Goal: Task Accomplishment & Management: Use online tool/utility

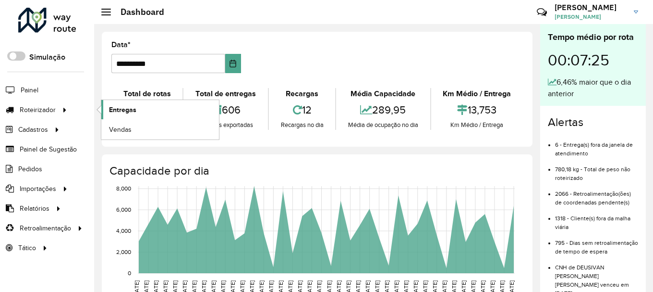
click at [147, 112] on link "Entregas" at bounding box center [160, 109] width 118 height 19
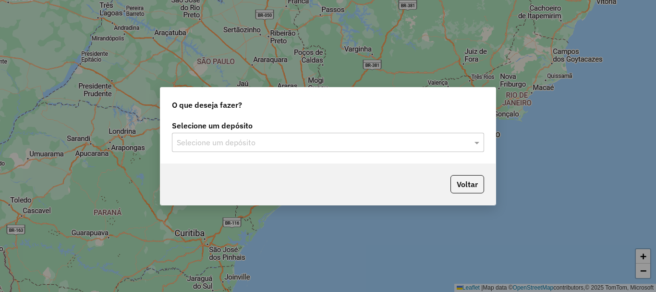
click at [224, 135] on div "Selecione um depósito" at bounding box center [328, 142] width 312 height 19
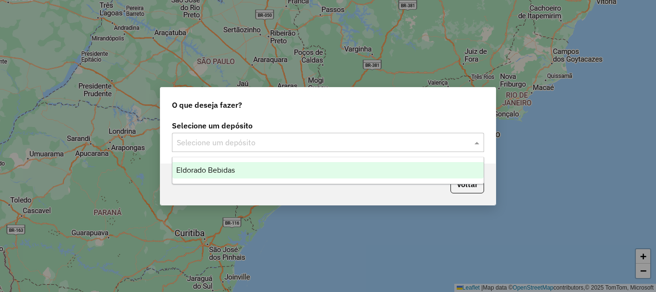
click at [221, 171] on span "Eldorado Bebidas" at bounding box center [205, 170] width 59 height 8
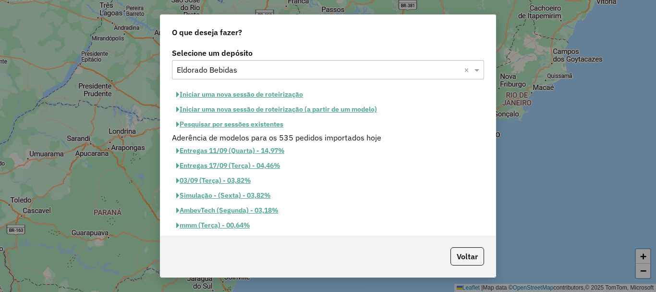
click at [297, 94] on button "Iniciar uma nova sessão de roteirização" at bounding box center [239, 94] width 135 height 15
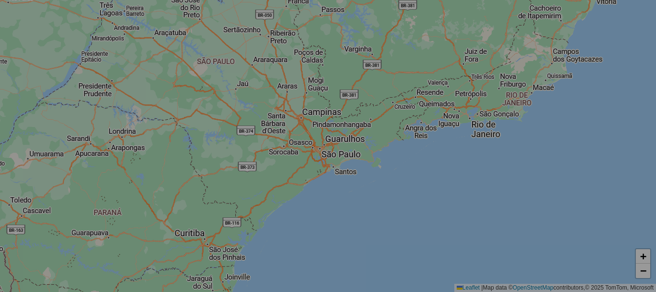
select select "*"
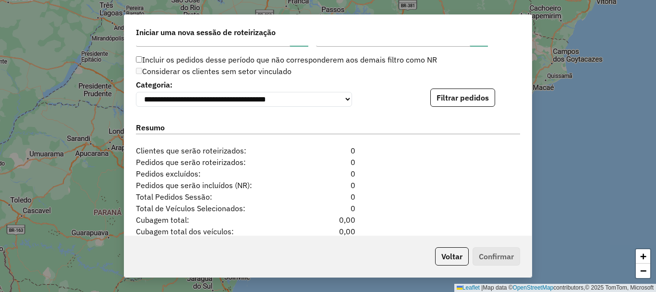
scroll to position [961, 0]
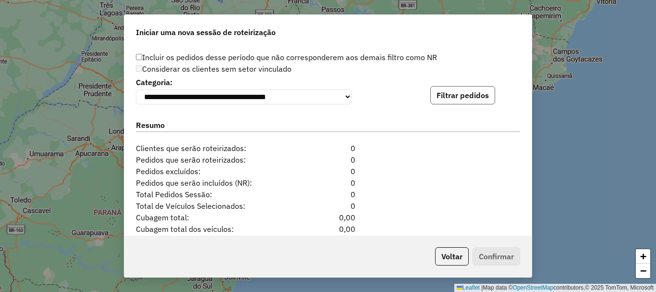
click at [484, 97] on button "Filtrar pedidos" at bounding box center [462, 95] width 65 height 18
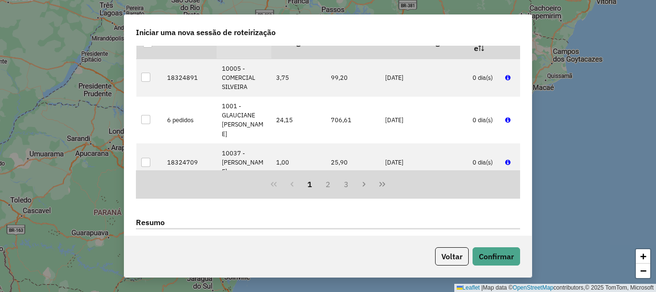
scroll to position [1227, 0]
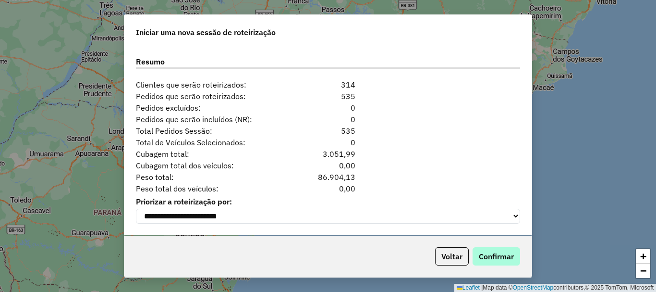
drag, startPoint x: 506, startPoint y: 242, endPoint x: 511, endPoint y: 248, distance: 8.3
click at [506, 244] on div "Voltar Confirmar" at bounding box center [327, 255] width 407 height 41
click at [511, 250] on button "Confirmar" at bounding box center [497, 256] width 48 height 18
click at [511, 256] on button "Confirmar" at bounding box center [497, 256] width 48 height 18
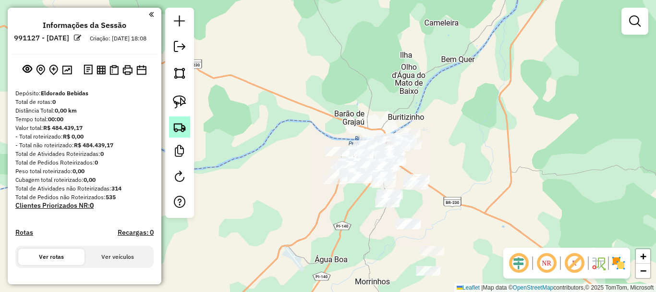
click at [178, 129] on img at bounding box center [179, 126] width 13 height 13
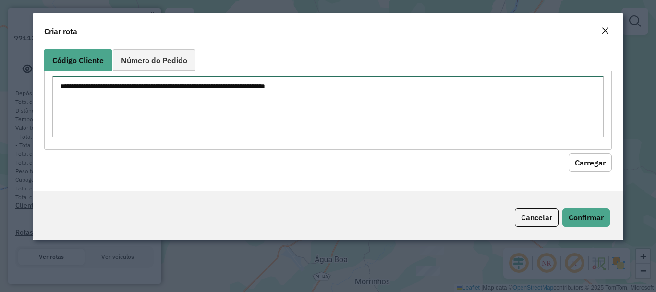
click at [236, 118] on textarea at bounding box center [327, 106] width 551 height 61
paste textarea "**** ***** ***** **** **** ***** **** **** **** ***** ***** ***** ***** ***** *…"
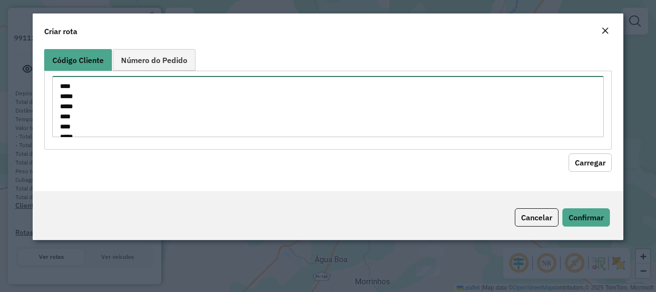
scroll to position [589, 0]
type textarea "**** ***** ***** **** **** ***** **** **** **** ***** ***** ***** ***** ***** *…"
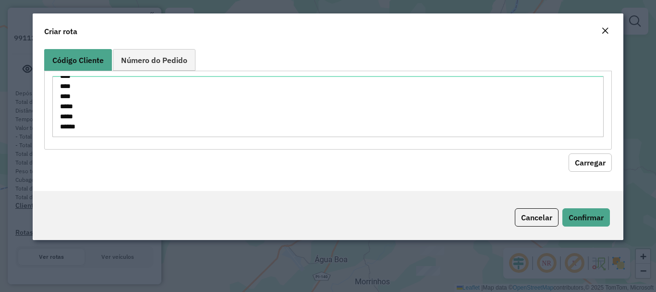
click at [594, 159] on button "Carregar" at bounding box center [590, 162] width 43 height 18
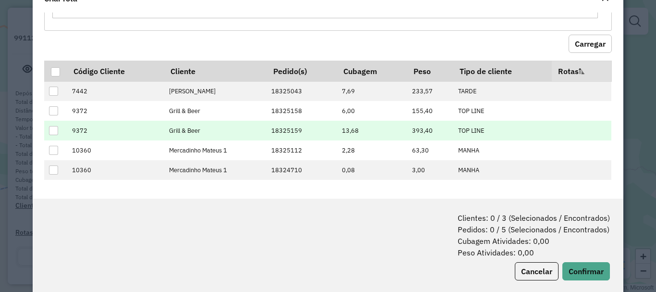
scroll to position [48, 0]
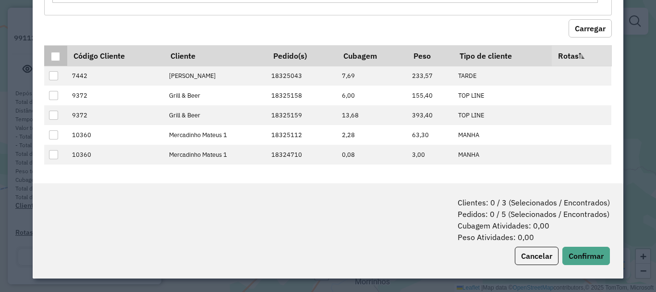
click at [58, 52] on div at bounding box center [55, 56] width 9 height 9
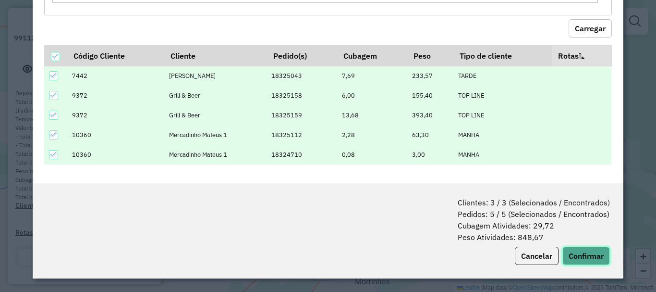
click at [583, 260] on button "Confirmar" at bounding box center [587, 255] width 48 height 18
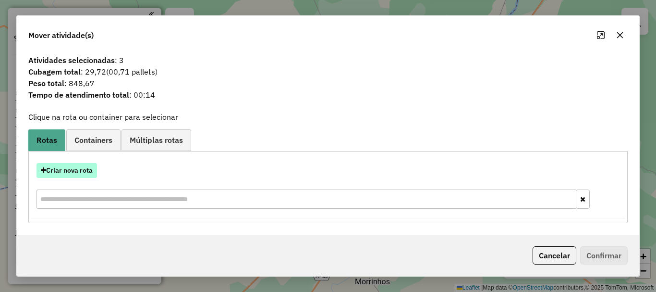
click at [84, 174] on button "Criar nova rota" at bounding box center [67, 170] width 61 height 15
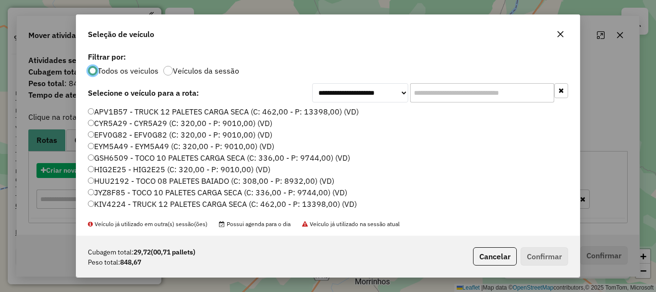
scroll to position [5, 3]
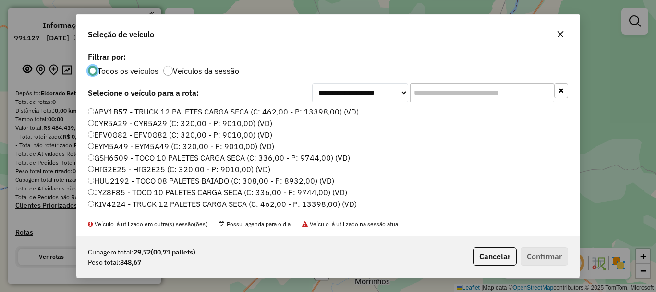
click at [451, 92] on input "text" at bounding box center [482, 92] width 144 height 19
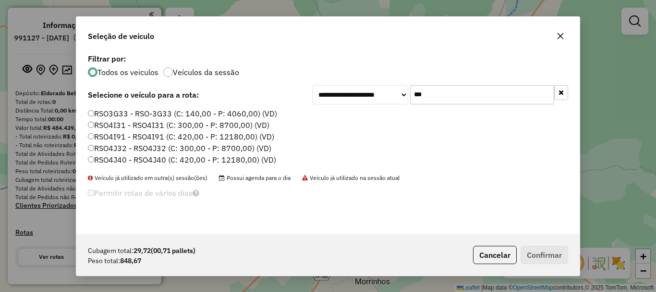
type input "***"
click at [160, 111] on label "RSO3G33 - RSO-3G33 (C: 140,00 - P: 4060,00) (VD)" at bounding box center [182, 114] width 189 height 12
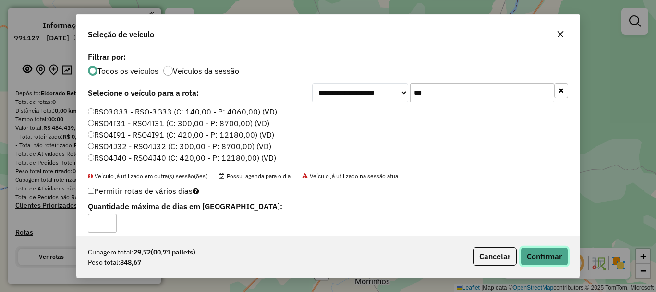
click at [541, 255] on button "Confirmar" at bounding box center [545, 256] width 48 height 18
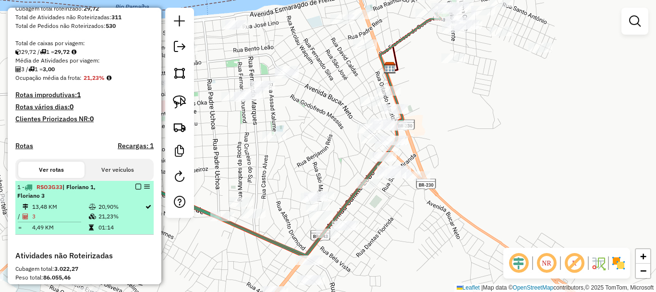
scroll to position [240, 0]
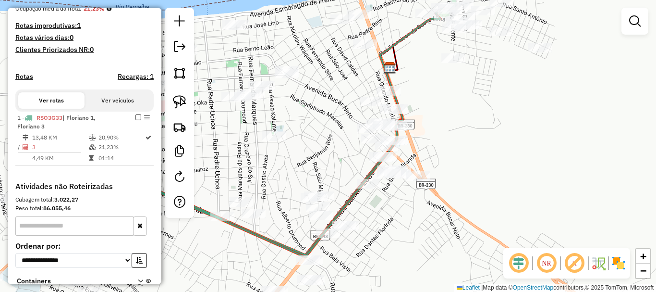
drag, startPoint x: 306, startPoint y: 143, endPoint x: 329, endPoint y: 131, distance: 25.4
click at [324, 134] on div "Janela de atendimento Grade de atendimento Capacidade Transportadoras Veículos …" at bounding box center [328, 146] width 656 height 292
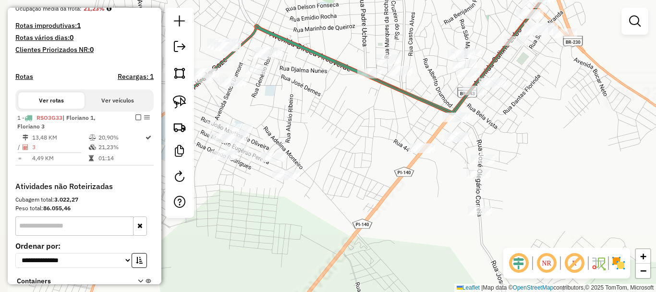
drag, startPoint x: 319, startPoint y: 166, endPoint x: 421, endPoint y: 147, distance: 103.6
click at [419, 147] on div "Janela de atendimento Grade de atendimento Capacidade Transportadoras Veículos …" at bounding box center [328, 146] width 656 height 292
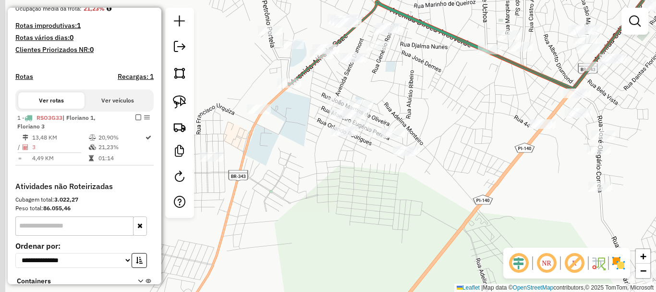
click at [329, 129] on div "Janela de atendimento Grade de atendimento Capacidade Transportadoras Veículos …" at bounding box center [328, 146] width 656 height 292
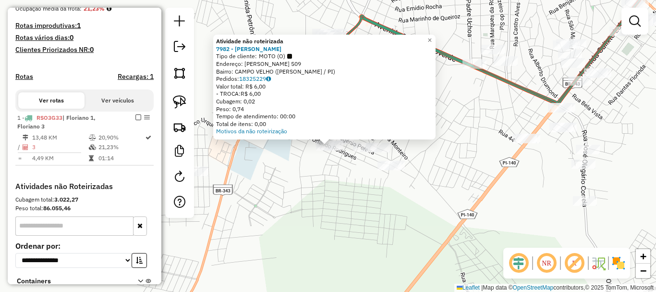
click at [335, 171] on div "Atividade não roteirizada 7982 - MERCADINHO BATISTA Tipo de cliente: MOTO (O) E…" at bounding box center [328, 146] width 656 height 292
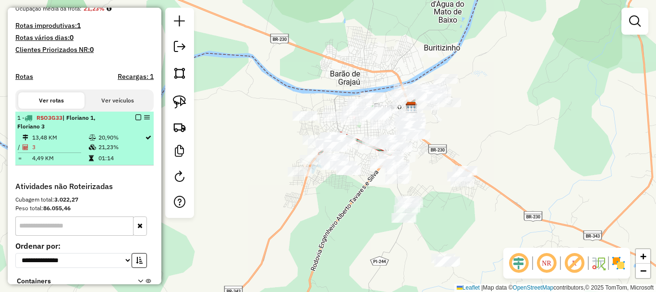
click at [135, 120] on em at bounding box center [138, 117] width 6 height 6
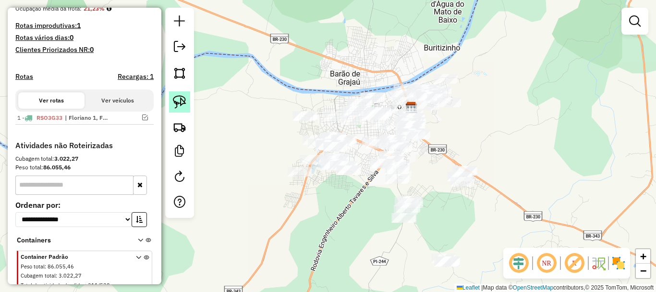
click at [183, 100] on img at bounding box center [179, 101] width 13 height 13
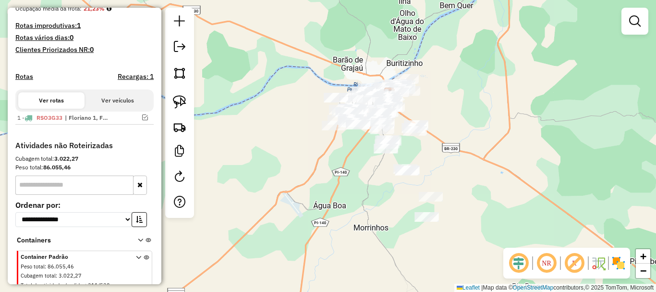
drag, startPoint x: 461, startPoint y: 193, endPoint x: 431, endPoint y: 162, distance: 42.8
click at [431, 162] on div "Janela de atendimento Grade de atendimento Capacidade Transportadoras Veículos …" at bounding box center [328, 146] width 656 height 292
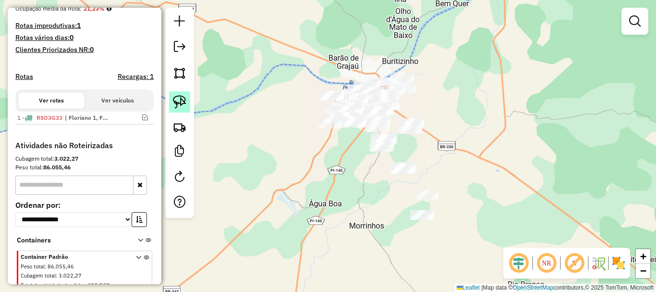
click at [171, 99] on link at bounding box center [179, 101] width 21 height 21
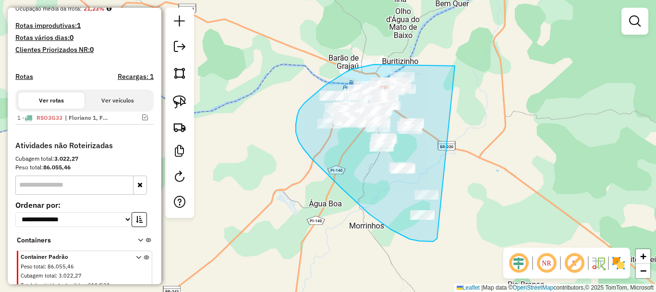
drag, startPoint x: 455, startPoint y: 66, endPoint x: 437, endPoint y: 238, distance: 173.4
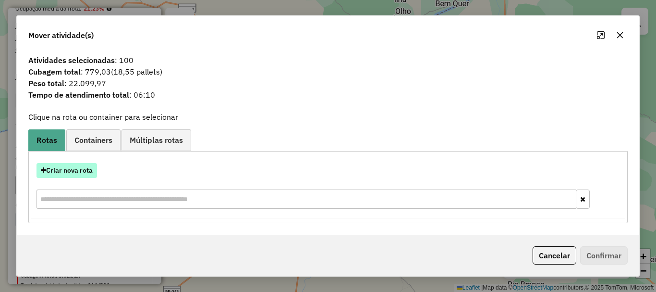
click at [85, 173] on button "Criar nova rota" at bounding box center [67, 170] width 61 height 15
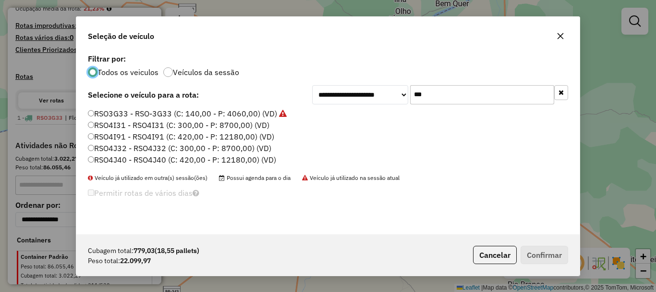
scroll to position [5, 3]
click at [441, 105] on div "**********" at bounding box center [327, 142] width 503 height 183
click at [443, 102] on input "***" at bounding box center [482, 94] width 144 height 19
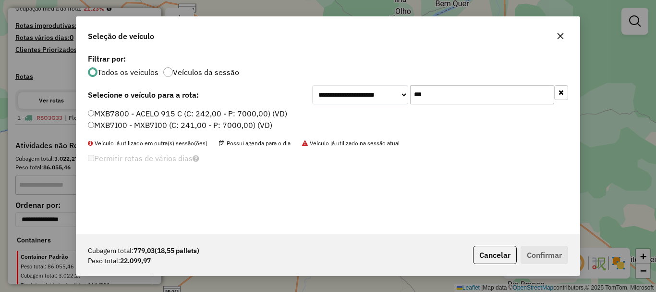
type input "***"
click at [125, 126] on label "MXB7I00 - MXB7I00 (C: 241,00 - P: 7000,00) (VD)" at bounding box center [180, 125] width 184 height 12
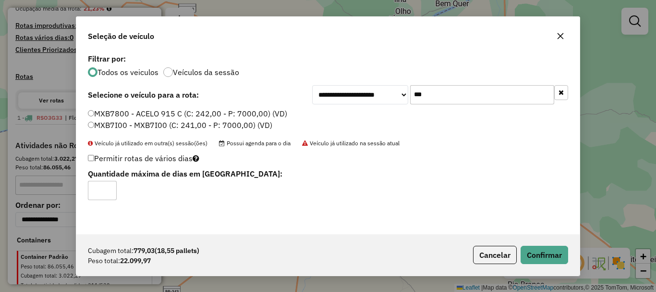
click at [136, 111] on label "MXB7800 - ACELO 915 C (C: 242,00 - P: 7000,00) (VD)" at bounding box center [187, 114] width 199 height 12
click at [557, 246] on button "Confirmar" at bounding box center [545, 254] width 48 height 18
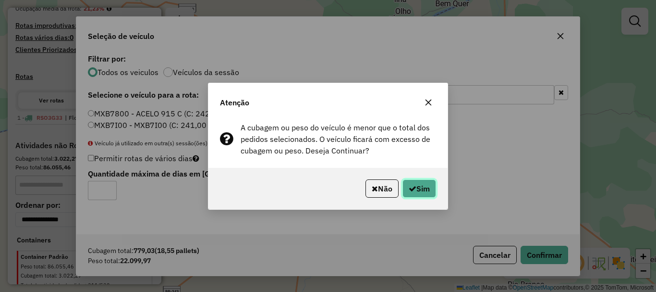
click at [413, 187] on icon "button" at bounding box center [413, 188] width 8 height 8
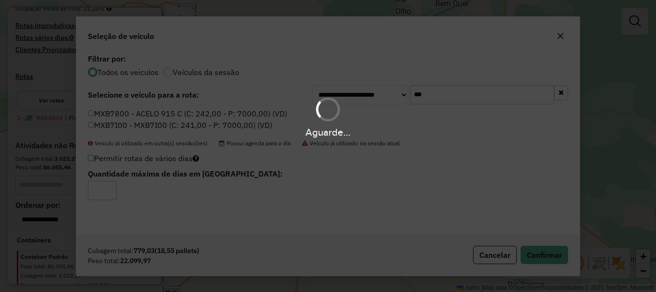
click at [359, 62] on div "Aguarde..." at bounding box center [328, 146] width 656 height 292
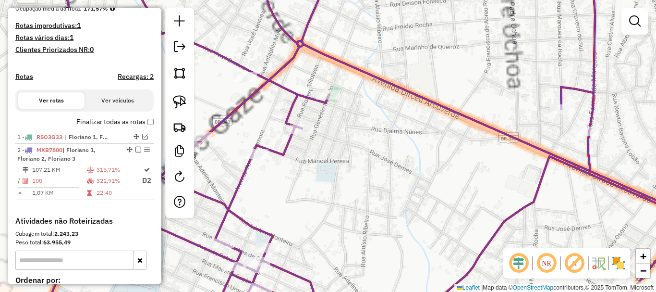
drag, startPoint x: 379, startPoint y: 76, endPoint x: 355, endPoint y: 179, distance: 105.5
click at [353, 180] on icon at bounding box center [366, 146] width 709 height 350
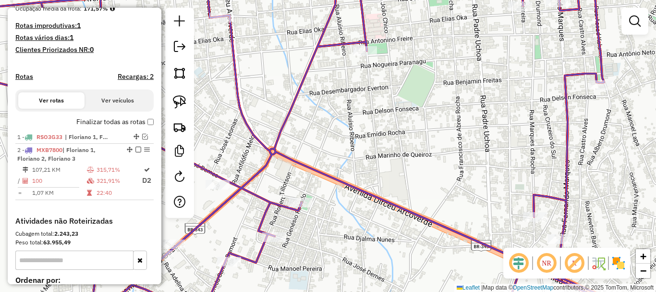
drag, startPoint x: 447, startPoint y: 120, endPoint x: 340, endPoint y: 177, distance: 121.2
click at [338, 171] on div "Janela de atendimento Grade de atendimento Capacidade Transportadoras Veículos …" at bounding box center [328, 146] width 656 height 292
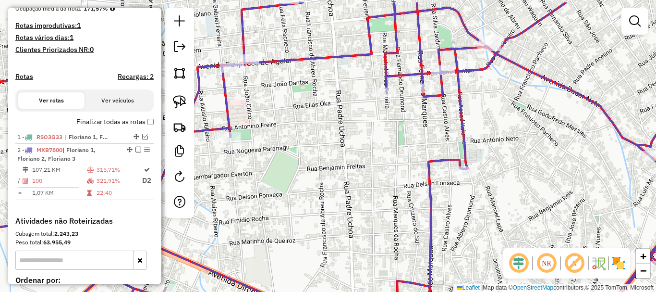
drag, startPoint x: 440, startPoint y: 137, endPoint x: 385, endPoint y: 175, distance: 67.3
click at [385, 175] on div "Janela de atendimento Grade de atendimento Capacidade Transportadoras Veículos …" at bounding box center [328, 146] width 656 height 292
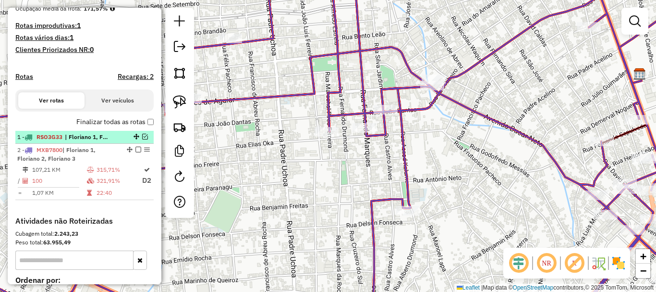
click at [145, 139] on div at bounding box center [135, 137] width 29 height 6
select select "**********"
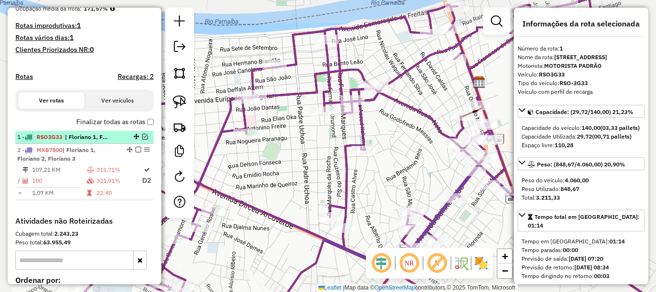
click at [143, 139] on em at bounding box center [145, 137] width 6 height 6
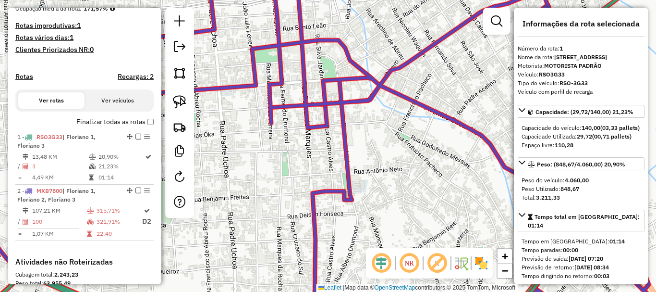
click at [379, 99] on div "Janela de atendimento Grade de atendimento Capacidade Transportadoras Veículos …" at bounding box center [328, 146] width 656 height 292
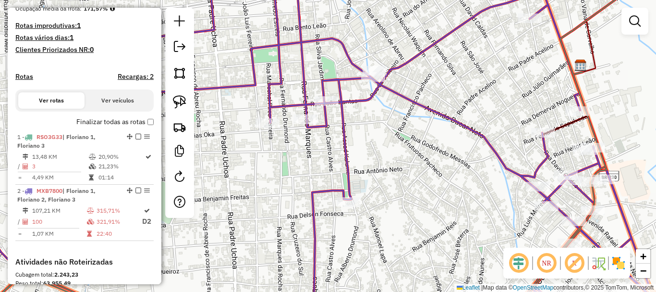
click at [180, 112] on div at bounding box center [179, 113] width 29 height 210
click at [182, 101] on img at bounding box center [179, 101] width 13 height 13
select select "**********"
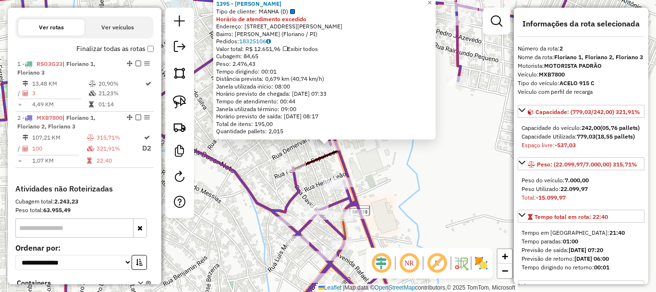
scroll to position [395, 0]
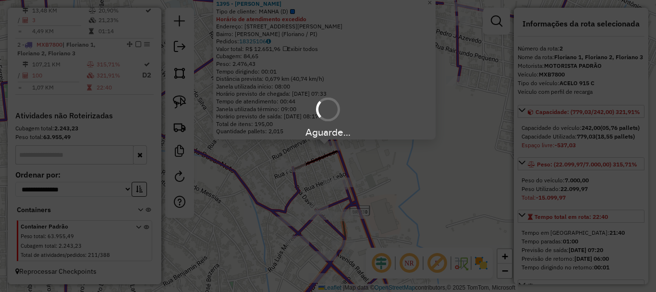
click at [281, 156] on div "Aguarde..." at bounding box center [328, 146] width 656 height 292
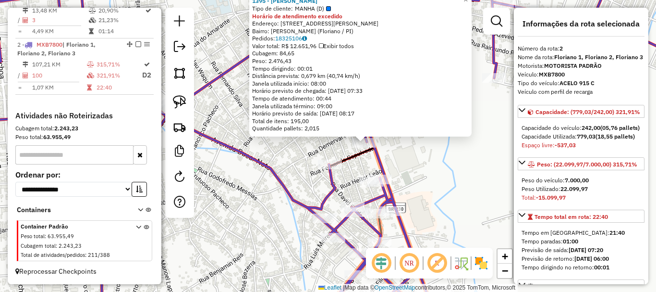
drag, startPoint x: 269, startPoint y: 152, endPoint x: 367, endPoint y: 134, distance: 98.7
click at [367, 134] on div "1395 - ANA MARIA RIBERO BRITO Tipo de cliente: MANHA (D) Horário de atendimento…" at bounding box center [328, 146] width 656 height 292
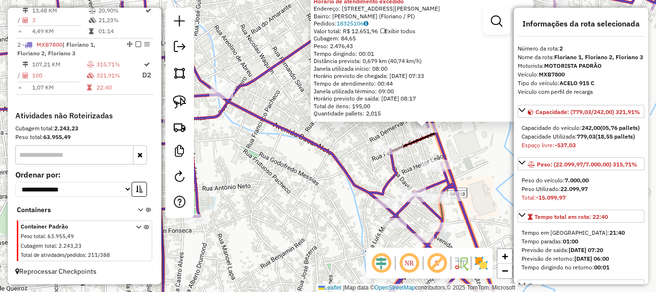
click at [367, 134] on div "1395 - ANA MARIA RIBERO BRITO Tipo de cliente: MANHA (D) Horário de atendimento…" at bounding box center [328, 146] width 656 height 292
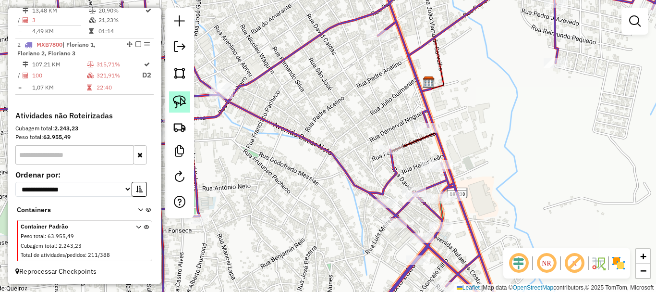
click at [184, 97] on img at bounding box center [179, 101] width 13 height 13
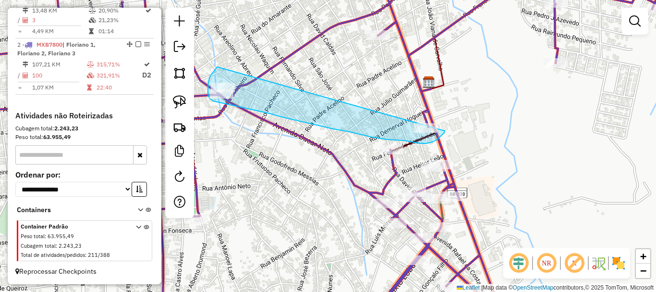
drag, startPoint x: 217, startPoint y: 68, endPoint x: 448, endPoint y: 116, distance: 236.1
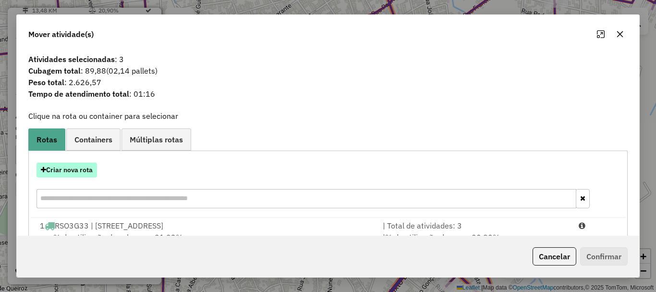
click at [67, 171] on button "Criar nova rota" at bounding box center [67, 169] width 61 height 15
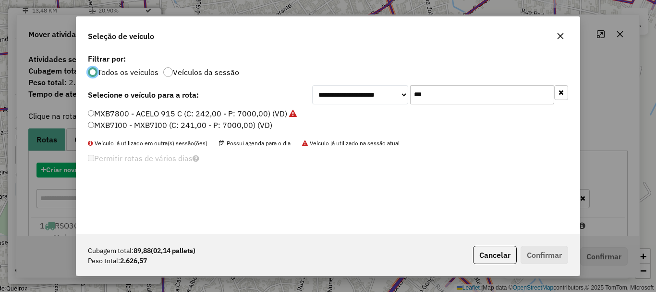
scroll to position [5, 3]
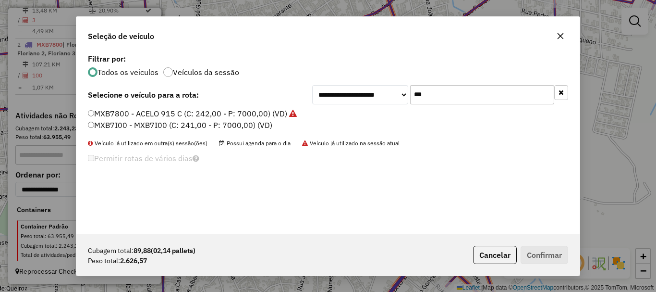
click at [454, 101] on input "***" at bounding box center [482, 94] width 144 height 19
click at [454, 100] on input "***" at bounding box center [482, 94] width 144 height 19
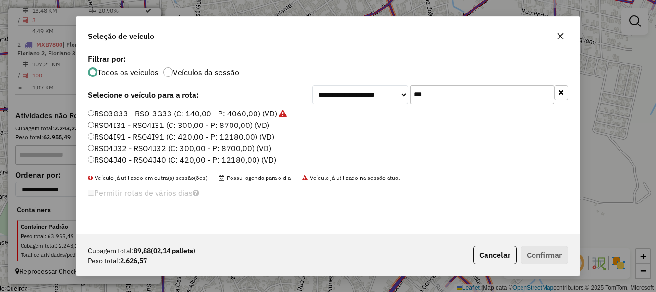
type input "***"
click at [159, 112] on label "RSO3G33 - RSO-3G33 (C: 140,00 - P: 4060,00) (VD)" at bounding box center [187, 114] width 199 height 12
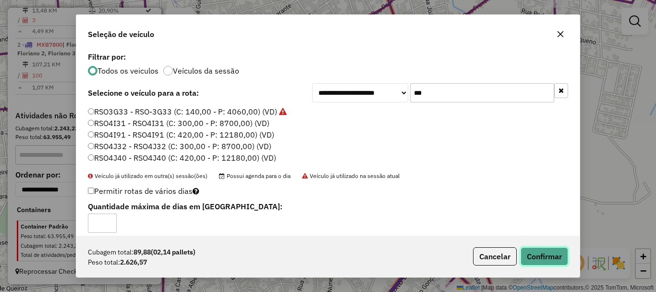
click at [556, 257] on button "Confirmar" at bounding box center [545, 256] width 48 height 18
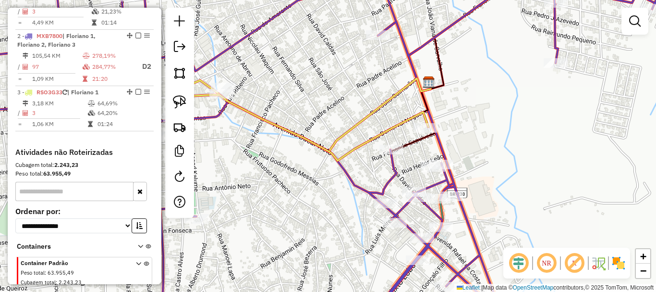
scroll to position [285, 0]
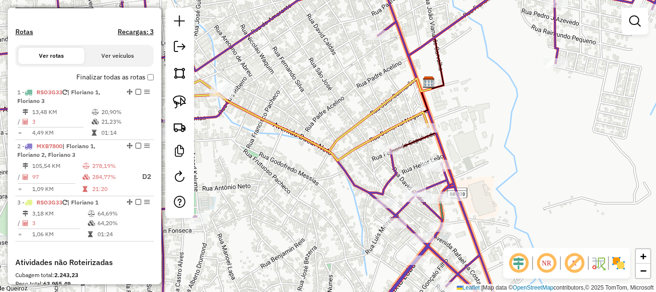
drag, startPoint x: 292, startPoint y: 152, endPoint x: 333, endPoint y: 136, distance: 44.7
click at [324, 146] on div "Janela de atendimento Grade de atendimento Capacidade Transportadoras Veículos …" at bounding box center [328, 146] width 656 height 292
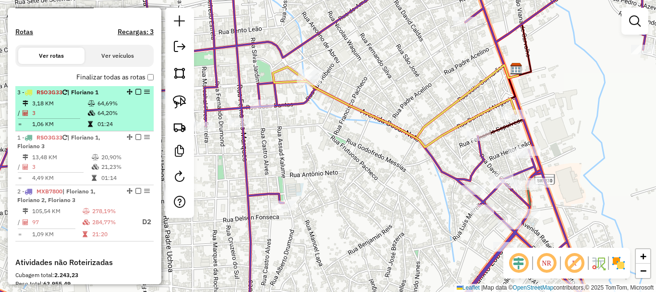
scroll to position [330, 0]
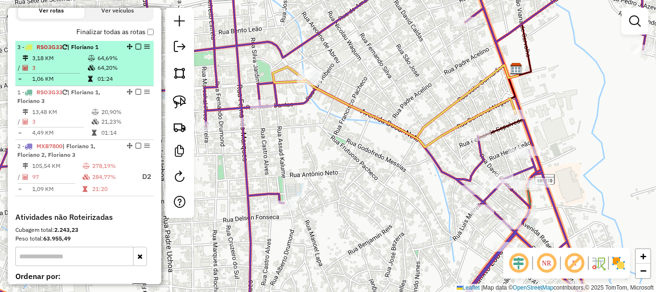
drag, startPoint x: 126, startPoint y: 211, endPoint x: 118, endPoint y: 91, distance: 120.9
click at [138, 49] on em at bounding box center [138, 47] width 6 height 6
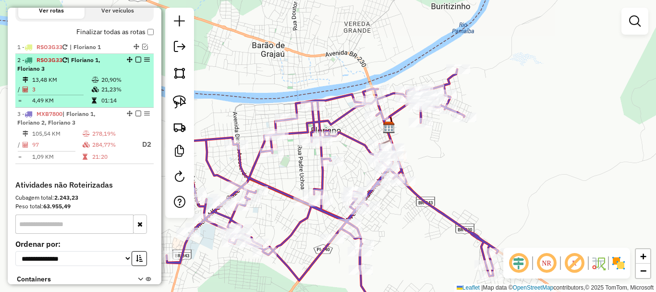
click at [138, 62] on em at bounding box center [138, 60] width 6 height 6
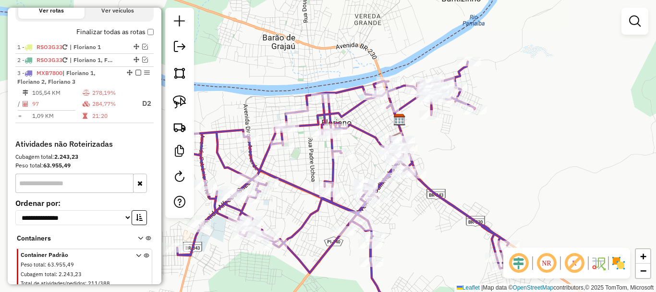
drag, startPoint x: 300, startPoint y: 165, endPoint x: 356, endPoint y: 94, distance: 90.9
click at [348, 108] on div "Janela de atendimento Grade de atendimento Capacidade Transportadoras Veículos …" at bounding box center [328, 146] width 656 height 292
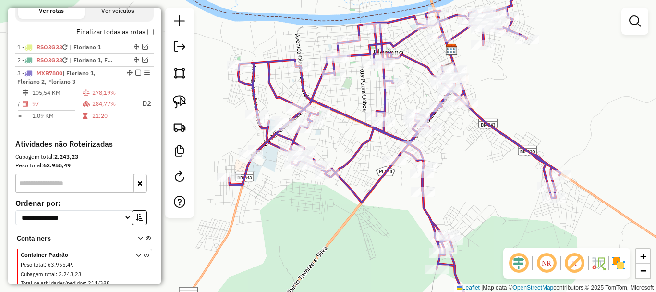
drag, startPoint x: 467, startPoint y: 141, endPoint x: 454, endPoint y: 129, distance: 18.4
click at [459, 134] on div "Janela de atendimento Grade de atendimento Capacidade Transportadoras Veículos …" at bounding box center [328, 146] width 656 height 292
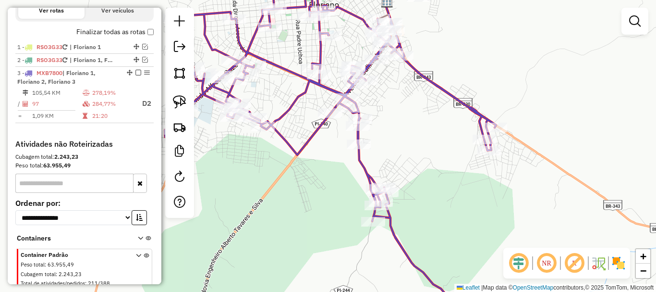
click at [404, 239] on div "Janela de atendimento Grade de atendimento Capacidade Transportadoras Veículos …" at bounding box center [328, 146] width 656 height 292
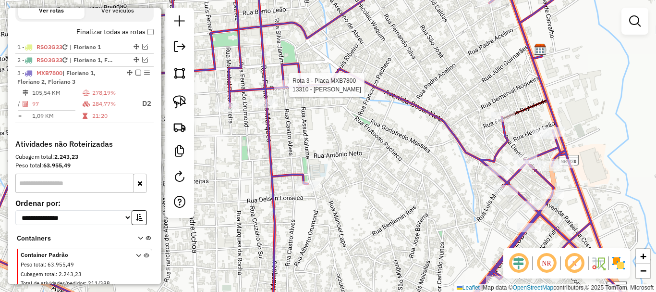
select select "**********"
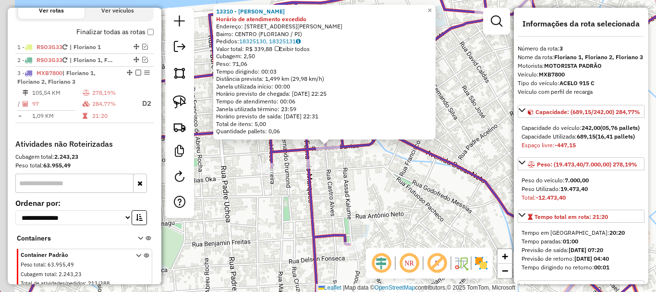
scroll to position [367, 0]
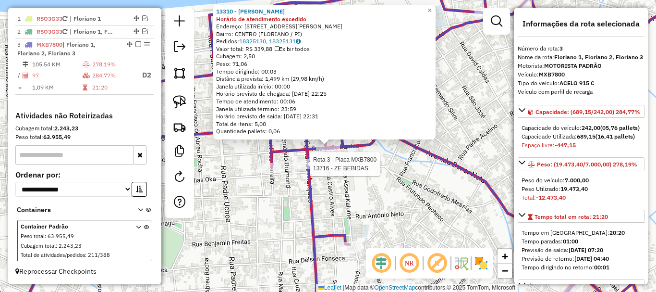
click at [317, 169] on div at bounding box center [307, 164] width 24 height 10
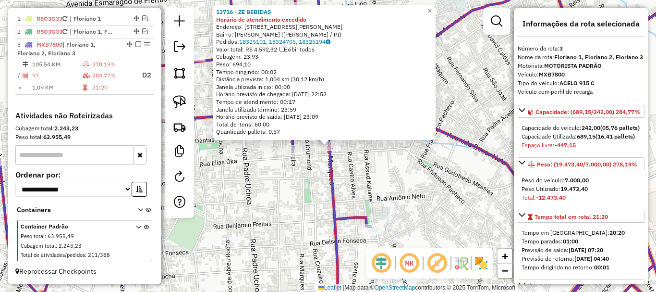
click at [311, 165] on div "13716 - ZE BEBIDAS Horário de atendimento excedido Endereço: Rua Francisco Abre…" at bounding box center [328, 146] width 656 height 292
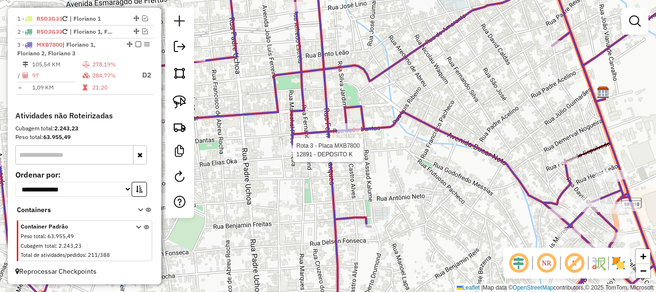
select select "**********"
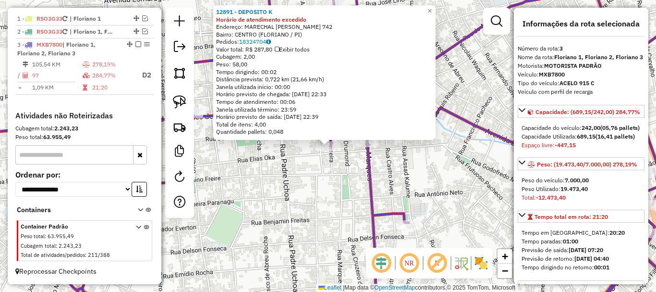
click at [311, 160] on div "12891 - DEPOSITO K Horário de atendimento excedido Endereço: MARECHAL P FERREIR…" at bounding box center [328, 146] width 656 height 292
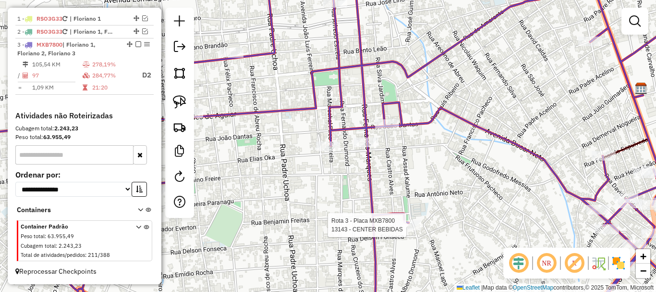
select select "**********"
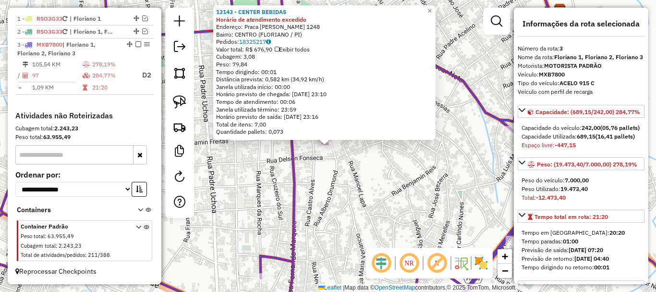
click at [402, 193] on div "13143 - CENTER BEBIDAS Horário de atendimento excedido Endereço: Praca Sobral N…" at bounding box center [328, 146] width 656 height 292
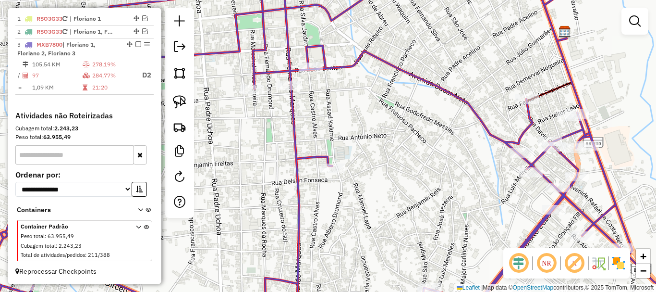
drag, startPoint x: 384, startPoint y: 192, endPoint x: 388, endPoint y: 206, distance: 15.0
click at [388, 206] on div "Janela de atendimento Grade de atendimento Capacidade Transportadoras Veículos …" at bounding box center [328, 146] width 656 height 292
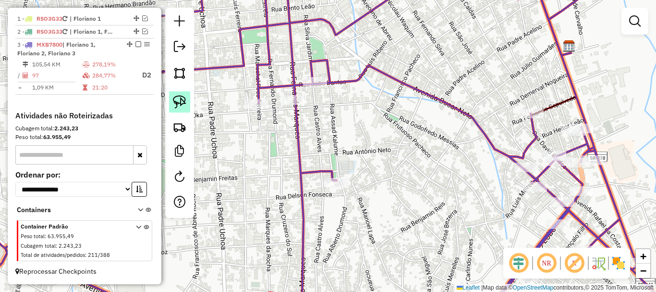
click at [178, 100] on img at bounding box center [179, 101] width 13 height 13
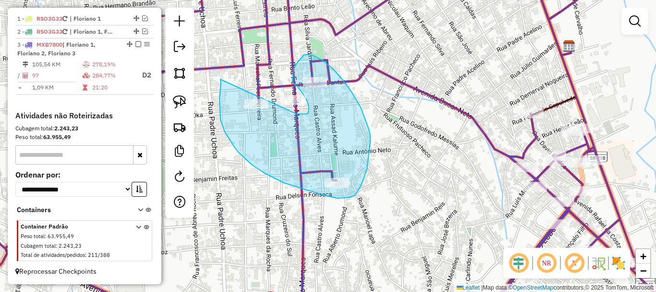
drag, startPoint x: 220, startPoint y: 79, endPoint x: 284, endPoint y: 111, distance: 71.5
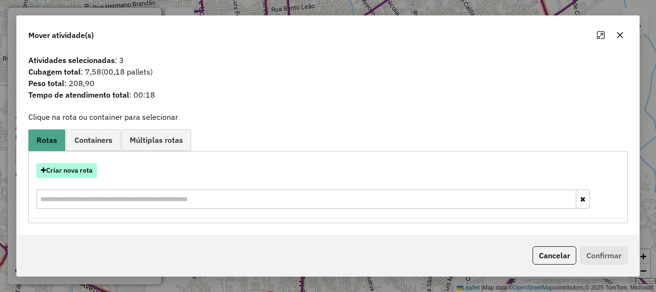
click at [86, 171] on button "Criar nova rota" at bounding box center [67, 170] width 61 height 15
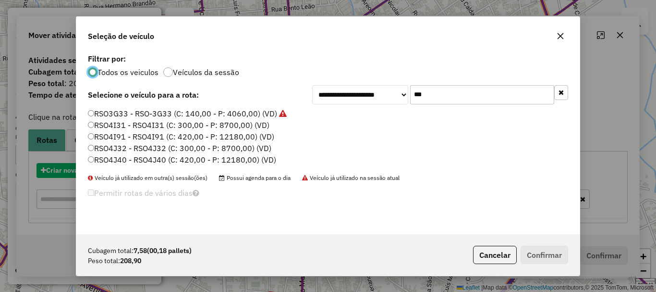
scroll to position [5, 3]
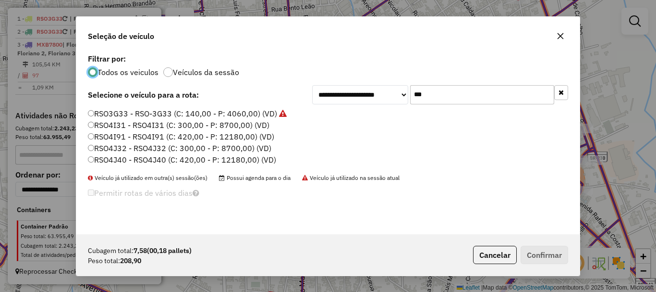
click at [441, 90] on input "***" at bounding box center [482, 94] width 144 height 19
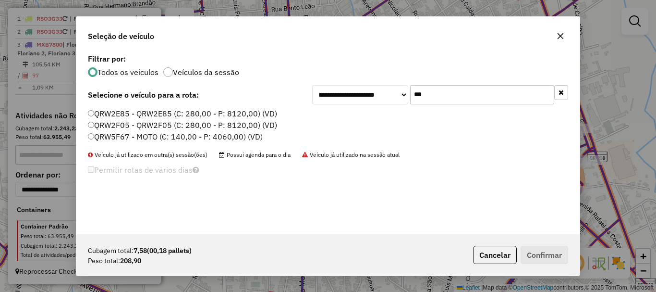
type input "***"
drag, startPoint x: 125, startPoint y: 135, endPoint x: 375, endPoint y: 166, distance: 251.7
click at [127, 135] on label "QRW5F67 - MOTO (C: 140,00 - P: 4060,00) (VD)" at bounding box center [175, 137] width 175 height 12
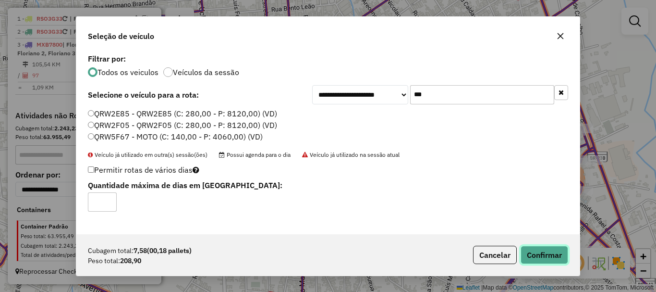
click at [551, 246] on button "Confirmar" at bounding box center [545, 254] width 48 height 18
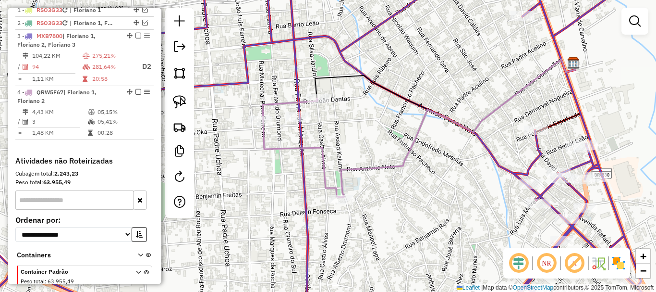
drag, startPoint x: 304, startPoint y: 215, endPoint x: 358, endPoint y: 310, distance: 109.5
click at [358, 291] on html "Aguarde... Pop-up bloqueado! Seu navegador bloqueou automáticamente a abertura …" at bounding box center [328, 146] width 656 height 292
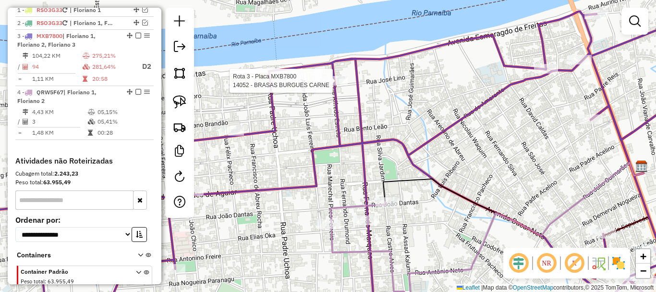
select select "**********"
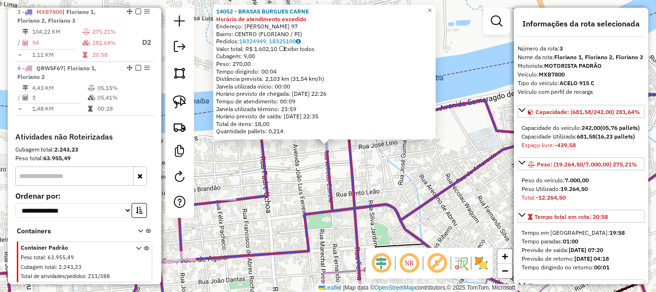
scroll to position [398, 0]
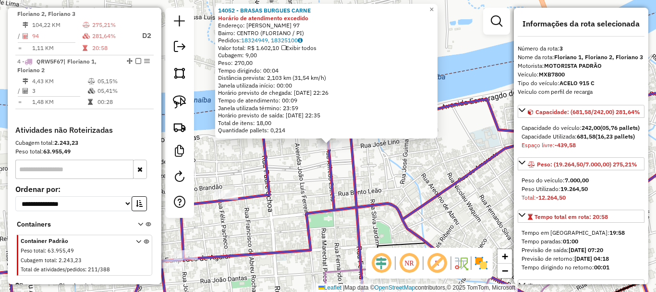
click at [284, 184] on div "14052 - BRASAS BURGUES CARNE Horário de atendimento excedido Endereço: Alfredo …" at bounding box center [328, 146] width 656 height 292
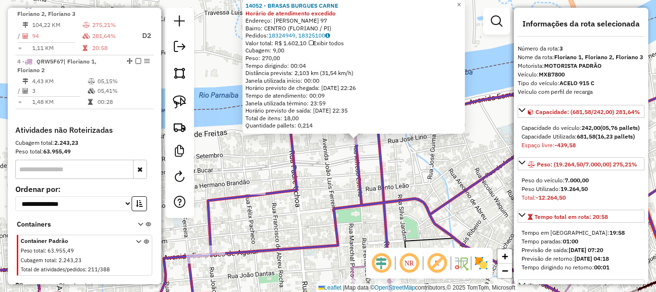
drag, startPoint x: 263, startPoint y: 195, endPoint x: 351, endPoint y: 173, distance: 91.0
click at [351, 173] on icon at bounding box center [355, 193] width 787 height 245
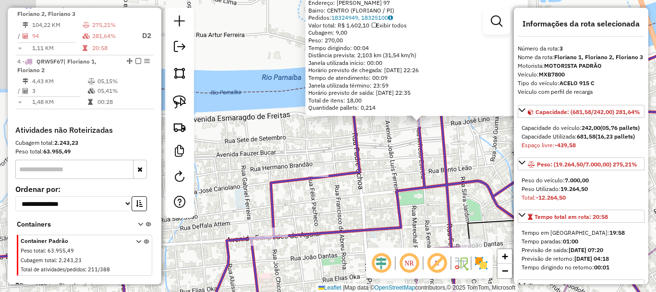
click at [351, 173] on icon at bounding box center [327, 187] width 787 height 268
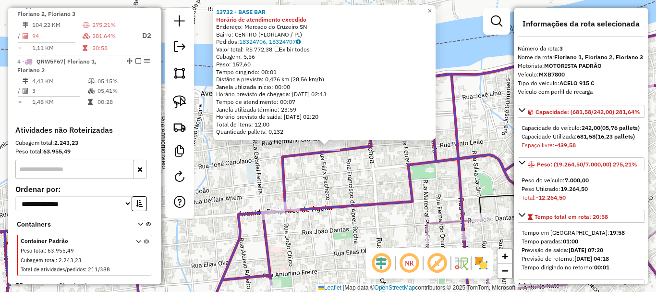
click at [327, 167] on div "13732 - BASE BAR Horário de atendimento excedido Endereço: Mercado do Cruzeiro …" at bounding box center [328, 146] width 656 height 292
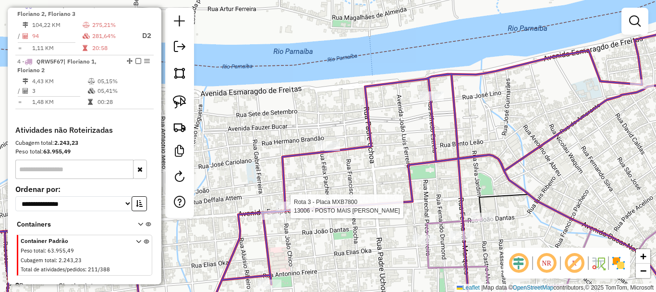
select select "**********"
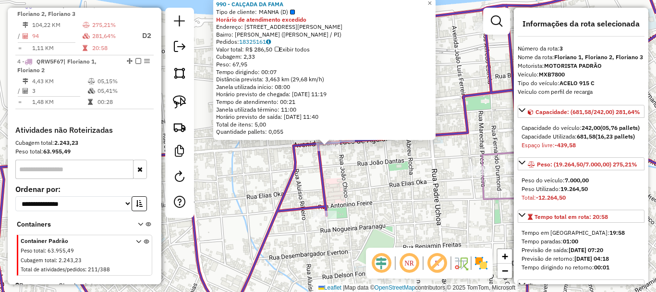
click at [347, 164] on div "990 - CALÇADA DA FAMA Tipo de cliente: MANHA (D) Horário de atendimento excedid…" at bounding box center [328, 146] width 656 height 292
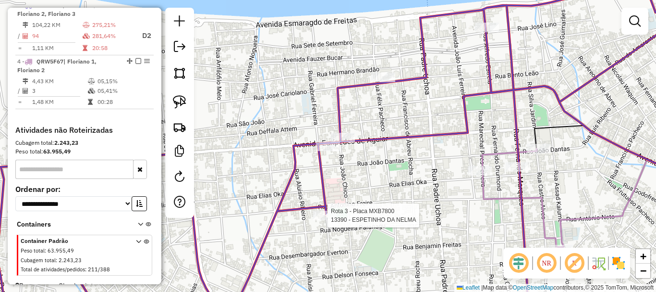
select select "**********"
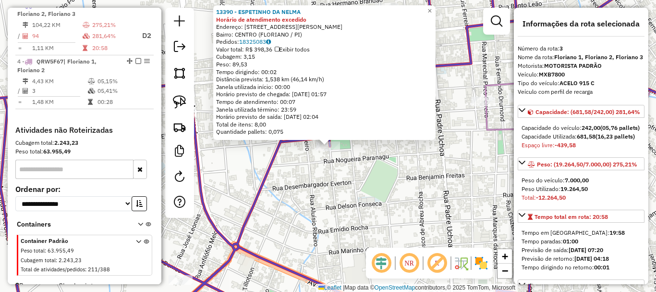
click at [367, 186] on div "13390 - ESPETINHO DA NELMA Horário de atendimento excedido Endereço: Rua Gabrie…" at bounding box center [328, 146] width 656 height 292
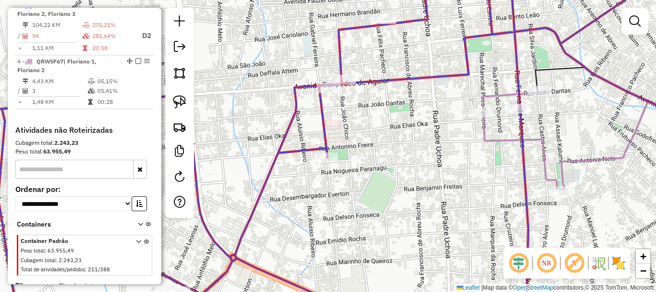
drag, startPoint x: 369, startPoint y: 172, endPoint x: 354, endPoint y: 211, distance: 41.4
click at [361, 208] on div "Janela de atendimento Grade de atendimento Capacidade Transportadoras Veículos …" at bounding box center [328, 146] width 656 height 292
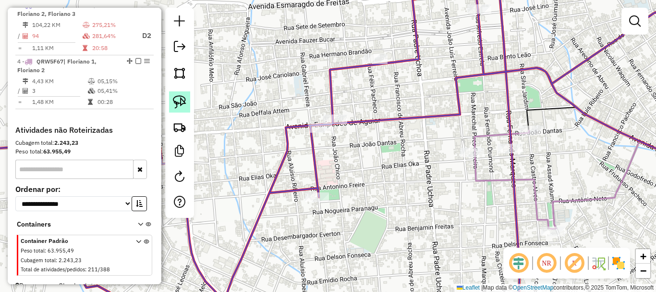
click at [188, 107] on link at bounding box center [179, 101] width 21 height 21
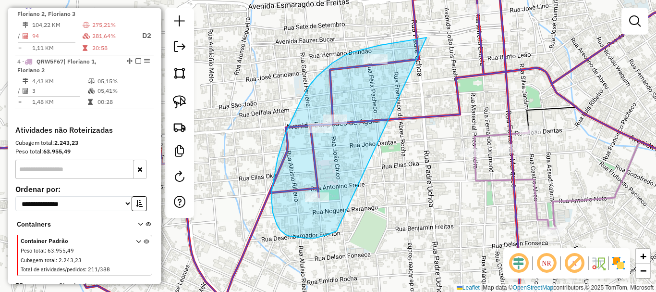
drag, startPoint x: 407, startPoint y: 41, endPoint x: 337, endPoint y: 231, distance: 202.5
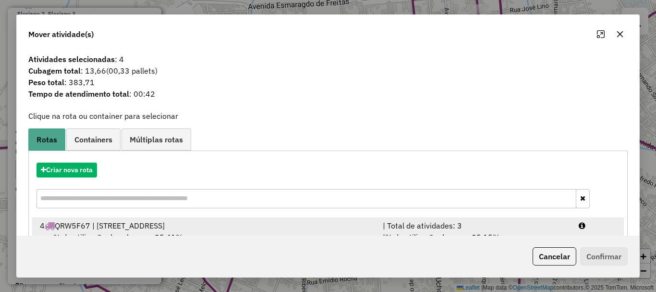
click at [457, 225] on div "| Total de atividades: 3" at bounding box center [475, 226] width 196 height 12
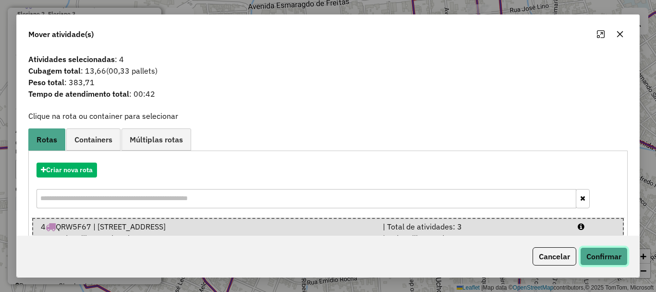
click at [612, 253] on button "Confirmar" at bounding box center [604, 256] width 48 height 18
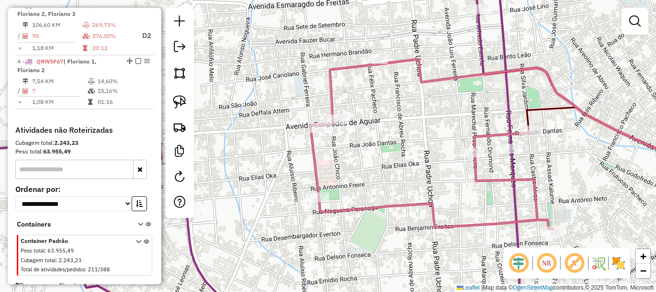
drag, startPoint x: 402, startPoint y: 135, endPoint x: 402, endPoint y: 166, distance: 31.2
click at [402, 166] on div "Rota 4 - Placa QRW5F67 13006 - POSTO MAIS FLORIANO Janela de atendimento Grade …" at bounding box center [328, 146] width 656 height 292
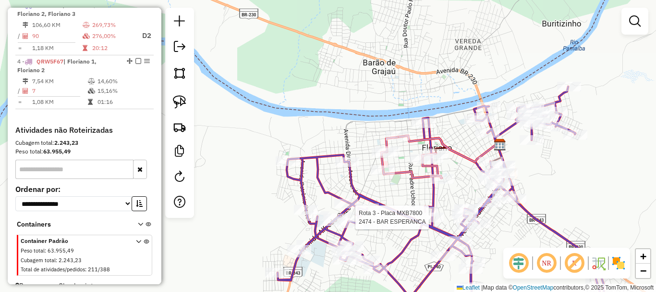
select select "**********"
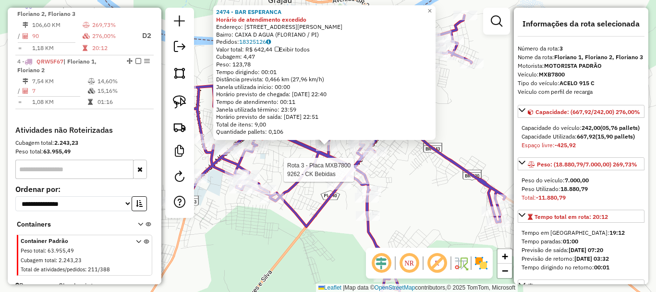
click at [322, 160] on icon at bounding box center [339, 167] width 331 height 305
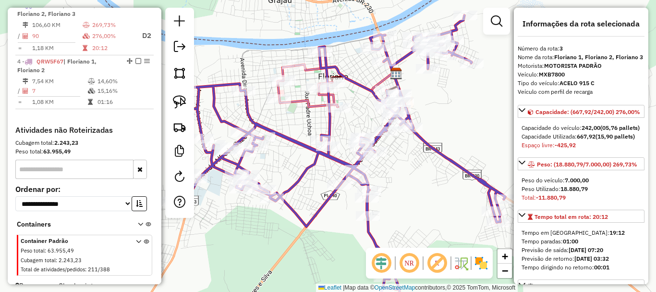
click at [309, 135] on div "Janela de atendimento Grade de atendimento Capacidade Transportadoras Veículos …" at bounding box center [328, 146] width 656 height 292
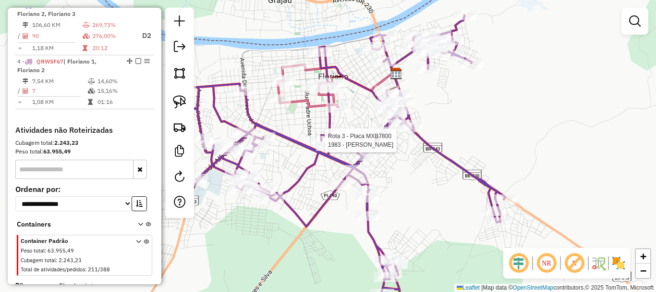
select select "**********"
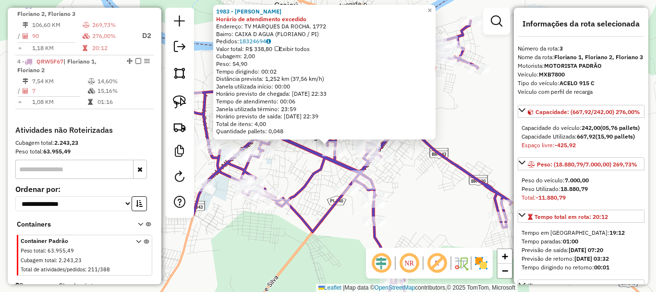
click at [308, 165] on div "1983 - VALDECY PEREIRA DA SILVA Horário de atendimento excedido Endereço: TV MA…" at bounding box center [328, 146] width 656 height 292
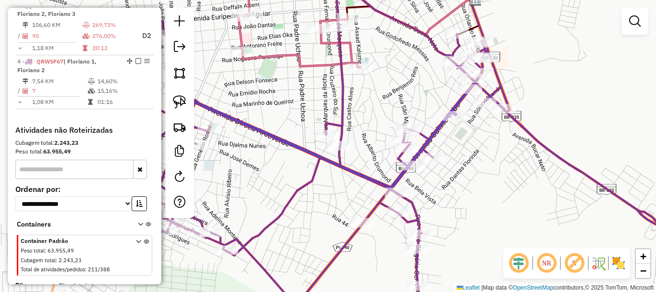
click at [191, 98] on div at bounding box center [179, 113] width 29 height 210
click at [188, 98] on link at bounding box center [179, 101] width 21 height 21
drag, startPoint x: 309, startPoint y: 98, endPoint x: 360, endPoint y: 147, distance: 70.4
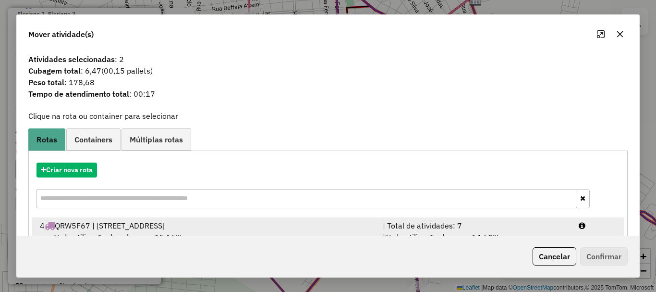
click at [131, 228] on div "4 QRW5F67 | Floriano 1, Floriano 2" at bounding box center [205, 226] width 343 height 12
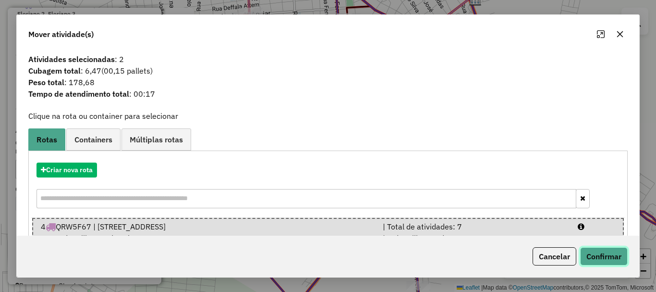
click at [612, 259] on button "Confirmar" at bounding box center [604, 256] width 48 height 18
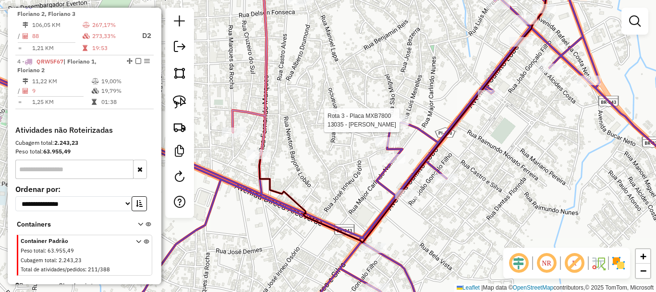
select select "**********"
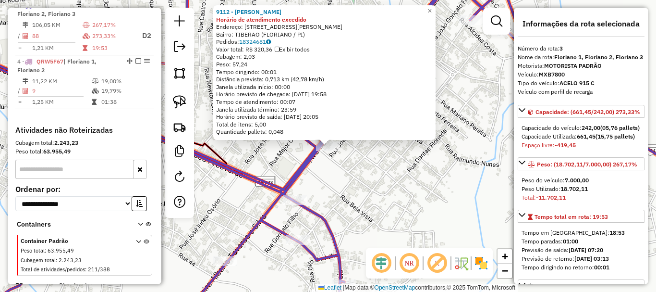
click at [362, 170] on div "9112 - Luiz Da Verdura Horário de atendimento excedido Endereço: Rua Dantas Flo…" at bounding box center [328, 146] width 656 height 292
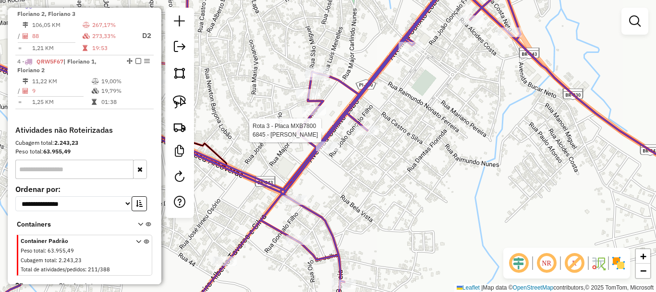
select select "**********"
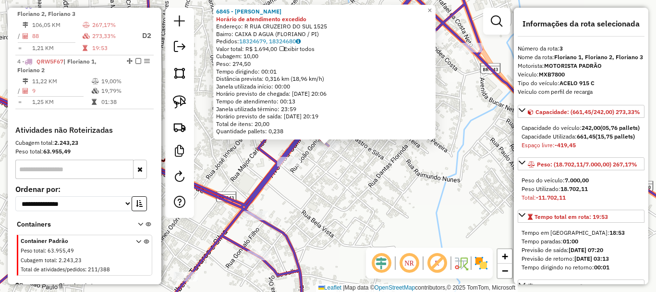
click at [350, 155] on div "6845 - LUCIMARA VICENTE DE ARAUJO Horário de atendimento excedido Endereço: R R…" at bounding box center [328, 146] width 656 height 292
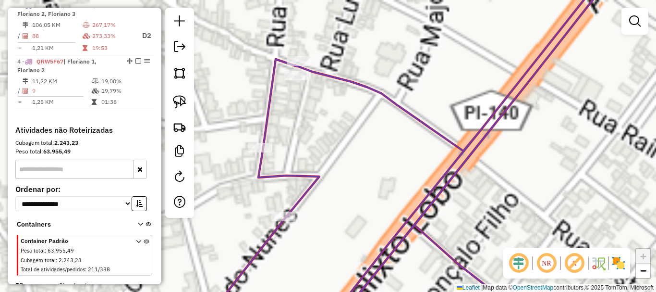
click at [264, 98] on icon at bounding box center [416, 146] width 399 height 350
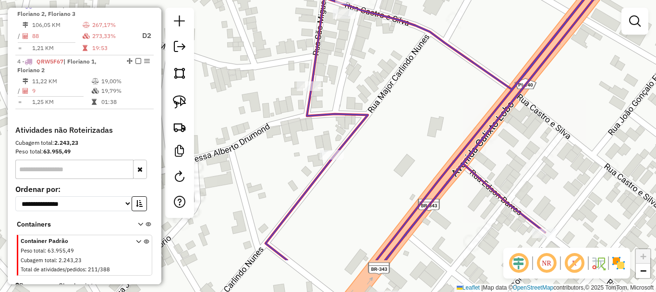
drag, startPoint x: 264, startPoint y: 98, endPoint x: 313, endPoint y: 37, distance: 77.9
click at [313, 37] on icon at bounding box center [465, 85] width 398 height 350
click at [299, 52] on div "Janela de atendimento Grade de atendimento Capacidade Transportadoras Veículos …" at bounding box center [328, 146] width 656 height 292
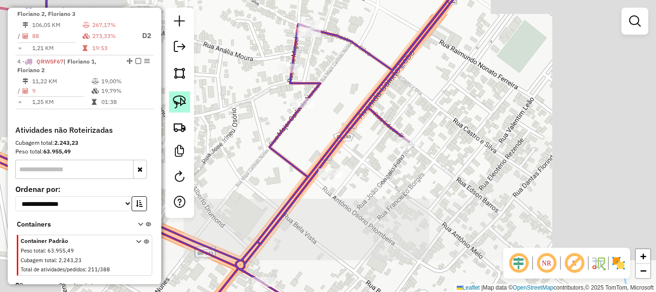
click at [184, 95] on img at bounding box center [179, 101] width 13 height 13
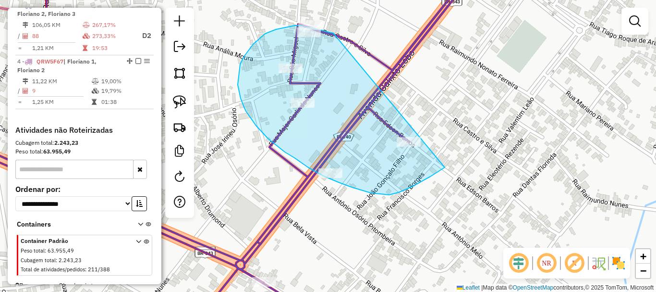
drag, startPoint x: 333, startPoint y: 33, endPoint x: 445, endPoint y: 167, distance: 174.2
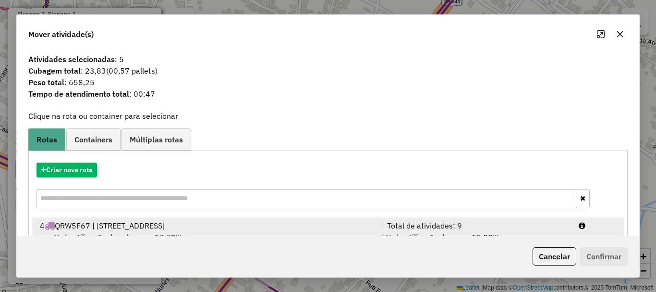
drag, startPoint x: 146, startPoint y: 227, endPoint x: 244, endPoint y: 226, distance: 98.0
click at [147, 226] on div "4 QRW5F67 | Floriano 1, Floriano 2" at bounding box center [205, 226] width 343 height 12
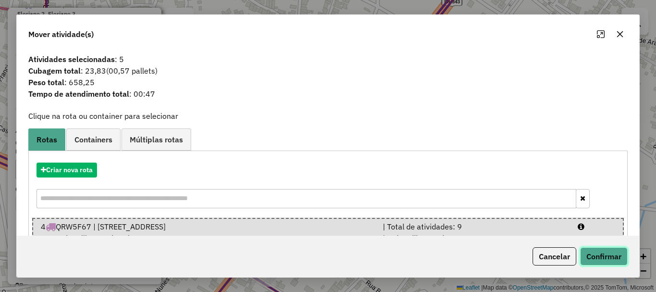
click at [614, 254] on button "Confirmar" at bounding box center [604, 256] width 48 height 18
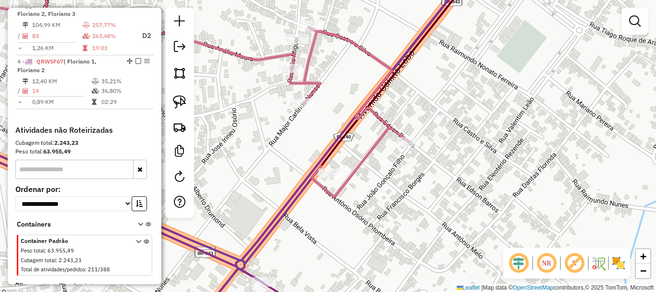
drag, startPoint x: 495, startPoint y: 118, endPoint x: 404, endPoint y: 192, distance: 117.5
click at [439, 186] on div "Janela de atendimento Grade de atendimento Capacidade Transportadoras Veículos …" at bounding box center [328, 146] width 656 height 292
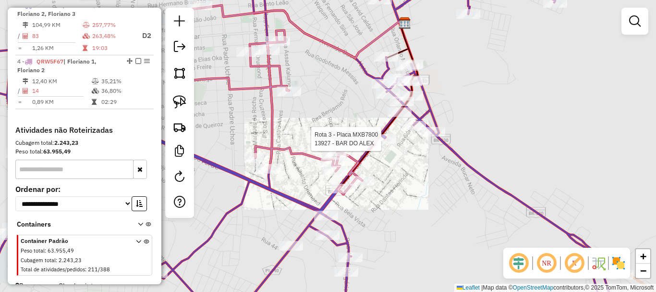
select select "**********"
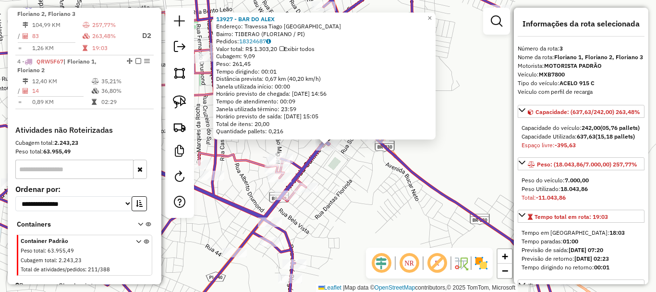
click at [364, 163] on div "Rota 3 - Placa MXB7800 12837 - LAVA JATO NO GRALE 13927 - BAR DO ALEX Endereço:…" at bounding box center [328, 146] width 656 height 292
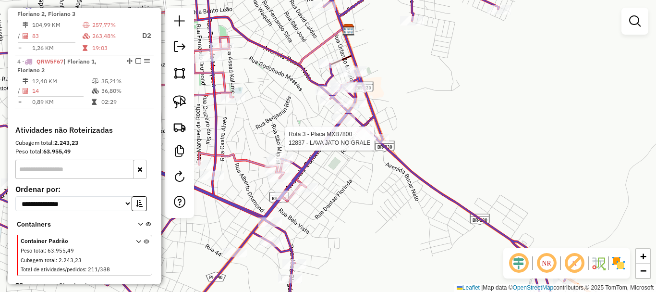
select select "**********"
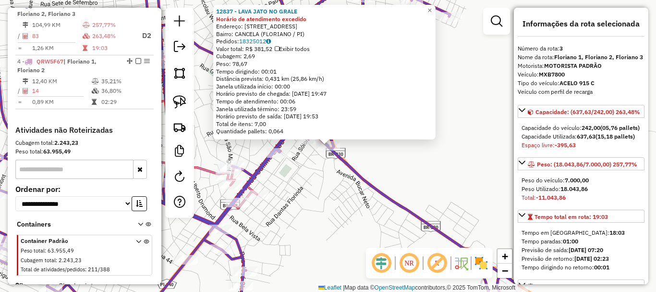
click at [316, 154] on div "Rota 3 - Placa MXB7800 12837 - LAVA JATO NO GRALE 12837 - LAVA JATO NO GRALE Ho…" at bounding box center [328, 146] width 656 height 292
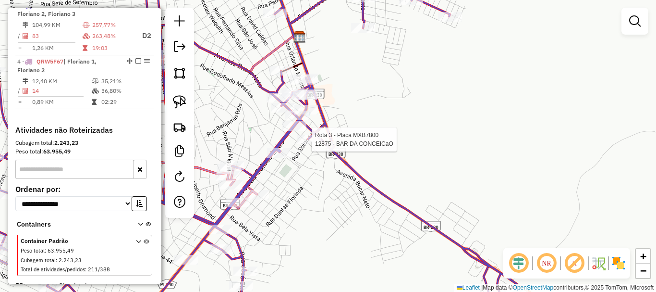
select select "**********"
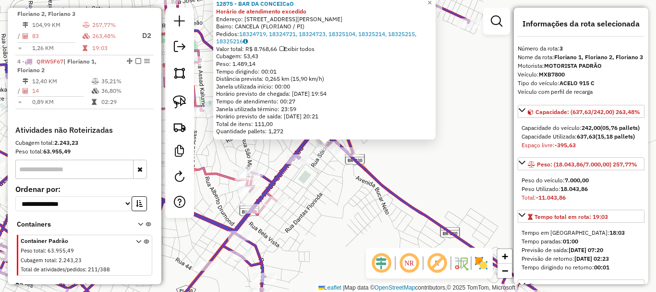
click at [329, 173] on div "Rota 3 - Placa MXB7800 12875 - BAR DA CONCEICaO 12875 - BAR DA CONCEICaO Horári…" at bounding box center [328, 146] width 656 height 292
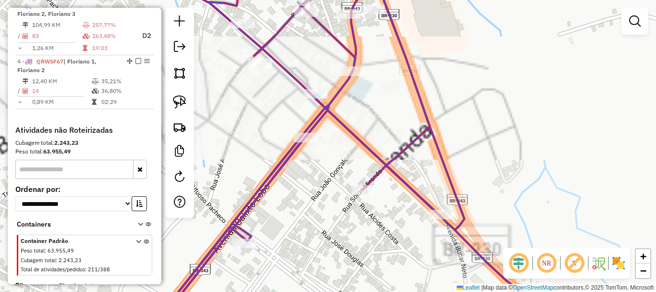
select select "**********"
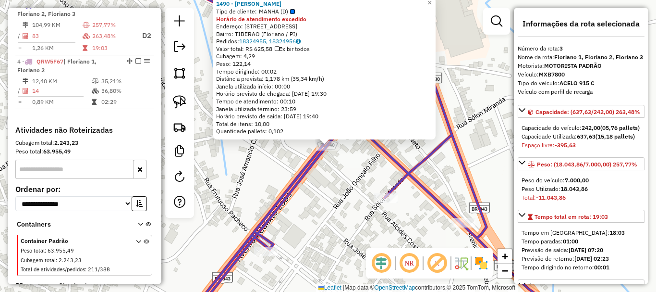
click at [334, 184] on div "1490 - FRANCISCO TORRES AMORIM MEE Tipo de cliente: MANHA (D) Horário de atendi…" at bounding box center [328, 146] width 656 height 292
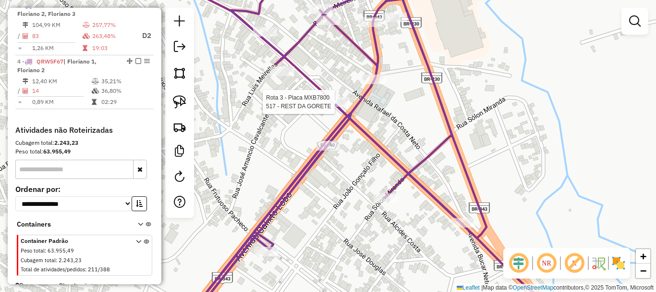
select select "**********"
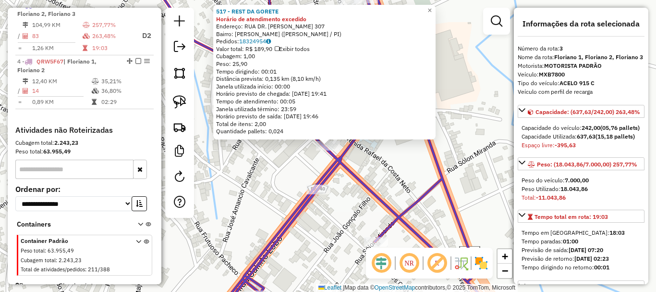
click at [356, 151] on div "517 - REST DA GORETE Horário de atendimento excedido Endereço: RUA DR. JOSE RIB…" at bounding box center [328, 146] width 656 height 292
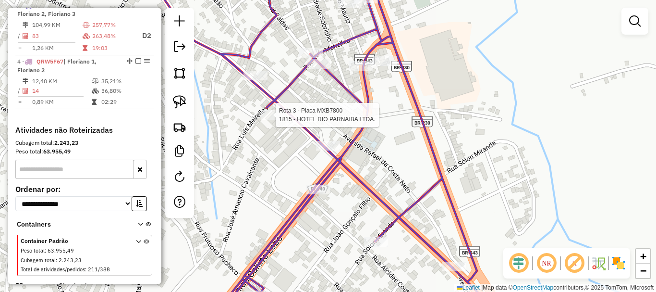
click at [268, 120] on div at bounding box center [273, 115] width 24 height 10
select select "**********"
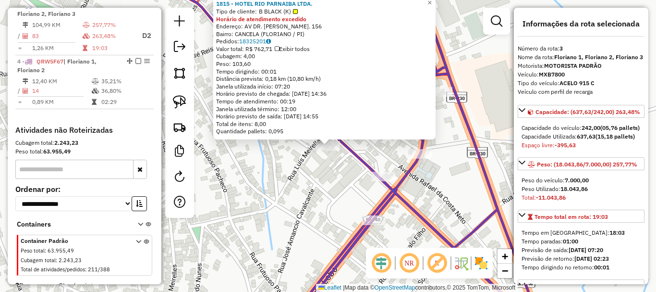
click at [310, 177] on div "1815 - HOTEL RIO PARNAIBA LTDA. Tipo de cliente: B BLACK (K) Horário de atendim…" at bounding box center [328, 146] width 656 height 292
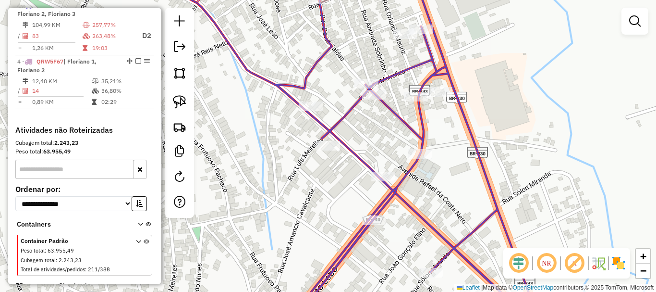
select select "**********"
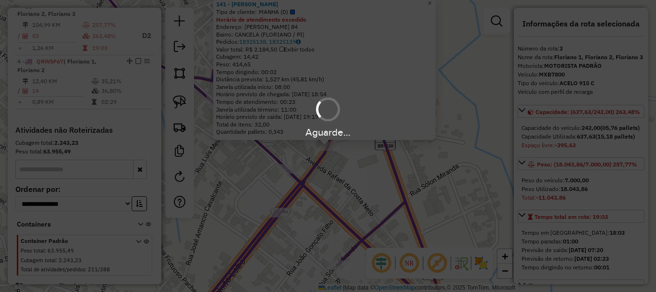
click at [359, 165] on div "Aguarde..." at bounding box center [328, 146] width 656 height 292
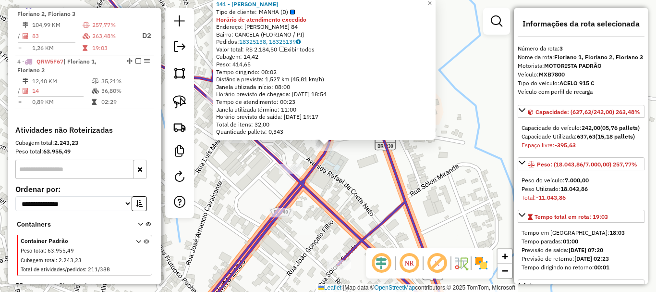
click at [299, 148] on div "141 - RODO TREILLER Tipo de cliente: MANHA (D) Horário de atendimento excedido …" at bounding box center [328, 146] width 656 height 292
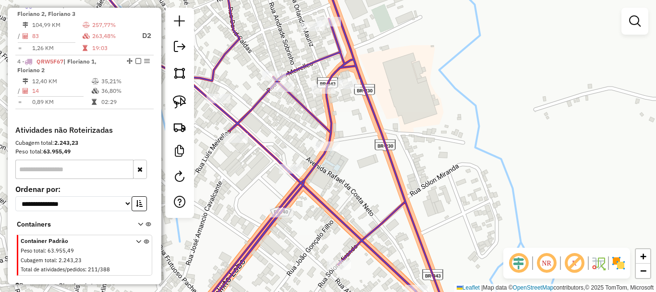
drag, startPoint x: 274, startPoint y: 159, endPoint x: 355, endPoint y: 138, distance: 83.7
click at [355, 138] on icon at bounding box center [253, 146] width 388 height 350
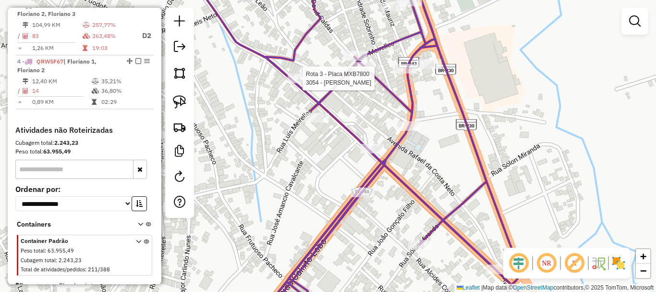
select select "**********"
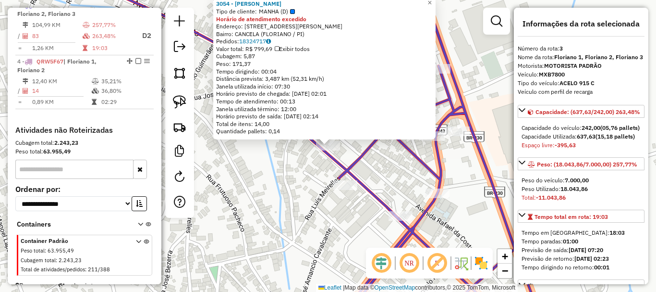
click at [381, 172] on div "Rota 3 - Placa MXB7800 3054 - GILDECI FERNANDES DA COSTA 3054 - GILDECI FERNAND…" at bounding box center [328, 146] width 656 height 292
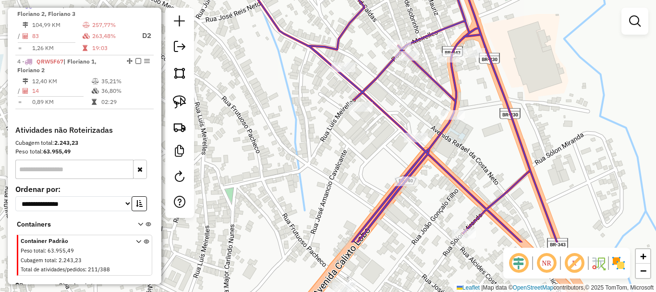
drag, startPoint x: 357, startPoint y: 198, endPoint x: 372, endPoint y: 107, distance: 92.9
click at [372, 107] on div "Janela de atendimento Grade de atendimento Capacidade Transportadoras Veículos …" at bounding box center [328, 146] width 656 height 292
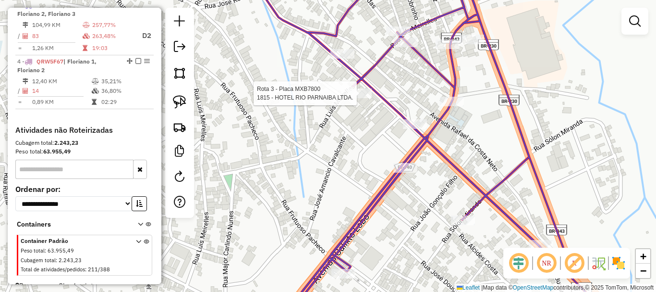
drag, startPoint x: 391, startPoint y: 101, endPoint x: 387, endPoint y: 120, distance: 18.6
click at [387, 119] on div "Rota 3 - Placa MXB7800 1815 - HOTEL RIO PARNAIBA LTDA. Janela de atendimento Gr…" at bounding box center [328, 146] width 656 height 292
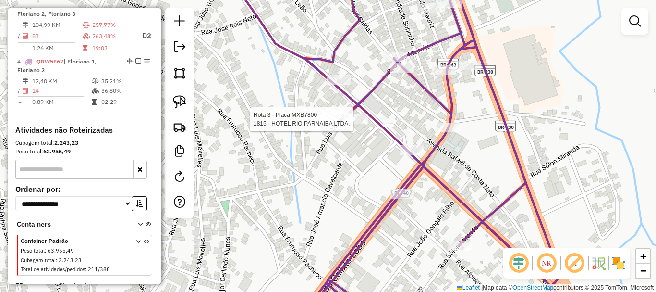
click at [385, 49] on div "Rota 3 - Placa MXB7800 1815 - HOTEL RIO PARNAIBA LTDA. Rota 3 - Placa MXB7800 2…" at bounding box center [328, 146] width 656 height 292
click at [384, 51] on div "Rota 3 - Placa MXB7800 1815 - HOTEL RIO PARNAIBA LTDA. Janela de atendimento Gr…" at bounding box center [328, 146] width 656 height 292
select select "**********"
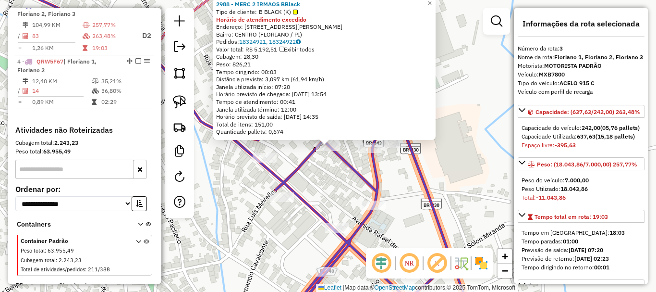
click at [330, 173] on div "2988 - MERC 2 IRMAOS BBlack Tipo de cliente: B BLACK (K) Horário de atendimento…" at bounding box center [328, 146] width 656 height 292
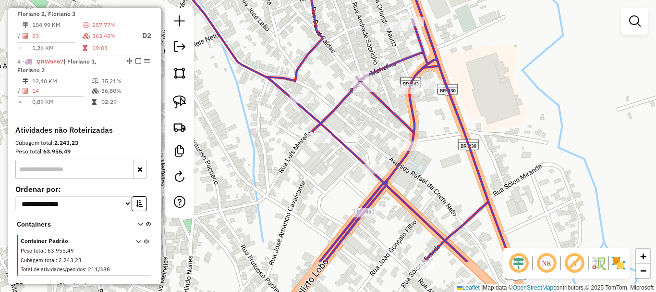
drag, startPoint x: 324, startPoint y: 183, endPoint x: 361, endPoint y: 118, distance: 74.4
click at [360, 122] on div "Janela de atendimento Grade de atendimento Capacidade Transportadoras Veículos …" at bounding box center [328, 146] width 656 height 292
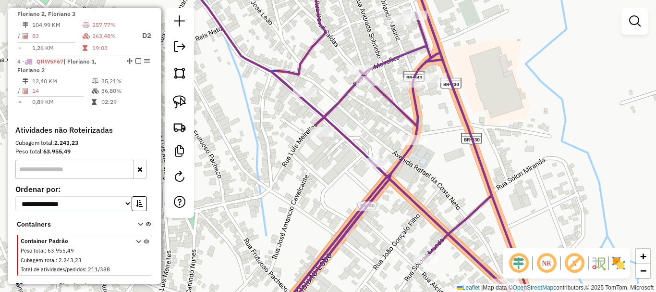
select select "**********"
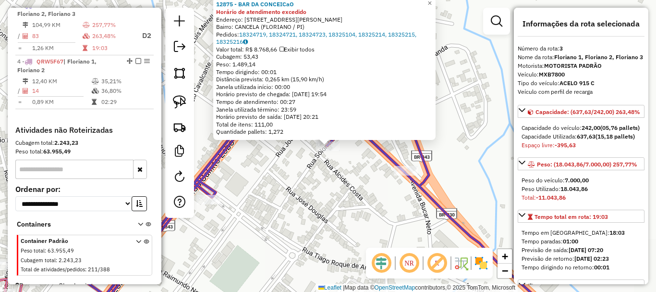
click at [336, 195] on div "12875 - BAR DA CONCEICaO Horário de atendimento excedido Endereço: Rua Solon Mi…" at bounding box center [328, 146] width 656 height 292
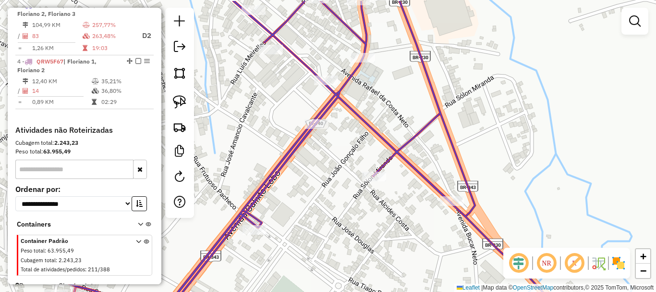
click at [360, 212] on div "Janela de atendimento Grade de atendimento Capacidade Transportadoras Veículos …" at bounding box center [328, 146] width 656 height 292
click at [0, 0] on div "Aguarde..." at bounding box center [0, 0] width 0 height 0
drag, startPoint x: 374, startPoint y: 211, endPoint x: 395, endPoint y: 235, distance: 31.7
click at [395, 233] on div "Janela de atendimento Grade de atendimento Capacidade Transportadoras Veículos …" at bounding box center [328, 146] width 656 height 292
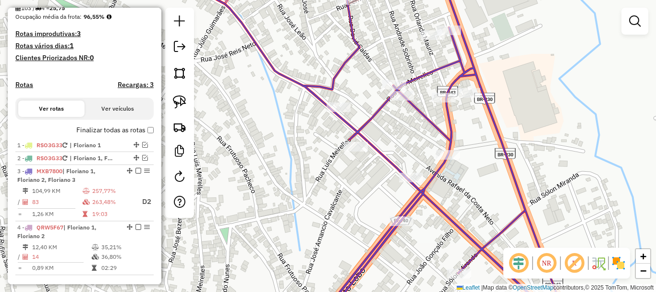
scroll to position [254, 0]
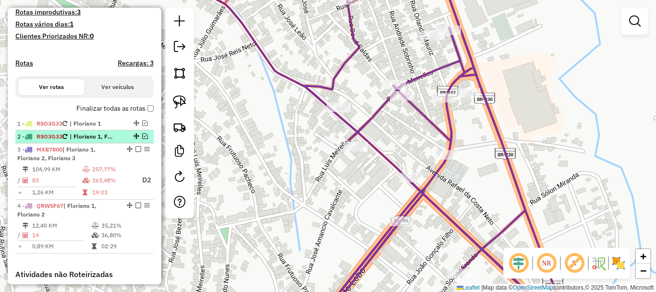
click at [143, 139] on em at bounding box center [145, 136] width 6 height 6
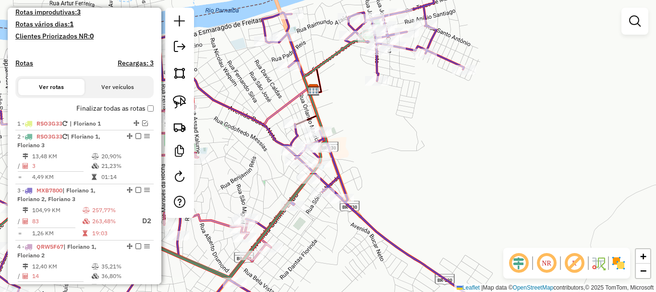
drag, startPoint x: 384, startPoint y: 147, endPoint x: 420, endPoint y: 177, distance: 47.4
click at [416, 174] on div "Rota 3 - Placa MXB7800 517 - REST DA GORETE Rota 3 - Placa MXB7800 141 - RODO T…" at bounding box center [328, 146] width 656 height 292
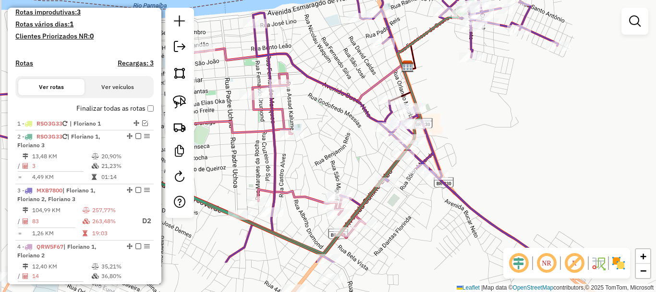
drag, startPoint x: 465, startPoint y: 123, endPoint x: 513, endPoint y: 65, distance: 74.8
click at [510, 68] on div "Janela de atendimento Grade de atendimento Capacidade Transportadoras Veículos …" at bounding box center [328, 146] width 656 height 292
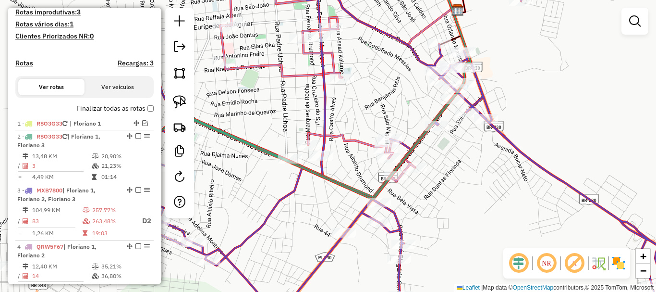
drag, startPoint x: 404, startPoint y: 120, endPoint x: 467, endPoint y: 86, distance: 72.4
click at [466, 86] on div "Rota 3 - Placa MXB7800 12875 - BAR DA CONCEICaO Rota 3 - Placa MXB7800 13927 - …" at bounding box center [328, 146] width 656 height 292
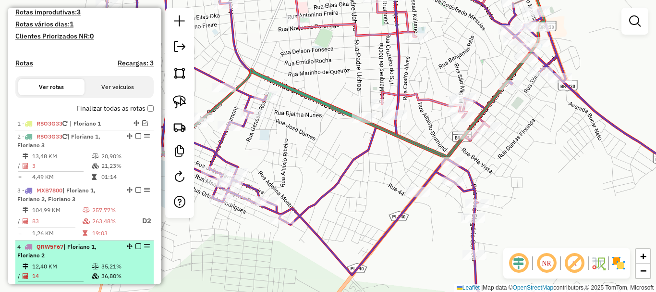
click at [136, 249] on em at bounding box center [138, 246] width 6 height 6
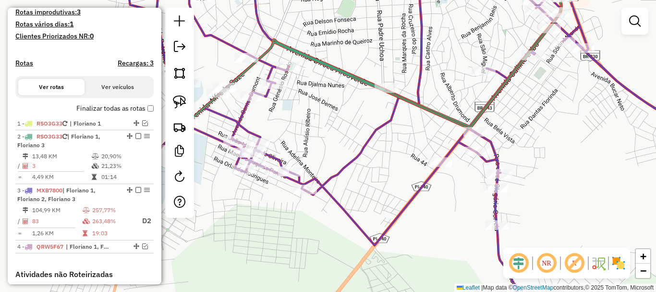
drag, startPoint x: 326, startPoint y: 157, endPoint x: 331, endPoint y: 151, distance: 7.5
click at [329, 154] on div "Janela de atendimento Grade de atendimento Capacidade Transportadoras Veículos …" at bounding box center [328, 146] width 656 height 292
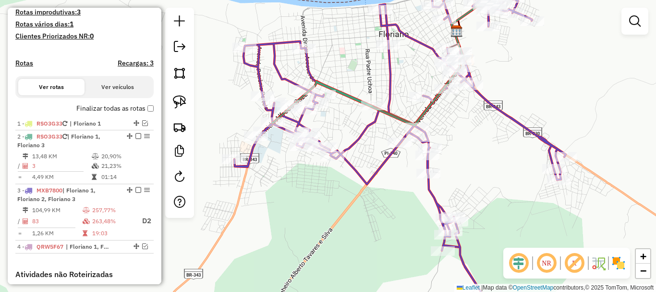
drag, startPoint x: 334, startPoint y: 135, endPoint x: 318, endPoint y: 108, distance: 31.2
click at [318, 108] on div "Janela de atendimento Grade de atendimento Capacidade Transportadoras Veículos …" at bounding box center [328, 146] width 656 height 292
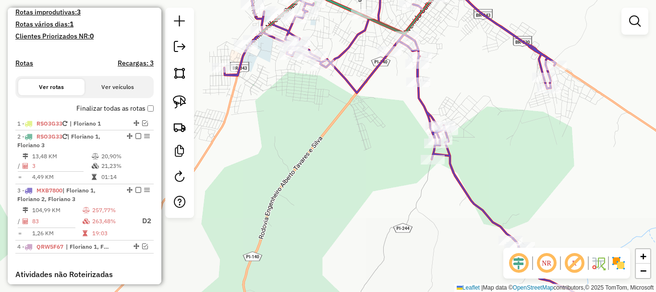
drag, startPoint x: 379, startPoint y: 176, endPoint x: 343, endPoint y: 218, distance: 55.5
click at [345, 216] on div "Janela de atendimento Grade de atendimento Capacidade Transportadoras Veículos …" at bounding box center [328, 146] width 656 height 292
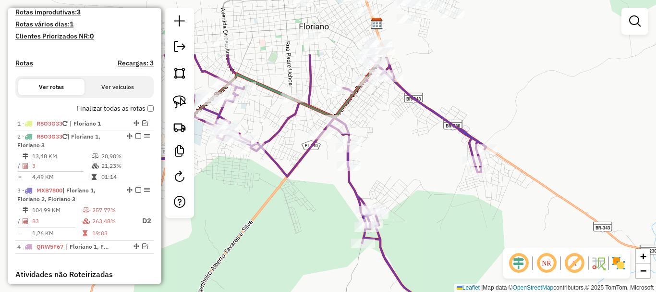
drag, startPoint x: 387, startPoint y: 176, endPoint x: 384, endPoint y: 181, distance: 5.9
click at [385, 179] on div "Janela de atendimento Grade de atendimento Capacidade Transportadoras Veículos …" at bounding box center [328, 146] width 656 height 292
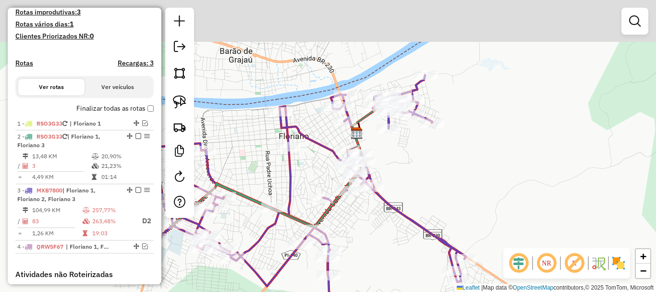
drag, startPoint x: 404, startPoint y: 75, endPoint x: 403, endPoint y: 160, distance: 85.0
click at [405, 161] on div "Janela de atendimento Grade de atendimento Capacidade Transportadoras Veículos …" at bounding box center [328, 146] width 656 height 292
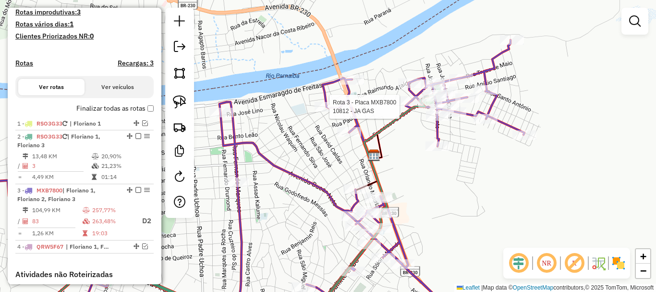
select select "**********"
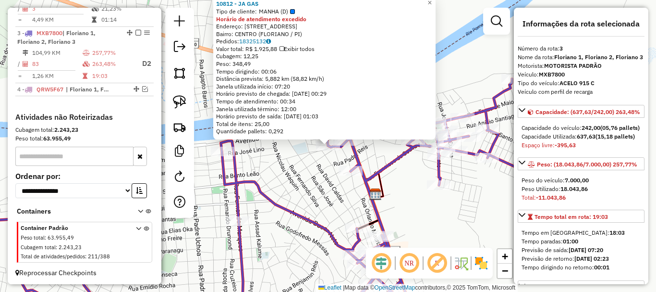
scroll to position [421, 0]
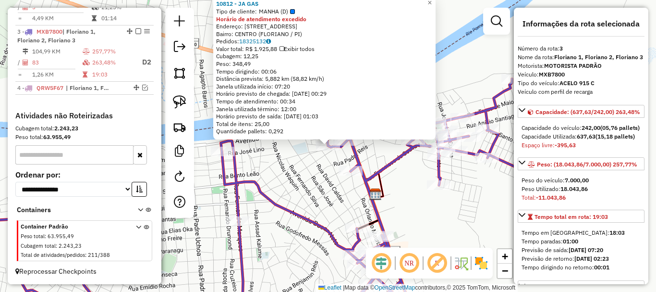
click at [0, 0] on div "Aguarde..." at bounding box center [0, 0] width 0 height 0
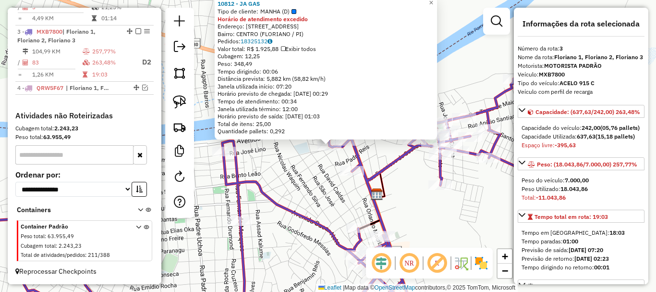
drag, startPoint x: 276, startPoint y: 173, endPoint x: 350, endPoint y: 161, distance: 74.9
click at [344, 166] on div "10812 - JA GAS Tipo de cliente: MANHA (D) Horário de atendimento excedido Ender…" at bounding box center [328, 146] width 656 height 292
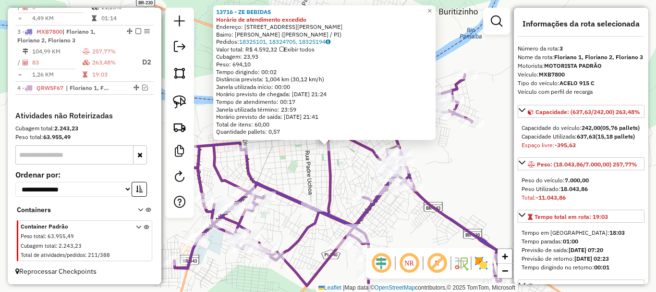
click at [313, 179] on div "13716 - ZE BEBIDAS Horário de atendimento excedido Endereço: Rua Francisco Abre…" at bounding box center [328, 146] width 656 height 292
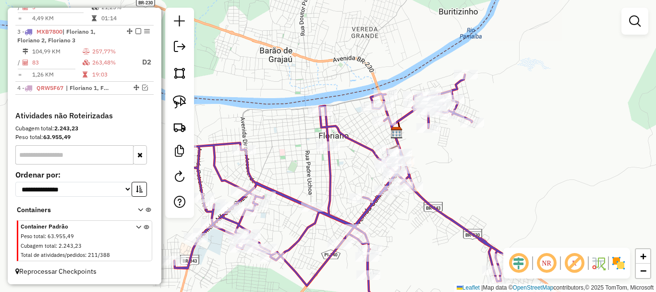
drag, startPoint x: 308, startPoint y: 169, endPoint x: 302, endPoint y: 163, distance: 8.6
click at [308, 165] on div "Janela de atendimento Grade de atendimento Capacidade Transportadoras Veículos …" at bounding box center [328, 146] width 656 height 292
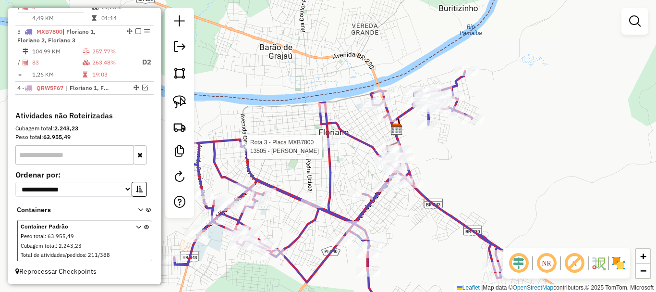
select select "**********"
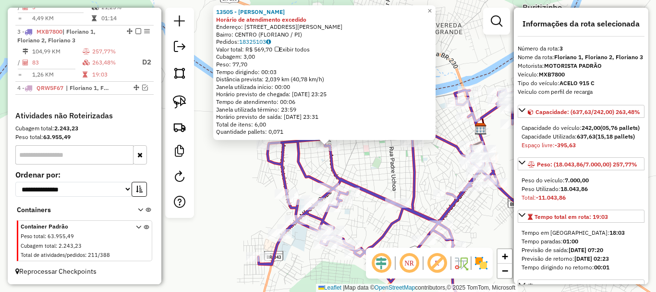
click at [362, 170] on div "13505 - DOUGLAS DAMASCENO Horário de atendimento excedido Endereço: Rua Joao Da…" at bounding box center [328, 146] width 656 height 292
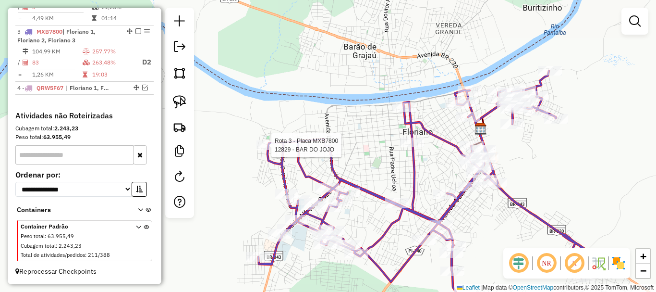
select select "**********"
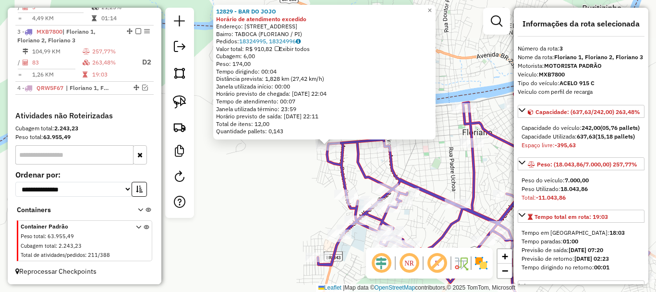
click at [261, 167] on div "12829 - BAR DO JOJO Horário de atendimento excedido Endereço: Rua Sao Francisco…" at bounding box center [328, 146] width 656 height 292
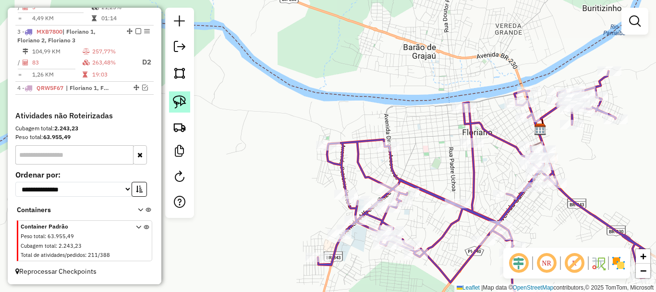
click at [179, 95] on img at bounding box center [179, 101] width 13 height 13
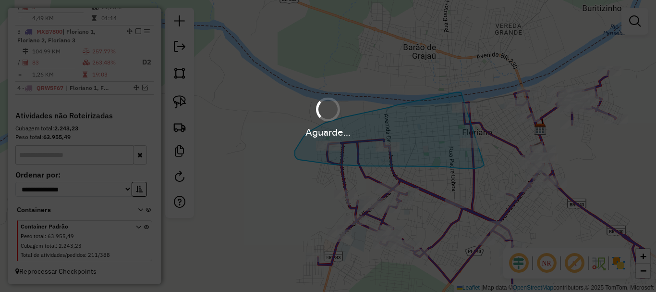
drag, startPoint x: 461, startPoint y: 92, endPoint x: 489, endPoint y: 131, distance: 47.5
click at [489, 131] on hb-app "Aguarde... Pop-up bloqueado! Seu navegador bloqueou automáticamente a abertura …" at bounding box center [328, 146] width 656 height 292
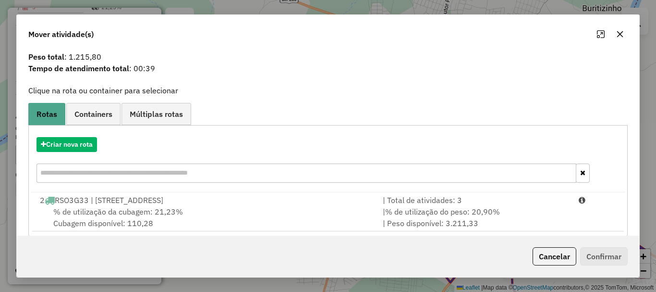
scroll to position [37, 0]
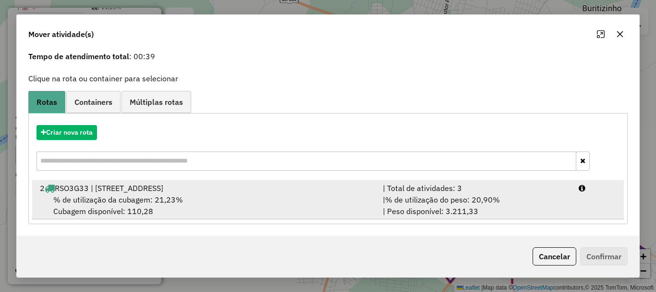
click at [305, 204] on div "% de utilização da cubagem: 21,23% Cubagem disponível: 110,28" at bounding box center [205, 205] width 343 height 23
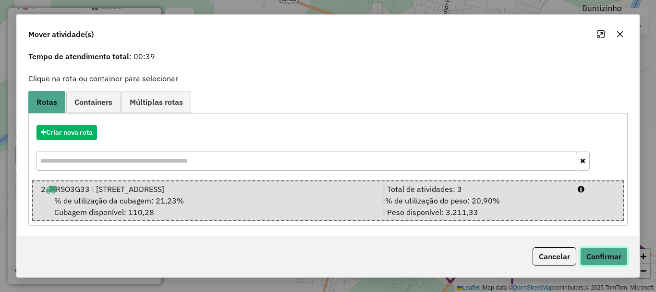
click at [600, 259] on button "Confirmar" at bounding box center [604, 256] width 48 height 18
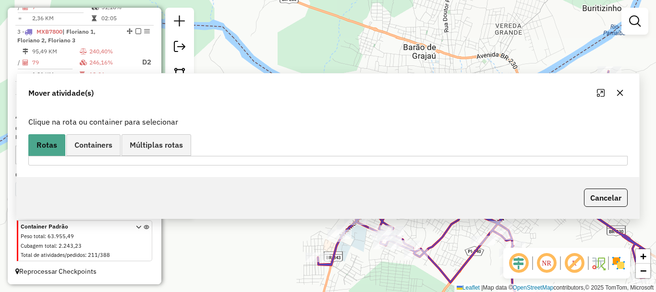
scroll to position [311, 0]
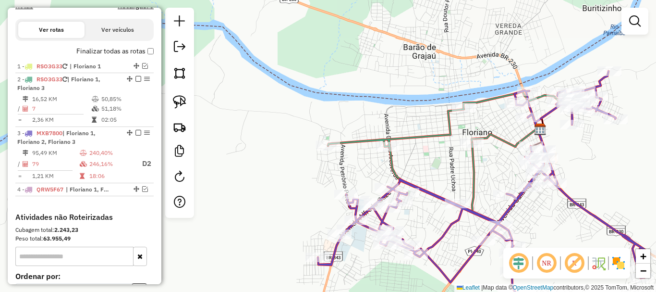
drag, startPoint x: 438, startPoint y: 178, endPoint x: 399, endPoint y: 151, distance: 47.3
click at [399, 151] on div "Janela de atendimento Grade de atendimento Capacidade Transportadoras Veículos …" at bounding box center [328, 146] width 656 height 292
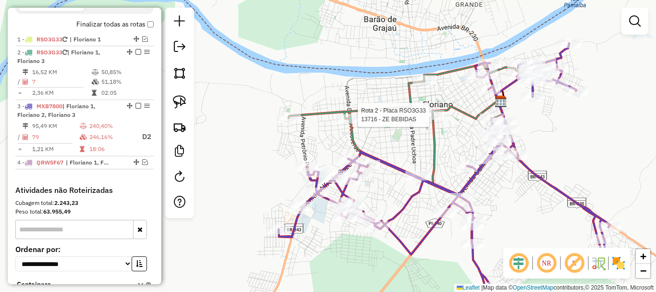
select select "**********"
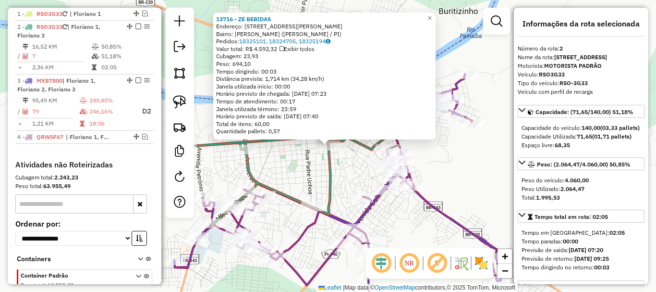
scroll to position [385, 0]
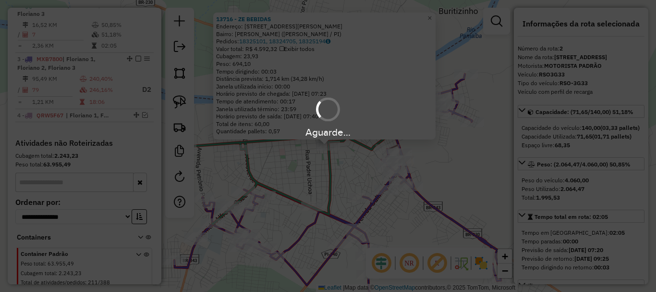
click at [346, 162] on div "Aguarde..." at bounding box center [328, 146] width 656 height 292
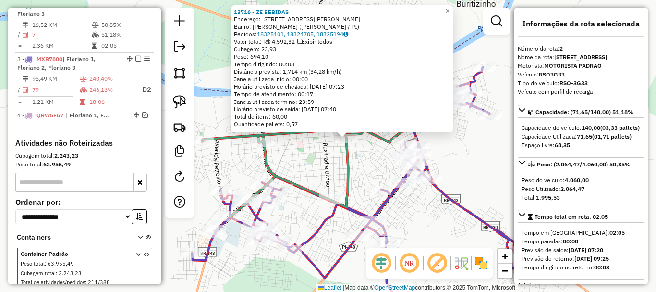
drag, startPoint x: 310, startPoint y: 164, endPoint x: 364, endPoint y: 145, distance: 56.5
click at [363, 146] on div "13716 - ZE BEBIDAS Endereço: Rua Francisco Abreu Rocha, 1069 Bairro: Manguinha …" at bounding box center [328, 146] width 656 height 292
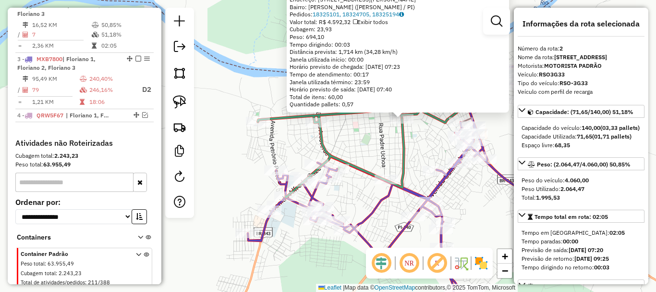
click at [359, 155] on div "13716 - ZE BEBIDAS Endereço: Rua Francisco Abreu Rocha, 1069 Bairro: Manguinha …" at bounding box center [328, 146] width 656 height 292
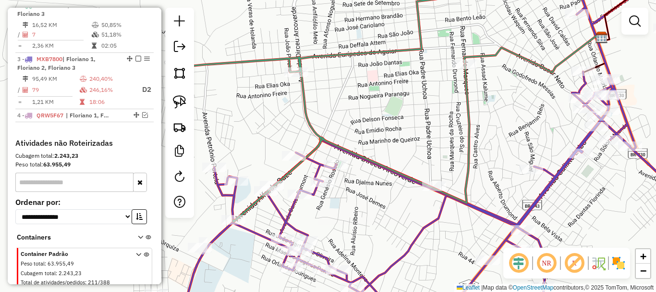
drag, startPoint x: 393, startPoint y: 161, endPoint x: 430, endPoint y: 133, distance: 46.6
click at [430, 133] on div "Janela de atendimento Grade de atendimento Capacidade Transportadoras Veículos …" at bounding box center [328, 146] width 656 height 292
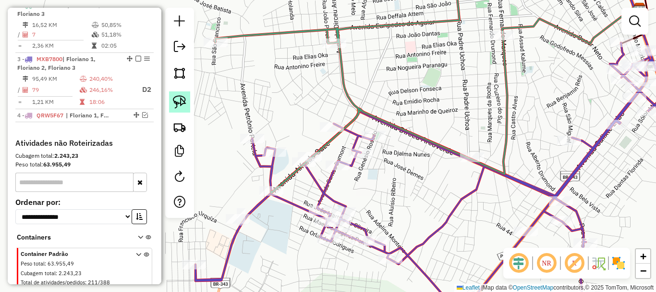
click at [190, 99] on link at bounding box center [179, 101] width 21 height 21
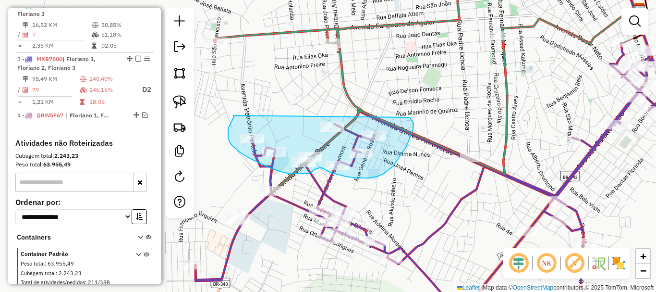
drag, startPoint x: 233, startPoint y: 118, endPoint x: 410, endPoint y: 117, distance: 176.3
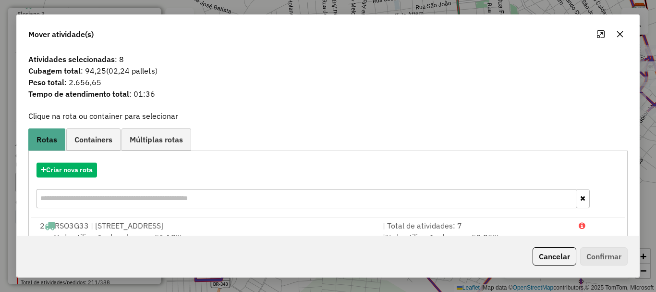
click at [576, 265] on div "Cancelar Confirmar" at bounding box center [328, 255] width 623 height 41
click at [567, 261] on button "Cancelar" at bounding box center [555, 256] width 44 height 18
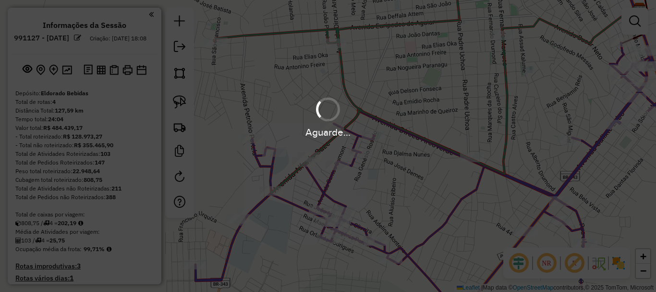
click at [179, 100] on div "Aguarde..." at bounding box center [328, 117] width 656 height 46
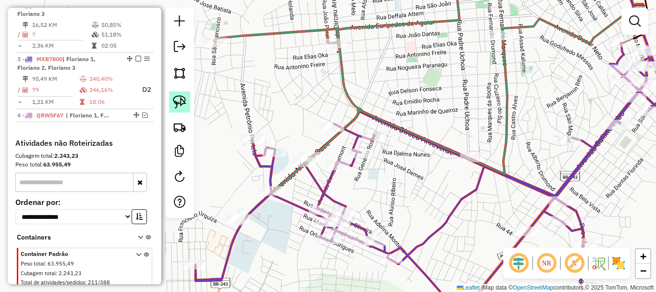
click at [179, 101] on img at bounding box center [179, 101] width 13 height 13
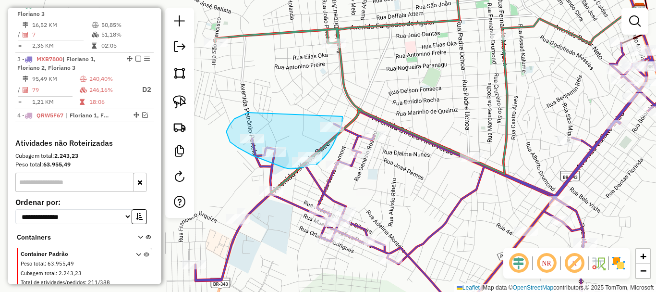
drag, startPoint x: 244, startPoint y: 114, endPoint x: 343, endPoint y: 116, distance: 98.5
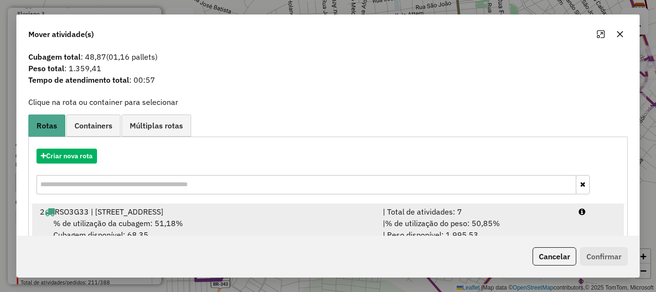
scroll to position [37, 0]
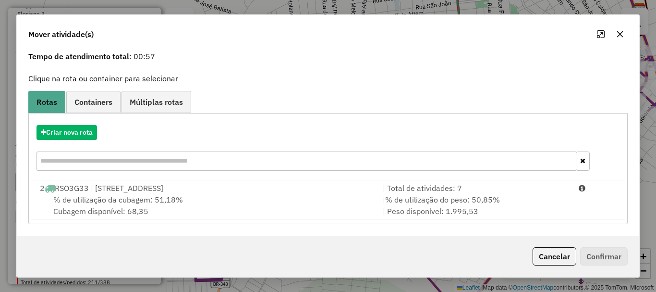
drag, startPoint x: 506, startPoint y: 215, endPoint x: 572, endPoint y: 244, distance: 71.8
click at [507, 215] on div "| % de utilização do peso: 50,85% | Peso disponível: 1.995,53" at bounding box center [475, 205] width 196 height 23
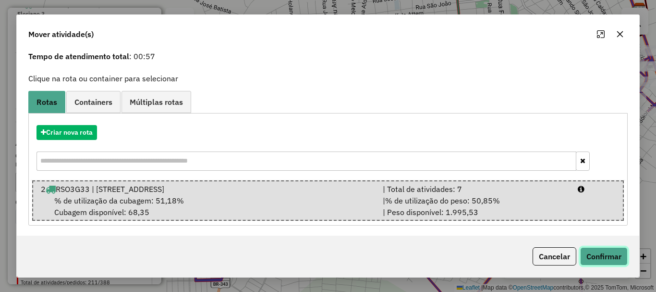
click at [593, 259] on button "Confirmar" at bounding box center [604, 256] width 48 height 18
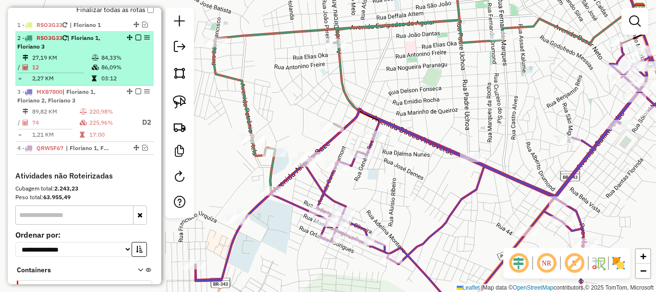
scroll to position [337, 0]
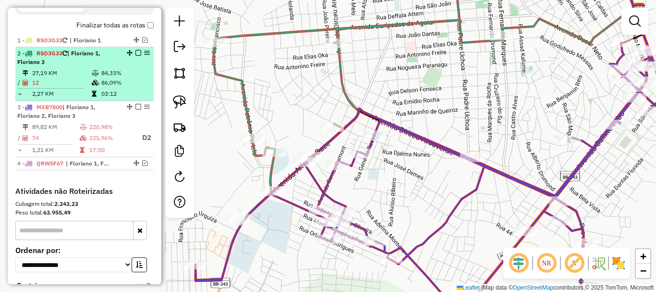
click at [136, 56] on em at bounding box center [138, 53] width 6 height 6
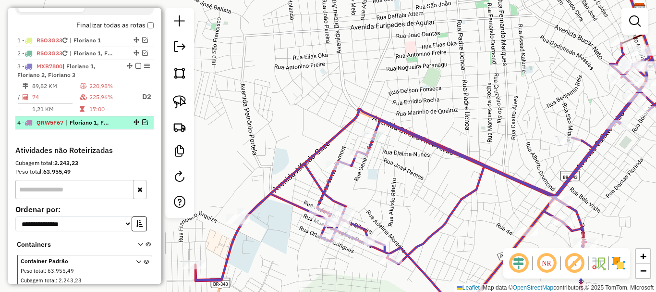
click at [145, 125] on div at bounding box center [135, 122] width 29 height 6
select select "**********"
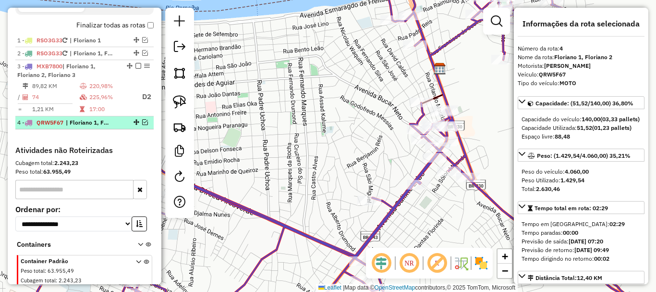
click at [142, 125] on em at bounding box center [145, 122] width 6 height 6
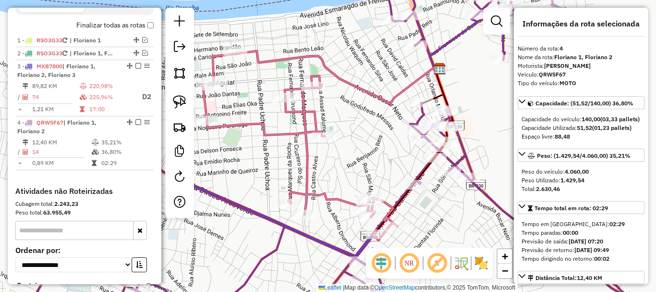
drag, startPoint x: 294, startPoint y: 174, endPoint x: 357, endPoint y: 144, distance: 69.2
click at [344, 149] on div "Janela de atendimento Grade de atendimento Capacidade Transportadoras Veículos …" at bounding box center [328, 146] width 656 height 292
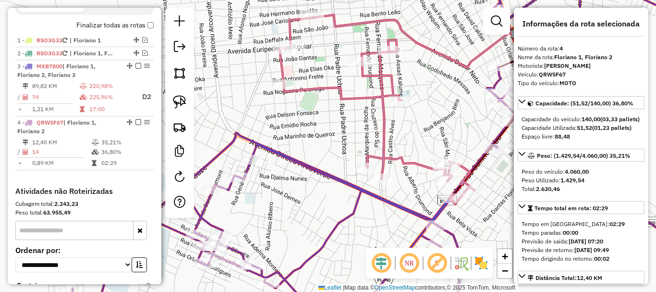
click at [277, 109] on div "Janela de atendimento Grade de atendimento Capacidade Transportadoras Veículos …" at bounding box center [328, 146] width 656 height 292
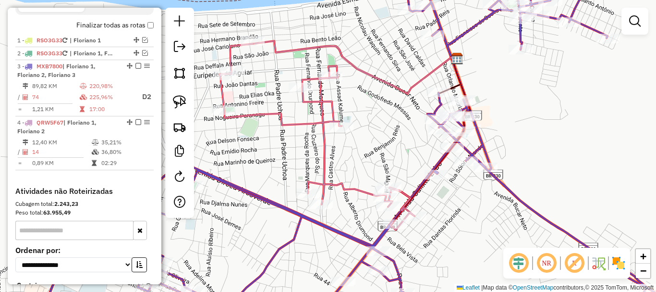
drag, startPoint x: 413, startPoint y: 104, endPoint x: 321, endPoint y: 134, distance: 96.5
click at [321, 135] on div "Rota 4 - Placa QRW5F67 13143 - CENTER BEBIDAS Janela de atendimento Grade de at…" at bounding box center [328, 146] width 656 height 292
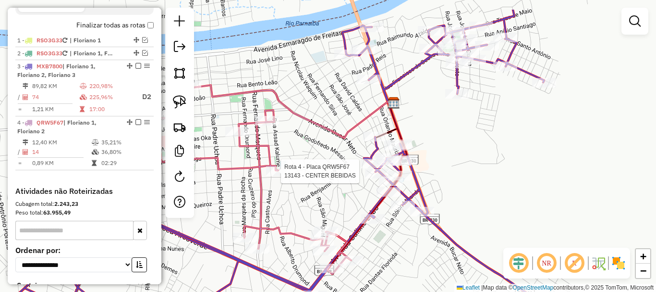
drag, startPoint x: 441, startPoint y: 98, endPoint x: 378, endPoint y: 144, distance: 77.8
click at [378, 144] on div "Rota 4 - Placa QRW5F67 13143 - CENTER BEBIDAS Janela de atendimento Grade de at…" at bounding box center [328, 146] width 656 height 292
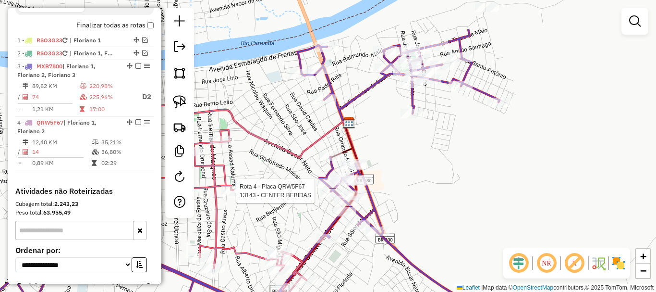
click at [389, 117] on div "Rota 4 - Placa QRW5F67 13143 - CENTER BEBIDAS Janela de atendimento Grade de at…" at bounding box center [328, 146] width 656 height 292
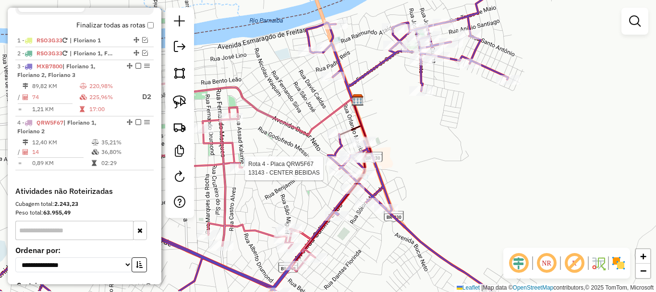
drag, startPoint x: 370, startPoint y: 119, endPoint x: 382, endPoint y: 63, distance: 57.0
click at [382, 63] on div "Rota 4 - Placa QRW5F67 13143 - CENTER BEBIDAS Janela de atendimento Grade de at…" at bounding box center [328, 146] width 656 height 292
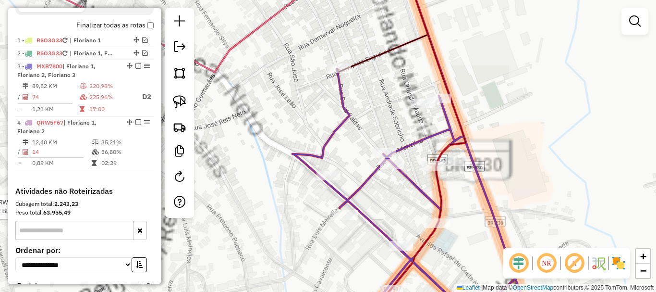
click at [341, 73] on div at bounding box center [339, 68] width 24 height 10
select select "**********"
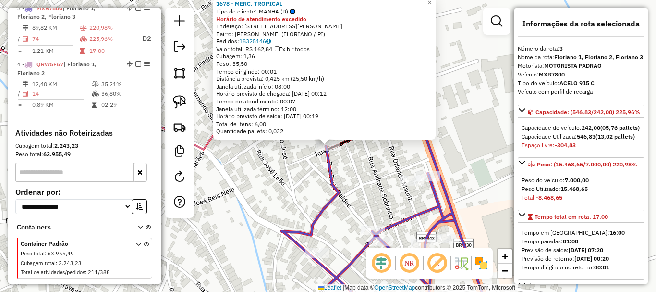
scroll to position [398, 0]
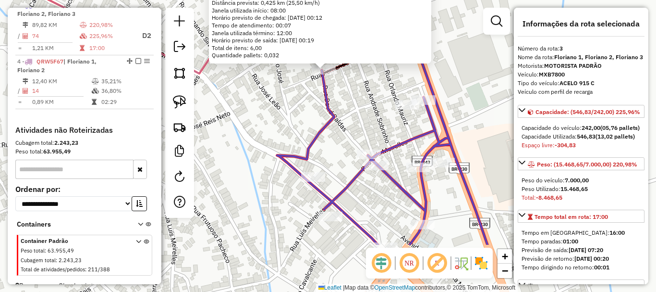
drag, startPoint x: 341, startPoint y: 177, endPoint x: 336, endPoint y: 97, distance: 79.9
click at [336, 98] on div "1678 - MERC. TROPICAL Tipo de cliente: MANHA (D) Horário de atendimento excedid…" at bounding box center [328, 146] width 656 height 292
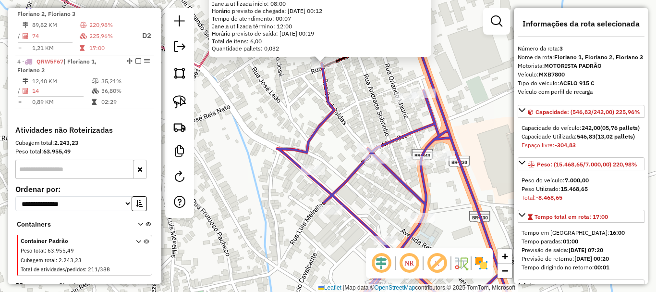
drag, startPoint x: 343, startPoint y: 130, endPoint x: 333, endPoint y: 160, distance: 31.8
click at [343, 131] on div "1678 - MERC. TROPICAL Tipo de cliente: MANHA (D) Horário de atendimento excedid…" at bounding box center [328, 146] width 656 height 292
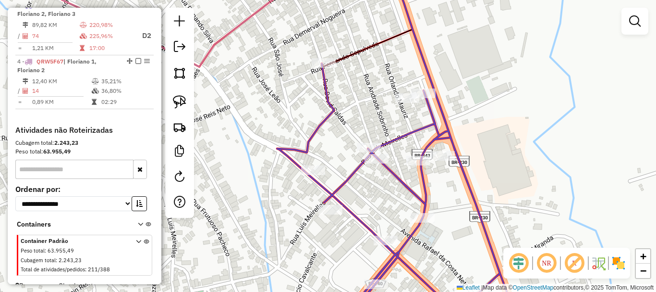
select select "**********"
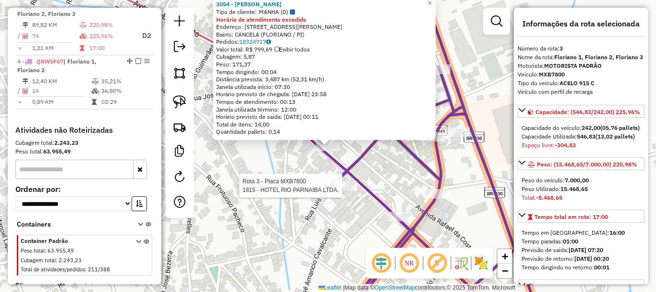
click at [335, 189] on hb-app "Aguarde... Pop-up bloqueado! Seu navegador bloqueou automáticamente a abertura …" at bounding box center [328, 146] width 656 height 292
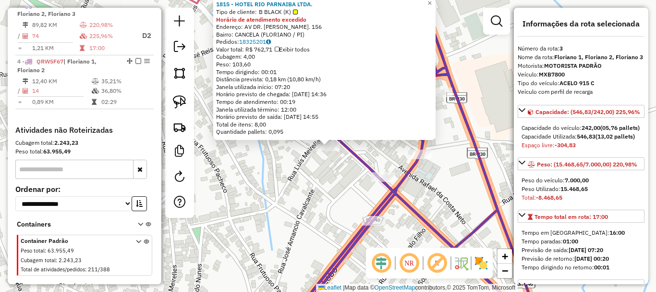
click at [315, 186] on div "1815 - HOTEL RIO PARNAIBA LTDA. Tipo de cliente: B BLACK (K) Horário de atendim…" at bounding box center [328, 146] width 656 height 292
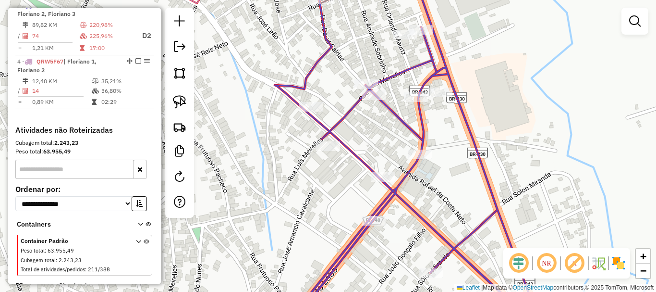
click at [388, 182] on div at bounding box center [383, 177] width 24 height 10
select select "**********"
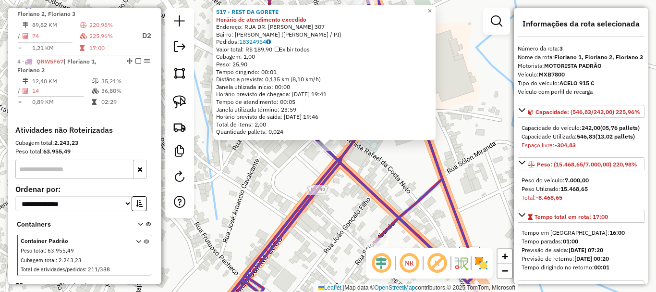
click at [362, 180] on icon at bounding box center [357, 146] width 296 height 350
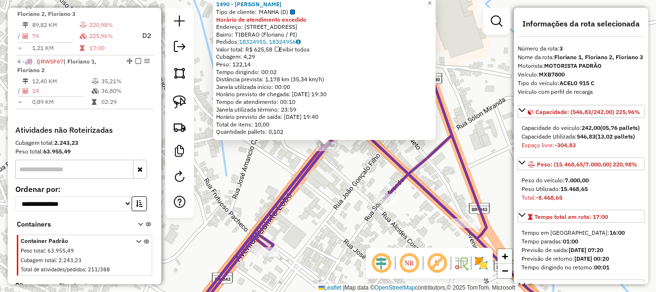
drag, startPoint x: 314, startPoint y: 190, endPoint x: 305, endPoint y: 174, distance: 18.5
click at [314, 190] on div "1490 - FRANCISCO TORRES AMORIM MEE Tipo de cliente: MANHA (D) Horário de atendi…" at bounding box center [328, 146] width 656 height 292
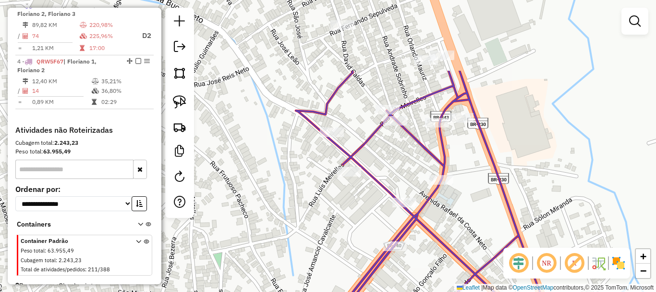
drag, startPoint x: 299, startPoint y: 161, endPoint x: 365, endPoint y: 258, distance: 117.2
click at [367, 263] on div "Janela de atendimento Grade de atendimento Capacidade Transportadoras Veículos …" at bounding box center [328, 146] width 656 height 292
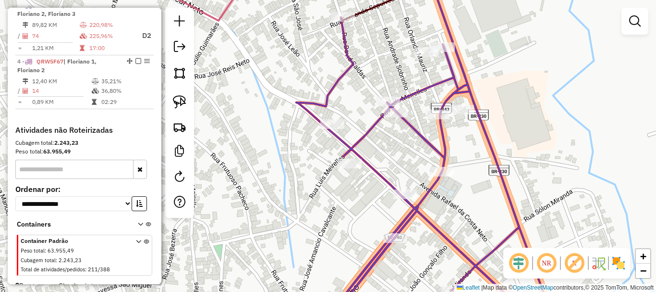
drag, startPoint x: 362, startPoint y: 248, endPoint x: 358, endPoint y: 211, distance: 37.1
click at [361, 232] on div "Janela de atendimento Grade de atendimento Capacidade Transportadoras Veículos …" at bounding box center [328, 146] width 656 height 292
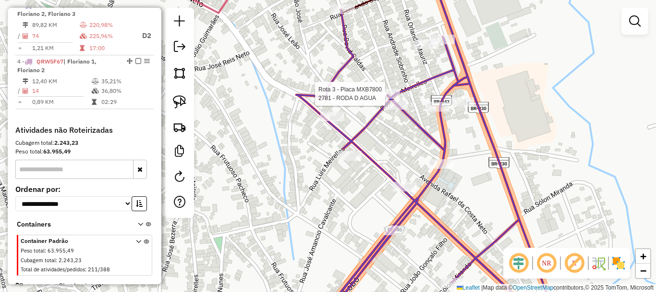
select select "**********"
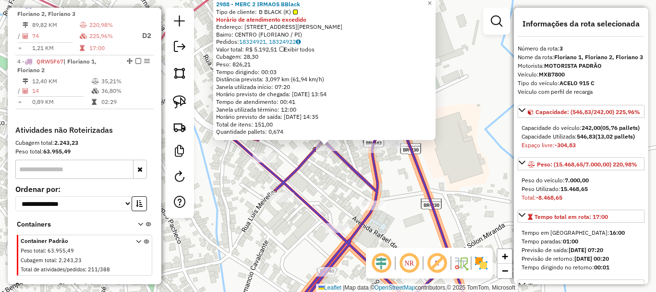
click at [326, 167] on div "2988 - MERC 2 IRMAOS BBlack Tipo de cliente: B BLACK (K) Horário de atendimento…" at bounding box center [328, 146] width 656 height 292
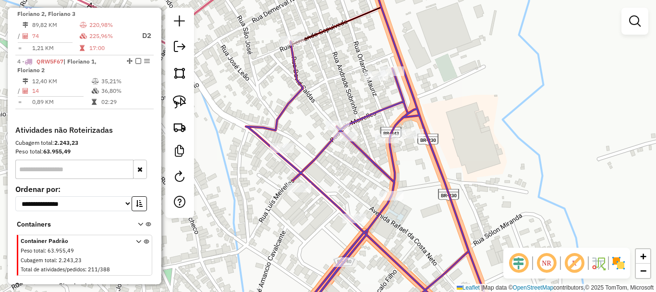
drag, startPoint x: 372, startPoint y: 185, endPoint x: 356, endPoint y: 165, distance: 25.7
click at [392, 172] on icon at bounding box center [368, 136] width 245 height 350
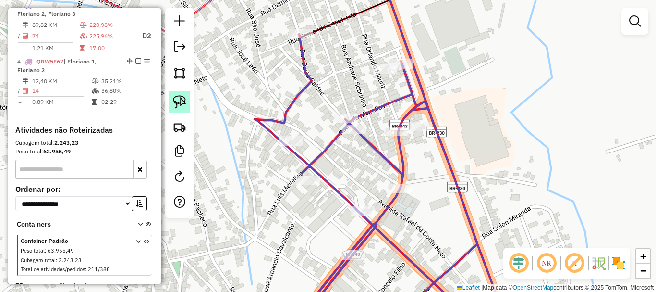
click at [184, 110] on link at bounding box center [179, 101] width 21 height 21
click at [185, 102] on img at bounding box center [179, 101] width 13 height 13
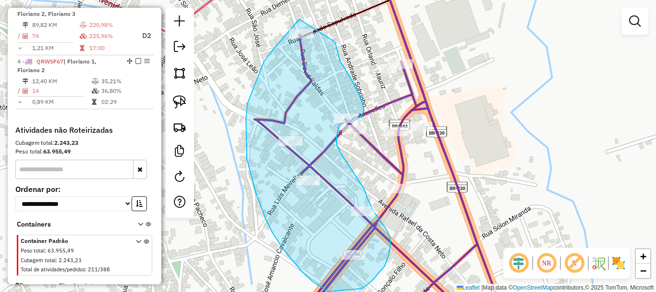
drag, startPoint x: 299, startPoint y: 19, endPoint x: 334, endPoint y: 38, distance: 39.6
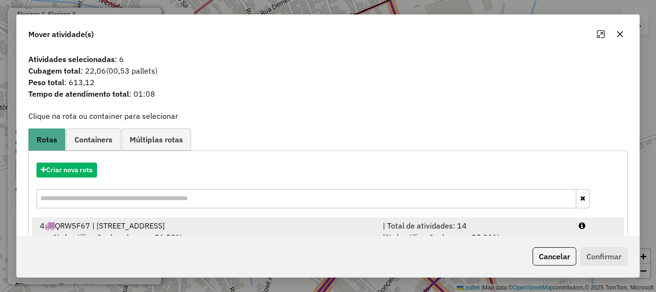
click at [233, 226] on div "4 QRW5F67 | Floriano 1, Floriano 2" at bounding box center [205, 226] width 343 height 12
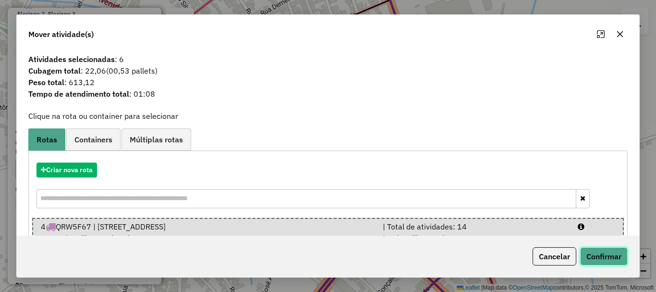
click at [593, 252] on button "Confirmar" at bounding box center [604, 256] width 48 height 18
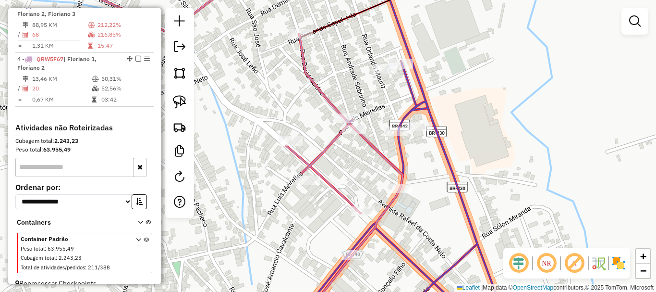
click at [389, 53] on div "Rota 3 - Placa MXB7800 2676 - 20 BUSCAR FRANGO ASS Janela de atendimento Grade …" at bounding box center [328, 146] width 656 height 292
click at [385, 63] on div "Janela de atendimento Grade de atendimento Capacidade Transportadoras Veículos …" at bounding box center [328, 146] width 656 height 292
select select "**********"
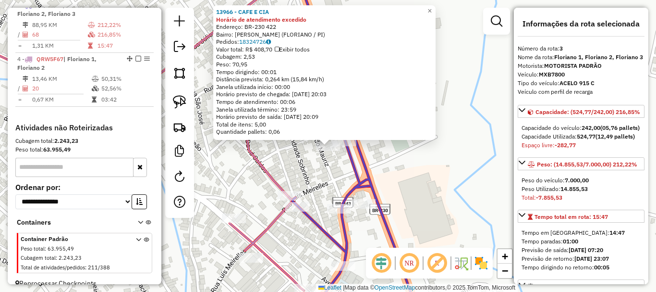
click at [317, 170] on div "13966 - CAFE E CIA Horário de atendimento excedido Endereço: BR-230 422 Bairro:…" at bounding box center [328, 146] width 656 height 292
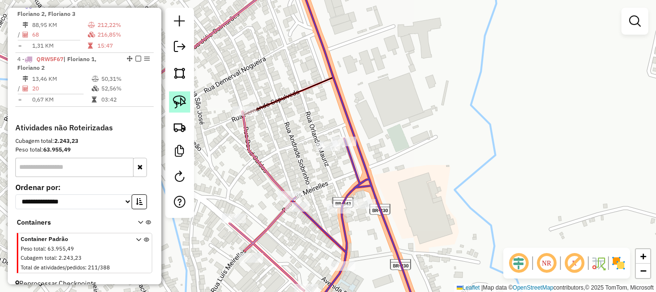
click at [176, 108] on img at bounding box center [179, 101] width 13 height 13
drag, startPoint x: 343, startPoint y: 108, endPoint x: 388, endPoint y: 135, distance: 51.7
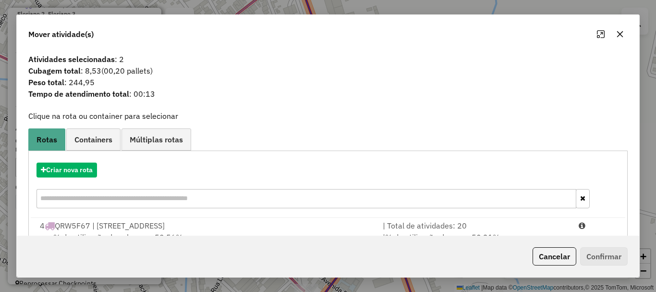
drag, startPoint x: 156, startPoint y: 227, endPoint x: 319, endPoint y: 249, distance: 164.3
click at [158, 227] on div "4 QRW5F67 | Floriano 1, Floriano 2" at bounding box center [205, 226] width 343 height 12
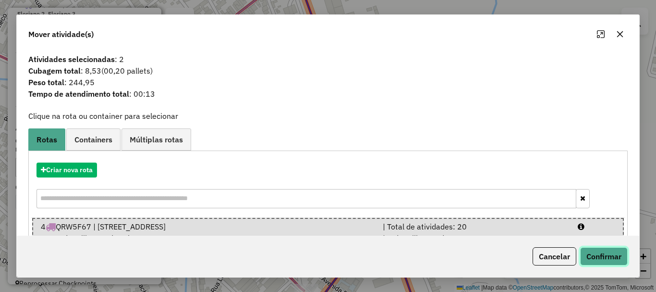
click at [583, 251] on button "Confirmar" at bounding box center [604, 256] width 48 height 18
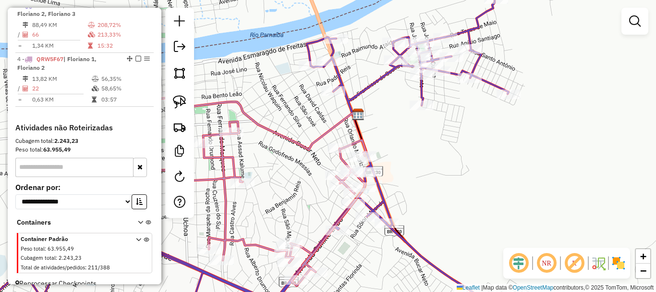
drag, startPoint x: 322, startPoint y: 172, endPoint x: 339, endPoint y: 152, distance: 26.0
click at [337, 158] on div "Rota 4 - Placa QRW5F67 3054 - GILDECI FERNANDES DA COSTA Janela de atendimento …" at bounding box center [328, 146] width 656 height 292
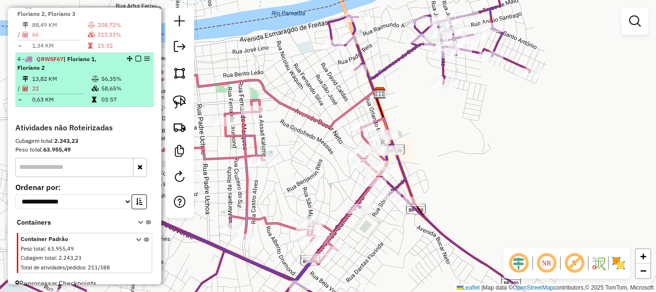
click at [136, 61] on em at bounding box center [138, 59] width 6 height 6
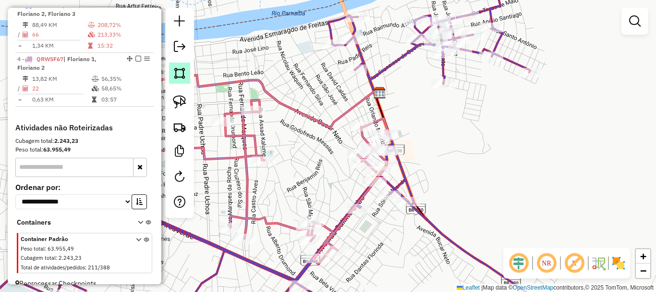
scroll to position [378, 0]
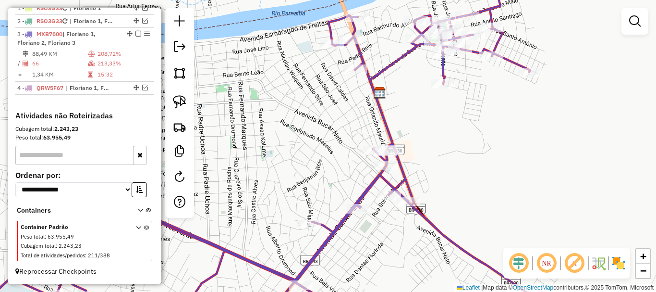
drag, startPoint x: 445, startPoint y: 133, endPoint x: 425, endPoint y: 174, distance: 46.0
click at [427, 173] on div "Janela de atendimento Grade de atendimento Capacidade Transportadoras Veículos …" at bounding box center [328, 146] width 656 height 292
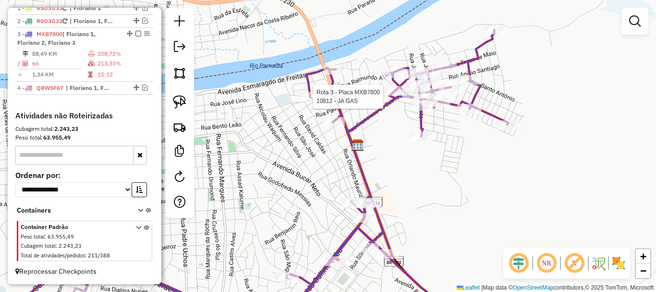
select select "**********"
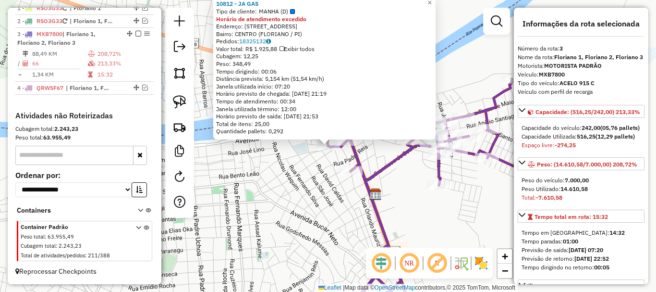
click at [322, 157] on div "Rota 3 - Placa MXB7800 10812 - JA GAS 10812 - JA GAS Tipo de cliente: MANHA (D)…" at bounding box center [328, 146] width 656 height 292
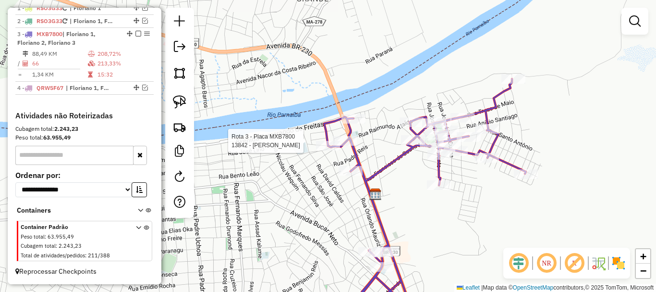
select select "**********"
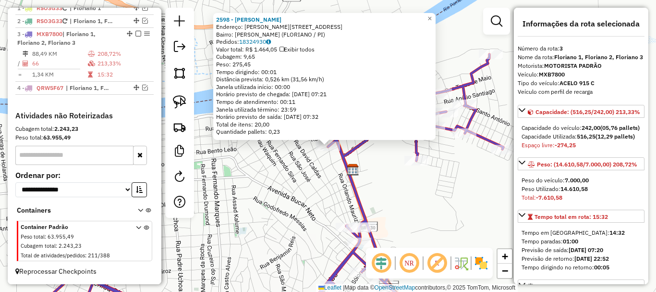
click at [312, 176] on div "2598 - LUIZ VIANA DO NASCIMENTO Endereço: R VIANA DE CARVALHO 258 Bairro: SAMBA…" at bounding box center [328, 146] width 656 height 292
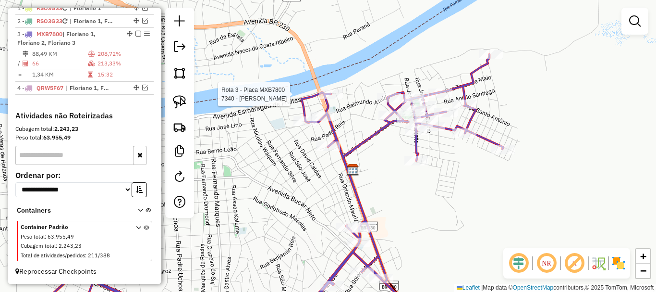
select select "**********"
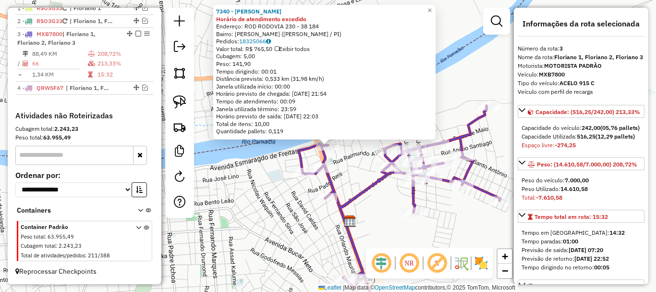
click at [341, 138] on div "7340 - LUCILENE FEITOSA DE SOUSA Horário de atendimento excedido Endereço: ROD …" at bounding box center [324, 72] width 222 height 135
drag, startPoint x: 331, startPoint y: 163, endPoint x: 250, endPoint y: 113, distance: 95.3
click at [327, 126] on div "Rota 3 - Placa MXB7800 7340 - LUCILENE FEITOSA DE SOUSA 7340 - LUCILENE FEITOSA…" at bounding box center [328, 146] width 656 height 292
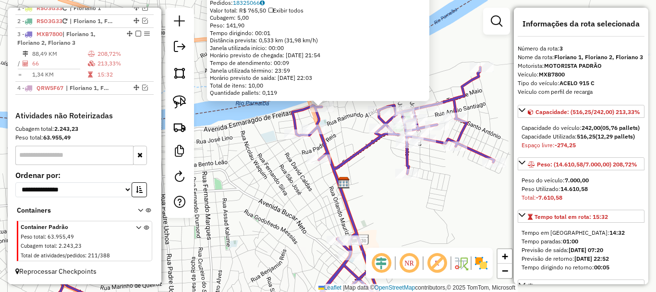
click at [250, 127] on div "7340 - LUCILENE FEITOSA DE SOUSA Horário de atendimento excedido Endereço: ROD …" at bounding box center [328, 146] width 656 height 292
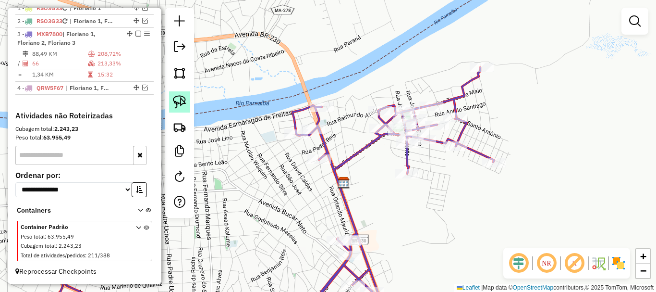
click at [190, 103] on link at bounding box center [179, 101] width 21 height 21
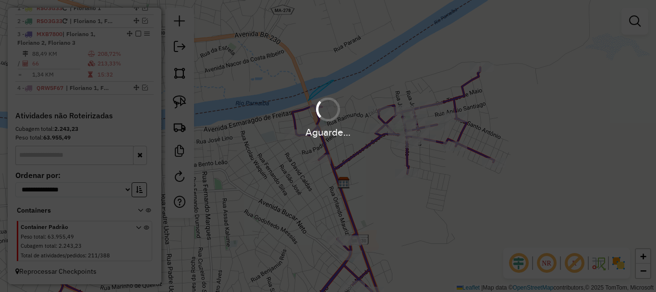
drag, startPoint x: 334, startPoint y: 80, endPoint x: 301, endPoint y: 151, distance: 77.8
click at [301, 151] on hb-app "Aguarde... Pop-up bloqueado! Seu navegador bloqueou automáticamente a abertura …" at bounding box center [328, 146] width 656 height 292
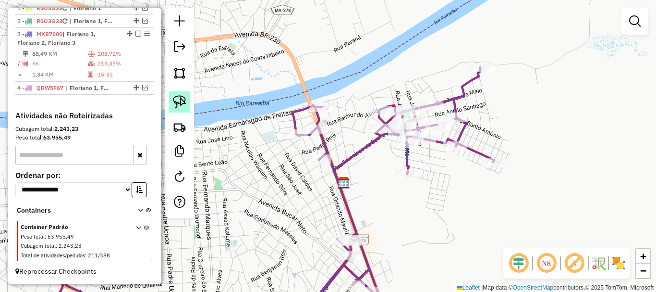
click at [178, 100] on img at bounding box center [179, 101] width 13 height 13
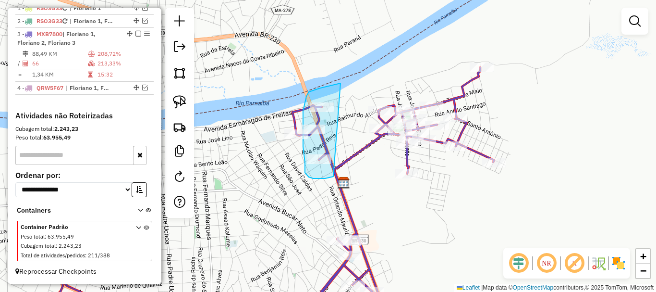
drag, startPoint x: 341, startPoint y: 83, endPoint x: 333, endPoint y: 176, distance: 93.5
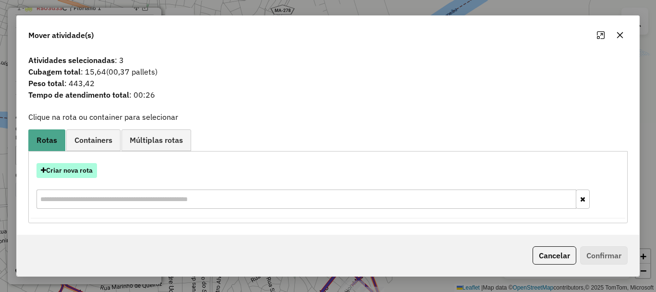
click at [68, 172] on button "Criar nova rota" at bounding box center [67, 170] width 61 height 15
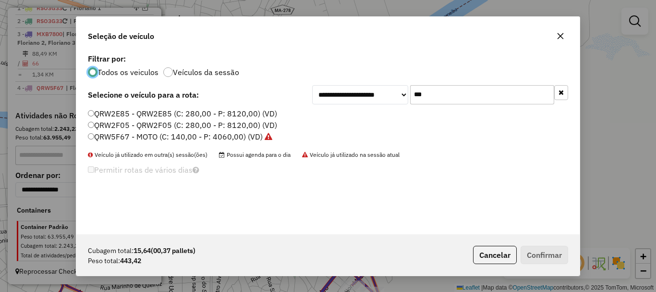
scroll to position [5, 3]
click at [445, 98] on input "***" at bounding box center [482, 94] width 144 height 19
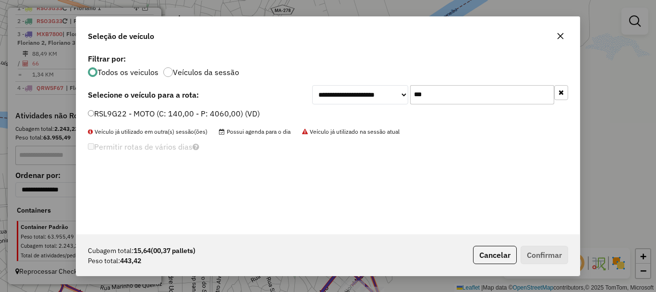
type input "***"
click at [141, 109] on label "RSL9G22 - MOTO (C: 140,00 - P: 4060,00) (VD)" at bounding box center [174, 114] width 172 height 12
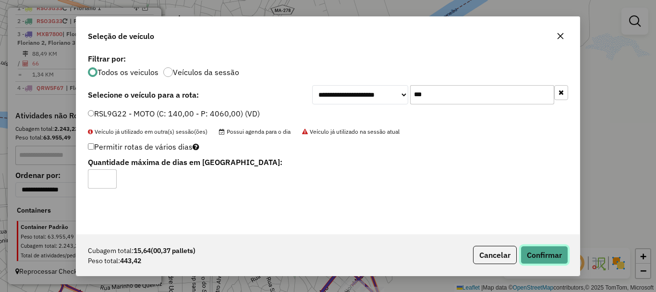
click at [551, 249] on button "Confirmar" at bounding box center [545, 254] width 48 height 18
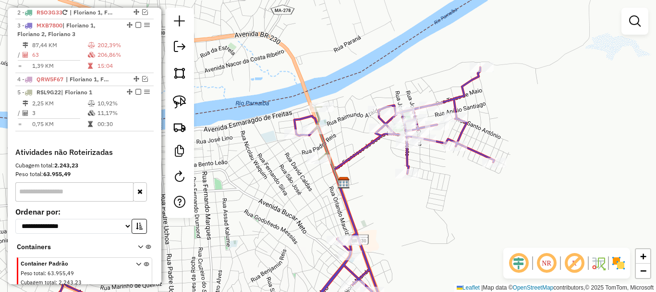
scroll to position [398, 0]
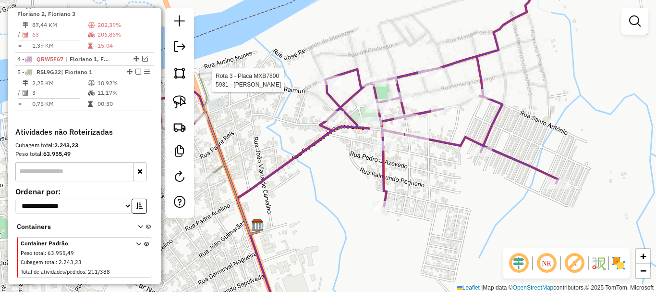
select select "**********"
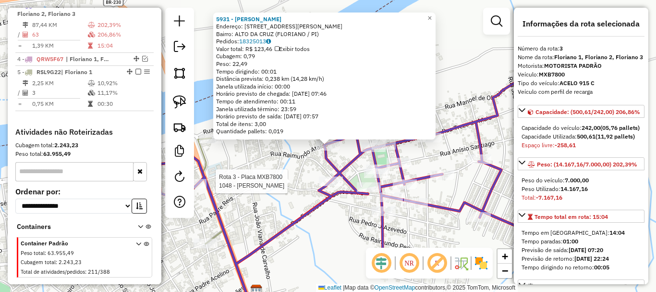
click at [332, 186] on div at bounding box center [331, 181] width 24 height 10
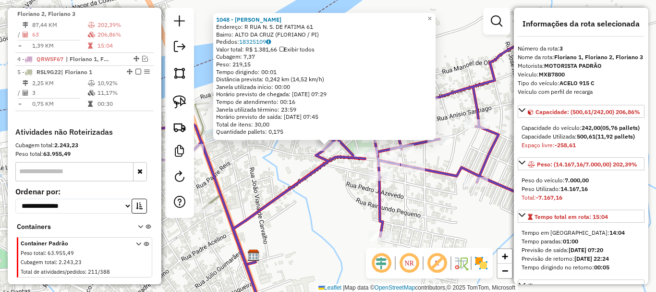
click at [332, 188] on div "1048 - MARIA ODETE PEREIRA NUNES Endereço: R RUA N. S. DE FATIMA 61 Bairro: ALT…" at bounding box center [328, 146] width 656 height 292
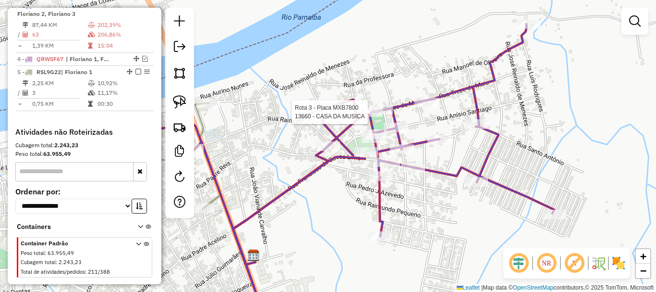
click at [363, 117] on div at bounding box center [371, 112] width 24 height 10
select select "**********"
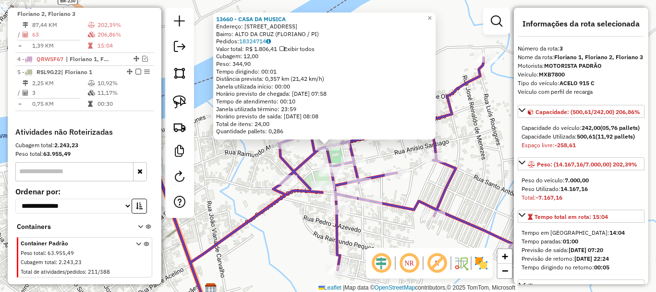
click at [298, 158] on div "13660 - CASA DA MUSICA Endereço: Rua Treze de Maio 274 Bairro: ALTO DA CRUZ (FL…" at bounding box center [328, 146] width 656 height 292
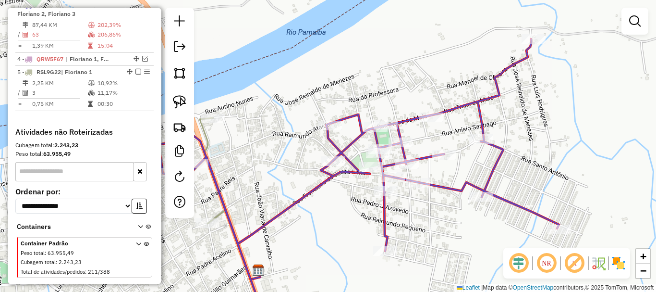
drag, startPoint x: 306, startPoint y: 191, endPoint x: 375, endPoint y: 164, distance: 74.2
click at [370, 160] on icon at bounding box center [359, 170] width 400 height 263
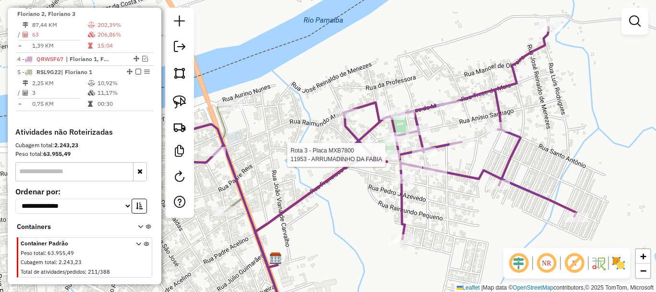
click at [390, 237] on div "Rota 3 - Placa MXB7800 11953 - ARRUMADINHO DA FABIA Janela de atendimento Grade…" at bounding box center [328, 146] width 656 height 292
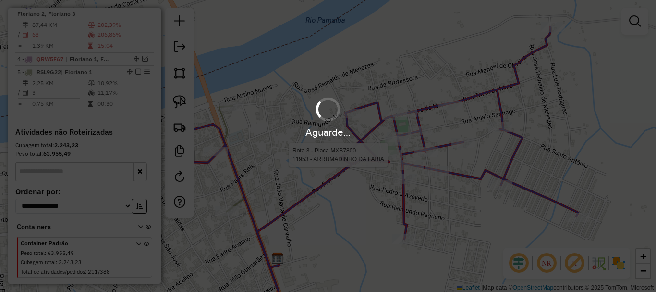
click at [392, 237] on div "Aguarde..." at bounding box center [328, 146] width 656 height 292
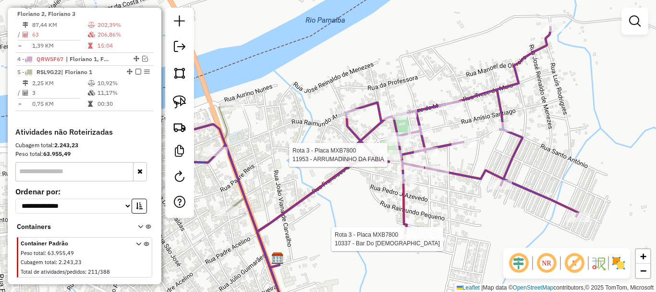
select select "**********"
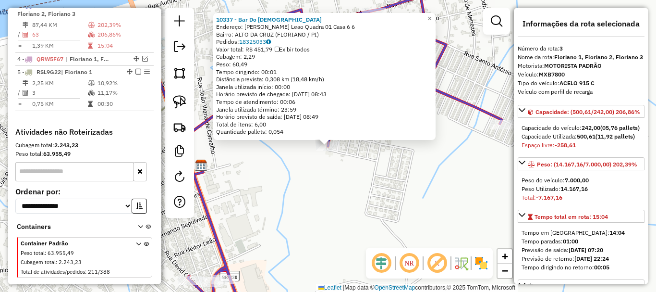
click at [349, 196] on div "10337 - Bar Do Jesumar Endereço: CJ Vila Leao Quadra 01 Casa 6 6 Bairro: ALTO D…" at bounding box center [328, 146] width 656 height 292
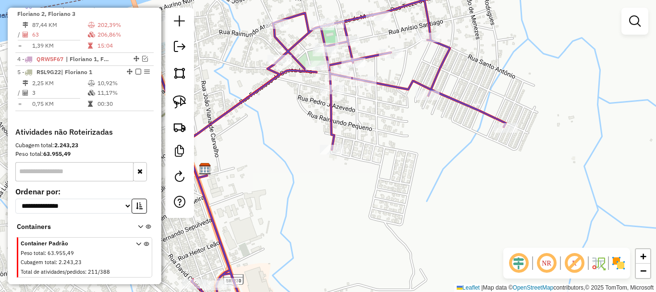
drag, startPoint x: 295, startPoint y: 115, endPoint x: 308, endPoint y: 136, distance: 24.6
click at [308, 136] on div "Janela de atendimento Grade de atendimento Capacidade Transportadoras Veículos …" at bounding box center [328, 146] width 656 height 292
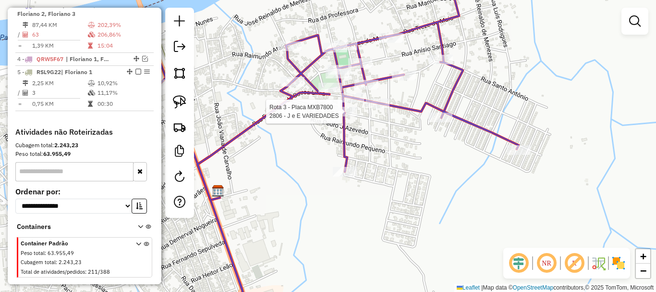
select select "**********"
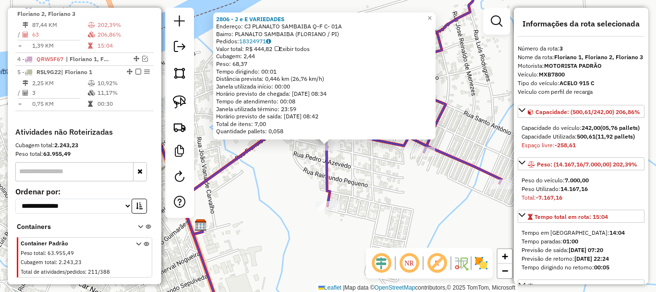
click at [355, 164] on div "2806 - J e E VARIEDADES Endereço: CJ PLANALTO SAMBAIBA Q-F C- 01A Bairro: PLANA…" at bounding box center [328, 146] width 656 height 292
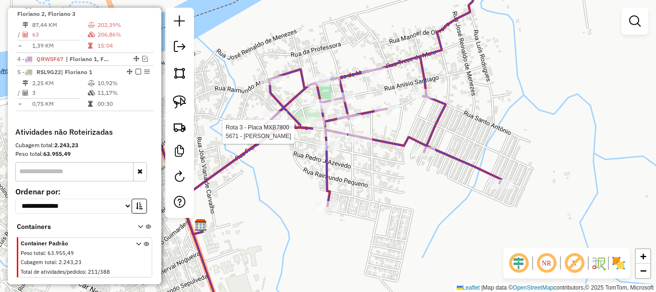
click at [331, 126] on icon at bounding box center [301, 157] width 400 height 327
select select "**********"
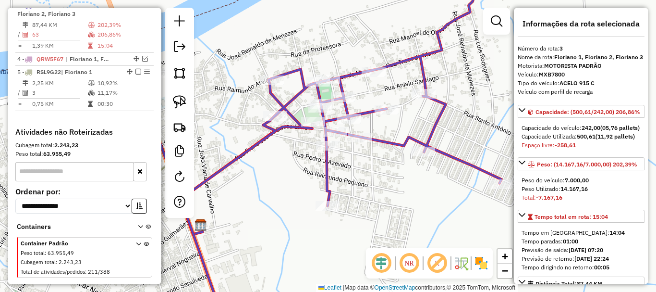
click at [333, 136] on div at bounding box center [335, 132] width 24 height 10
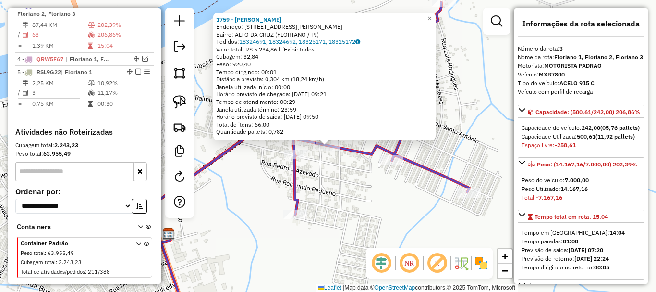
click at [338, 165] on div "1759 - JOSE MARIA LOPES DA SILVA Endereço: R RUA FRANCISCO DE SOUSA LIMA 39 Bai…" at bounding box center [328, 146] width 656 height 292
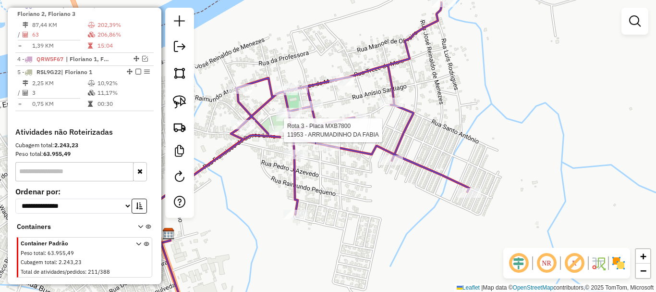
select select "**********"
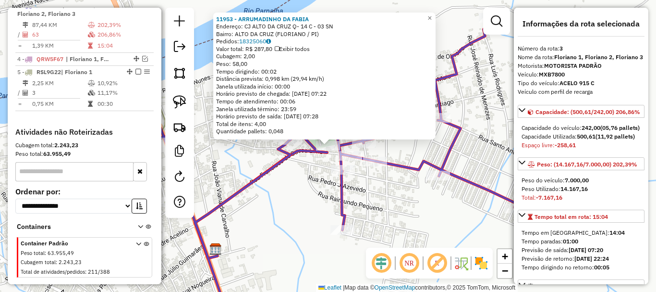
click at [294, 177] on div "11953 - ARRUMADINHO DA FABIA Endereço: CJ ALTO DA CRUZ Q- 14 C - 03 SN Bairro: …" at bounding box center [328, 146] width 656 height 292
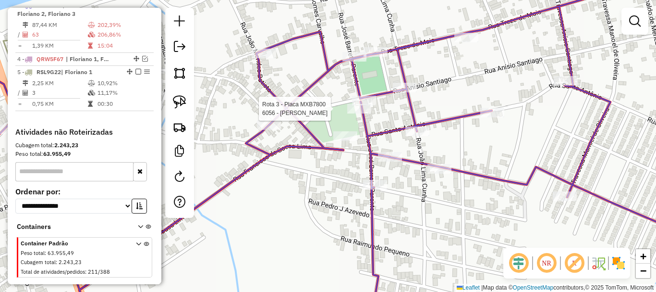
select select "**********"
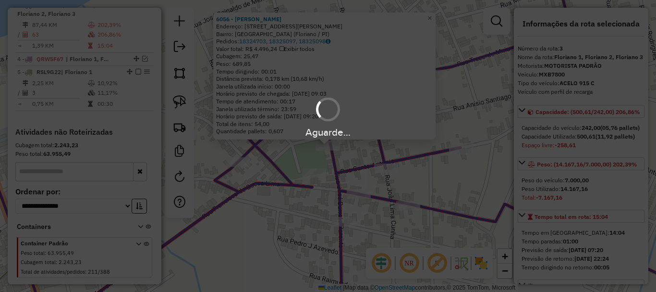
click at [338, 154] on div "Aguarde..." at bounding box center [328, 146] width 656 height 292
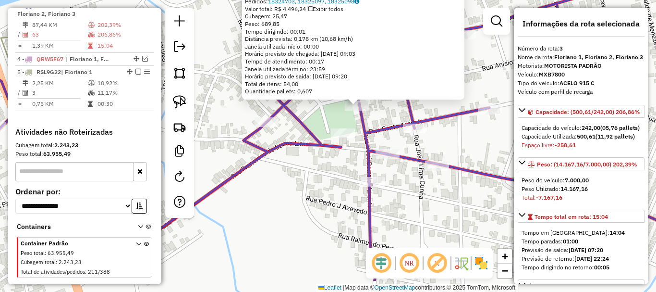
drag, startPoint x: 343, startPoint y: 167, endPoint x: 374, endPoint y: 125, distance: 52.2
click at [374, 125] on icon at bounding box center [341, 106] width 756 height 350
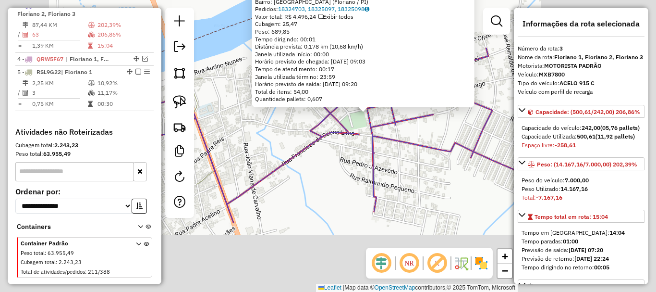
click at [339, 157] on div "6056 - ERNESTO FILHO DA SILVA Endereço: Rua Anísio Santiago, 626 Bairro: Alto d…" at bounding box center [328, 146] width 656 height 292
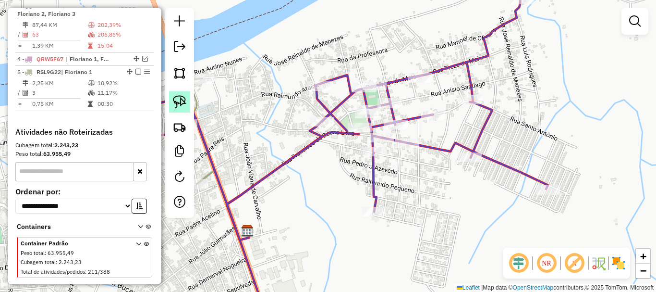
click at [173, 98] on img at bounding box center [179, 101] width 13 height 13
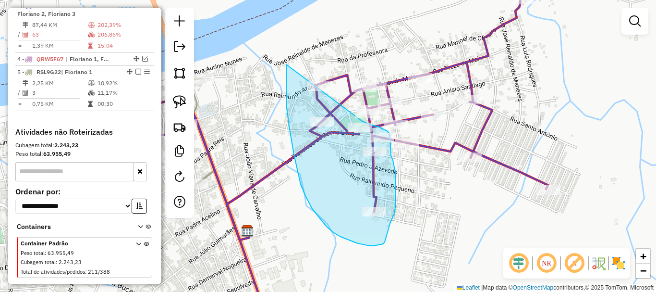
drag, startPoint x: 289, startPoint y: 126, endPoint x: 362, endPoint y: 121, distance: 72.7
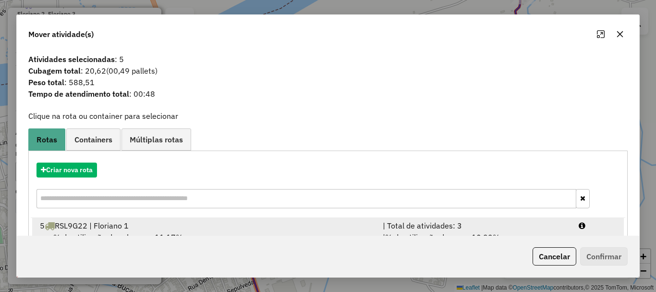
click at [126, 225] on div "5 RSL9G22 | Floriano 1" at bounding box center [205, 226] width 343 height 12
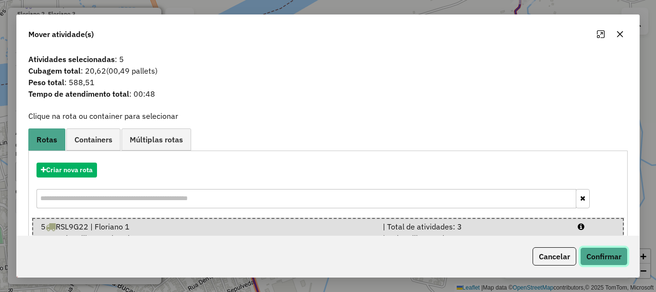
click at [610, 254] on button "Confirmar" at bounding box center [604, 256] width 48 height 18
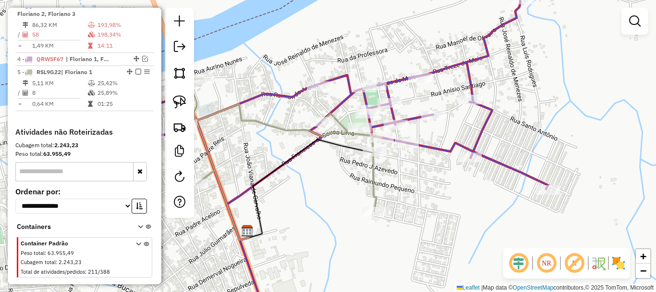
click at [295, 129] on icon at bounding box center [284, 144] width 195 height 133
select select "**********"
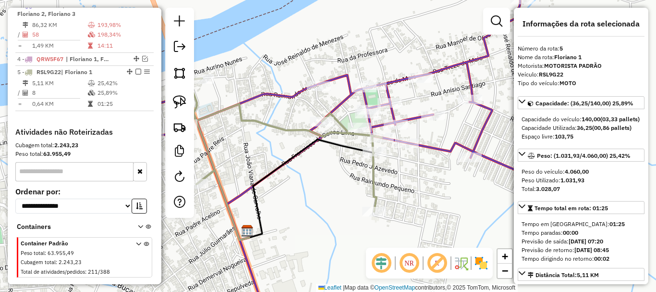
click at [295, 129] on icon at bounding box center [284, 144] width 195 height 133
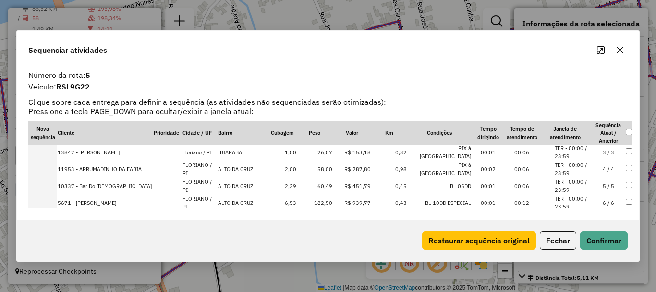
scroll to position [81, 0]
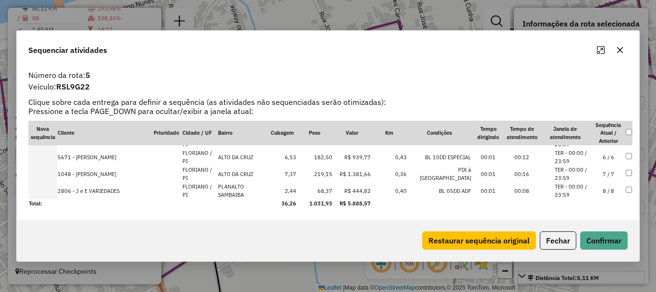
click at [553, 231] on div "Restaurar sequência original Fechar Confirmar" at bounding box center [328, 240] width 623 height 41
click at [547, 235] on button "Fechar" at bounding box center [558, 240] width 37 height 18
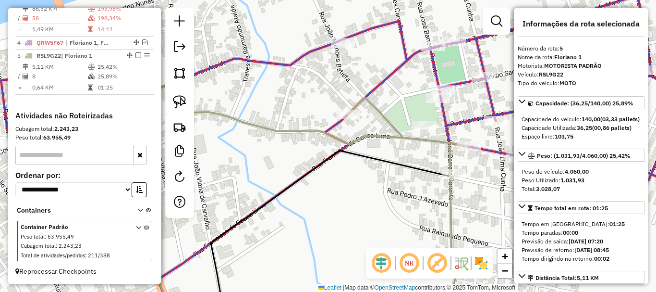
click at [354, 50] on div "Janela de atendimento Grade de atendimento Capacidade Transportadoras Veículos …" at bounding box center [328, 146] width 656 height 292
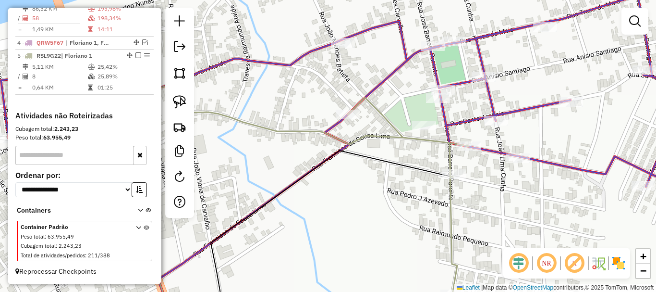
click at [340, 34] on div "Rota 3 - Placa MXB7800 5931 - RAIMUNDO BORGES DE SOUSA Janela de atendimento Gr…" at bounding box center [328, 146] width 656 height 292
select select "**********"
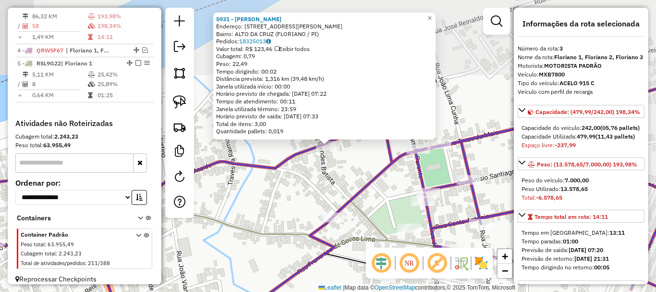
scroll to position [398, 0]
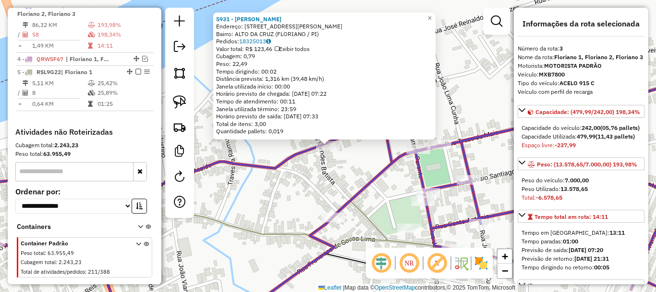
click at [376, 127] on div "Quantidade pallets: 0,019" at bounding box center [324, 131] width 217 height 8
click at [423, 142] on div "Rota 3 - Placa MXB7800 13660 - CASA DA MUSICA 5931 - RAIMUNDO BORGES DE SOUSA E…" at bounding box center [328, 146] width 656 height 292
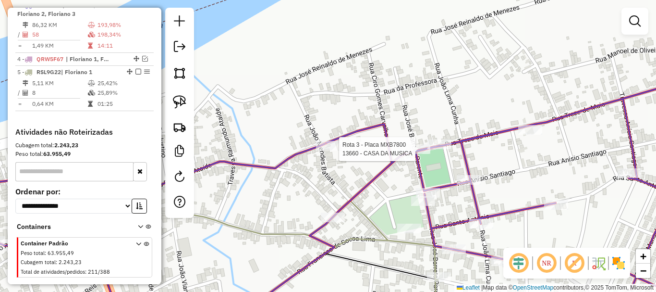
select select "**********"
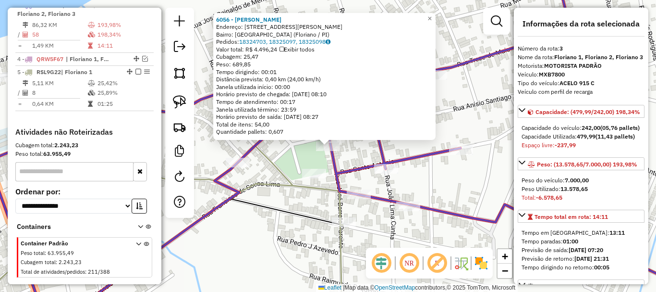
click at [291, 153] on div "6056 - ERNESTO FILHO DA SILVA Endereço: Rua Anísio Santiago, 626 Bairro: Alto d…" at bounding box center [328, 146] width 656 height 292
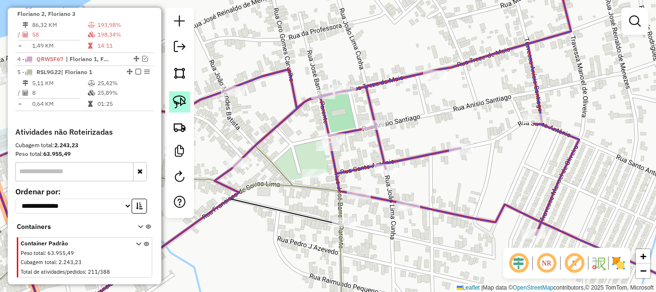
click at [182, 95] on img at bounding box center [179, 101] width 13 height 13
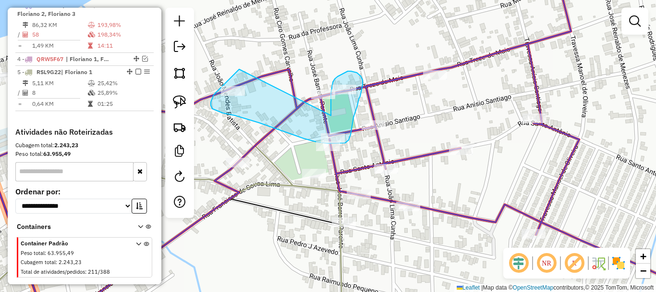
drag, startPoint x: 234, startPoint y: 75, endPoint x: 329, endPoint y: 116, distance: 103.7
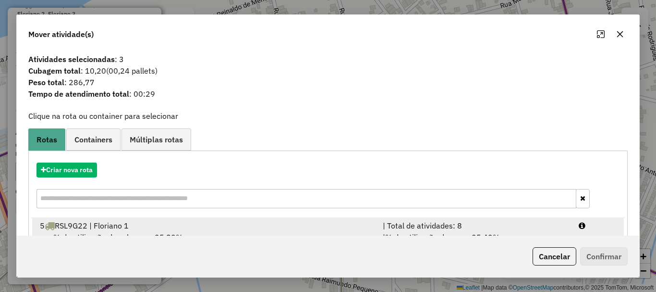
drag, startPoint x: 172, startPoint y: 221, endPoint x: 189, endPoint y: 222, distance: 17.4
click at [179, 221] on div "5 RSL9G22 | Floriano 1" at bounding box center [205, 226] width 343 height 12
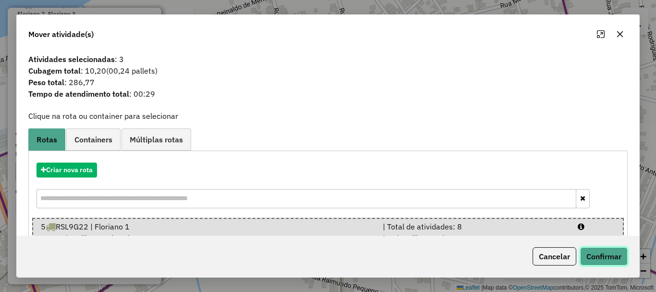
click at [617, 254] on button "Confirmar" at bounding box center [604, 256] width 48 height 18
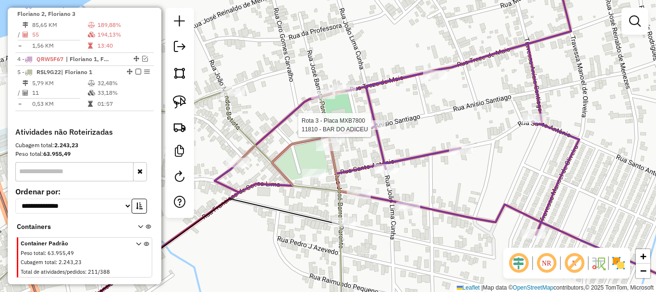
select select "**********"
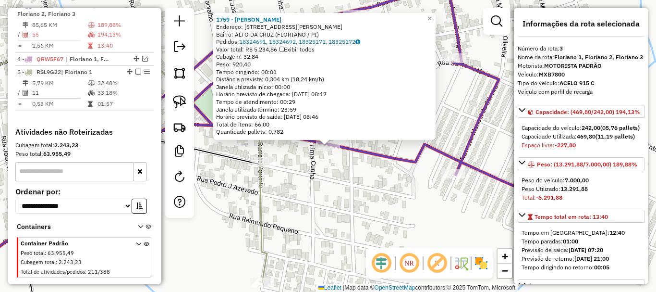
click at [341, 185] on div "1759 - JOSE MARIA LOPES DA SILVA Endereço: R RUA FRANCISCO DE SOUSA LIMA 39 Bai…" at bounding box center [328, 146] width 656 height 292
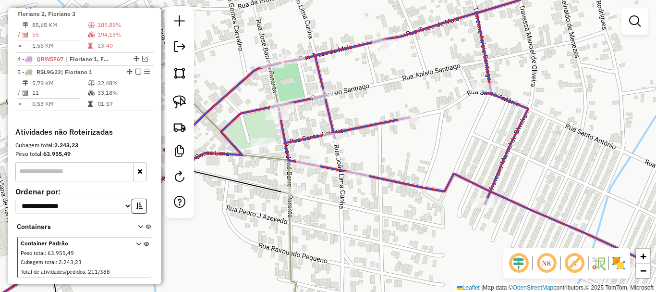
drag, startPoint x: 388, startPoint y: 178, endPoint x: 414, endPoint y: 194, distance: 30.7
click at [408, 203] on icon at bounding box center [301, 175] width 676 height 350
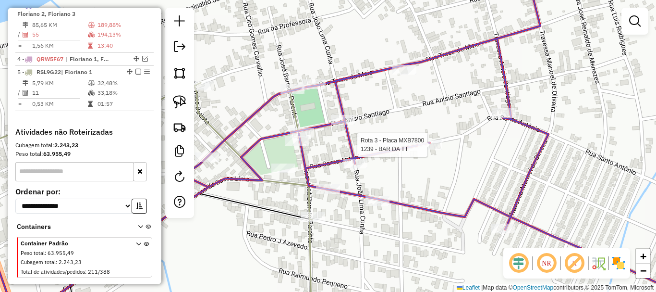
select select "**********"
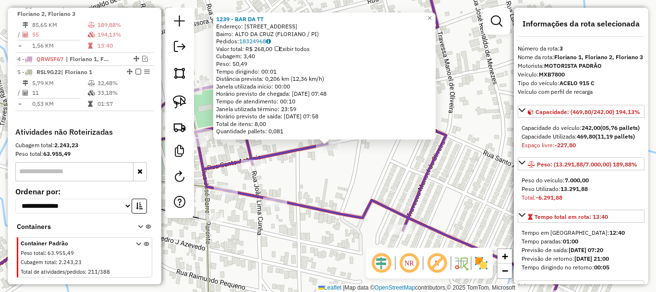
click at [375, 168] on div "1239 - BAR DA TT Endereço: RUA SANTO ANTONIO 396 Bairro: ALTO DA CRUZ (FLORIANO…" at bounding box center [328, 146] width 656 height 292
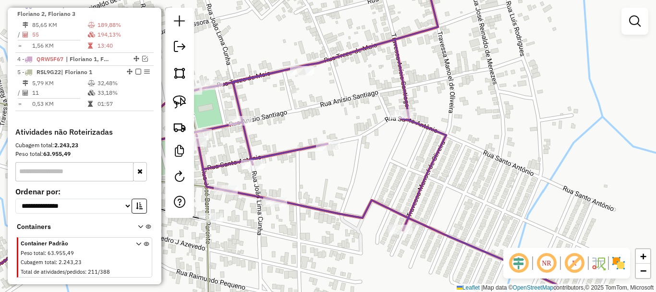
click at [289, 71] on icon at bounding box center [245, 141] width 623 height 340
select select "**********"
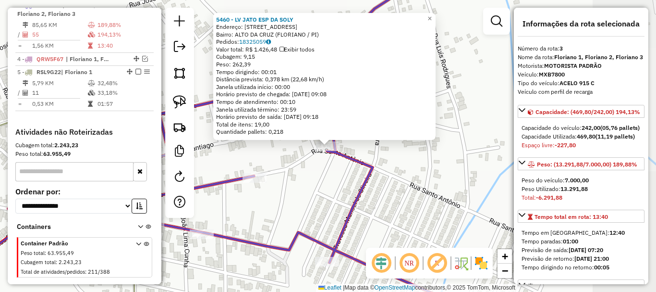
drag, startPoint x: 380, startPoint y: 174, endPoint x: 363, endPoint y: 175, distance: 17.3
click at [379, 172] on div "5460 - LV JATO ESP DA SOLY Endereço: RUA SANTO ANTONIO 505 Bairro: ALTO DA CRUZ…" at bounding box center [328, 146] width 656 height 292
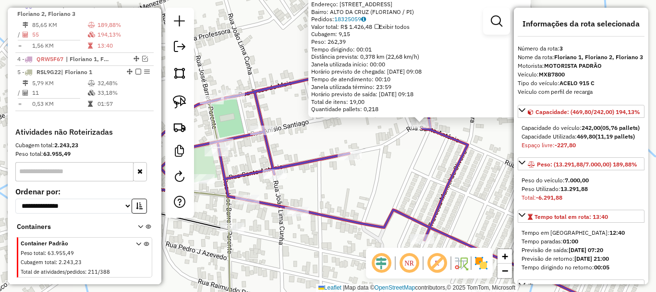
drag, startPoint x: 355, startPoint y: 182, endPoint x: 429, endPoint y: 159, distance: 77.3
click at [440, 161] on div "5460 - LV JATO ESP DA SOLY Endereço: RUA SANTO ANTONIO 505 Bairro: ALTO DA CRUZ…" at bounding box center [328, 146] width 656 height 292
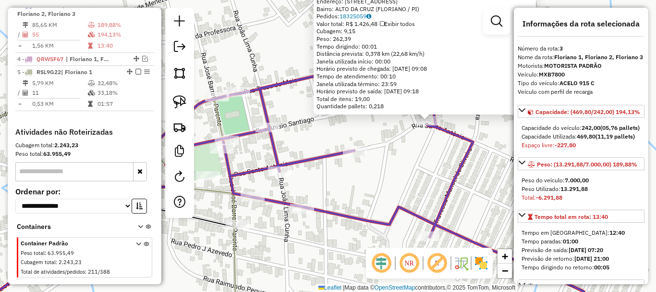
click at [428, 159] on div "5460 - LV JATO ESP DA SOLY Endereço: RUA SANTO ANTONIO 505 Bairro: ALTO DA CRUZ…" at bounding box center [328, 146] width 656 height 292
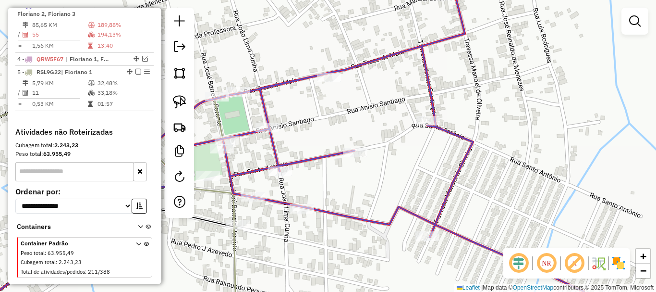
click at [179, 101] on img at bounding box center [179, 101] width 13 height 13
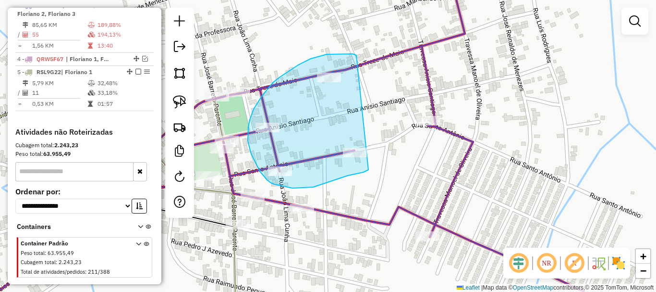
drag, startPoint x: 353, startPoint y: 54, endPoint x: 370, endPoint y: 169, distance: 116.1
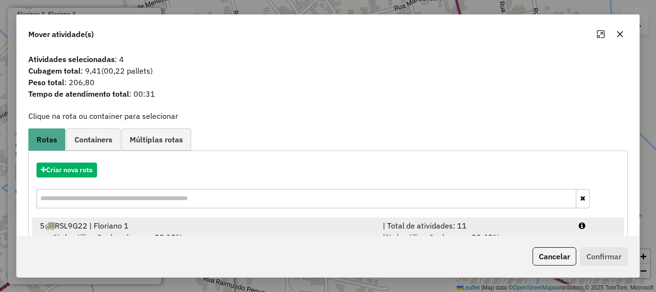
drag, startPoint x: 162, startPoint y: 227, endPoint x: 353, endPoint y: 221, distance: 190.8
click at [164, 226] on div "5 RSL9G22 | Floriano 1" at bounding box center [205, 226] width 343 height 12
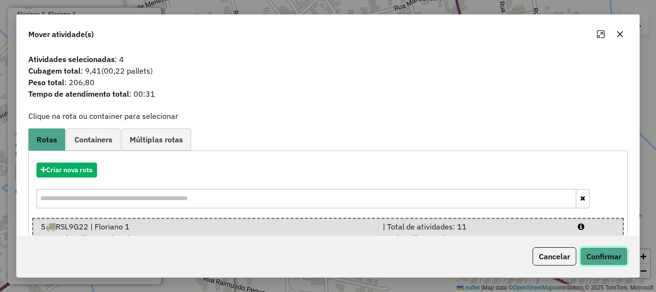
click at [599, 248] on button "Confirmar" at bounding box center [604, 256] width 48 height 18
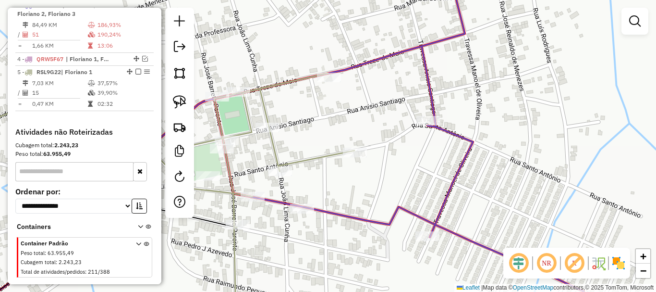
drag, startPoint x: 392, startPoint y: 84, endPoint x: 335, endPoint y: 172, distance: 105.3
click at [336, 170] on div "Janela de atendimento Grade de atendimento Capacidade Transportadoras Veículos …" at bounding box center [328, 146] width 656 height 292
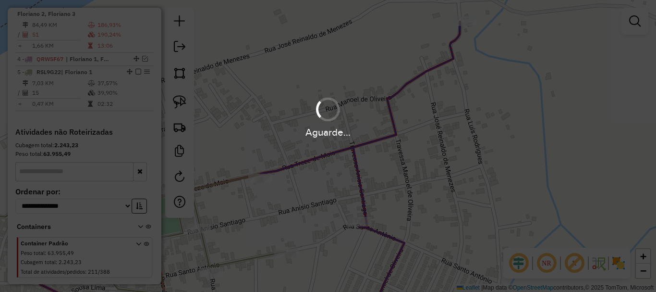
click at [463, 21] on div "Aguarde..." at bounding box center [328, 146] width 656 height 292
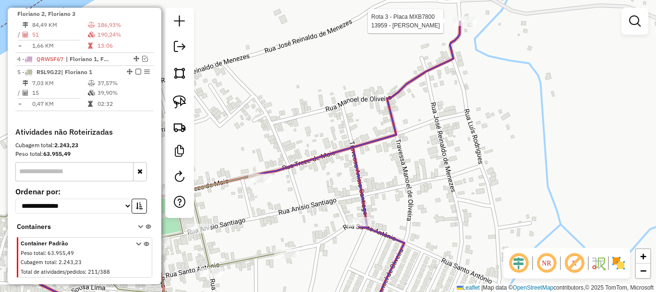
select select "**********"
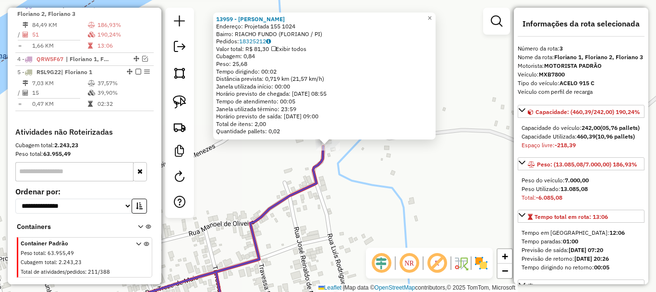
drag, startPoint x: 361, startPoint y: 183, endPoint x: 336, endPoint y: 208, distance: 35.0
click at [361, 184] on div "13959 - TAUANE ALVES BONFIM Endereço: Projetada 155 1024 Bairro: RIACHO FUNDO (…" at bounding box center [328, 146] width 656 height 292
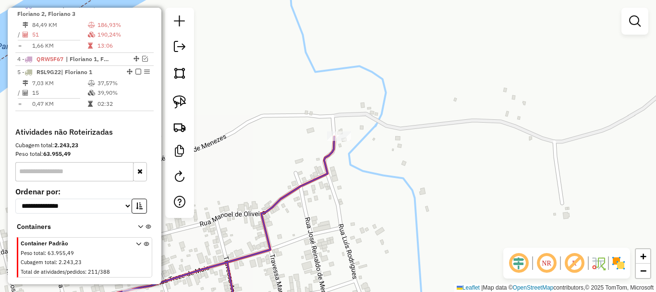
drag, startPoint x: 346, startPoint y: 200, endPoint x: 384, endPoint y: 102, distance: 104.5
click at [390, 147] on div "13959 - TAUANE ALVES BONFIM Endereço: Projetada 155 1024 Bairro: RIACHO FUNDO (…" at bounding box center [328, 146] width 656 height 292
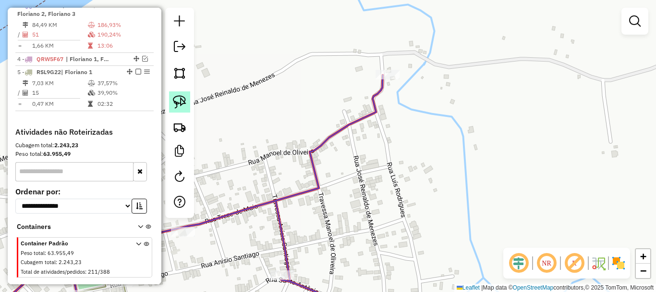
click at [175, 101] on img at bounding box center [179, 101] width 13 height 13
drag, startPoint x: 368, startPoint y: 54, endPoint x: 435, endPoint y: 98, distance: 79.4
click at [184, 98] on img at bounding box center [179, 101] width 13 height 13
drag, startPoint x: 405, startPoint y: 58, endPoint x: 418, endPoint y: 94, distance: 38.7
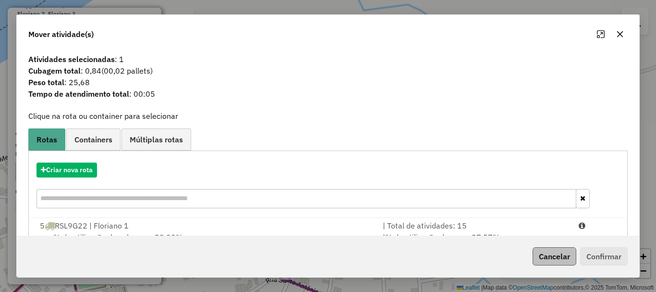
drag, startPoint x: 288, startPoint y: 229, endPoint x: 563, endPoint y: 248, distance: 274.9
click at [292, 229] on div "5 RSL9G22 | Floriano 1" at bounding box center [205, 226] width 343 height 12
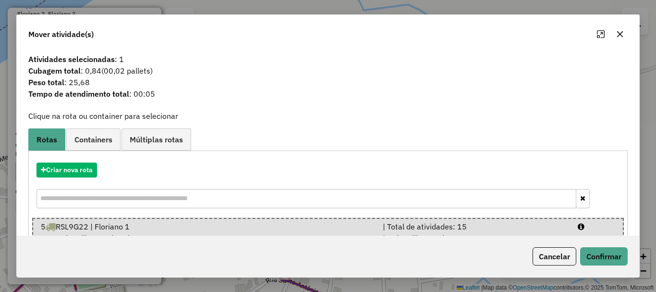
click at [631, 261] on div "Cancelar Confirmar" at bounding box center [328, 255] width 623 height 41
click at [625, 260] on button "Confirmar" at bounding box center [604, 256] width 48 height 18
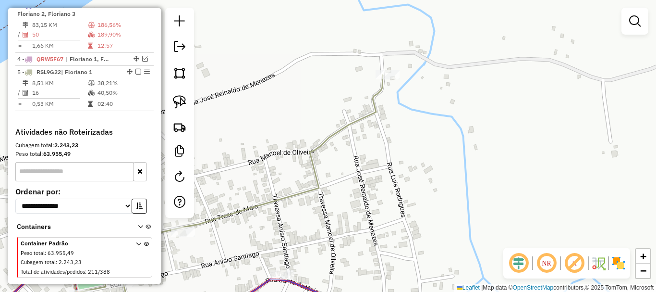
drag, startPoint x: 349, startPoint y: 130, endPoint x: 360, endPoint y: 86, distance: 45.9
click at [360, 89] on icon at bounding box center [158, 197] width 449 height 245
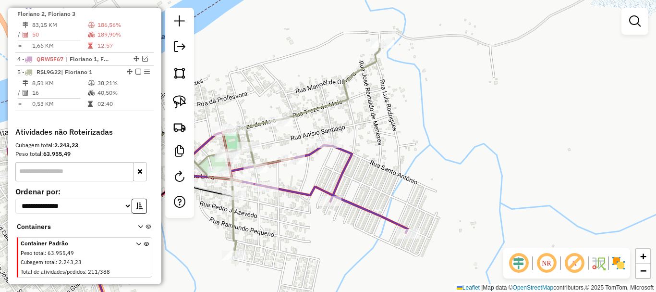
drag, startPoint x: 377, startPoint y: 157, endPoint x: 382, endPoint y: 127, distance: 30.2
click at [382, 128] on div "Janela de atendimento Grade de atendimento Capacidade Transportadoras Veículos …" at bounding box center [328, 146] width 656 height 292
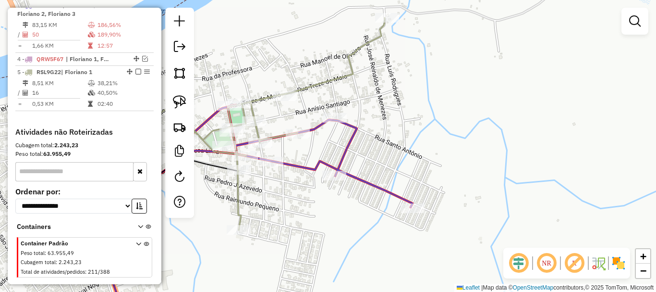
select select "**********"
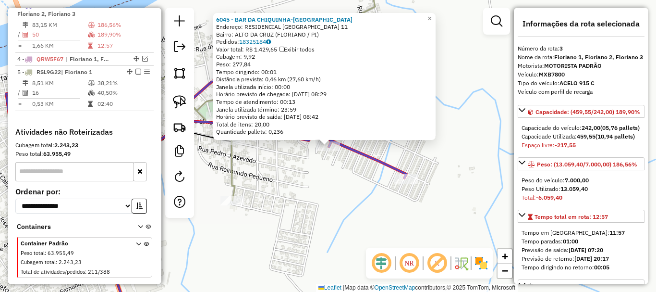
click at [422, 179] on div "Rota 3 - Placa MXB7800 11354 - MERCEARIA SOARES 6045 - BAR DA CHIQUINHA-CT Ende…" at bounding box center [328, 146] width 656 height 292
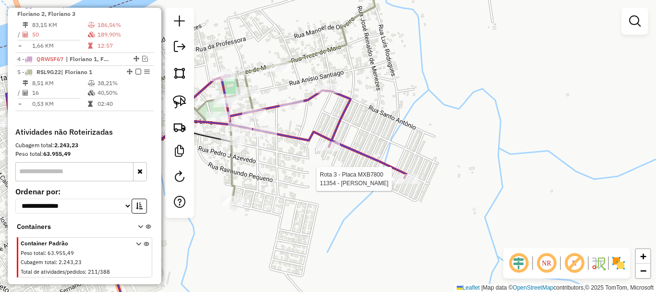
select select "**********"
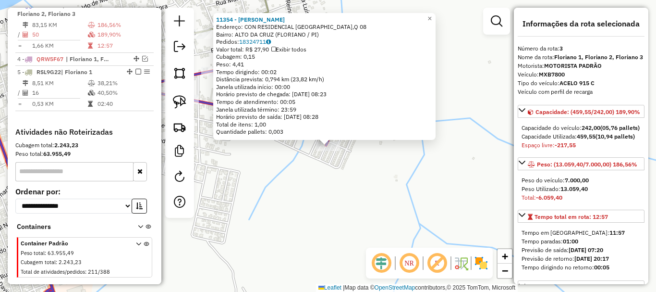
click at [329, 173] on div "11354 - MERCEARIA SOARES Endereço: CON RESIDENCIAL ALTO DA CRUZ,Q 08 Bairro: AL…" at bounding box center [328, 146] width 656 height 292
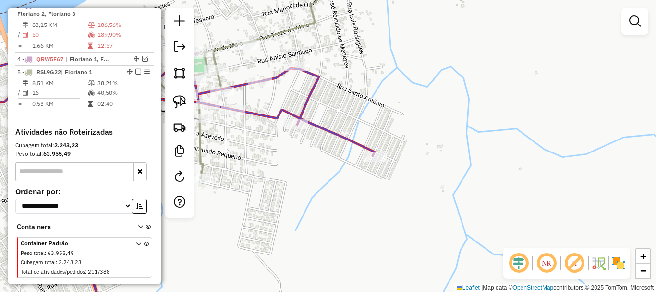
drag, startPoint x: 305, startPoint y: 171, endPoint x: 448, endPoint y: 195, distance: 145.0
click at [438, 201] on div "Janela de atendimento Grade de atendimento Capacidade Transportadoras Veículos …" at bounding box center [328, 146] width 656 height 292
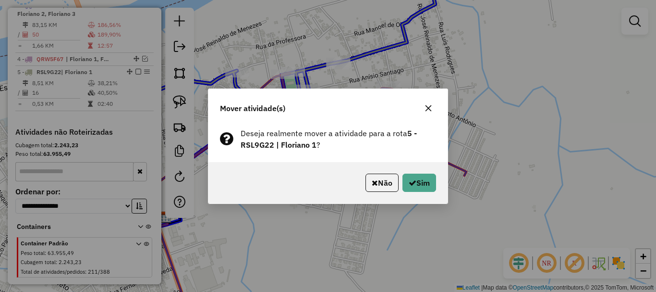
click at [429, 193] on div "Não Sim" at bounding box center [327, 182] width 239 height 41
click at [427, 186] on button "Sim" at bounding box center [420, 182] width 34 height 18
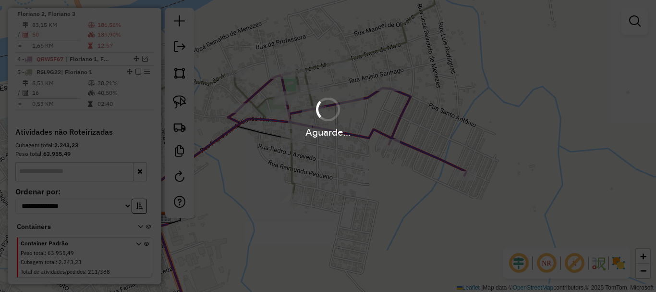
click at [269, 174] on div "Aguarde..." at bounding box center [328, 146] width 656 height 292
drag, startPoint x: 269, startPoint y: 206, endPoint x: 316, endPoint y: 206, distance: 46.6
click at [316, 206] on div "Aguarde..." at bounding box center [328, 146] width 656 height 292
drag, startPoint x: 307, startPoint y: 209, endPoint x: 310, endPoint y: 186, distance: 23.7
click at [319, 189] on div "Aguarde..." at bounding box center [328, 146] width 656 height 292
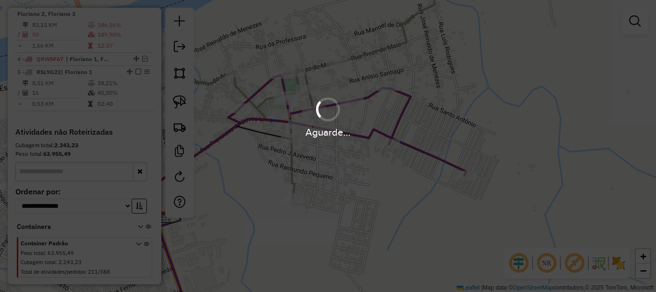
click at [262, 145] on div "Aguarde..." at bounding box center [328, 146] width 656 height 292
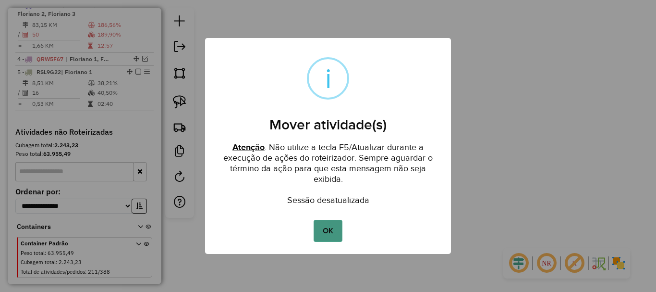
click at [337, 240] on button "OK" at bounding box center [328, 231] width 28 height 22
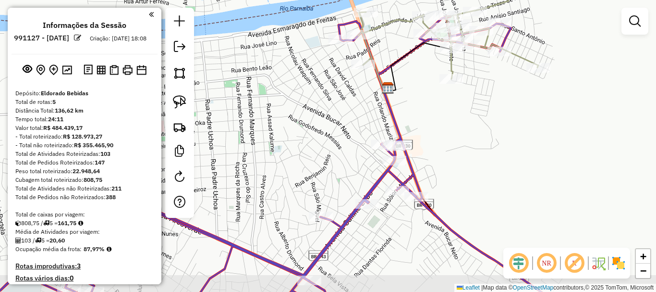
drag, startPoint x: 308, startPoint y: 141, endPoint x: 288, endPoint y: 122, distance: 27.9
click at [288, 122] on div "Janela de atendimento Grade de atendimento Capacidade Transportadoras Veículos …" at bounding box center [328, 146] width 656 height 292
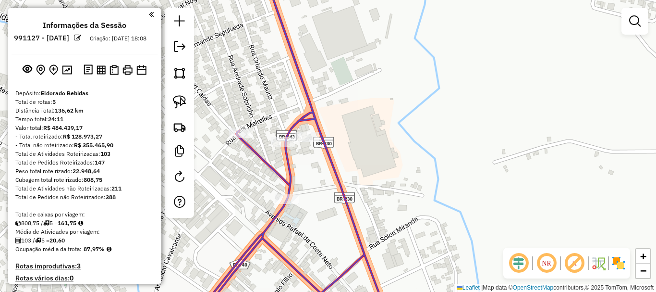
click at [312, 131] on div "Janela de atendimento Grade de atendimento Capacidade Transportadoras Veículos …" at bounding box center [328, 146] width 656 height 292
select select "**********"
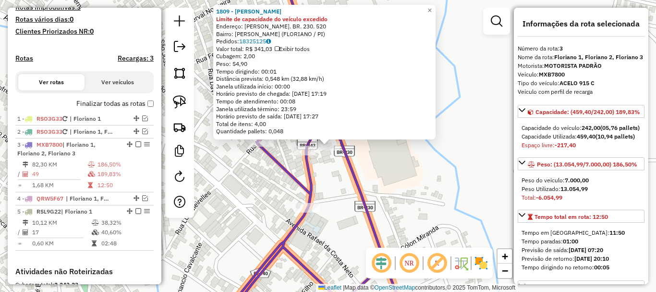
scroll to position [398, 0]
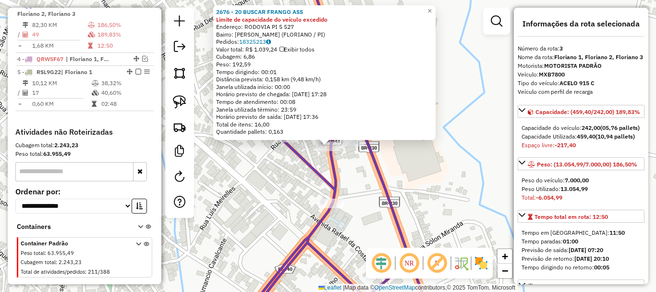
click at [298, 167] on div "2676 - 20 BUSCAR FRANGO ASS Limite de capacidade do veículo excedido Endereço: …" at bounding box center [328, 146] width 656 height 292
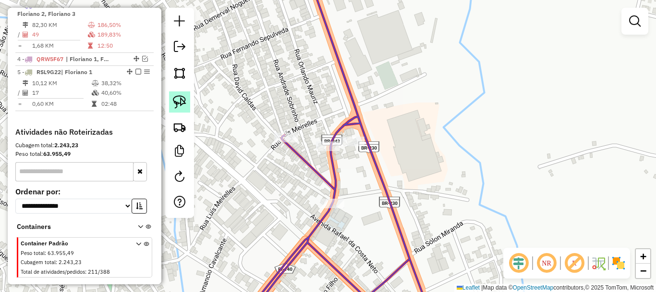
click at [180, 106] on img at bounding box center [179, 101] width 13 height 13
drag, startPoint x: 334, startPoint y: 116, endPoint x: 393, endPoint y: 147, distance: 66.2
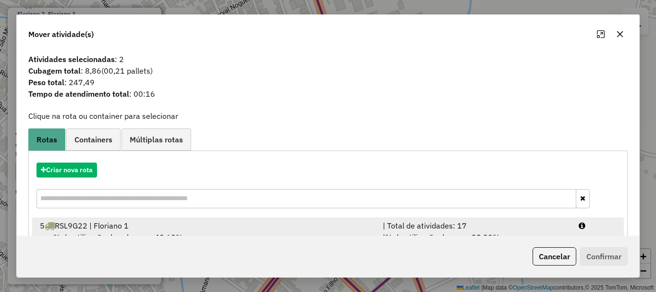
click at [504, 230] on div "| Total de atividades: 17" at bounding box center [475, 226] width 196 height 12
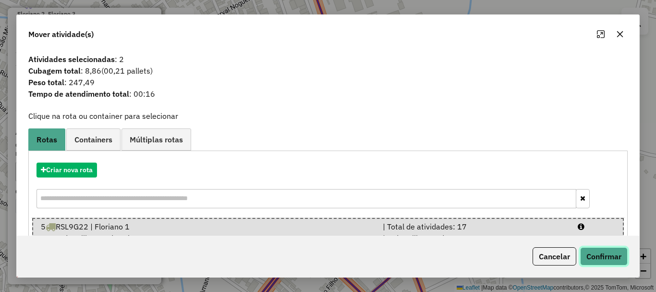
click at [612, 256] on button "Confirmar" at bounding box center [604, 256] width 48 height 18
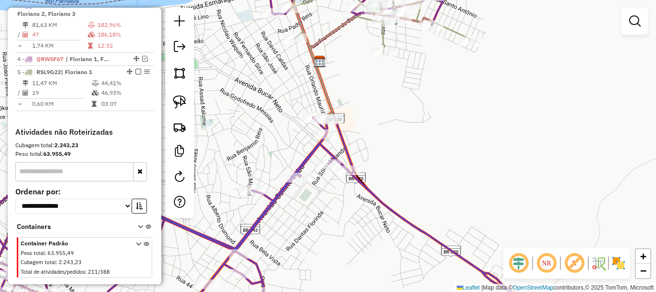
drag, startPoint x: 273, startPoint y: 161, endPoint x: 344, endPoint y: 98, distance: 95.2
click at [327, 108] on div "Janela de atendimento Grade de atendimento Capacidade Transportadoras Veículos …" at bounding box center [328, 146] width 656 height 292
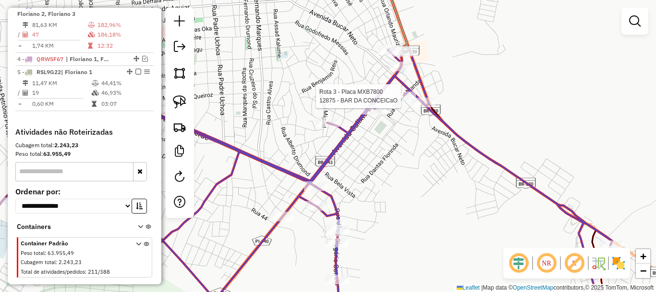
select select "**********"
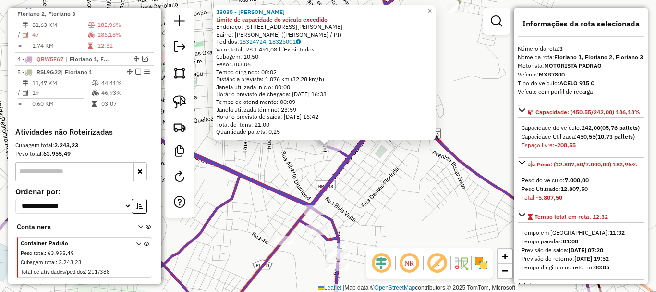
click at [286, 159] on div "13035 - RAMON Limite de capacidade do veículo excedido Endereço: Rua Pedro Simp…" at bounding box center [328, 146] width 656 height 292
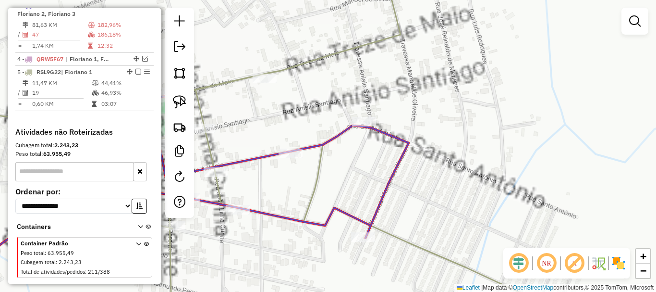
select select "**********"
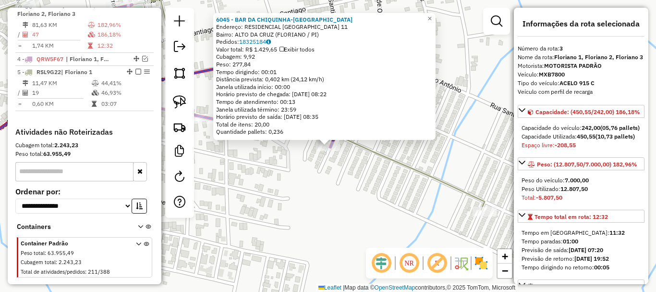
click at [301, 182] on div "6045 - BAR DA CHIQUINHA-CT Endereço: RESIDENCIAL ALTO DA CRUZ 11 Bairro: ALTO D…" at bounding box center [328, 146] width 656 height 292
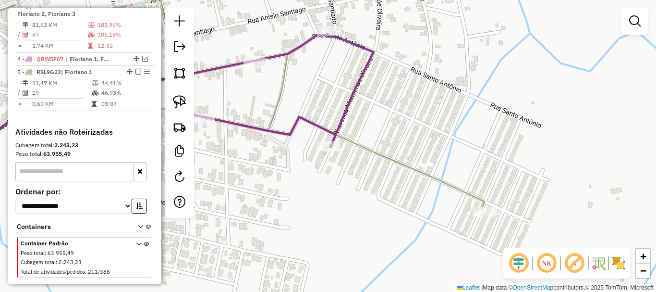
select select "**********"
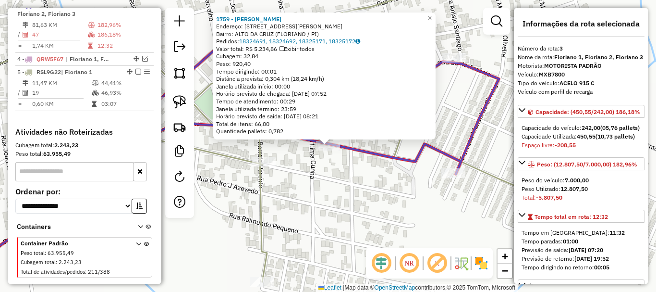
click at [344, 180] on div "1759 - JOSE MARIA LOPES DA SILVA Endereço: R RUA FRANCISCO DE SOUSA LIMA 39 Bai…" at bounding box center [328, 146] width 656 height 292
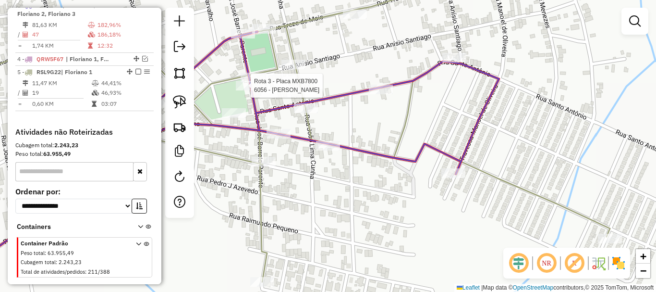
select select "**********"
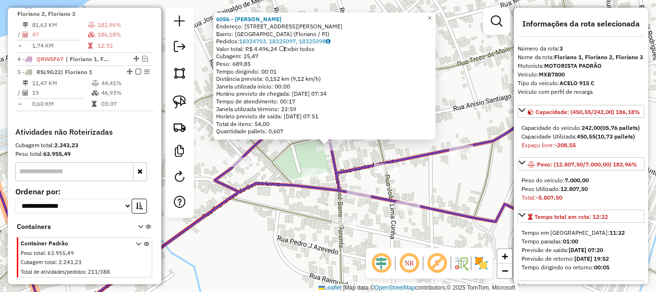
click at [261, 155] on icon at bounding box center [329, 146] width 721 height 350
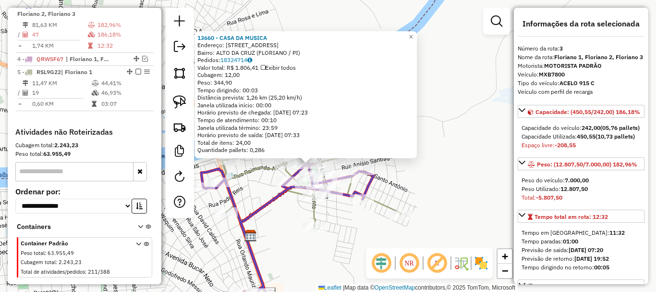
drag, startPoint x: 291, startPoint y: 218, endPoint x: 416, endPoint y: 122, distance: 157.3
click at [412, 127] on div "Rota 5 - Placa RSL9G22 11953 - ARRUMADINHO DA FABIA 13660 - CASA DA MUSICA Ende…" at bounding box center [328, 146] width 656 height 292
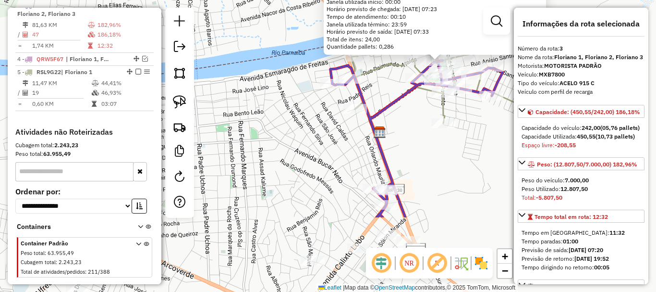
click at [399, 149] on div "13660 - CASA DA MUSICA Endereço: Rua Treze de Maio 274 Bairro: ALTO DA CRUZ (FL…" at bounding box center [328, 146] width 656 height 292
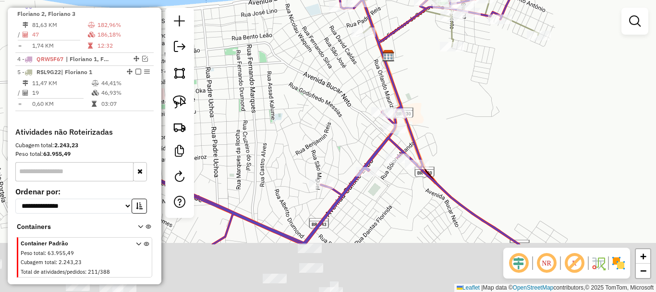
drag, startPoint x: 387, startPoint y: 104, endPoint x: 399, endPoint y: 51, distance: 54.2
click at [395, 70] on div "Janela de atendimento Grade de atendimento Capacidade Transportadoras Veículos …" at bounding box center [328, 146] width 656 height 292
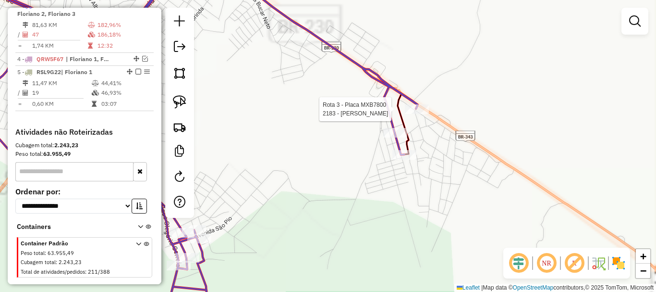
select select "**********"
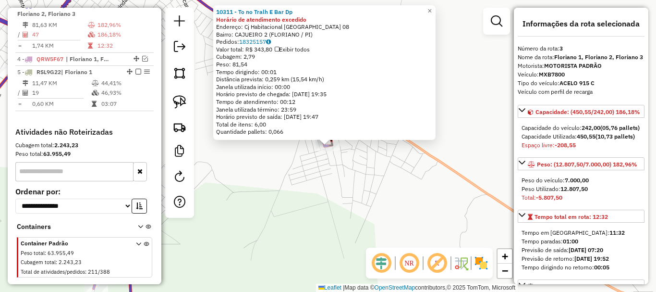
click at [313, 162] on div "10311 - To no Tralh E Bar Dp Horário de atendimento excedido Endereço: Cj Habit…" at bounding box center [328, 146] width 656 height 292
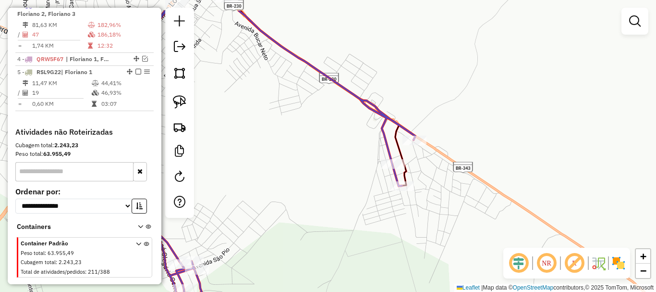
drag, startPoint x: 287, startPoint y: 158, endPoint x: 428, endPoint y: 202, distance: 147.4
click at [450, 232] on div "Janela de atendimento Grade de atendimento Capacidade Transportadoras Veículos …" at bounding box center [328, 146] width 656 height 292
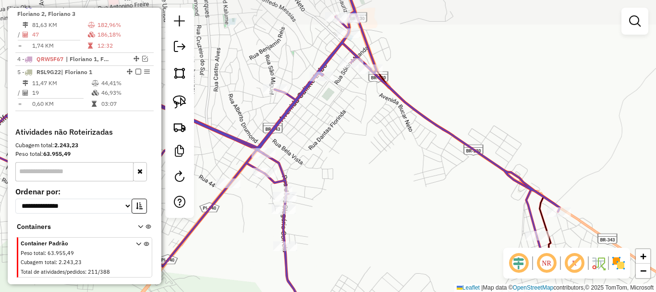
drag, startPoint x: 419, startPoint y: 165, endPoint x: 431, endPoint y: 183, distance: 21.5
click at [431, 183] on div "Janela de atendimento Grade de atendimento Capacidade Transportadoras Veículos …" at bounding box center [328, 146] width 656 height 292
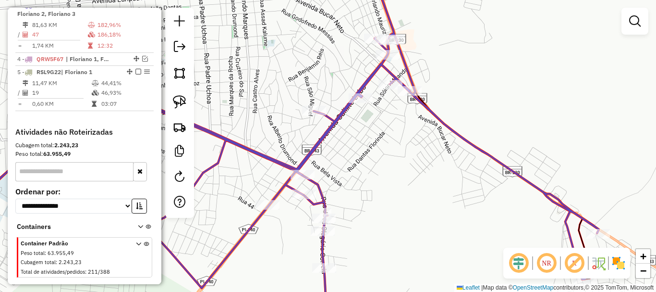
drag, startPoint x: 398, startPoint y: 133, endPoint x: 423, endPoint y: 118, distance: 28.8
click at [416, 135] on div "Janela de atendimento Grade de atendimento Capacidade Transportadoras Veículos …" at bounding box center [328, 146] width 656 height 292
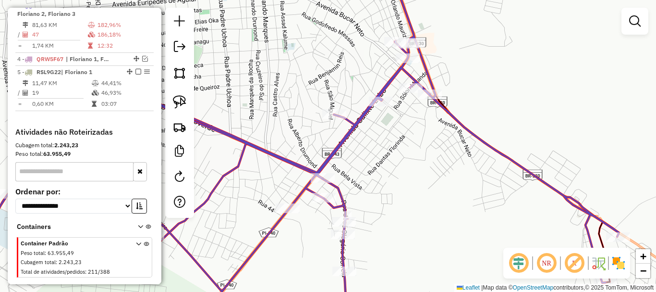
drag, startPoint x: 341, startPoint y: 106, endPoint x: 381, endPoint y: 139, distance: 51.8
click at [379, 138] on div "Rota 3 - Placa MXB7800 12837 - LAVA JATO NO GRALE Rota 3 - Placa MXB7800 13927 …" at bounding box center [328, 146] width 656 height 292
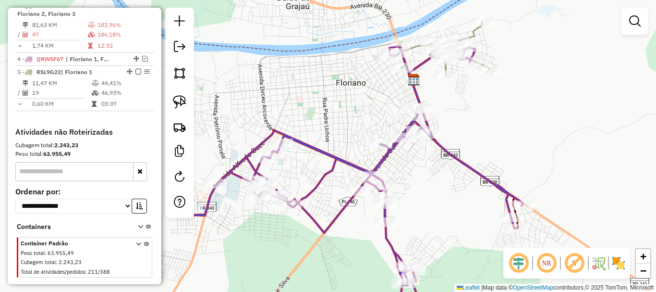
drag, startPoint x: 363, startPoint y: 111, endPoint x: 371, endPoint y: 95, distance: 18.3
click at [370, 98] on div "Rota 3 - Placa MXB7800 13035 - RAMON Janela de atendimento Grade de atendimento…" at bounding box center [328, 146] width 656 height 292
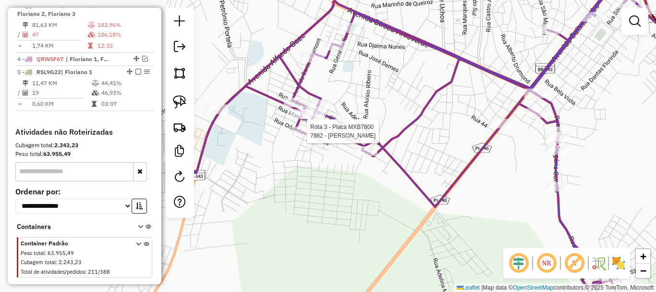
select select "**********"
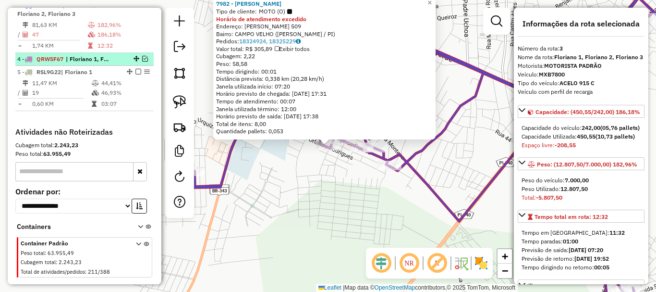
click at [142, 61] on em at bounding box center [145, 59] width 6 height 6
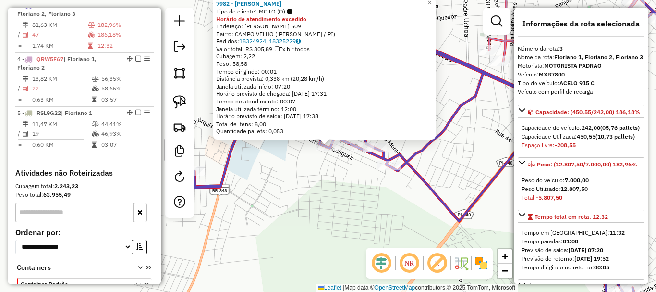
click at [331, 167] on div "7982 - MERCADINHO BATISTA Tipo de cliente: MOTO (O) Horário de atendimento exce…" at bounding box center [328, 146] width 656 height 292
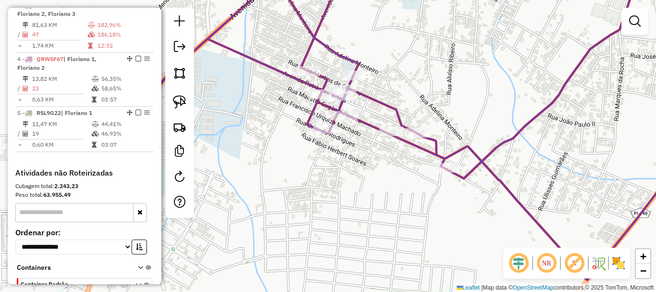
click at [331, 162] on div "Janela de atendimento Grade de atendimento Capacidade Transportadoras Veículos …" at bounding box center [328, 146] width 656 height 292
select select "**********"
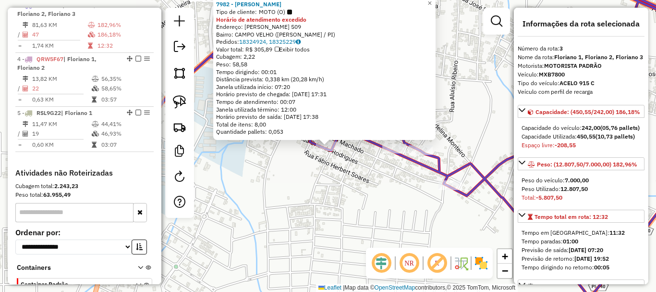
click at [296, 168] on div "Rota 3 - Placa MXB7800 7982 - MERCADINHO BATISTA × 7982 - MERCADINHO BATISTA Ti…" at bounding box center [328, 146] width 656 height 292
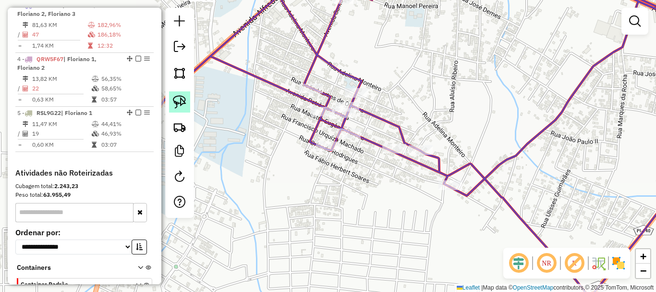
click at [186, 98] on link at bounding box center [179, 101] width 21 height 21
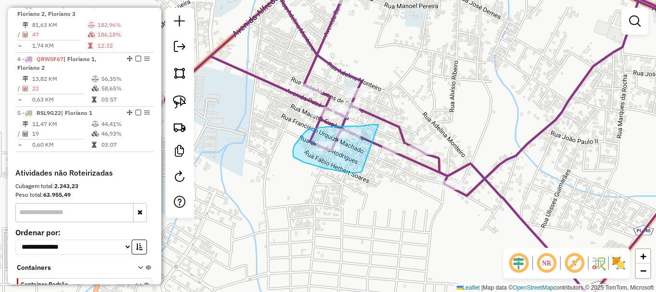
drag, startPoint x: 379, startPoint y: 124, endPoint x: 362, endPoint y: 171, distance: 50.0
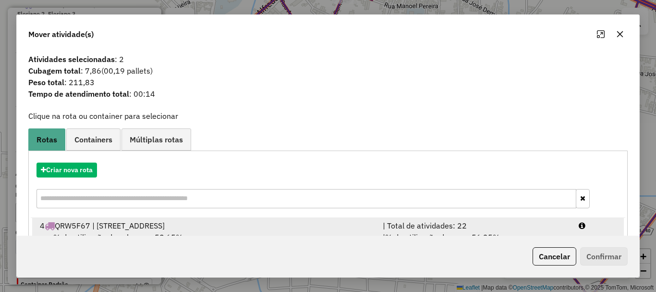
click at [321, 227] on div "4 QRW5F67 | Floriano 1, Floriano 2" at bounding box center [205, 226] width 343 height 12
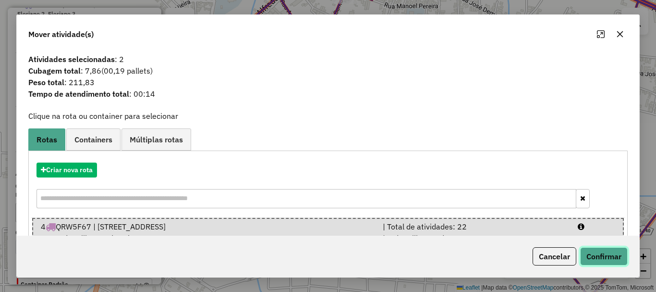
click at [617, 247] on button "Confirmar" at bounding box center [604, 256] width 48 height 18
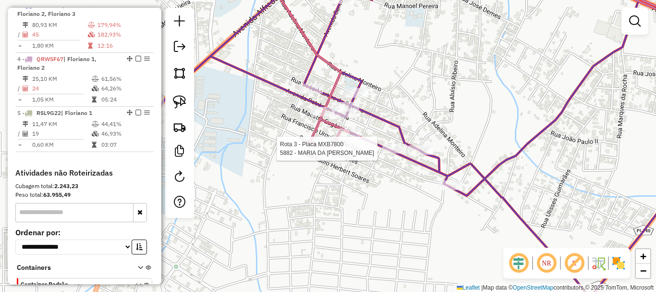
click at [389, 153] on div at bounding box center [394, 149] width 24 height 10
select select "**********"
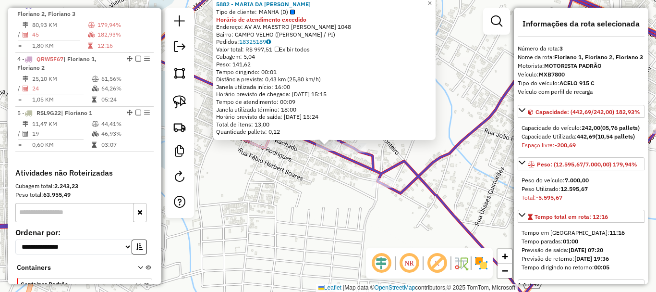
click at [331, 160] on div "5882 - MARIA DA CONCEICAO DA SILVA Tipo de cliente: MANHA (D) Horário de atendi…" at bounding box center [328, 146] width 656 height 292
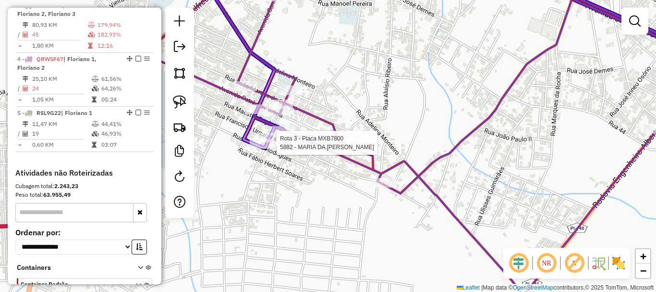
click at [274, 142] on div at bounding box center [270, 138] width 24 height 10
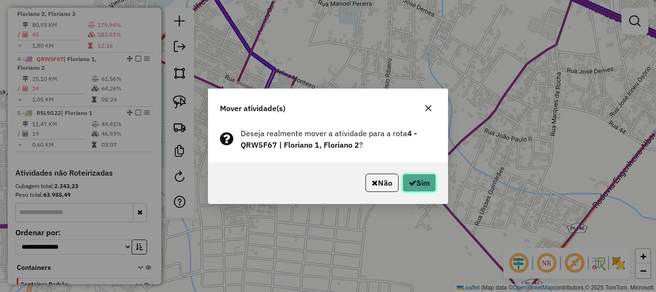
click at [426, 175] on button "Sim" at bounding box center [420, 182] width 34 height 18
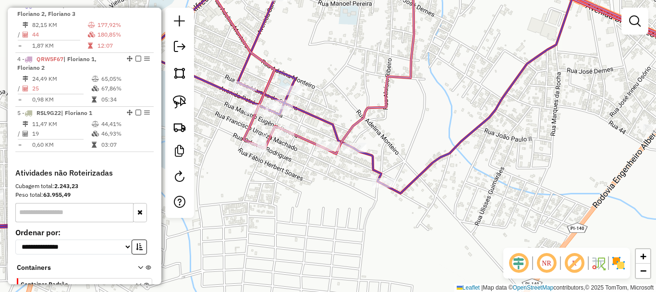
drag, startPoint x: 349, startPoint y: 95, endPoint x: 287, endPoint y: 189, distance: 112.6
click at [292, 185] on div "Rota 4 - Placa QRW5F67 2203 - BAR DO ZEZIM Janela de atendimento Grade de atend…" at bounding box center [328, 146] width 656 height 292
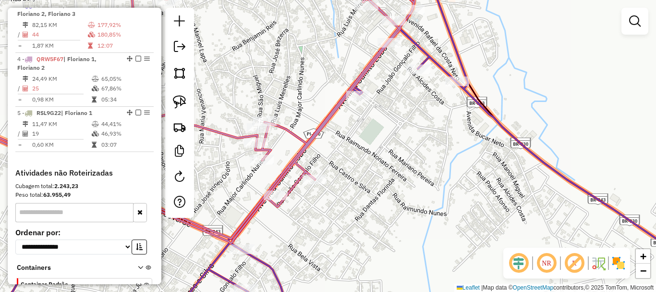
drag, startPoint x: 383, startPoint y: 120, endPoint x: 387, endPoint y: 220, distance: 100.0
click at [387, 219] on div "Janela de atendimento Grade de atendimento Capacidade Transportadoras Veículos …" at bounding box center [328, 146] width 656 height 292
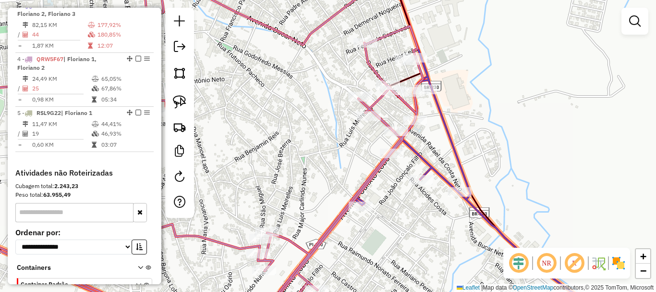
drag, startPoint x: 362, startPoint y: 160, endPoint x: 352, endPoint y: 204, distance: 45.2
click at [352, 204] on div "Janela de atendimento Grade de atendimento Capacidade Transportadoras Veículos …" at bounding box center [328, 146] width 656 height 292
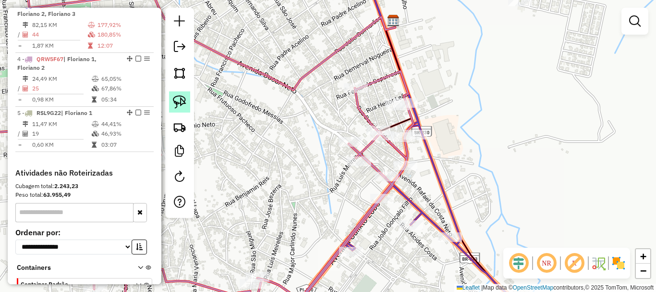
click at [173, 106] on img at bounding box center [179, 101] width 13 height 13
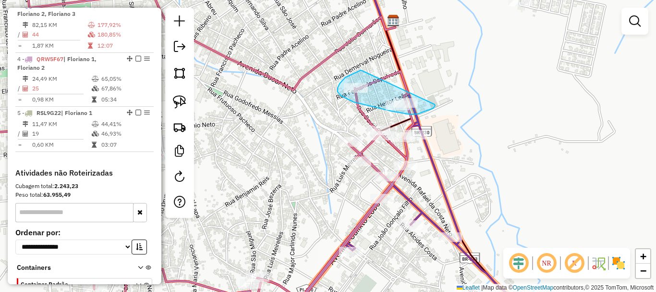
drag, startPoint x: 362, startPoint y: 71, endPoint x: 435, endPoint y: 104, distance: 80.0
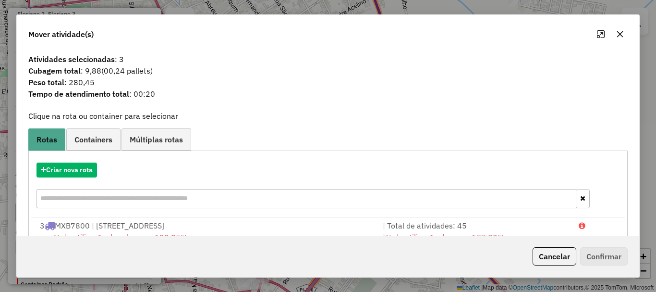
scroll to position [48, 0]
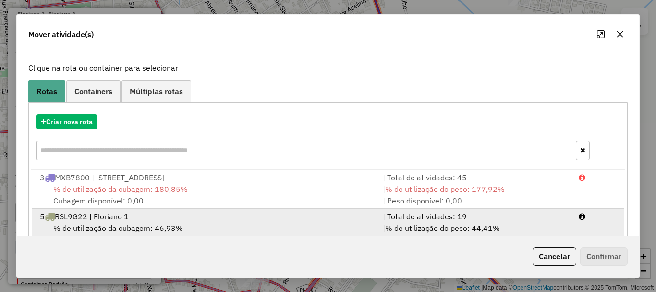
click at [238, 209] on li "5 RSL9G22 | Floriano 1 | Total de atividades: 19 % de utilização da cubagem: 46…" at bounding box center [328, 227] width 592 height 39
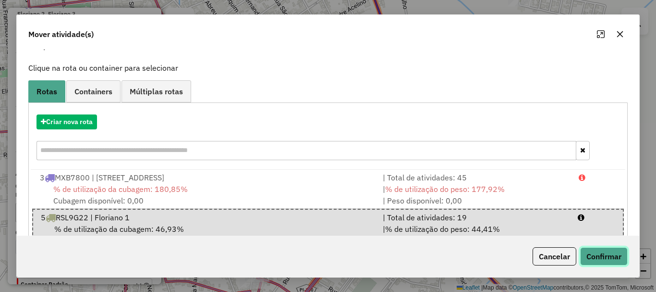
click at [603, 262] on button "Confirmar" at bounding box center [604, 256] width 48 height 18
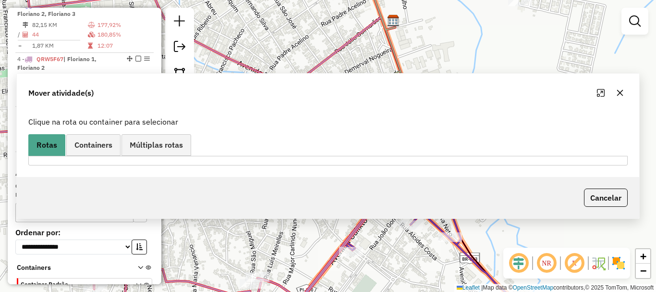
scroll to position [0, 0]
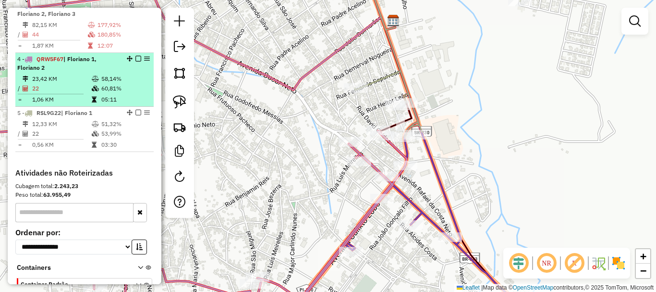
click at [135, 61] on em at bounding box center [138, 59] width 6 height 6
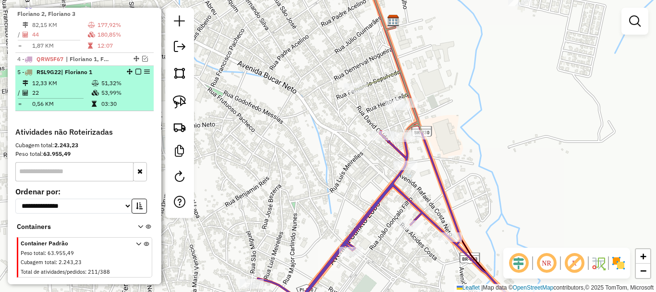
click at [135, 74] on em at bounding box center [138, 72] width 6 height 6
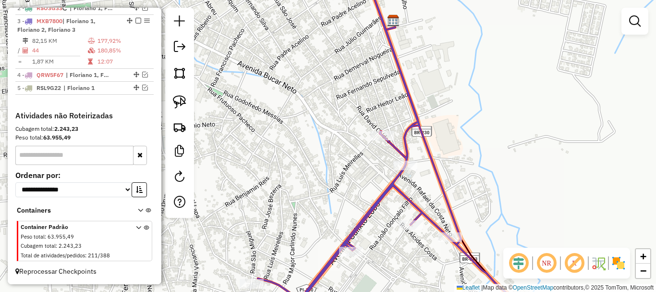
scroll to position [391, 0]
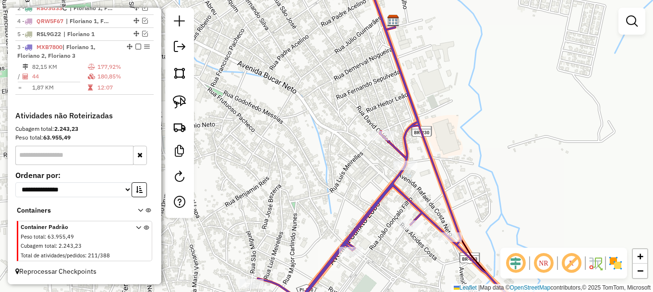
drag, startPoint x: 129, startPoint y: 22, endPoint x: 133, endPoint y: 105, distance: 83.7
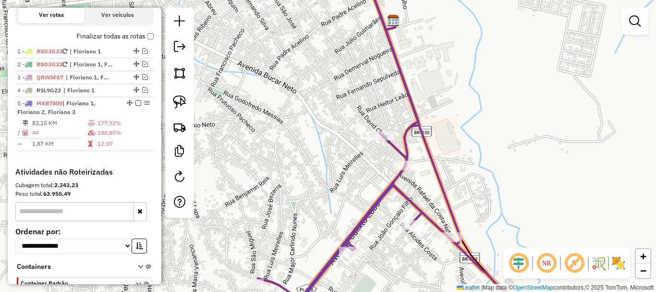
scroll to position [343, 0]
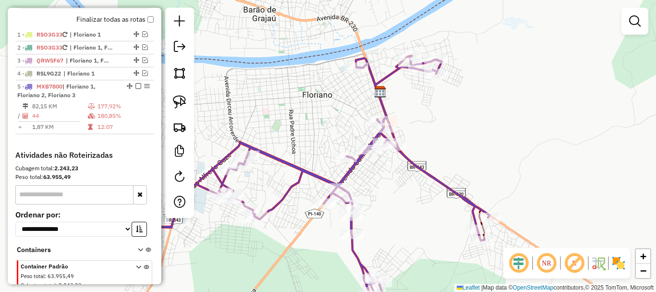
drag, startPoint x: 313, startPoint y: 125, endPoint x: 352, endPoint y: 78, distance: 60.4
click at [344, 92] on div "Janela de atendimento Grade de atendimento Capacidade Transportadoras Veículos …" at bounding box center [328, 146] width 656 height 292
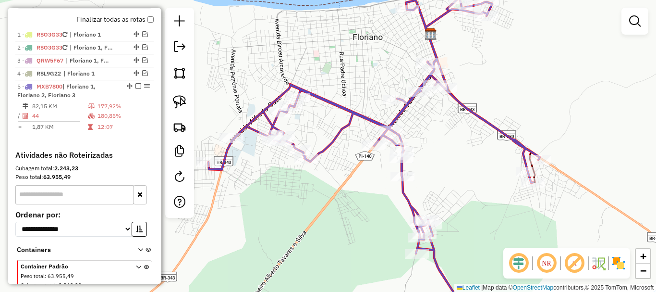
click at [340, 168] on div "Rota 5 - Placa MXB7800 7622 - FRANCISCO DE ASSIS DE AMADEU SILVA Janela de aten…" at bounding box center [328, 146] width 656 height 292
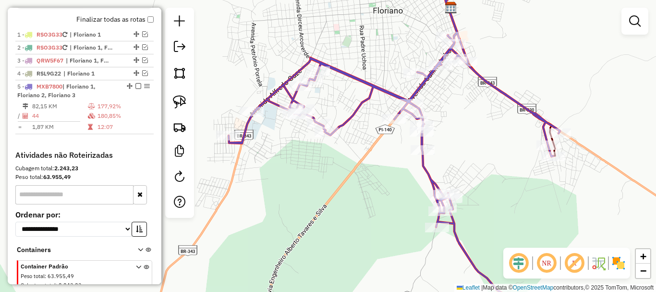
drag, startPoint x: 347, startPoint y: 187, endPoint x: 346, endPoint y: 165, distance: 22.1
click at [346, 166] on div "Janela de atendimento Grade de atendimento Capacidade Transportadoras Veículos …" at bounding box center [328, 146] width 656 height 292
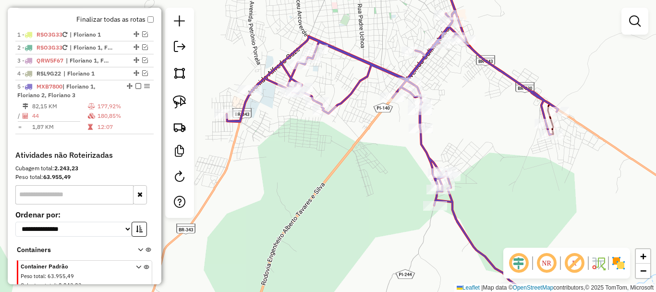
drag, startPoint x: 343, startPoint y: 134, endPoint x: 301, endPoint y: 93, distance: 58.4
click at [304, 96] on div "Janela de atendimento Grade de atendimento Capacidade Transportadoras Veículos …" at bounding box center [328, 146] width 656 height 292
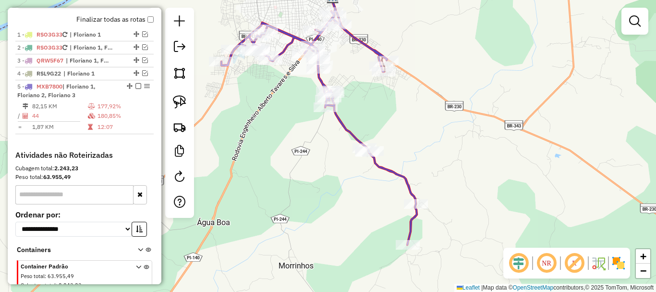
click at [297, 122] on div "Janela de atendimento Grade de atendimento Capacidade Transportadoras Veículos …" at bounding box center [328, 146] width 656 height 292
click at [179, 97] on img at bounding box center [179, 101] width 13 height 13
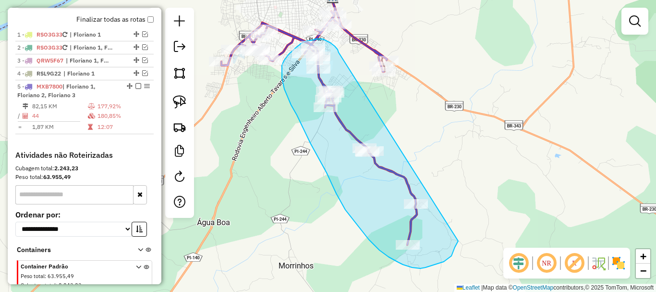
drag, startPoint x: 339, startPoint y: 52, endPoint x: 458, endPoint y: 241, distance: 223.1
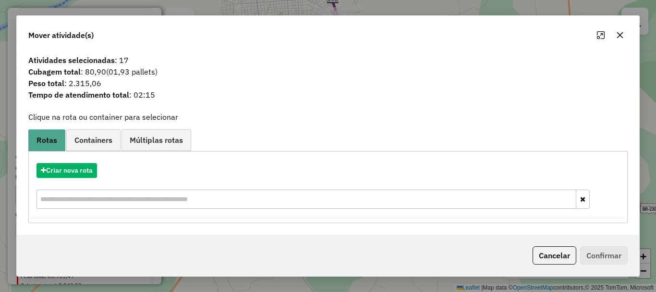
click at [106, 173] on div "Criar nova rota" at bounding box center [328, 170] width 595 height 15
click at [100, 173] on div "Criar nova rota" at bounding box center [328, 170] width 595 height 15
click at [92, 170] on button "Criar nova rota" at bounding box center [67, 170] width 61 height 15
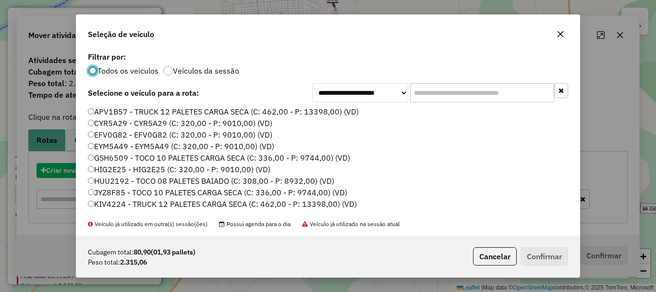
scroll to position [5, 3]
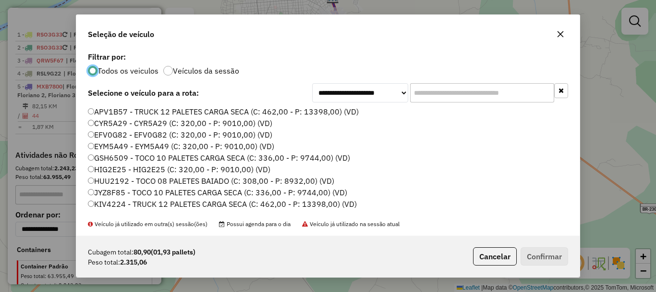
click at [439, 93] on input "text" at bounding box center [482, 92] width 144 height 19
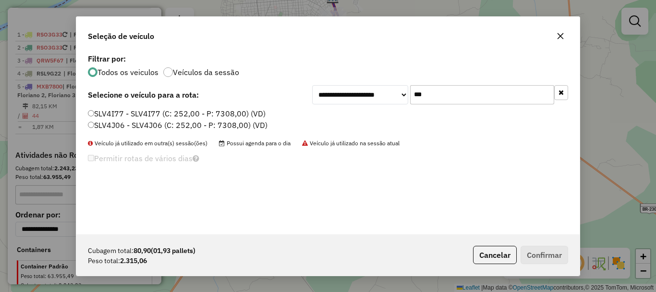
type input "***"
click at [157, 110] on label "SLV4I77 - SLV4I77 (C: 252,00 - P: 7308,00) (VD)" at bounding box center [177, 114] width 178 height 12
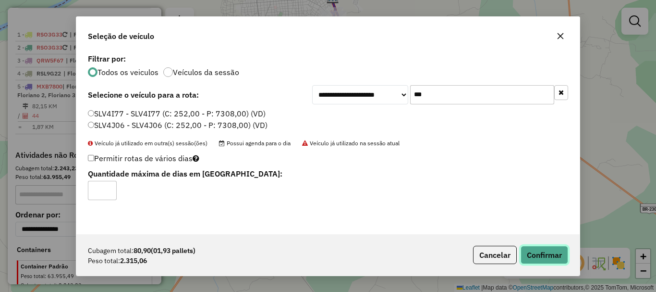
click at [550, 257] on button "Confirmar" at bounding box center [545, 254] width 48 height 18
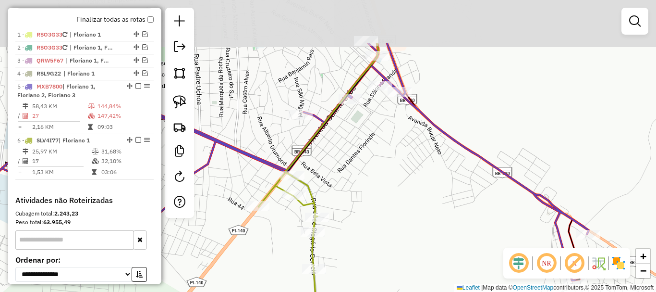
drag, startPoint x: 436, startPoint y: 53, endPoint x: 400, endPoint y: 125, distance: 80.8
click at [400, 125] on div "Janela de atendimento Grade de atendimento Capacidade Transportadoras Veículos …" at bounding box center [328, 146] width 656 height 292
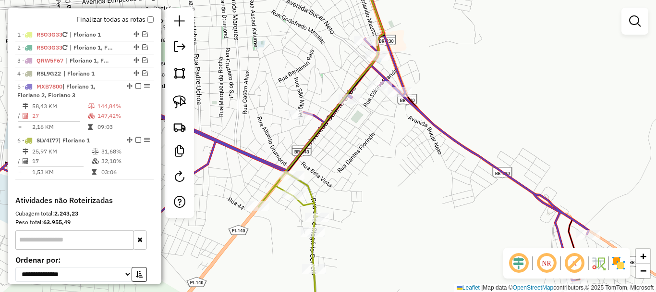
select select "**********"
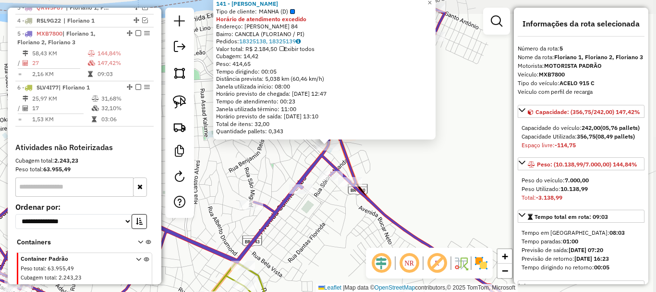
scroll to position [424, 0]
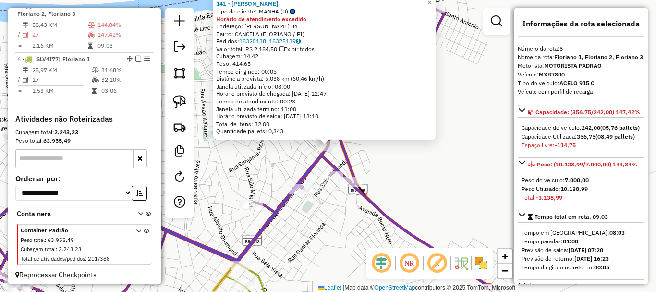
click at [350, 161] on icon at bounding box center [236, 160] width 605 height 319
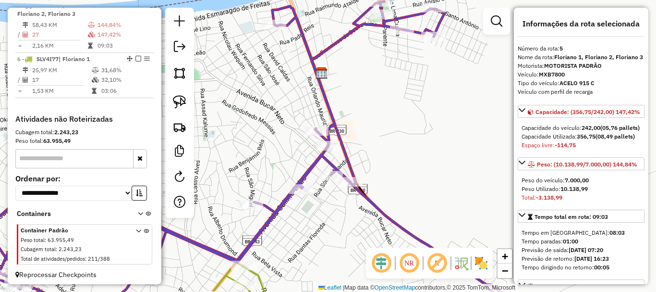
click at [316, 184] on div "Rota 5 - Placa MXB7800 12875 - BAR DA CONCEICaO Janela de atendimento Grade de …" at bounding box center [328, 146] width 656 height 292
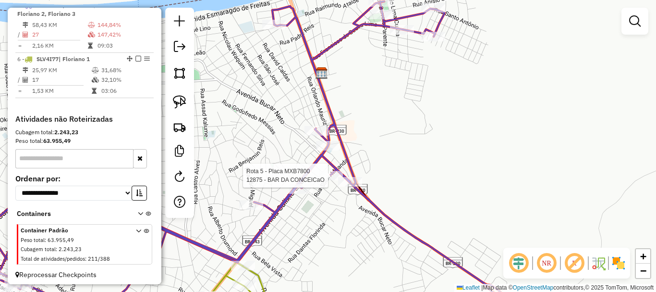
select select "**********"
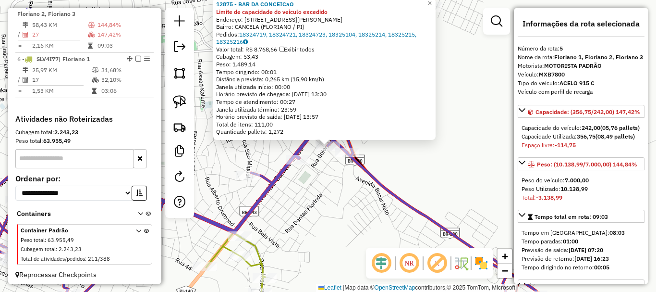
click at [329, 171] on div "12875 - BAR DA CONCEICaO Limite de capacidade do veículo excedido Endereço: Rua…" at bounding box center [328, 146] width 656 height 292
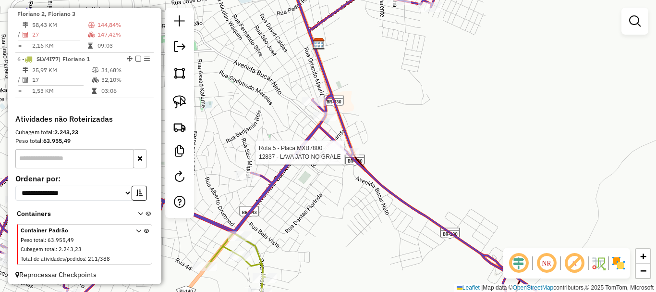
select select "**********"
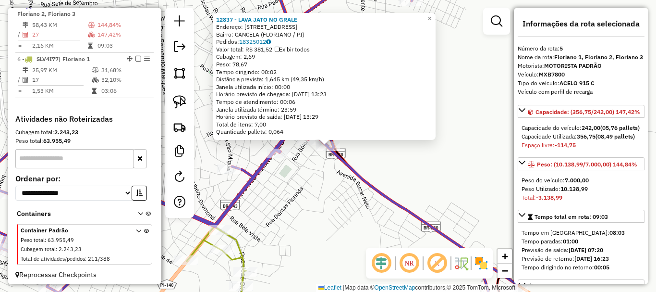
click at [320, 158] on div "12837 - LAVA JATO NO GRALE Endereço: Avenida Bucar Neto 794 Bairro: CANCELA (FL…" at bounding box center [328, 146] width 656 height 292
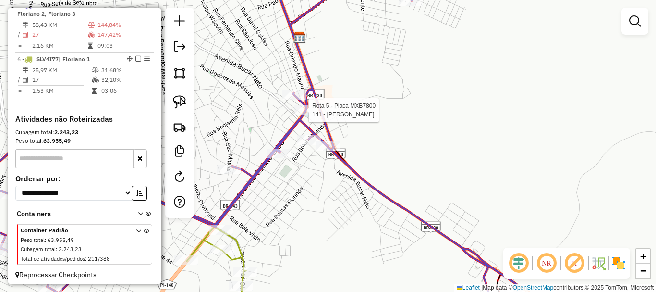
select select "**********"
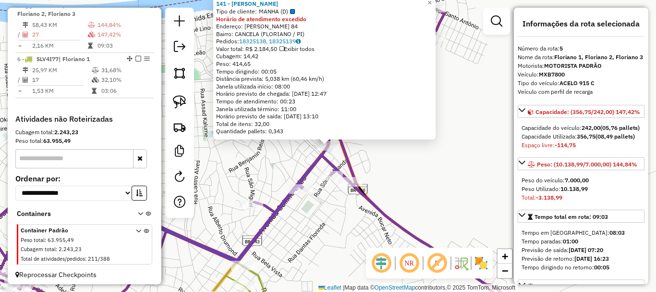
click at [307, 183] on icon at bounding box center [236, 160] width 605 height 319
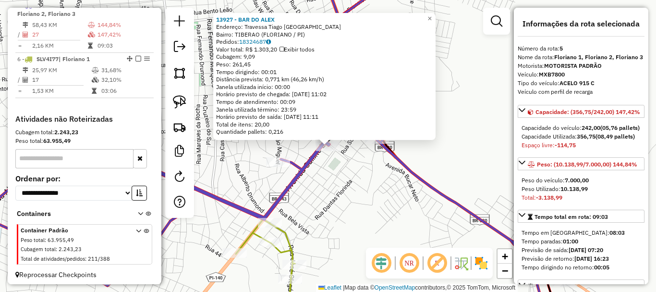
click at [341, 162] on div "13927 - BAR DO ALEX Endereço: Travessa Tiago Roque de Araujo SN Bairro: TIBERAO…" at bounding box center [328, 146] width 656 height 292
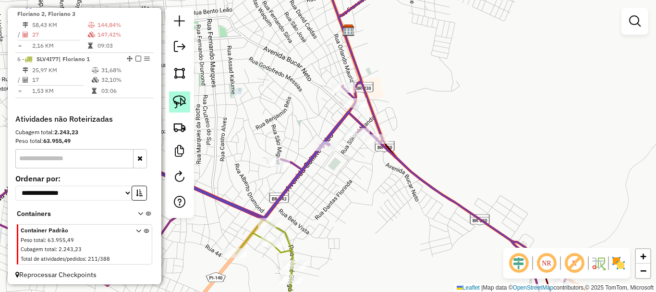
click at [178, 105] on img at bounding box center [179, 101] width 13 height 13
select select "**********"
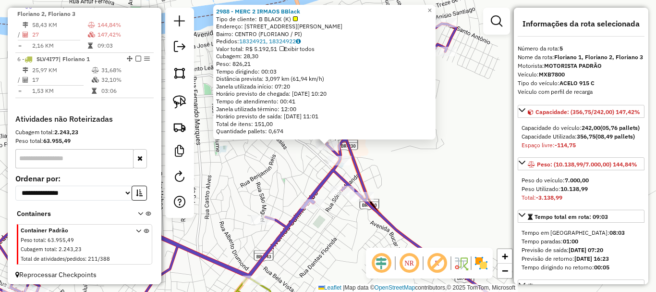
click at [361, 144] on div "2988 - MERC 2 IRMAOS BBlack Tipo de cliente: B BLACK (K) Endereço: RUA LUIZ MEI…" at bounding box center [328, 146] width 656 height 292
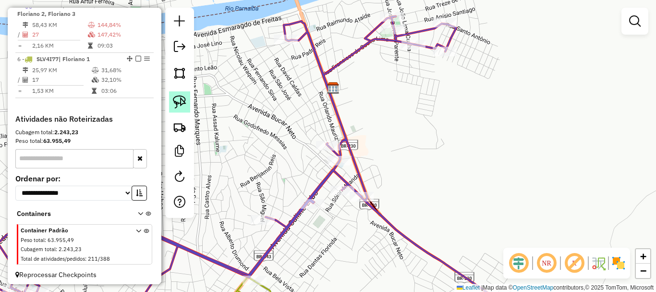
click at [177, 102] on img at bounding box center [179, 101] width 13 height 13
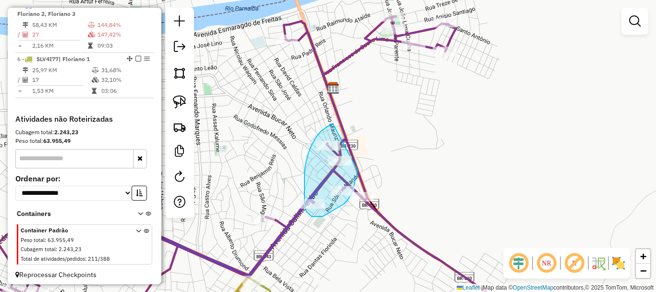
drag, startPoint x: 333, startPoint y: 123, endPoint x: 359, endPoint y: 159, distance: 44.3
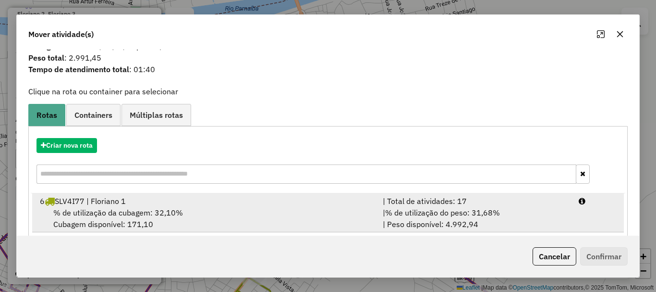
scroll to position [37, 0]
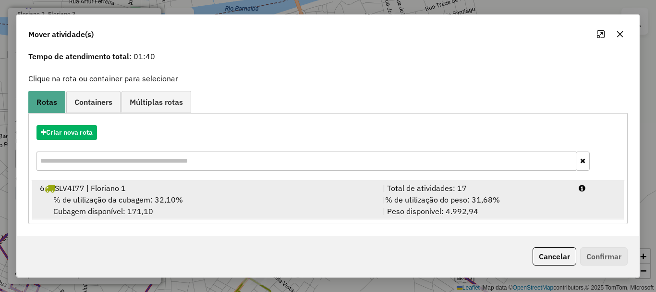
drag, startPoint x: 455, startPoint y: 195, endPoint x: 467, endPoint y: 200, distance: 13.4
click at [462, 198] on span "% de utilização do peso: 31,68%" at bounding box center [442, 200] width 115 height 10
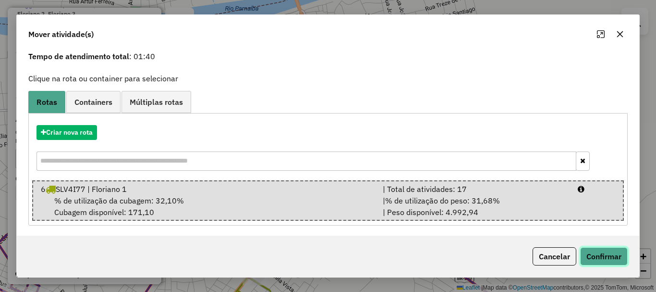
click at [581, 252] on button "Confirmar" at bounding box center [604, 256] width 48 height 18
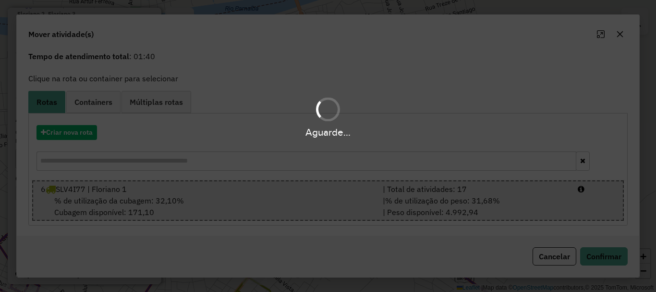
scroll to position [0, 0]
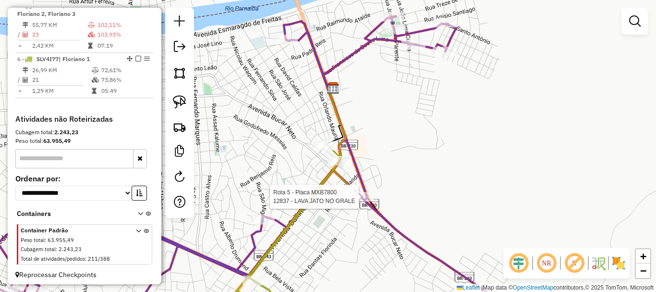
select select "**********"
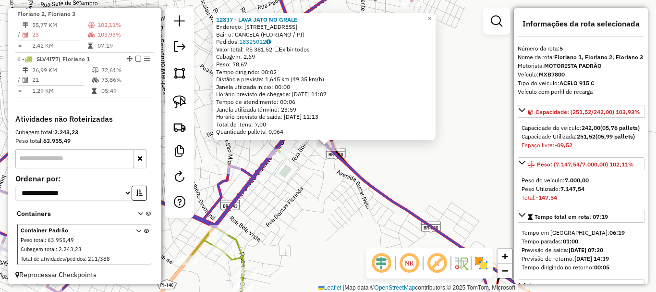
click at [333, 186] on div "12837 - LAVA JATO NO GRALE Endereço: Avenida Bucar Neto 794 Bairro: CANCELA (FL…" at bounding box center [328, 146] width 656 height 292
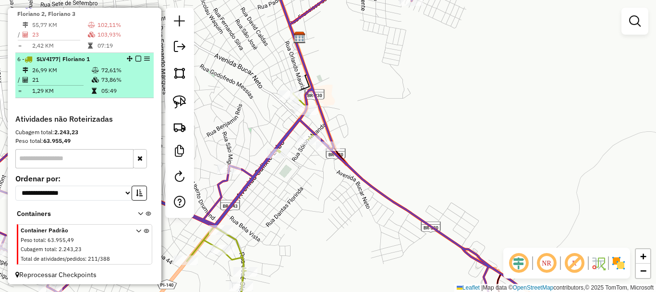
click at [109, 96] on td "05:49" at bounding box center [125, 91] width 49 height 10
select select "**********"
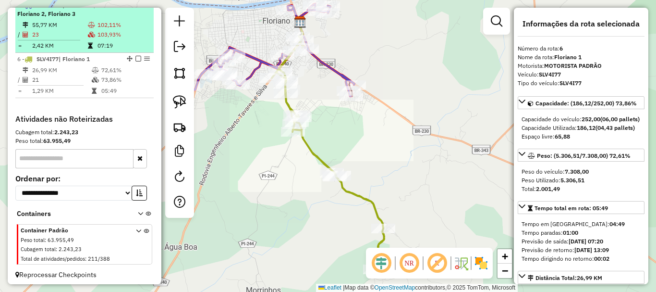
click at [97, 39] on td "103,93%" at bounding box center [123, 35] width 53 height 10
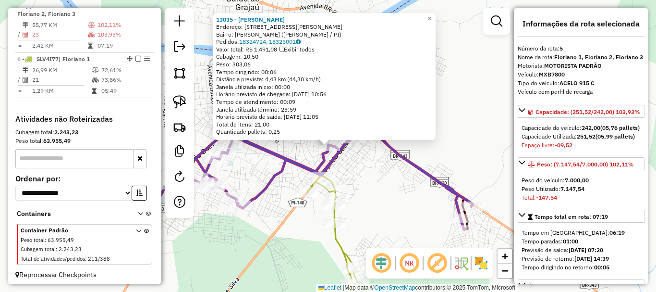
click at [345, 154] on icon at bounding box center [306, 137] width 331 height 184
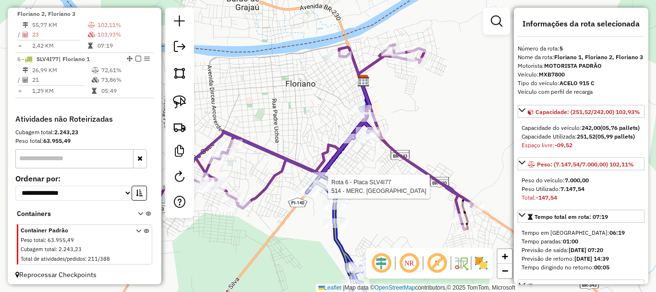
click at [398, 133] on div at bounding box center [398, 133] width 0 height 0
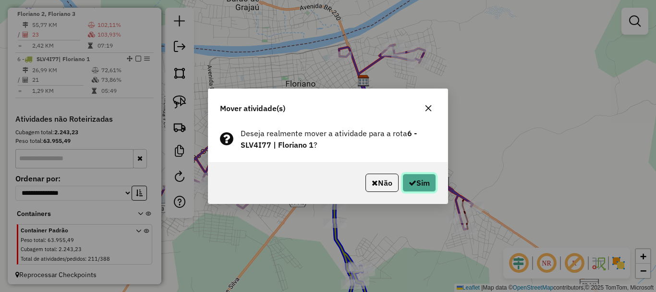
click at [412, 183] on icon "button" at bounding box center [413, 183] width 8 height 8
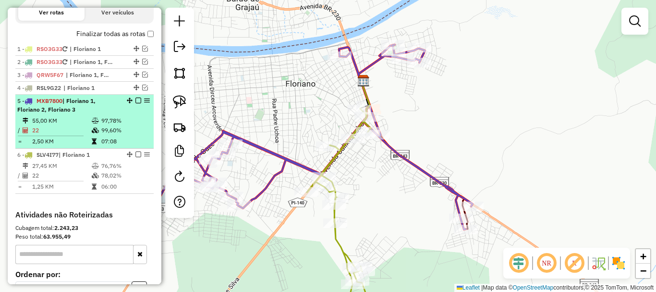
scroll to position [328, 0]
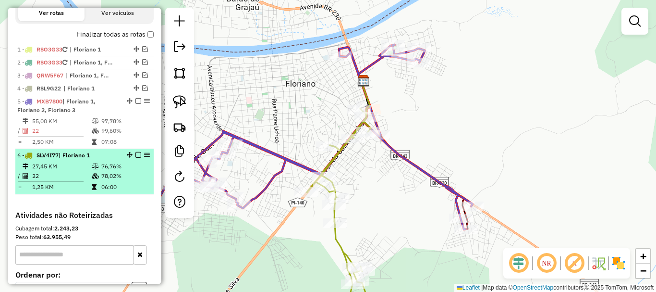
click at [87, 171] on td "27,45 KM" at bounding box center [62, 166] width 60 height 10
select select "**********"
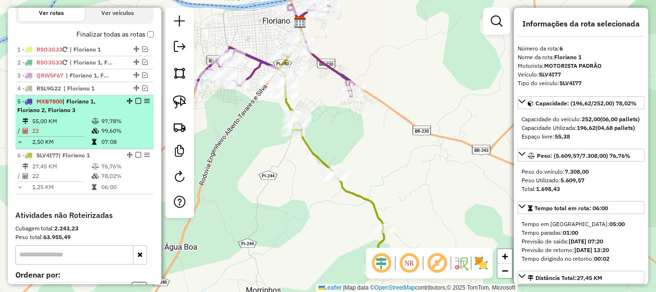
click at [124, 114] on div "5 - MXB7800 | Floriano 1, Floriano 2, Floriano 3" at bounding box center [84, 105] width 135 height 17
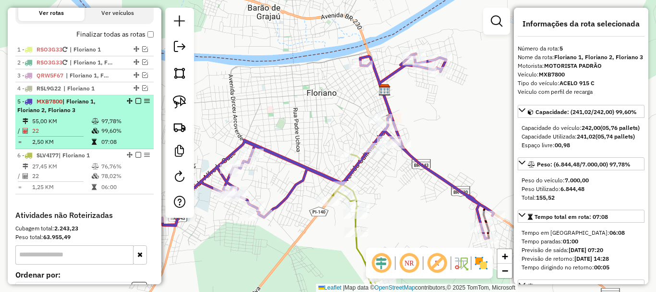
click at [135, 104] on em at bounding box center [138, 101] width 6 height 6
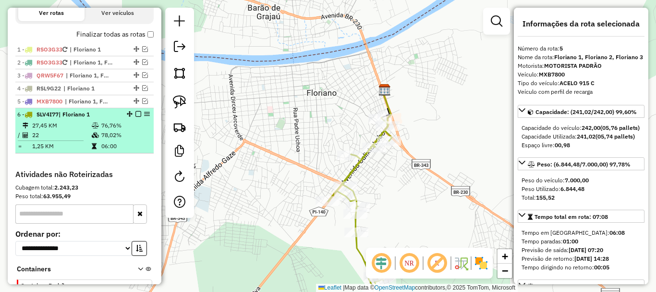
click at [135, 117] on em at bounding box center [138, 114] width 6 height 6
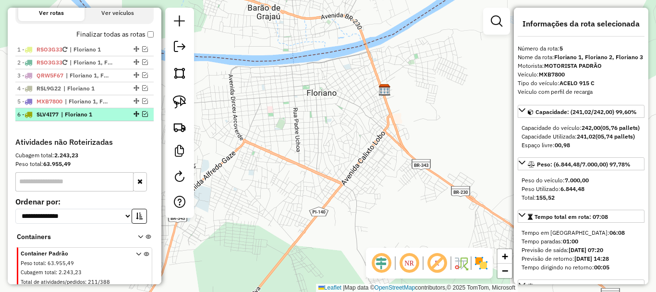
click at [144, 117] on em at bounding box center [145, 114] width 6 height 6
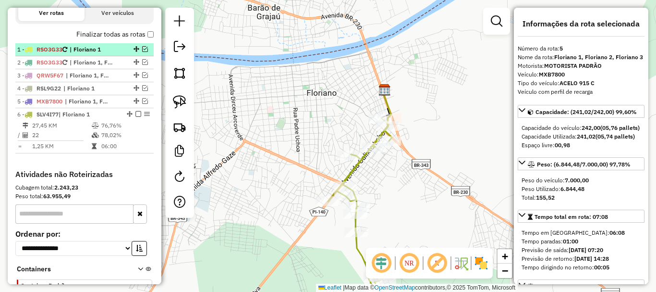
click at [142, 52] on em at bounding box center [145, 49] width 6 height 6
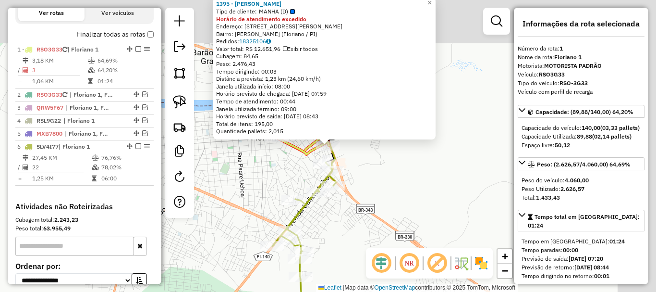
scroll to position [372, 0]
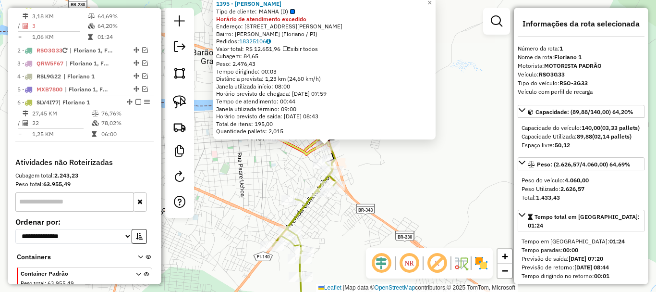
click at [293, 148] on icon at bounding box center [298, 144] width 61 height 20
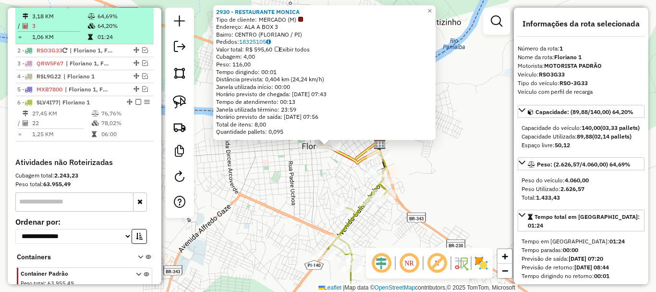
click at [136, 8] on em at bounding box center [138, 5] width 6 height 6
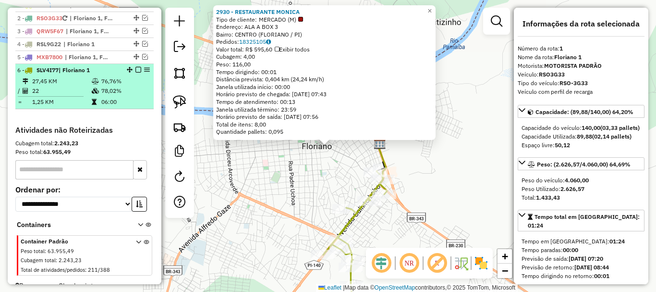
click at [135, 86] on td "76,76%" at bounding box center [125, 81] width 49 height 10
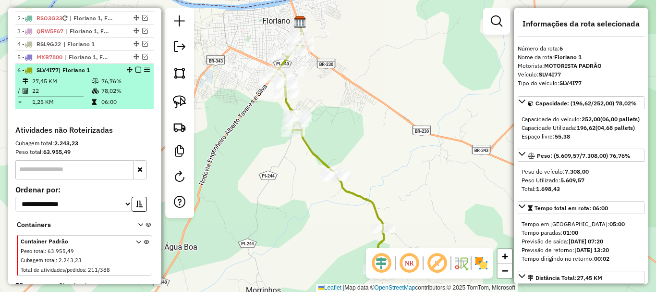
click at [135, 73] on em at bounding box center [138, 70] width 6 height 6
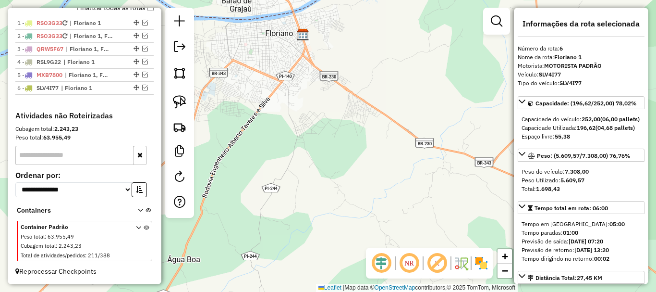
drag, startPoint x: 282, startPoint y: 118, endPoint x: 294, endPoint y: 152, distance: 36.3
click at [293, 150] on div "Janela de atendimento Grade de atendimento Capacidade Transportadoras Veículos …" at bounding box center [328, 146] width 656 height 292
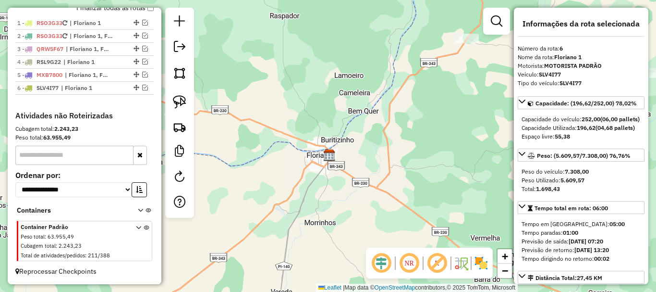
drag, startPoint x: 349, startPoint y: 169, endPoint x: 314, endPoint y: 202, distance: 48.3
click at [315, 202] on div "Janela de atendimento Grade de atendimento Capacidade Transportadoras Veículos …" at bounding box center [328, 146] width 656 height 292
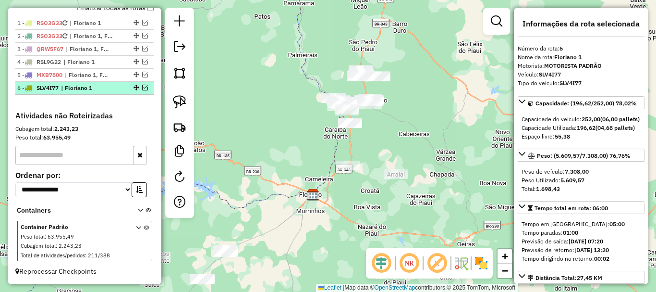
click at [142, 87] on em at bounding box center [145, 88] width 6 height 6
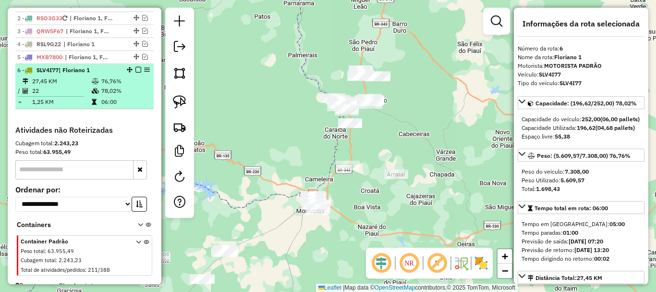
click at [135, 73] on em at bounding box center [138, 70] width 6 height 6
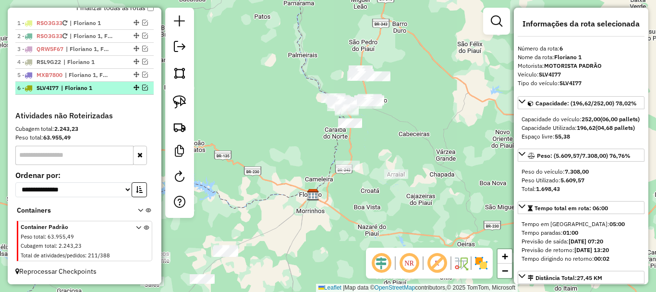
scroll to position [363, 0]
drag, startPoint x: 334, startPoint y: 179, endPoint x: 359, endPoint y: 99, distance: 83.9
click at [355, 107] on div "Janela de atendimento Grade de atendimento Capacidade Transportadoras Veículos …" at bounding box center [328, 146] width 656 height 292
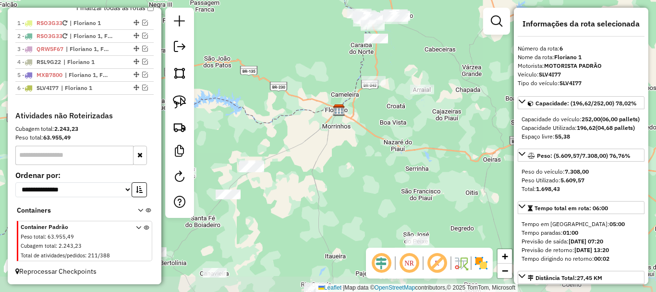
drag, startPoint x: 315, startPoint y: 165, endPoint x: 411, endPoint y: 85, distance: 125.2
click at [416, 78] on div "Janela de atendimento Grade de atendimento Capacidade Transportadoras Veículos …" at bounding box center [328, 146] width 656 height 292
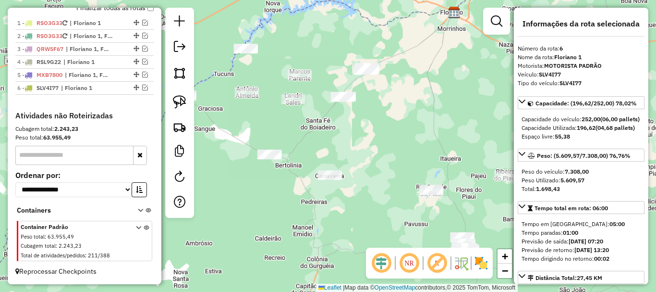
click at [372, 123] on div "Janela de atendimento Grade de atendimento Capacidade Transportadoras Veículos …" at bounding box center [328, 146] width 656 height 292
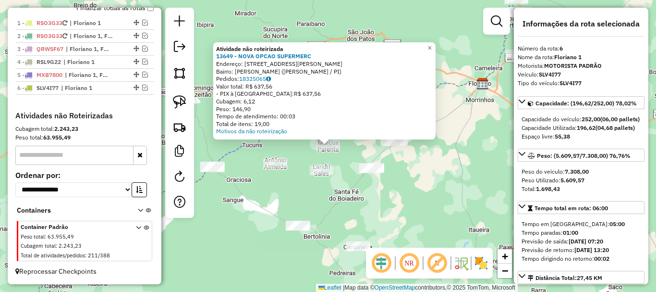
click at [323, 164] on div "Atividade não roteirizada 13649 - NOVA OPCAO SUPERMERC Endereço: Avenida Elisio…" at bounding box center [328, 146] width 656 height 292
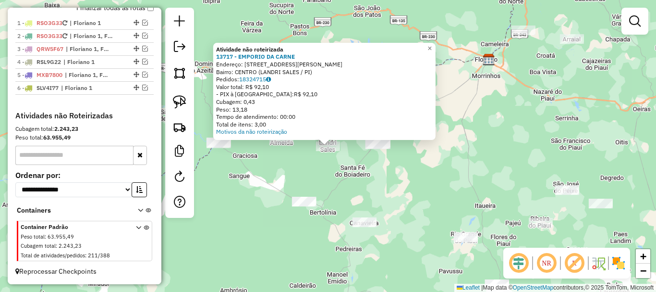
click at [384, 178] on div "Atividade não roteirizada 13717 - EMPORIO DA CARNE Endereço: Rua Emidio Martins…" at bounding box center [328, 146] width 656 height 292
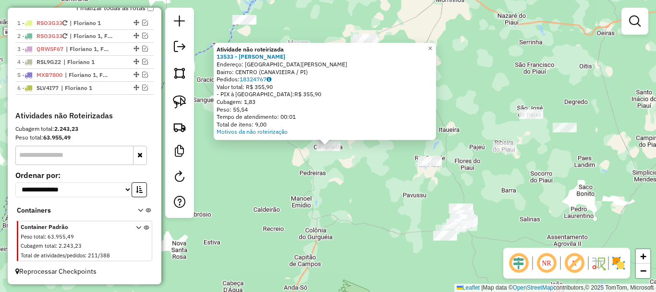
click at [352, 209] on div "Atividade não roteirizada 13533 - MERCADINHO GURGUEIA Endereço: Rua Augusto SN …" at bounding box center [328, 146] width 656 height 292
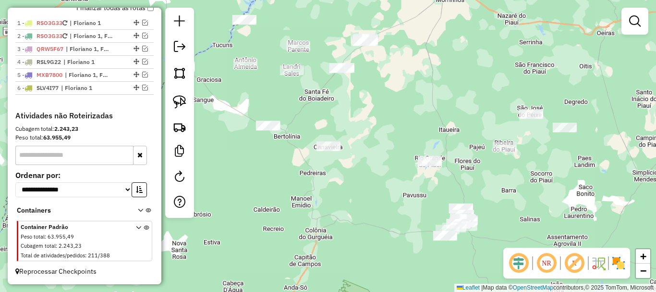
drag, startPoint x: 354, startPoint y: 170, endPoint x: 351, endPoint y: 216, distance: 46.2
click at [351, 216] on div "Janela de atendimento Grade de atendimento Capacidade Transportadoras Veículos …" at bounding box center [328, 146] width 656 height 292
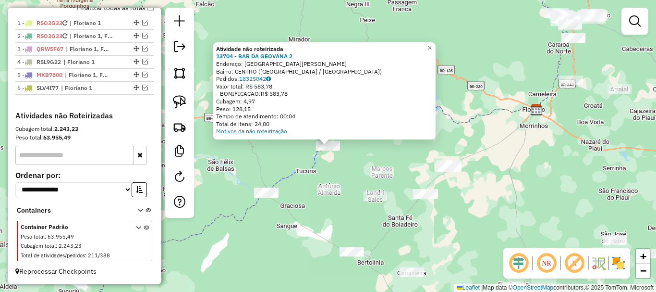
click at [270, 153] on div "Atividade não roteirizada 13704 - BAR DA GEOVANA 2 Endereço: Rua Maria de Sa Ri…" at bounding box center [328, 146] width 656 height 292
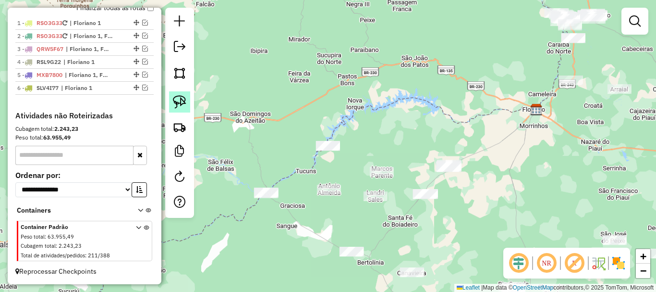
click at [183, 98] on img at bounding box center [179, 101] width 13 height 13
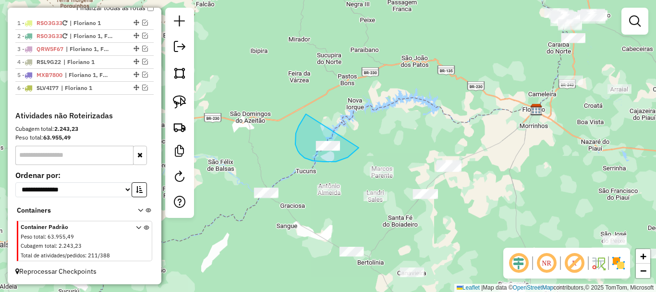
drag, startPoint x: 306, startPoint y: 114, endPoint x: 366, endPoint y: 138, distance: 64.2
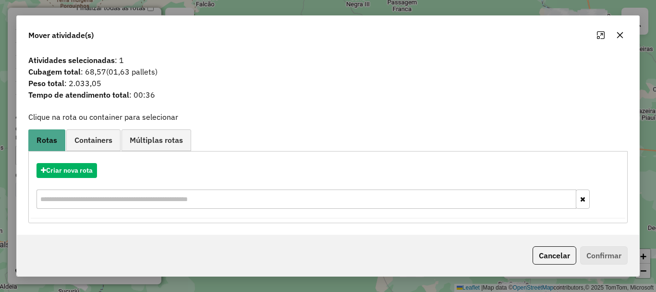
drag, startPoint x: 551, startPoint y: 249, endPoint x: 514, endPoint y: 230, distance: 41.3
click at [551, 249] on button "Cancelar" at bounding box center [555, 255] width 44 height 18
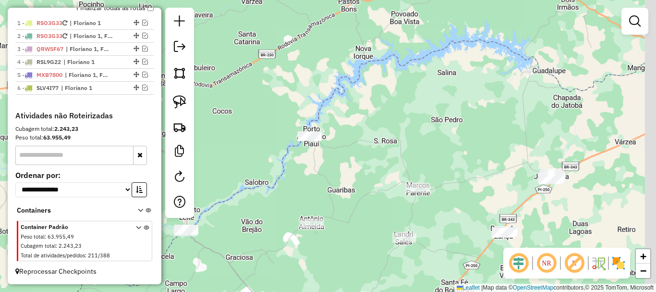
drag, startPoint x: 401, startPoint y: 138, endPoint x: 284, endPoint y: 102, distance: 122.3
click at [284, 102] on div "Janela de atendimento Grade de atendimento Capacidade Transportadoras Veículos …" at bounding box center [328, 146] width 656 height 292
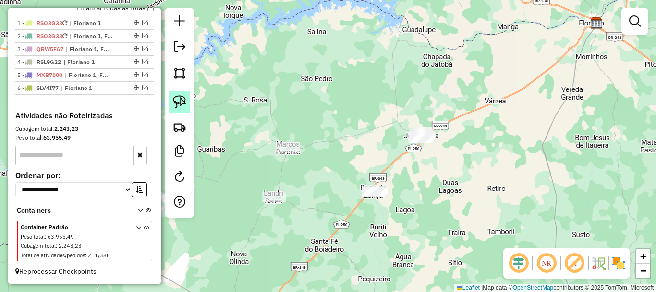
click at [182, 105] on img at bounding box center [179, 101] width 13 height 13
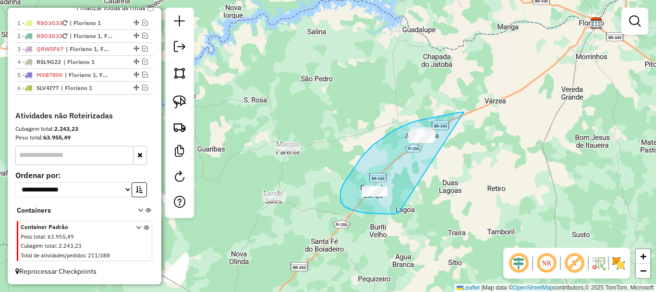
drag, startPoint x: 464, startPoint y: 112, endPoint x: 399, endPoint y: 212, distance: 119.1
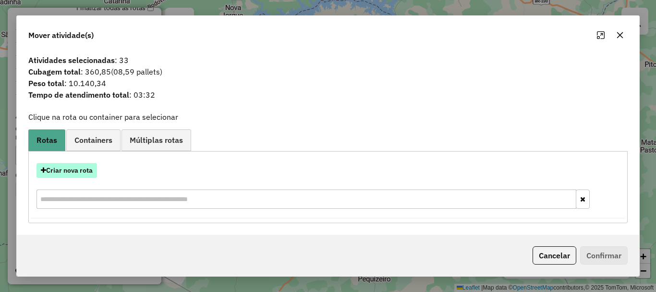
click at [86, 172] on button "Criar nova rota" at bounding box center [67, 170] width 61 height 15
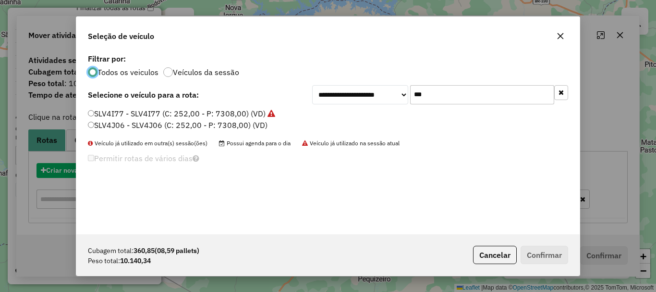
scroll to position [5, 3]
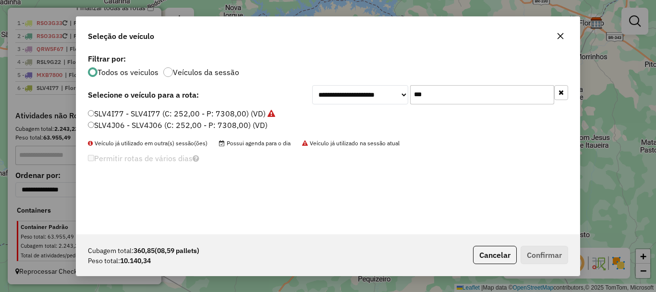
click at [444, 99] on input "***" at bounding box center [482, 94] width 144 height 19
type input "***"
drag, startPoint x: 134, startPoint y: 123, endPoint x: 124, endPoint y: 130, distance: 12.0
click at [134, 123] on label "QRV8F85 - QRV8F85 (C: 420,00 - P: 12180,00) (VD)" at bounding box center [183, 125] width 190 height 12
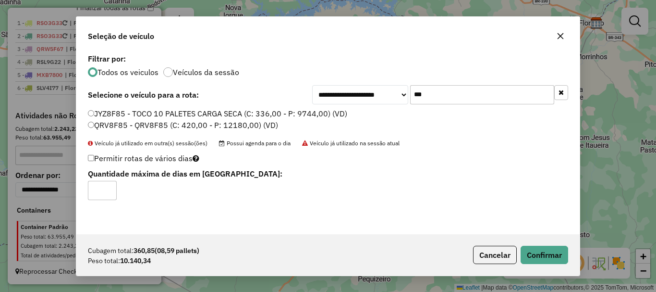
click at [109, 190] on input "*" at bounding box center [102, 190] width 29 height 19
type input "*"
click at [108, 188] on input "*" at bounding box center [102, 190] width 29 height 19
click at [540, 259] on button "Confirmar" at bounding box center [545, 254] width 48 height 18
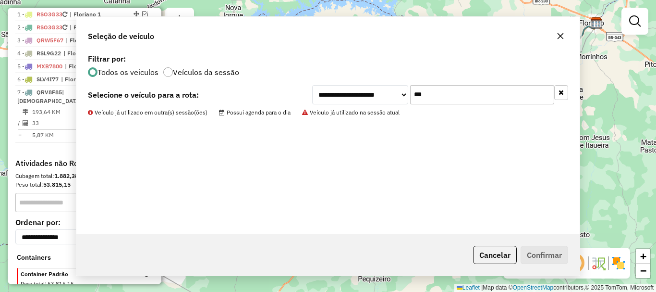
scroll to position [372, 0]
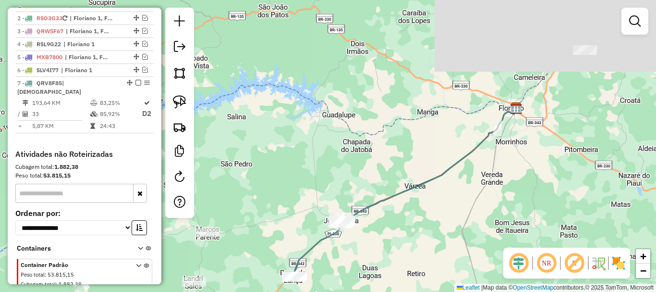
drag, startPoint x: 420, startPoint y: 96, endPoint x: 340, endPoint y: 196, distance: 127.5
click at [311, 206] on div "Janela de atendimento Grade de atendimento Capacidade Transportadoras Veículos …" at bounding box center [328, 146] width 656 height 292
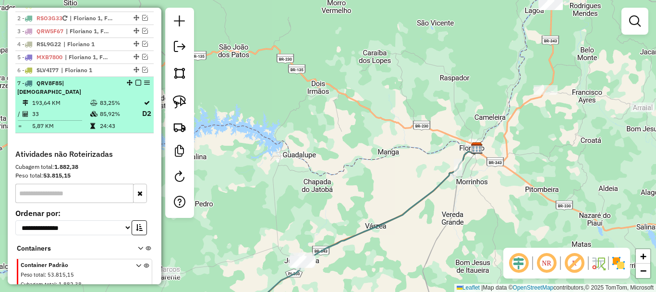
click at [135, 86] on em at bounding box center [138, 83] width 6 height 6
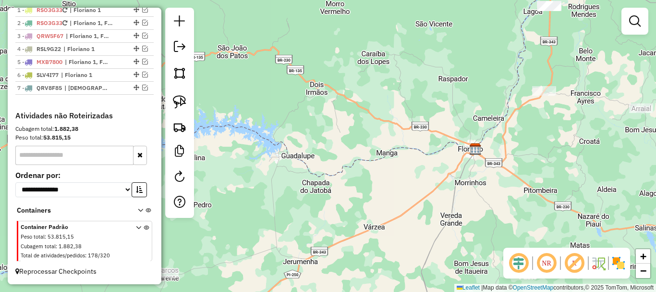
drag, startPoint x: 490, startPoint y: 111, endPoint x: 379, endPoint y: 218, distance: 154.6
click at [379, 218] on div "Janela de atendimento Grade de atendimento Capacidade Transportadoras Veículos …" at bounding box center [328, 146] width 656 height 292
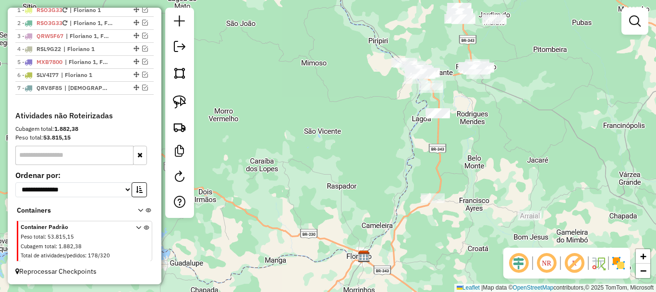
drag, startPoint x: 424, startPoint y: 160, endPoint x: 410, endPoint y: 194, distance: 36.2
click at [411, 194] on div "Janela de atendimento Grade de atendimento Capacidade Transportadoras Veículos …" at bounding box center [328, 146] width 656 height 292
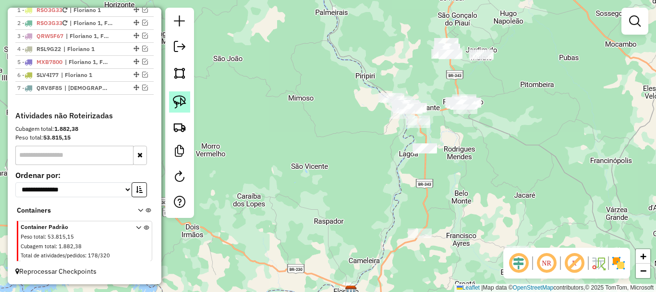
click at [179, 101] on img at bounding box center [179, 101] width 13 height 13
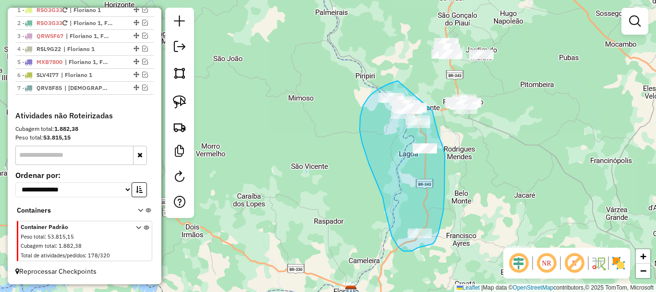
drag, startPoint x: 398, startPoint y: 81, endPoint x: 432, endPoint y: 107, distance: 43.2
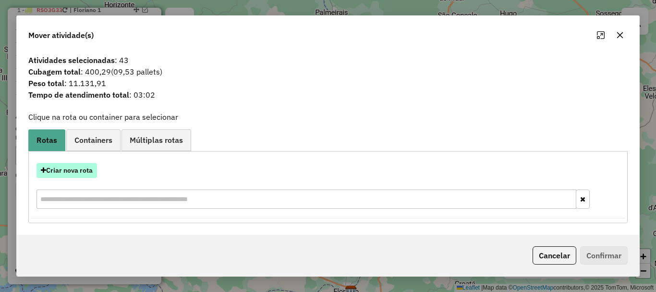
click at [83, 170] on button "Criar nova rota" at bounding box center [67, 170] width 61 height 15
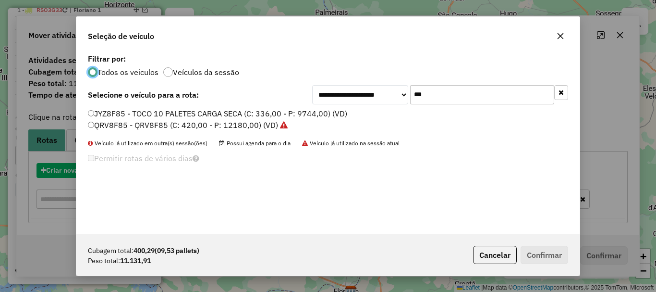
scroll to position [5, 3]
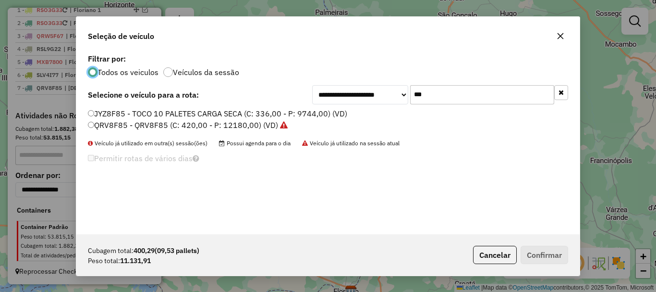
click at [465, 95] on input "***" at bounding box center [482, 94] width 144 height 19
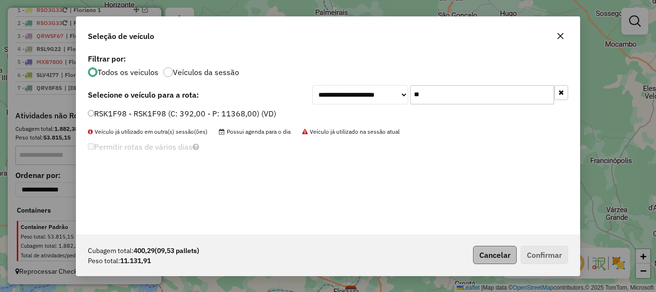
type input "**"
click at [496, 247] on button "Cancelar" at bounding box center [495, 254] width 44 height 18
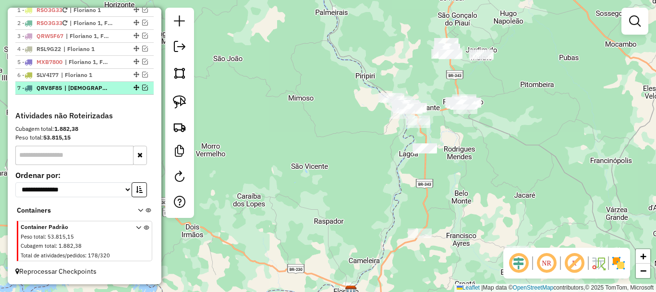
click at [143, 90] on em at bounding box center [145, 88] width 6 height 6
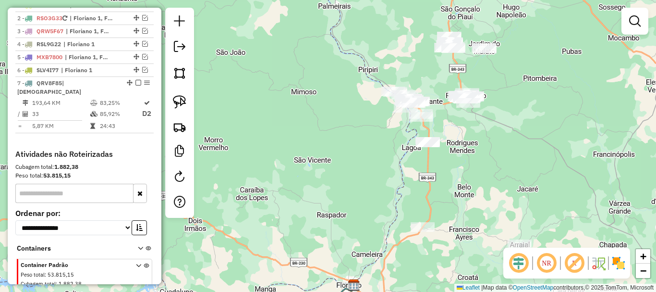
drag, startPoint x: 369, startPoint y: 199, endPoint x: 419, endPoint y: 107, distance: 104.7
click at [419, 108] on div "Janela de atendimento Grade de atendimento Capacidade Transportadoras Veículos …" at bounding box center [328, 146] width 656 height 292
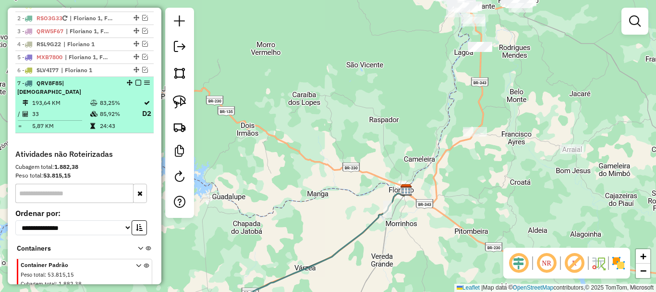
click at [102, 124] on td "24:43" at bounding box center [120, 126] width 42 height 10
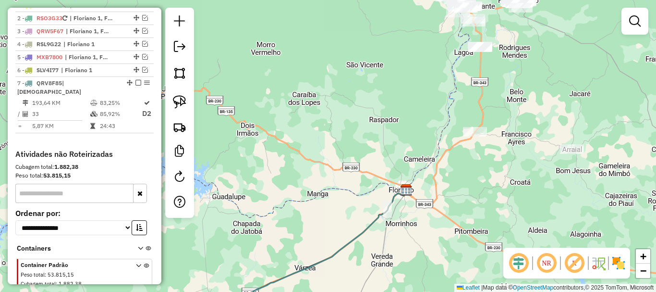
select select "**********"
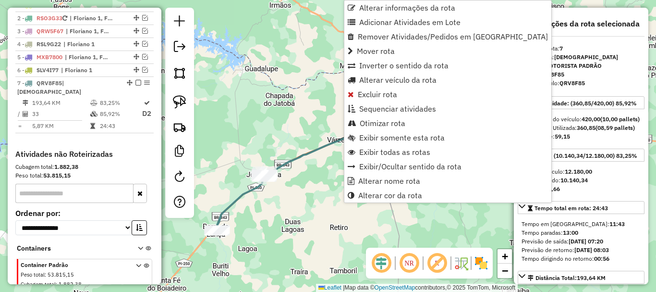
scroll to position [410, 0]
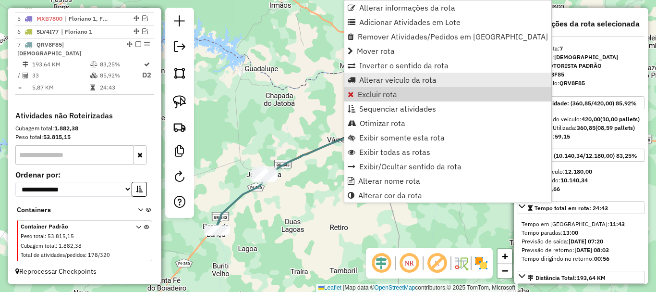
click at [398, 80] on span "Alterar veículo da rota" at bounding box center [397, 80] width 77 height 8
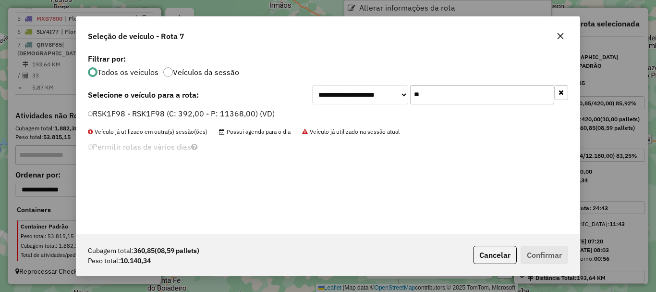
scroll to position [5, 3]
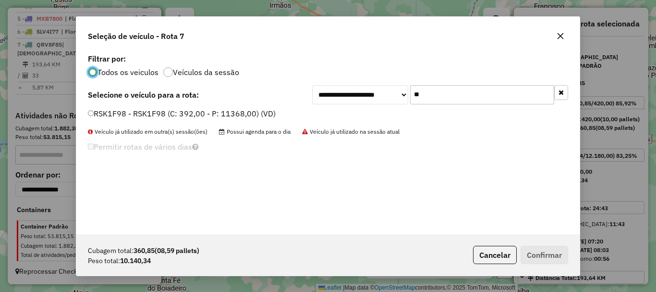
click at [151, 115] on label "RSK1F98 - RSK1F98 (C: 392,00 - P: 11368,00) (VD)" at bounding box center [182, 114] width 188 height 12
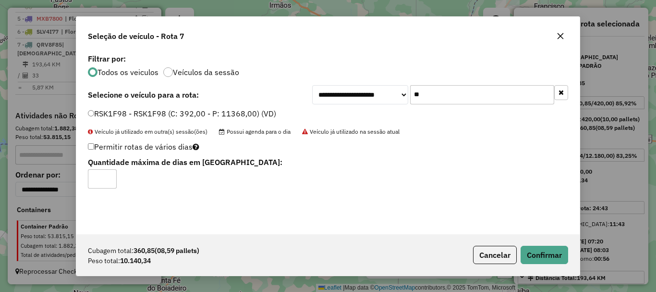
type input "*"
click at [107, 176] on input "*" at bounding box center [102, 178] width 29 height 19
click at [535, 255] on button "Confirmar" at bounding box center [545, 254] width 48 height 18
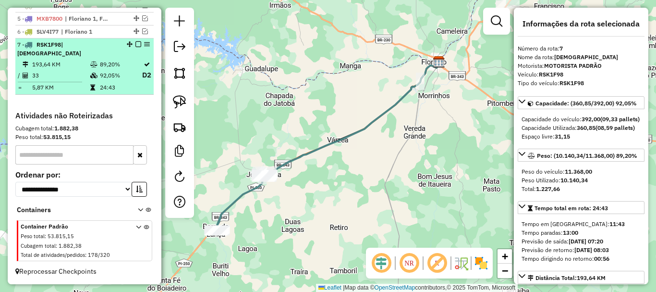
click at [135, 47] on em at bounding box center [138, 44] width 6 height 6
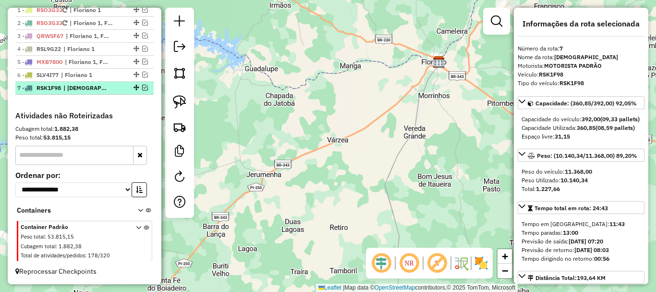
scroll to position [376, 0]
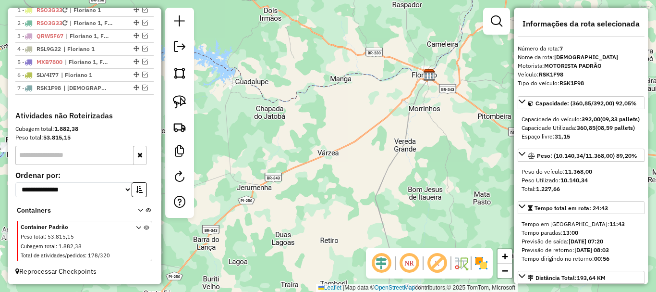
drag, startPoint x: 404, startPoint y: 127, endPoint x: 315, endPoint y: 249, distance: 150.7
click at [317, 245] on div "Janela de atendimento Grade de atendimento Capacidade Transportadoras Veículos …" at bounding box center [328, 146] width 656 height 292
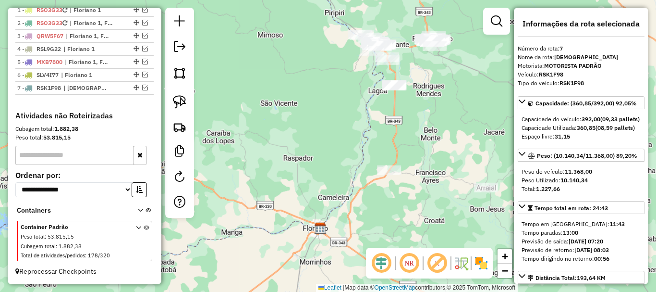
drag, startPoint x: 361, startPoint y: 177, endPoint x: 348, endPoint y: 201, distance: 26.9
click at [348, 201] on div "Janela de atendimento Grade de atendimento Capacidade Transportadoras Veículos …" at bounding box center [328, 146] width 656 height 292
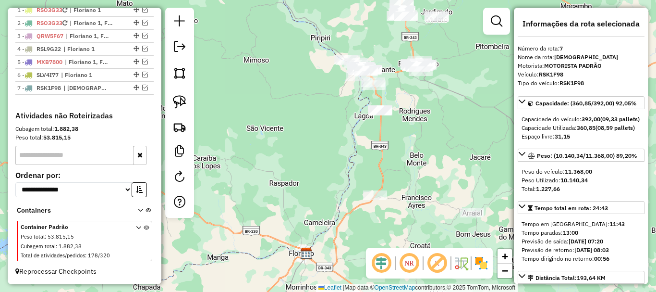
click at [354, 157] on div "Janela de atendimento Grade de atendimento Capacidade Transportadoras Veículos …" at bounding box center [328, 146] width 656 height 292
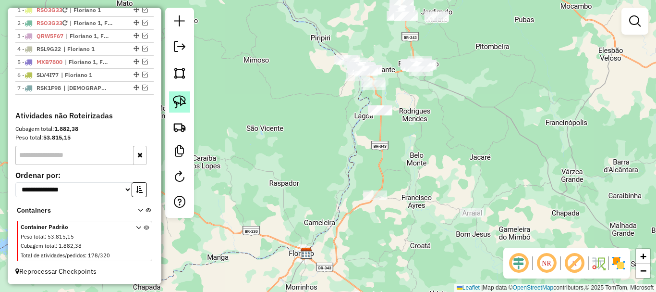
click at [178, 98] on img at bounding box center [179, 101] width 13 height 13
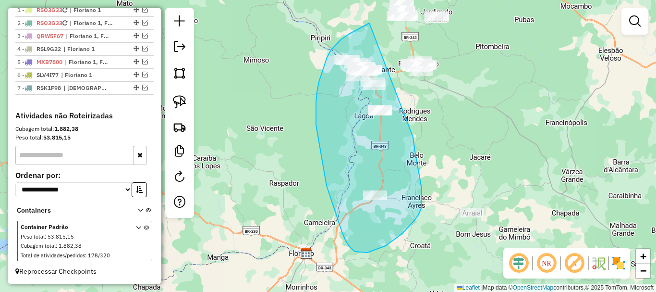
drag, startPoint x: 369, startPoint y: 23, endPoint x: 413, endPoint y: 137, distance: 122.0
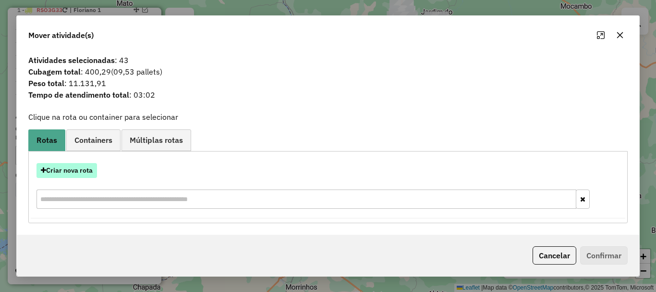
click at [72, 171] on button "Criar nova rota" at bounding box center [67, 170] width 61 height 15
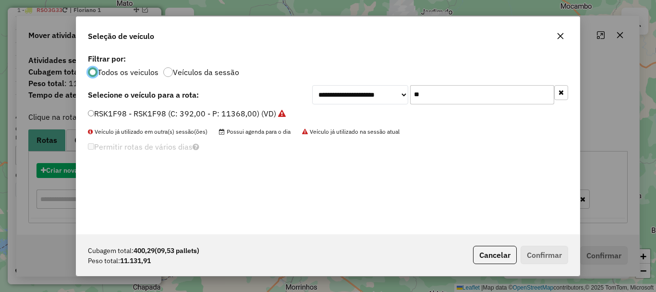
scroll to position [5, 3]
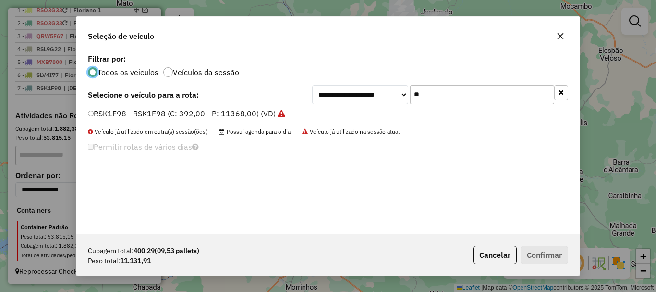
click at [436, 99] on input "**" at bounding box center [482, 94] width 144 height 19
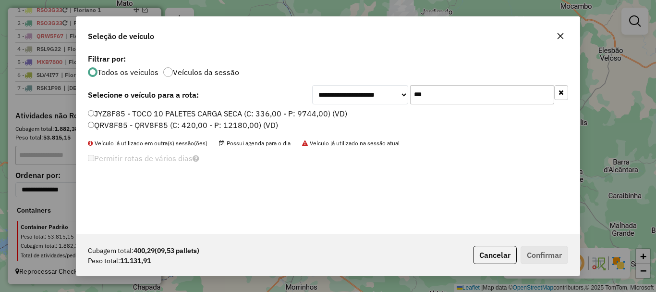
type input "***"
click at [99, 123] on label "QRV8F85 - QRV8F85 (C: 420,00 - P: 12180,00) (VD)" at bounding box center [183, 125] width 190 height 12
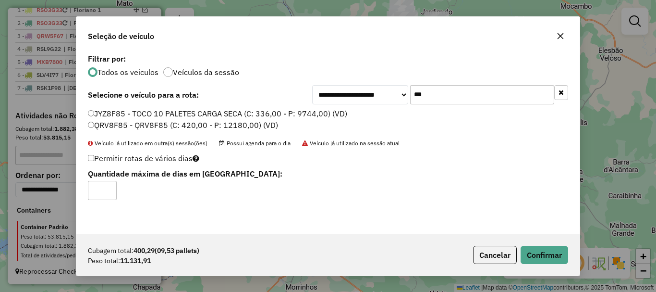
type input "*"
click at [107, 188] on input "*" at bounding box center [102, 190] width 29 height 19
drag, startPoint x: 546, startPoint y: 258, endPoint x: 545, endPoint y: 253, distance: 5.4
click at [546, 258] on button "Confirmar" at bounding box center [545, 254] width 48 height 18
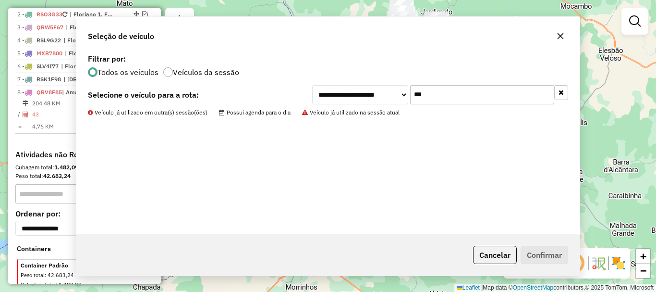
scroll to position [410, 0]
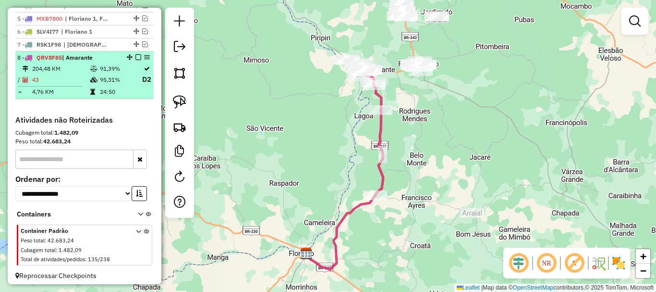
click at [140, 60] on div at bounding box center [135, 57] width 29 height 6
select select "**********"
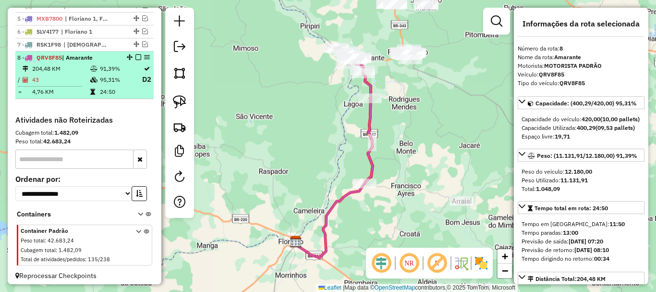
click at [135, 60] on em at bounding box center [138, 57] width 6 height 6
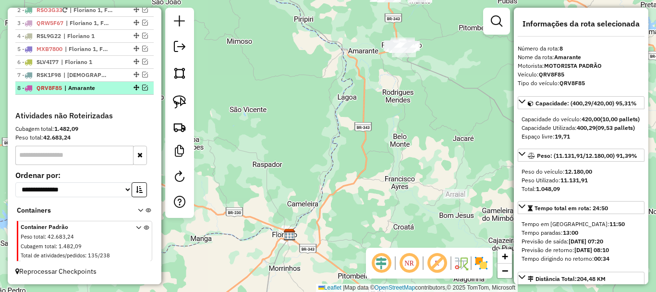
scroll to position [389, 0]
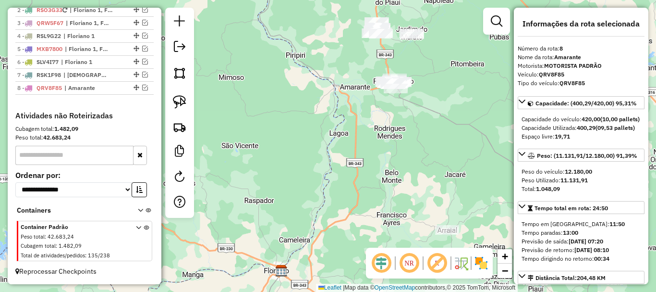
drag, startPoint x: 419, startPoint y: 122, endPoint x: 389, endPoint y: 219, distance: 101.2
click at [397, 208] on div "Janela de atendimento Grade de atendimento Capacidade Transportadoras Veículos …" at bounding box center [328, 146] width 656 height 292
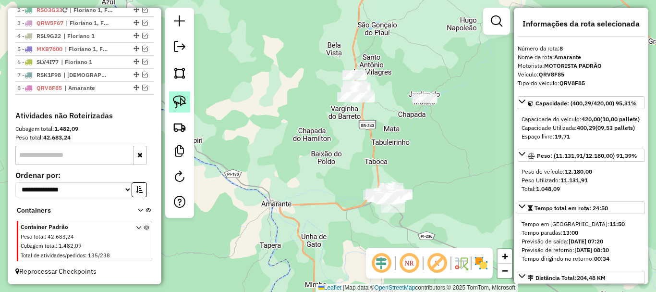
click at [176, 98] on img at bounding box center [179, 101] width 13 height 13
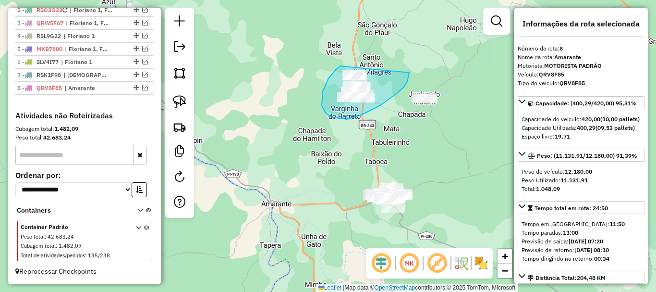
drag, startPoint x: 344, startPoint y: 66, endPoint x: 409, endPoint y: 73, distance: 65.6
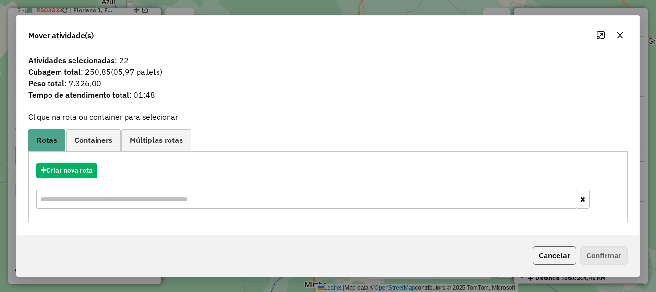
click at [550, 252] on button "Cancelar" at bounding box center [555, 255] width 44 height 18
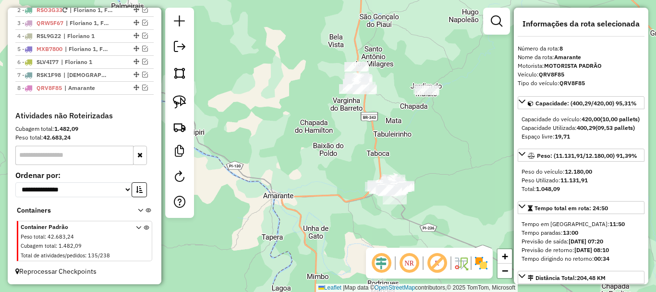
drag, startPoint x: 355, startPoint y: 136, endPoint x: 359, endPoint y: 123, distance: 12.9
click at [359, 123] on div "Janela de atendimento Grade de atendimento Capacidade Transportadoras Veículos …" at bounding box center [328, 146] width 656 height 292
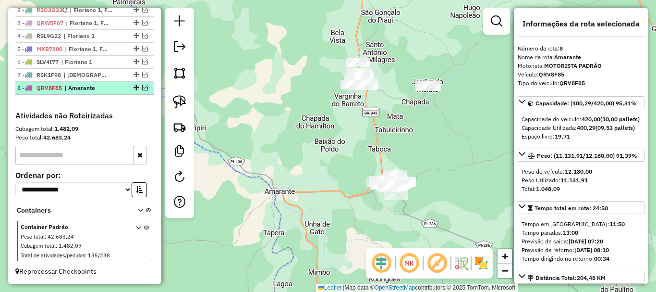
click at [105, 93] on li "8 - QRV8F85 | Amarante" at bounding box center [84, 88] width 138 height 13
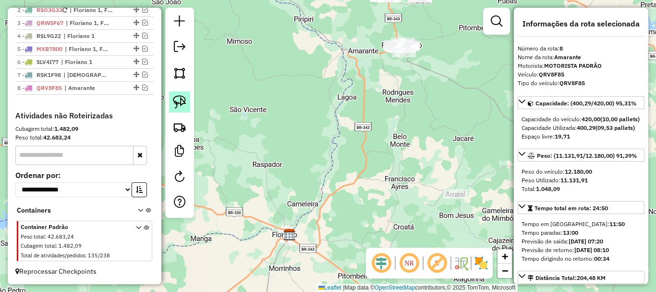
click at [171, 94] on link at bounding box center [179, 101] width 21 height 21
drag, startPoint x: 407, startPoint y: 30, endPoint x: 416, endPoint y: 70, distance: 40.3
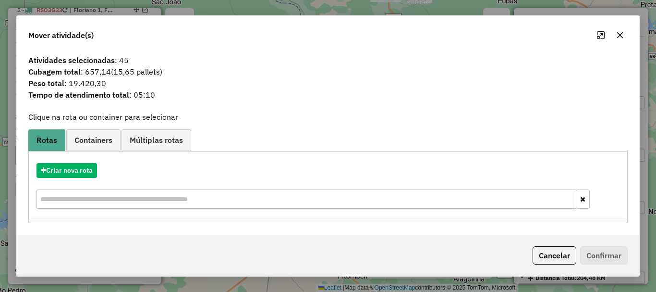
click at [557, 257] on button "Cancelar" at bounding box center [555, 255] width 44 height 18
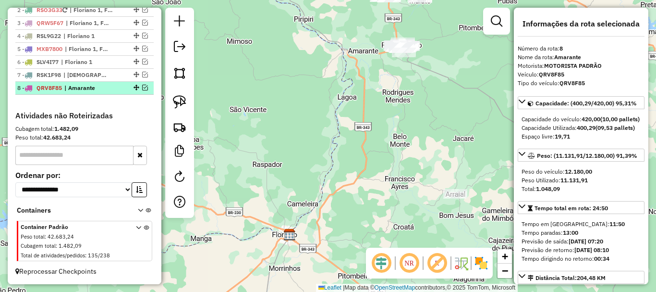
click at [142, 87] on em at bounding box center [145, 88] width 6 height 6
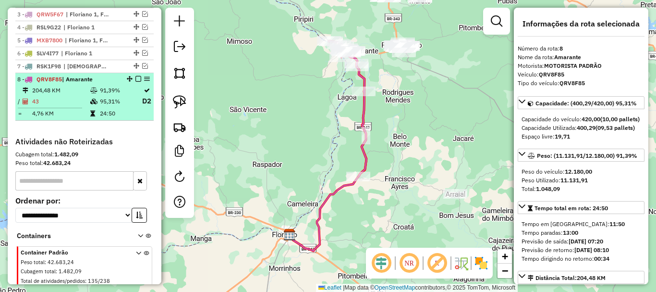
scroll to position [410, 0]
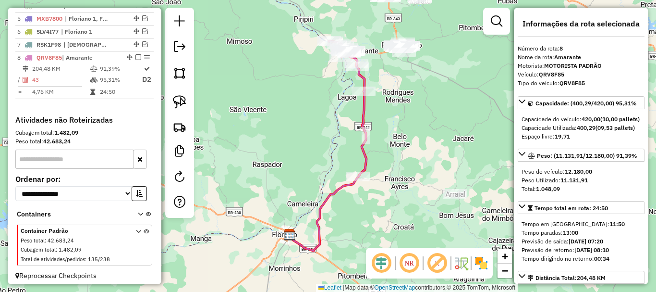
drag, startPoint x: 360, startPoint y: 96, endPoint x: 322, endPoint y: 191, distance: 102.4
click at [329, 176] on icon at bounding box center [347, 108] width 37 height 135
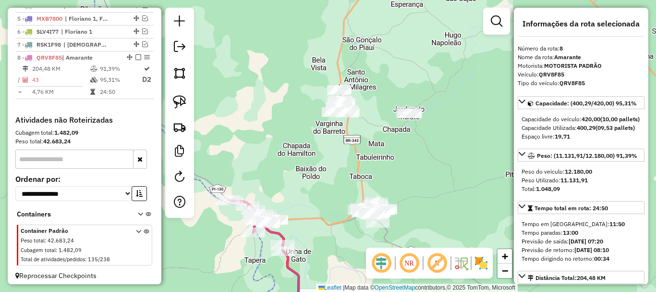
click at [380, 136] on div "Rota 8 - Placa QRV8F85 2181 - JOSE RODRIGUES DA SILVA Janela de atendimento Gra…" at bounding box center [328, 146] width 656 height 292
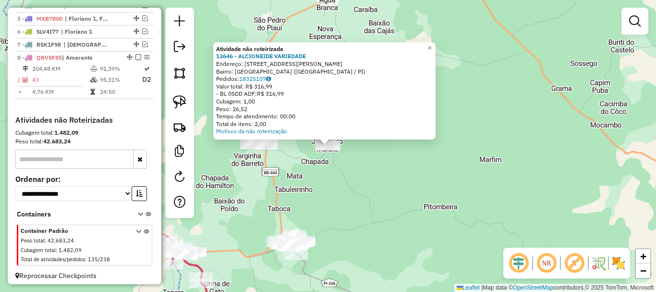
click at [347, 186] on div "Atividade não roteirizada 13646 - ALCIONEIDE VARIEDADE Endereço: Avenida Jaime …" at bounding box center [328, 146] width 656 height 292
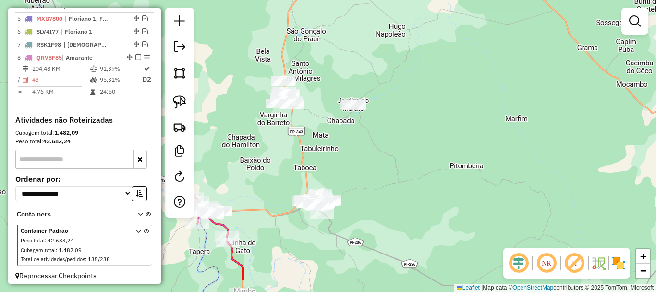
drag, startPoint x: 340, startPoint y: 196, endPoint x: 371, endPoint y: 146, distance: 58.9
click at [370, 147] on div "Janela de atendimento Grade de atendimento Capacidade Transportadoras Veículos …" at bounding box center [328, 146] width 656 height 292
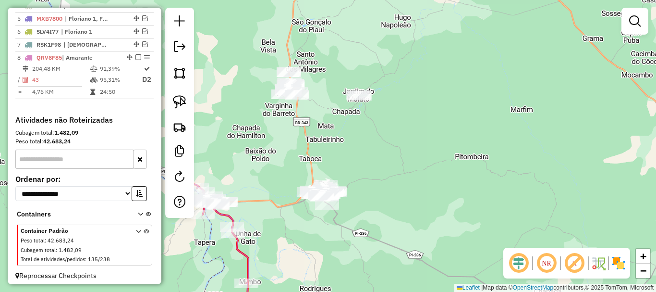
click at [191, 109] on div at bounding box center [179, 113] width 29 height 210
drag, startPoint x: 185, startPoint y: 102, endPoint x: 193, endPoint y: 119, distance: 18.5
click at [185, 102] on img at bounding box center [179, 101] width 13 height 13
drag, startPoint x: 340, startPoint y: 158, endPoint x: 361, endPoint y: 220, distance: 66.4
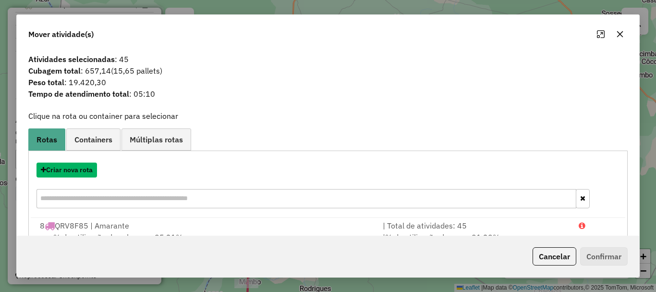
click at [82, 170] on button "Criar nova rota" at bounding box center [67, 169] width 61 height 15
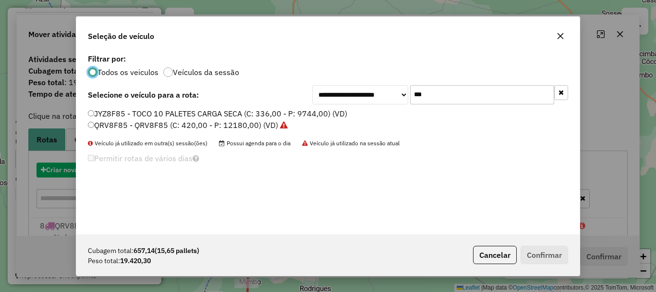
scroll to position [5, 3]
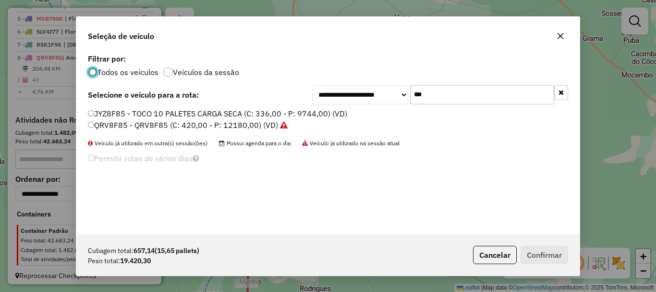
click at [439, 95] on input "***" at bounding box center [482, 94] width 144 height 19
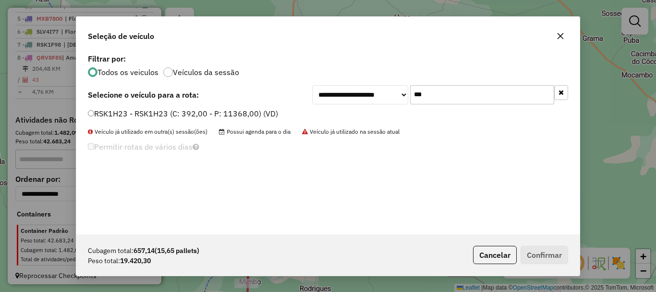
type input "***"
click at [102, 111] on label "RSK1H23 - RSK1H23 (C: 392,00 - P: 11368,00) (VD)" at bounding box center [183, 114] width 190 height 12
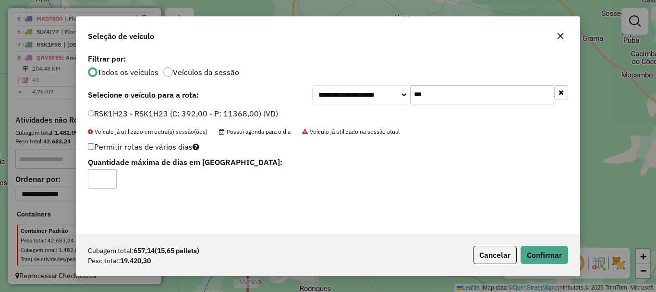
click at [110, 178] on input "*" at bounding box center [102, 178] width 29 height 19
type input "*"
click at [110, 176] on input "*" at bounding box center [102, 178] width 29 height 19
click at [568, 258] on button "Confirmar" at bounding box center [545, 254] width 48 height 18
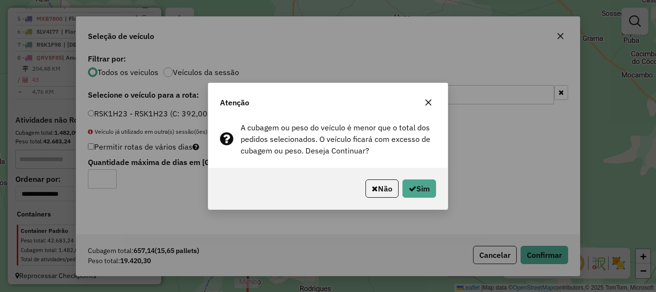
click at [556, 252] on div "Atenção A cubagem ou peso do veículo é menor que o total dos pedidos selecionad…" at bounding box center [328, 146] width 656 height 292
click at [431, 192] on button "Sim" at bounding box center [420, 188] width 34 height 18
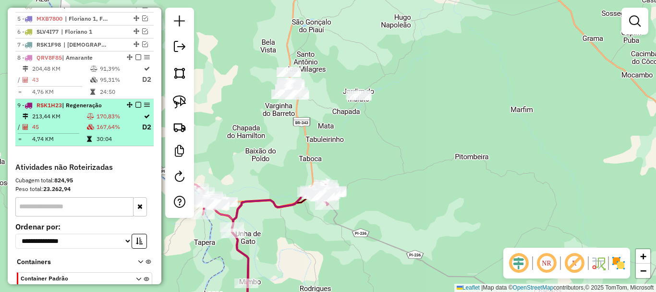
click at [89, 119] on icon at bounding box center [90, 116] width 7 height 6
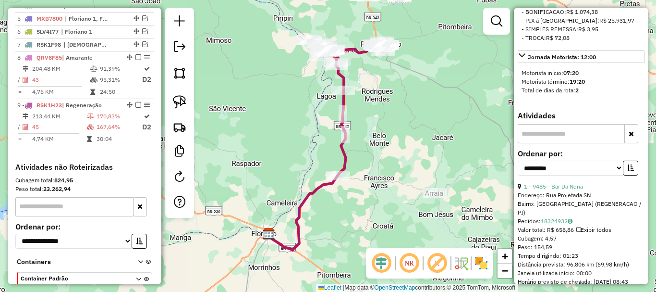
scroll to position [576, 0]
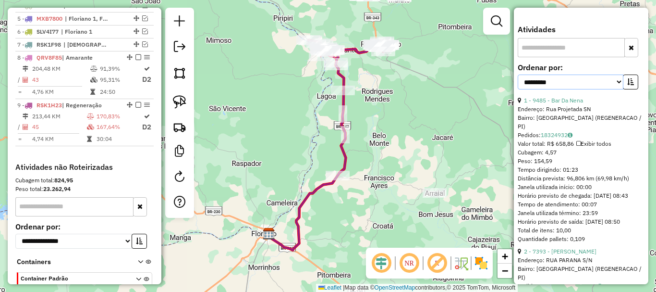
click at [605, 89] on select "**********" at bounding box center [571, 81] width 106 height 15
select select "*********"
click at [518, 89] on select "**********" at bounding box center [571, 81] width 106 height 15
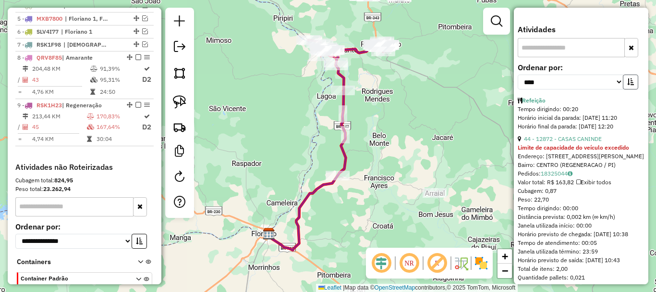
click at [627, 85] on icon "button" at bounding box center [630, 81] width 7 height 7
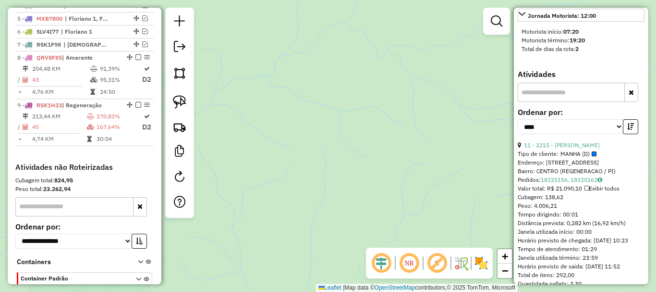
scroll to position [528, 0]
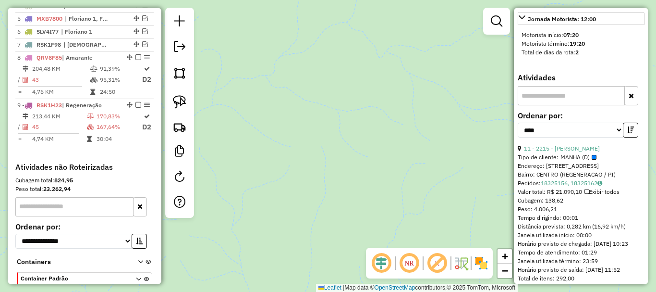
drag, startPoint x: 450, startPoint y: 144, endPoint x: 526, endPoint y: 160, distance: 78.0
click at [516, 160] on hb-router-mapa "Informações da Sessão 991127 - 19/08/2025 Criação: 18/08/2025 18:08 Depósito: E…" at bounding box center [328, 146] width 656 height 292
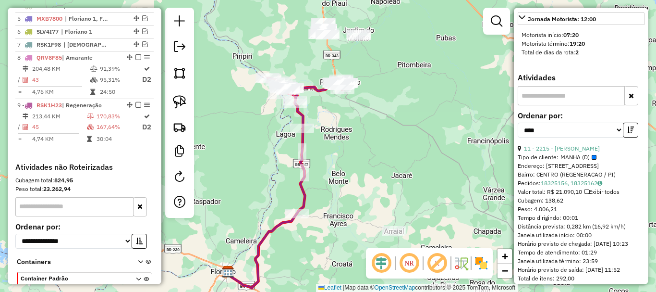
drag, startPoint x: 386, startPoint y: 148, endPoint x: 384, endPoint y: 195, distance: 46.6
click at [386, 191] on div "Janela de atendimento Grade de atendimento Capacidade Transportadoras Veículos …" at bounding box center [328, 146] width 656 height 292
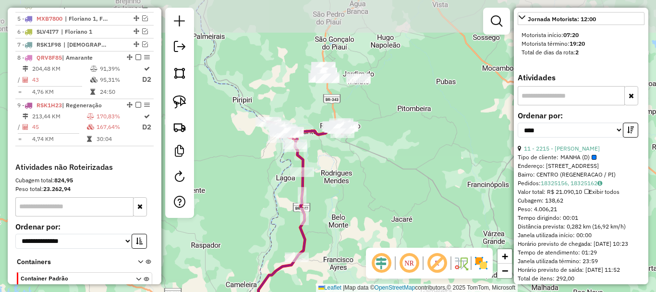
click at [373, 150] on div "Janela de atendimento Grade de atendimento Capacidade Transportadoras Veículos …" at bounding box center [328, 146] width 656 height 292
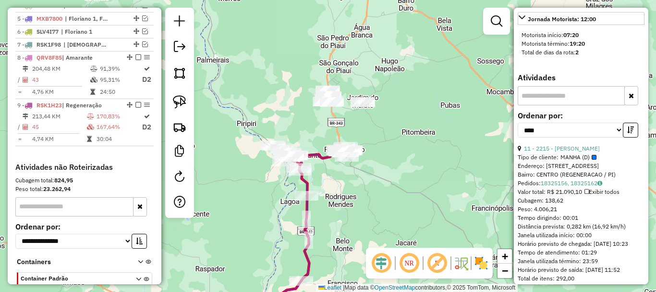
click at [395, 51] on div "Janela de atendimento Grade de atendimento Capacidade Transportadoras Veículos …" at bounding box center [328, 146] width 656 height 292
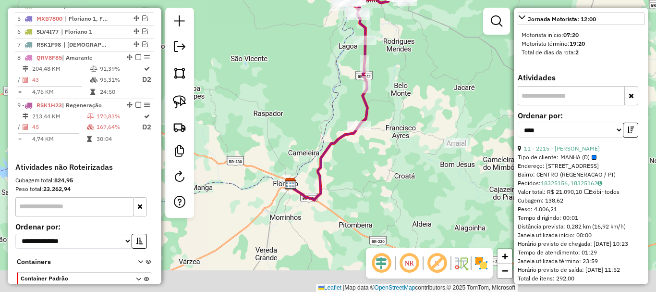
drag, startPoint x: 411, startPoint y: 147, endPoint x: 421, endPoint y: 98, distance: 49.6
click at [421, 102] on div "Janela de atendimento Grade de atendimento Capacidade Transportadoras Veículos …" at bounding box center [328, 146] width 656 height 292
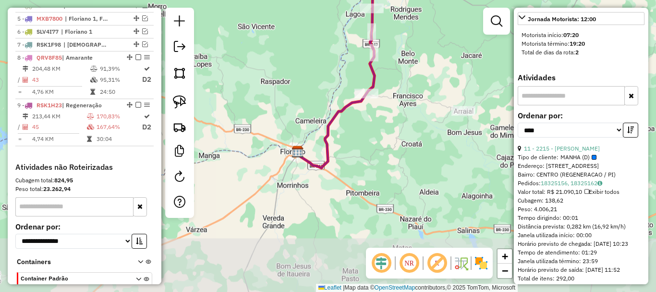
click at [424, 14] on div "Janela de atendimento Grade de atendimento Capacidade Transportadoras Veículos …" at bounding box center [328, 146] width 656 height 292
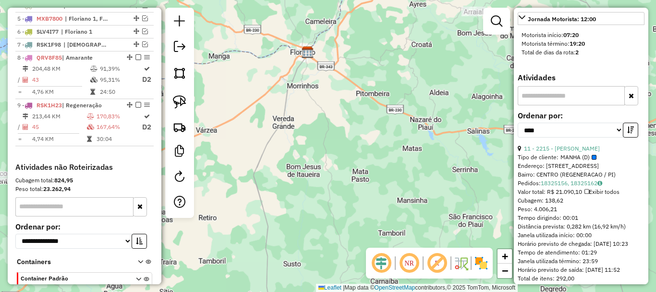
drag, startPoint x: 386, startPoint y: 100, endPoint x: 319, endPoint y: 247, distance: 161.2
click at [319, 245] on div "Janela de atendimento Grade de atendimento Capacidade Transportadoras Veículos …" at bounding box center [328, 146] width 656 height 292
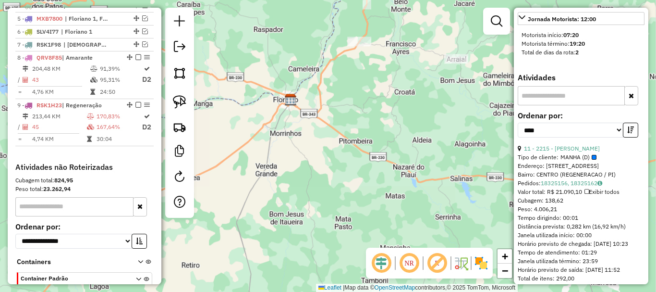
drag, startPoint x: 337, startPoint y: 261, endPoint x: 339, endPoint y: 250, distance: 11.7
click at [336, 265] on div "Janela de atendimento Grade de atendimento Capacidade Transportadoras Veículos …" at bounding box center [328, 146] width 656 height 292
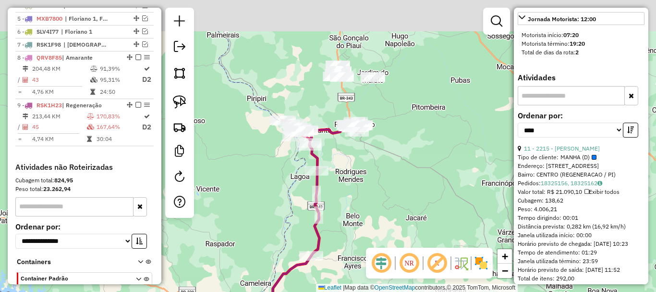
drag, startPoint x: 371, startPoint y: 205, endPoint x: 374, endPoint y: 188, distance: 17.1
click at [368, 225] on div "Janela de atendimento Grade de atendimento Capacidade Transportadoras Veículos …" at bounding box center [328, 146] width 656 height 292
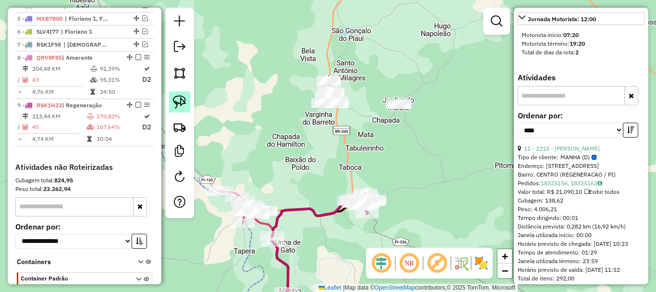
click at [186, 97] on link at bounding box center [179, 101] width 21 height 21
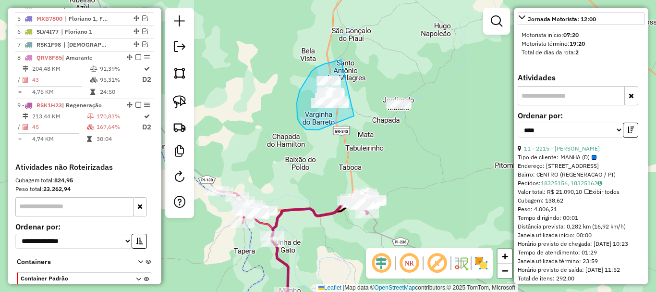
drag, startPoint x: 341, startPoint y: 60, endPoint x: 354, endPoint y: 116, distance: 57.7
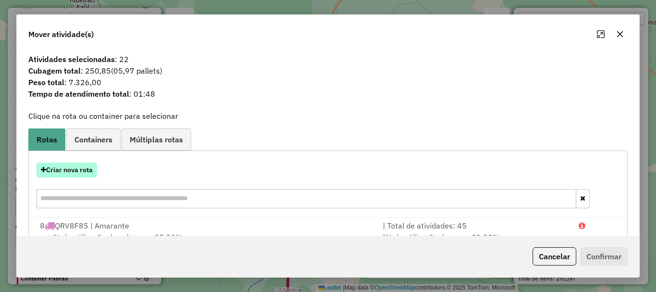
click at [41, 166] on icon "button" at bounding box center [43, 169] width 5 height 7
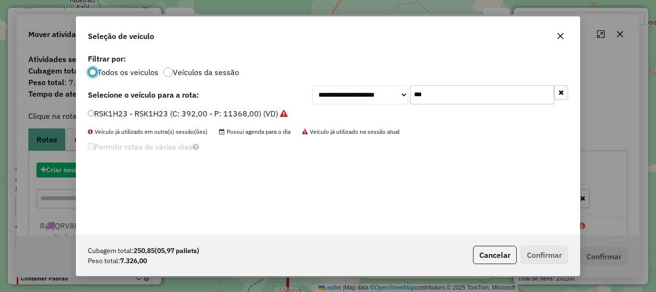
scroll to position [5, 3]
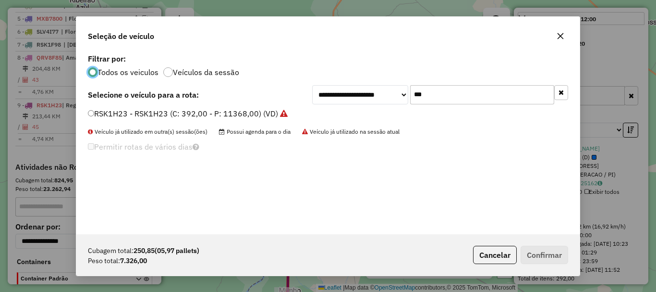
click at [450, 96] on input "***" at bounding box center [482, 94] width 144 height 19
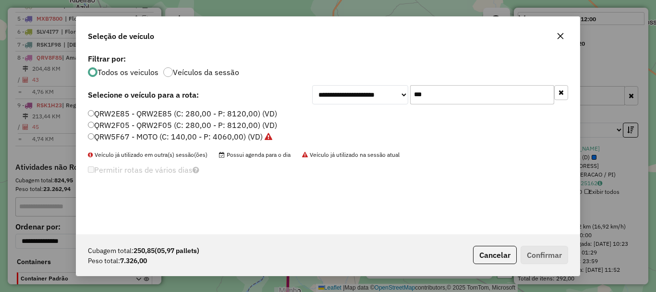
type input "***"
click at [119, 109] on label "QRW2E85 - QRW2E85 (C: 280,00 - P: 8120,00) (VD)" at bounding box center [182, 114] width 189 height 12
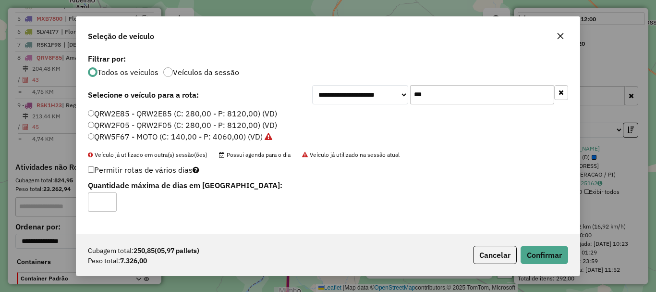
type input "*"
click at [109, 200] on input "*" at bounding box center [102, 201] width 29 height 19
click at [556, 261] on button "Confirmar" at bounding box center [545, 254] width 48 height 18
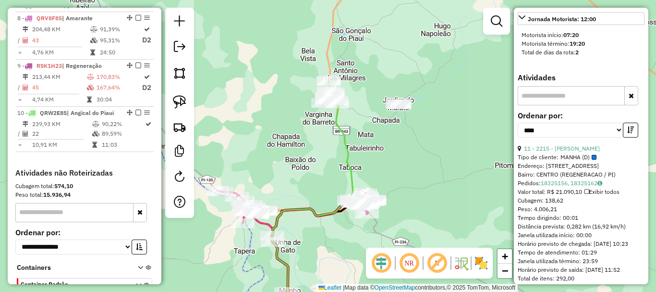
scroll to position [510, 0]
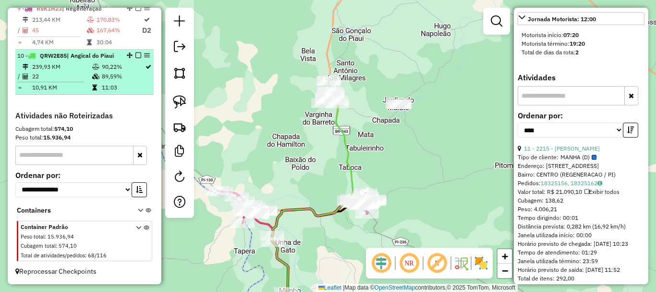
click at [136, 58] on em at bounding box center [138, 55] width 6 height 6
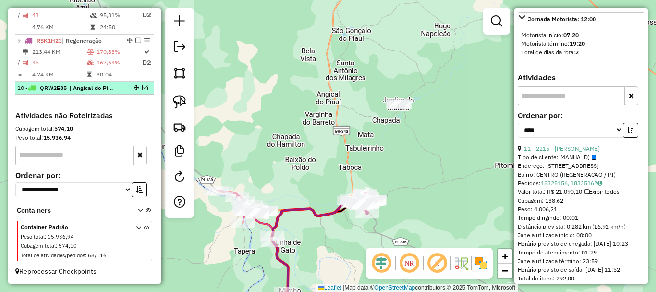
scroll to position [483, 0]
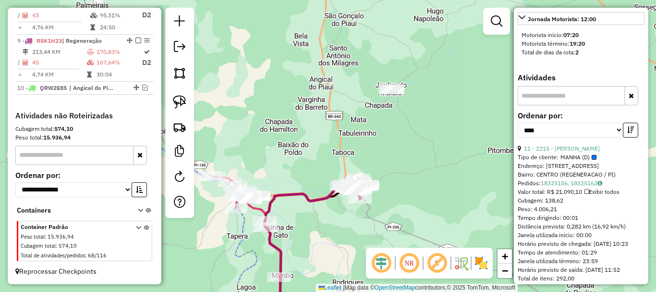
drag, startPoint x: 361, startPoint y: 165, endPoint x: 331, endPoint y: 135, distance: 42.1
click at [332, 135] on div "Janela de atendimento Grade de atendimento Capacidade Transportadoras Veículos …" at bounding box center [328, 146] width 656 height 292
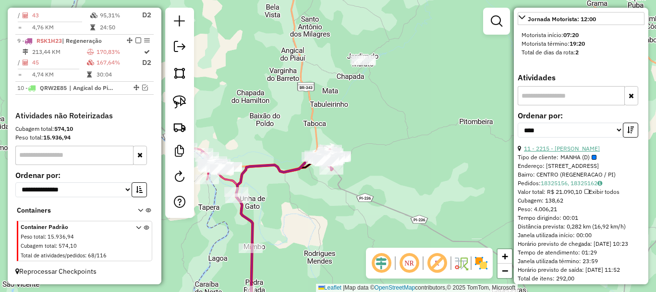
click at [595, 152] on link "11 - 2215 - OCIVALDO M DA SILVA" at bounding box center [562, 148] width 76 height 7
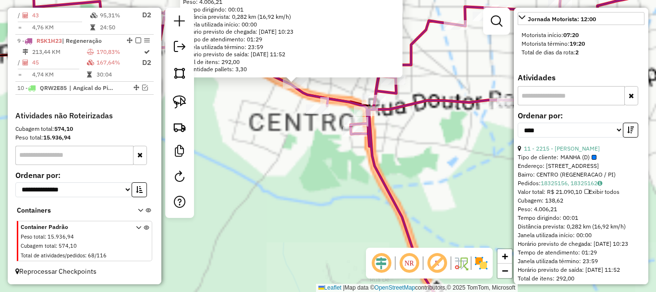
click at [322, 137] on div "2215 - OCIVALDO M DA SILVA Tipo de cliente: MANHA (D) Endereço: R RUA SAO FRANC…" at bounding box center [328, 146] width 656 height 292
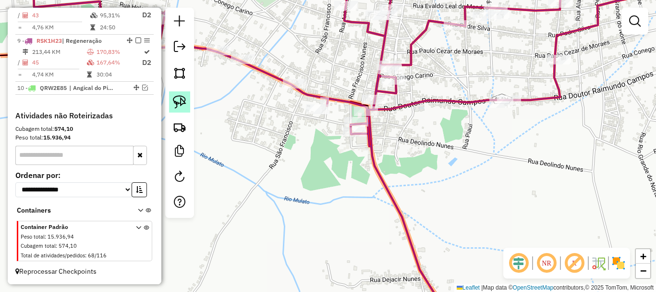
drag, startPoint x: 176, startPoint y: 98, endPoint x: 258, endPoint y: 94, distance: 81.8
click at [177, 98] on img at bounding box center [179, 101] width 13 height 13
drag, startPoint x: 303, startPoint y: 67, endPoint x: 326, endPoint y: 87, distance: 31.0
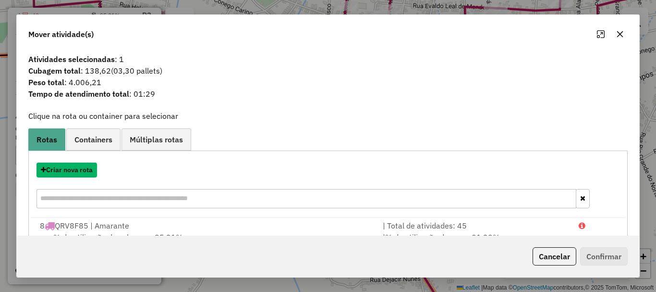
click at [68, 167] on button "Criar nova rota" at bounding box center [67, 169] width 61 height 15
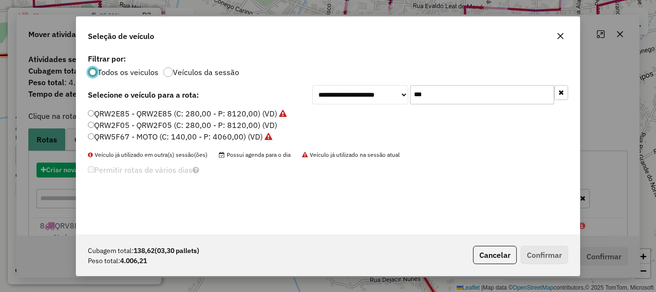
scroll to position [5, 3]
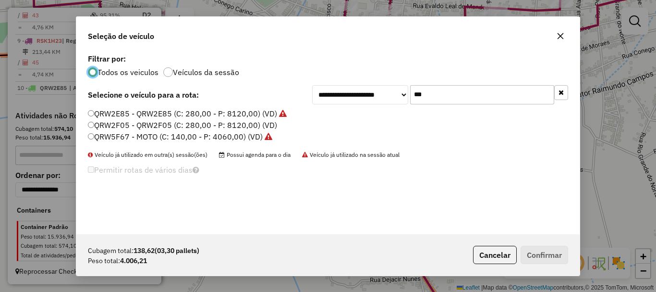
click at [126, 124] on label "QRW2F05 - QRW2F05 (C: 280,00 - P: 8120,00) (VD)" at bounding box center [182, 125] width 189 height 12
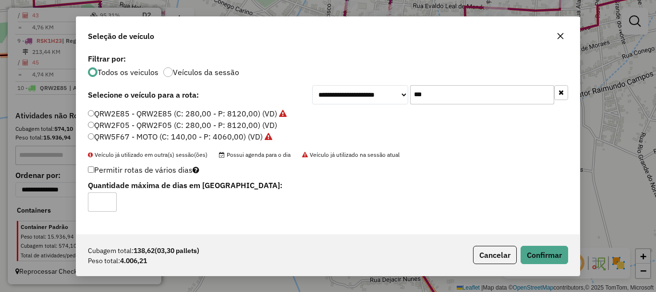
type input "*"
click at [107, 201] on input "*" at bounding box center [102, 201] width 29 height 19
click at [529, 257] on button "Confirmar" at bounding box center [545, 254] width 48 height 18
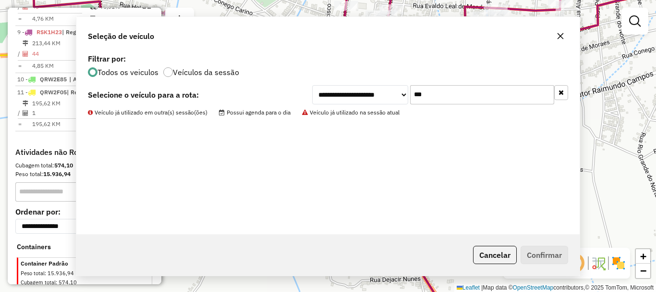
scroll to position [463, 0]
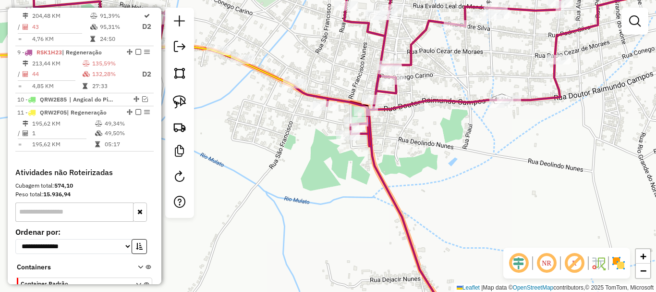
click at [234, 174] on div "Janela de atendimento Grade de atendimento Capacidade Transportadoras Veículos …" at bounding box center [328, 146] width 656 height 292
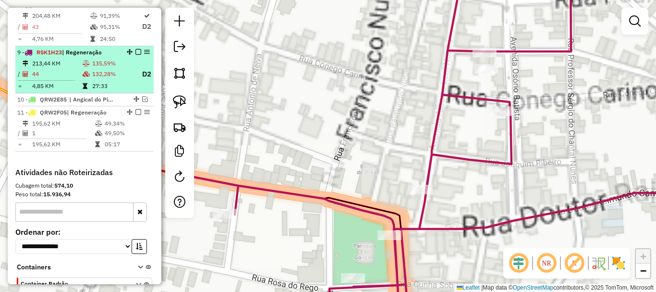
click at [92, 80] on td "132,28%" at bounding box center [113, 74] width 42 height 12
select select "*********"
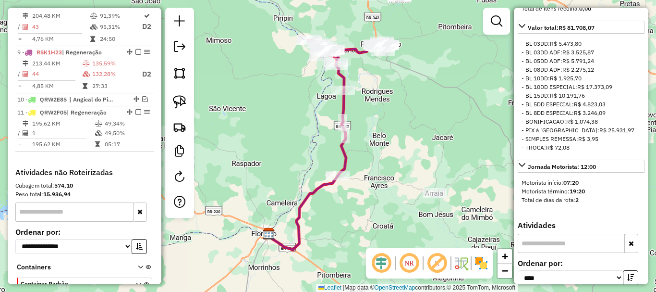
scroll to position [576, 0]
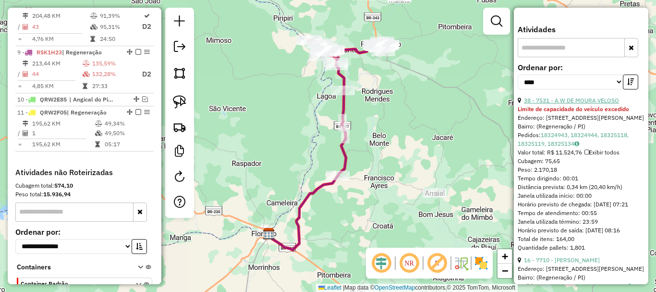
click at [582, 104] on link "38 - 7531 - A W DE MOURA VELOSO" at bounding box center [571, 100] width 95 height 7
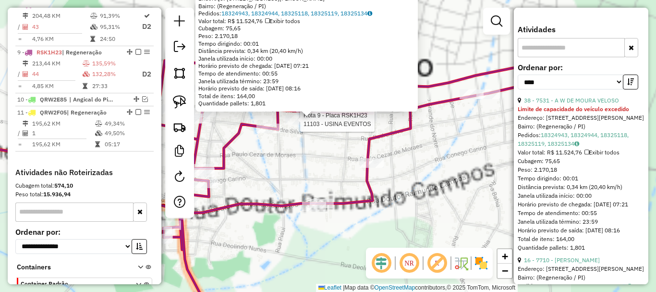
click at [309, 132] on div "Rota 9 - Placa RSK1H23 11103 - USINA EVENTOS 7531 - A W DE MOURA VELOSO Limite …" at bounding box center [328, 146] width 656 height 292
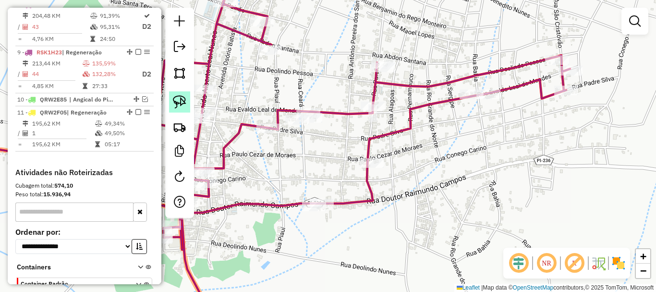
click at [183, 104] on img at bounding box center [179, 101] width 13 height 13
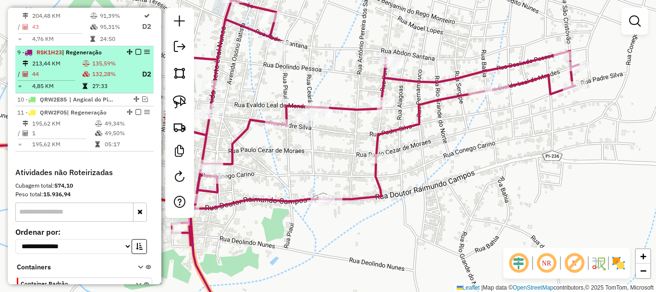
click at [104, 79] on td "132,28%" at bounding box center [113, 74] width 42 height 12
select select "*********"
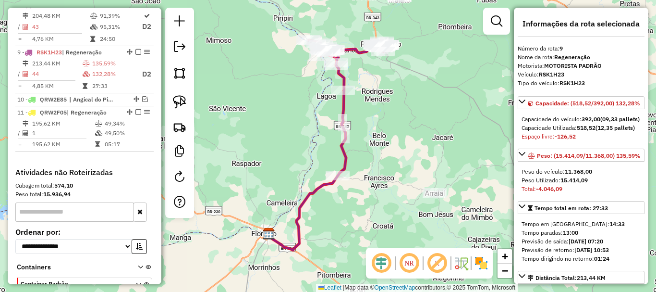
click at [135, 7] on em at bounding box center [138, 4] width 6 height 6
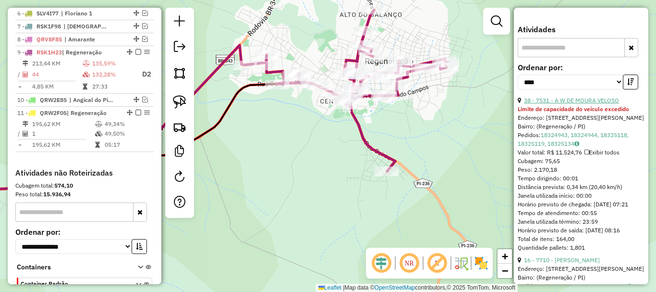
click at [555, 104] on link "38 - 7531 - A W DE MOURA VELOSO" at bounding box center [571, 100] width 95 height 7
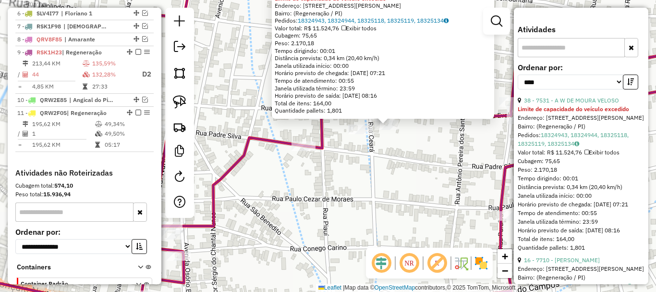
click at [392, 144] on div "7531 - A W DE MOURA VELOSO Limite de capacidade do veículo excedido Endereço: R…" at bounding box center [328, 146] width 656 height 292
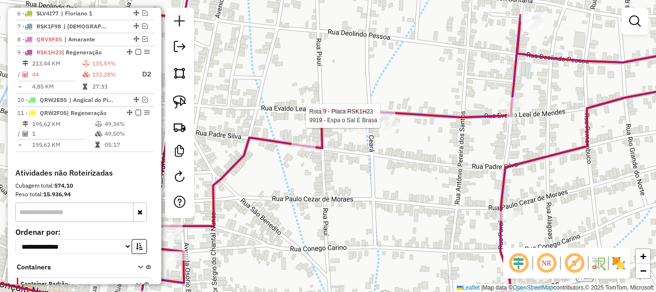
select select "*********"
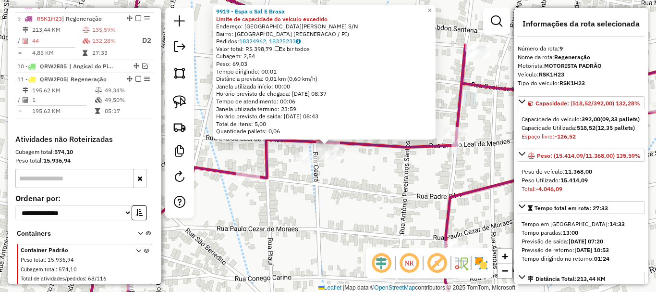
scroll to position [476, 0]
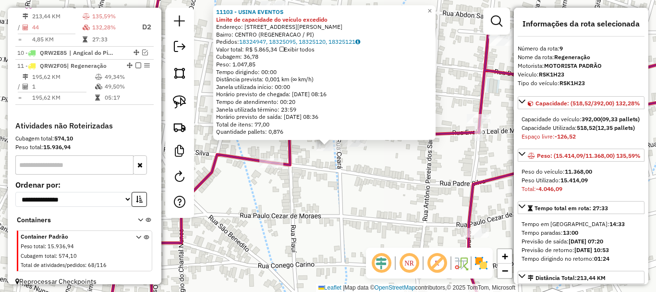
click at [318, 161] on div "11103 - USINA EVENTOS Limite de capacidade do veículo excedido Endereço: RUA EV…" at bounding box center [328, 146] width 656 height 292
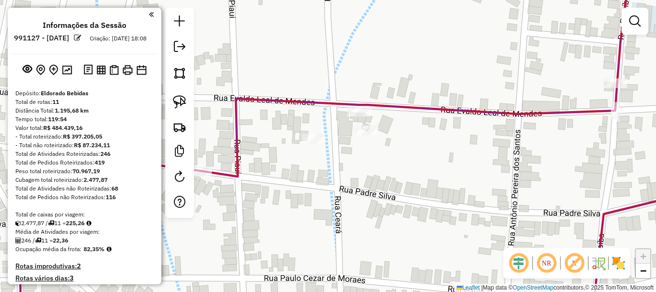
scroll to position [476, 0]
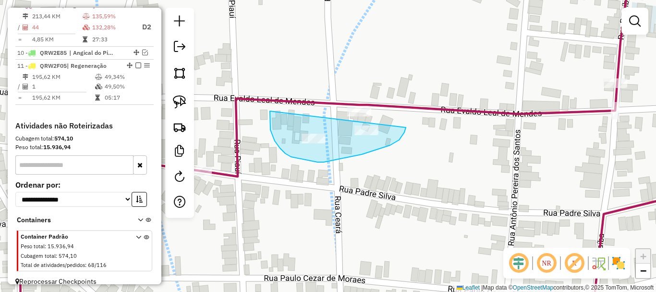
drag, startPoint x: 270, startPoint y: 123, endPoint x: 406, endPoint y: 127, distance: 136.0
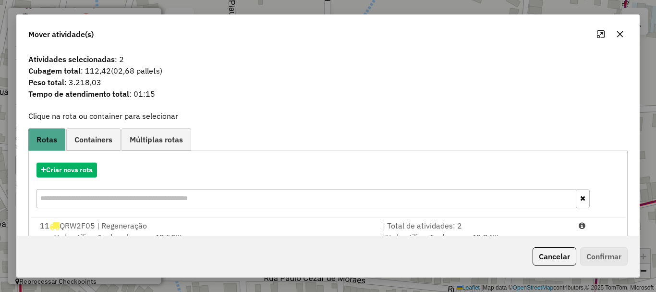
scroll to position [37, 0]
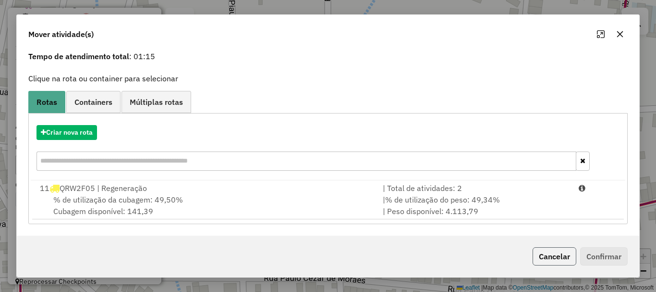
click at [551, 257] on button "Cancelar" at bounding box center [555, 256] width 44 height 18
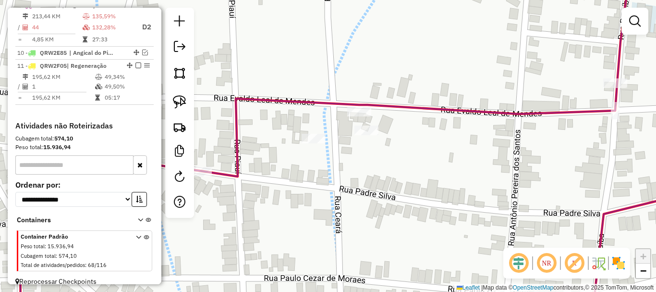
scroll to position [0, 0]
click at [168, 97] on div at bounding box center [179, 113] width 29 height 210
click at [175, 96] on img at bounding box center [179, 101] width 13 height 13
drag, startPoint x: 402, startPoint y: 126, endPoint x: 360, endPoint y: 152, distance: 49.0
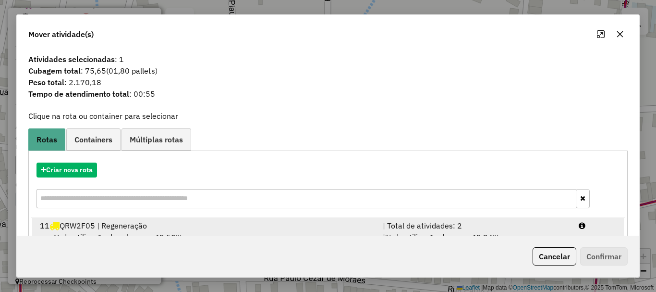
click at [389, 229] on div "| Total de atividades: 2" at bounding box center [475, 226] width 196 height 12
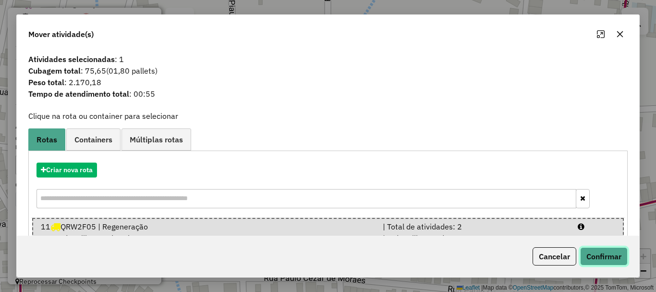
click at [588, 253] on button "Confirmar" at bounding box center [604, 256] width 48 height 18
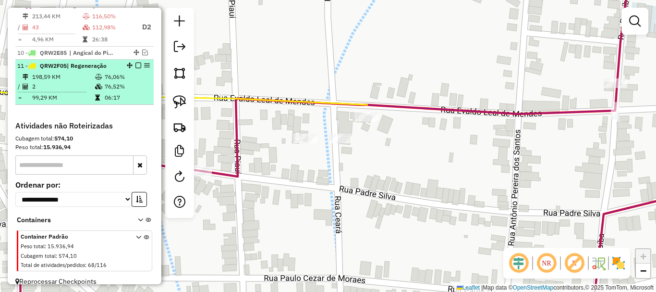
click at [112, 101] on td "06:17" at bounding box center [127, 98] width 46 height 10
select select "*********"
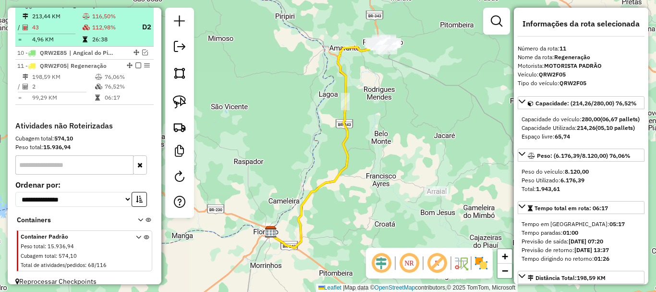
click at [98, 44] on td "26:38" at bounding box center [113, 40] width 42 height 10
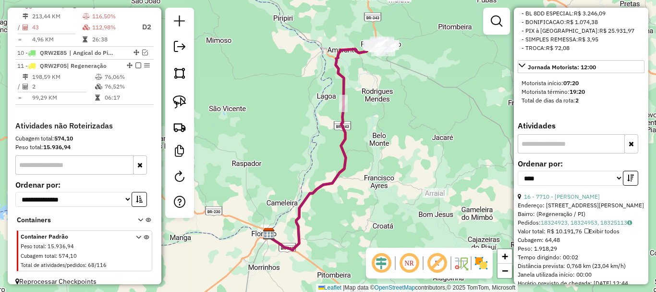
scroll to position [624, 0]
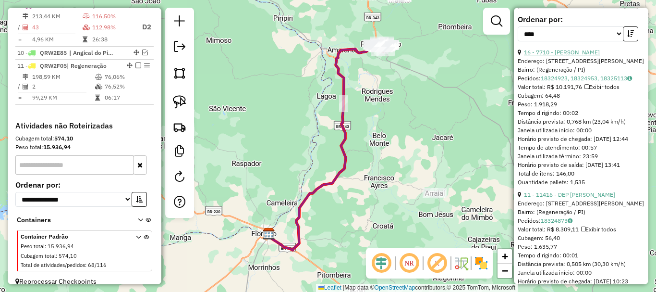
click at [567, 56] on link "16 - 7710 - [PERSON_NAME]" at bounding box center [562, 52] width 76 height 7
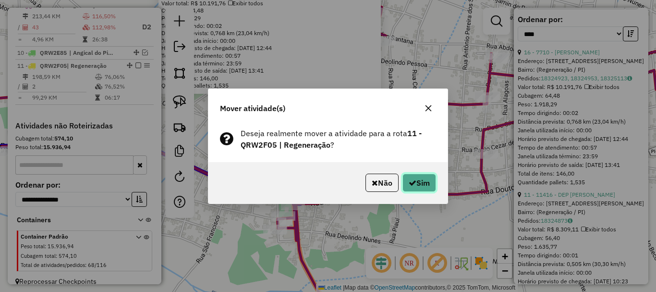
click at [417, 190] on button "Sim" at bounding box center [420, 182] width 34 height 18
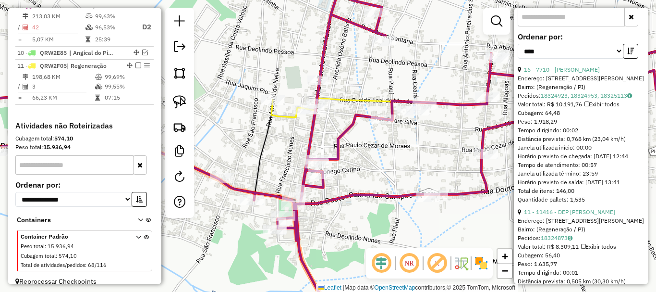
scroll to position [428, 0]
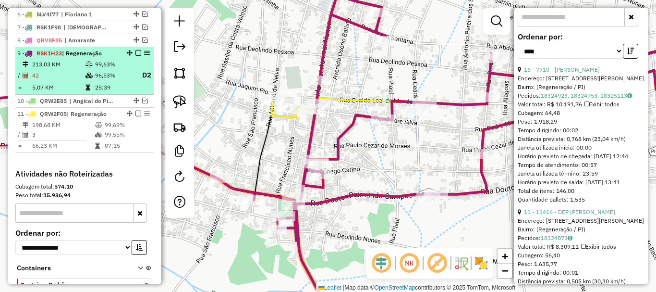
click at [97, 78] on td "96,53%" at bounding box center [114, 75] width 38 height 12
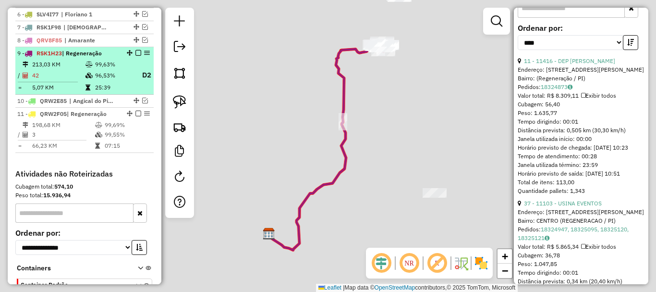
scroll to position [599, 0]
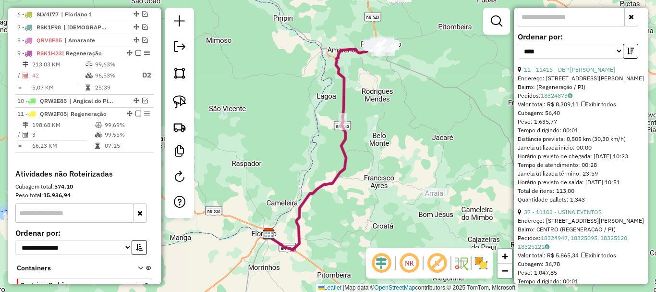
drag, startPoint x: 339, startPoint y: 160, endPoint x: 380, endPoint y: 89, distance: 81.8
click at [375, 99] on icon at bounding box center [322, 147] width 106 height 206
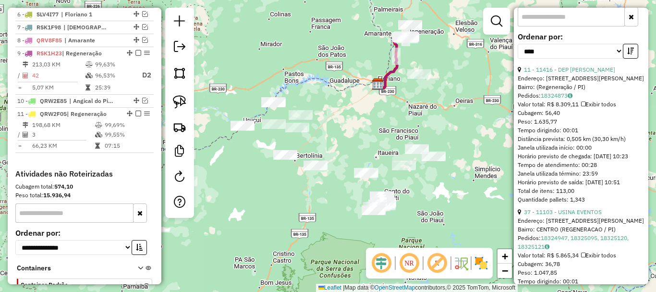
drag, startPoint x: 384, startPoint y: 167, endPoint x: 370, endPoint y: 123, distance: 45.7
click at [370, 123] on div "Janela de atendimento Grade de atendimento Capacidade Transportadoras Veículos …" at bounding box center [328, 146] width 656 height 292
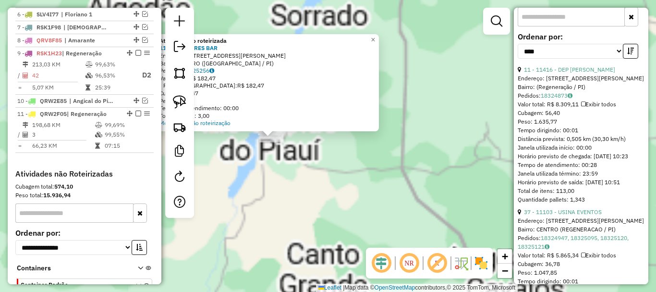
click at [345, 153] on div "Atividade não roteirizada 11475 - NOBRES BAR Endereço: RUA CLOVIS BEVILAQUA 139…" at bounding box center [328, 146] width 656 height 292
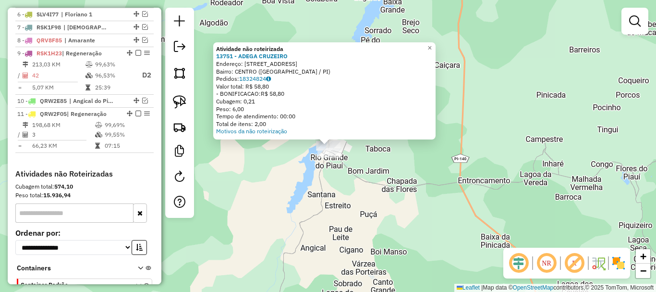
click at [334, 165] on div "Atividade não roteirizada 13751 - ADEGA CRUZEIRO Endereço: [STREET_ADDRESS] Ped…" at bounding box center [328, 146] width 656 height 292
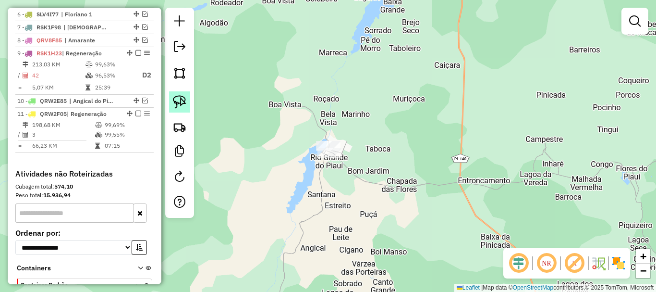
click at [175, 99] on img at bounding box center [179, 101] width 13 height 13
drag, startPoint x: 274, startPoint y: 137, endPoint x: 366, endPoint y: 167, distance: 96.2
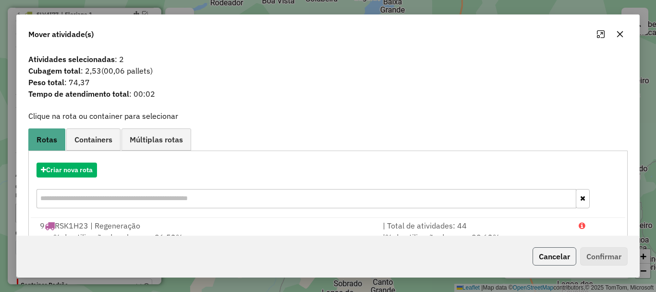
click at [548, 251] on button "Cancelar" at bounding box center [555, 256] width 44 height 18
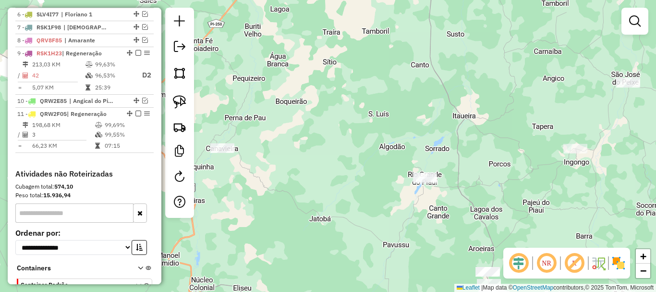
drag, startPoint x: 493, startPoint y: 207, endPoint x: 418, endPoint y: 103, distance: 127.6
click at [421, 111] on div "Janela de atendimento Grade de atendimento Capacidade Transportadoras Veículos …" at bounding box center [328, 146] width 656 height 292
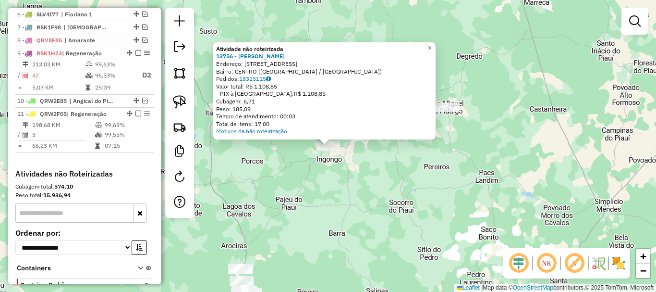
click at [314, 193] on div "Atividade não roteirizada 13756 - TRELHER [PERSON_NAME]: [STREET_ADDRESS] Bairr…" at bounding box center [328, 146] width 656 height 292
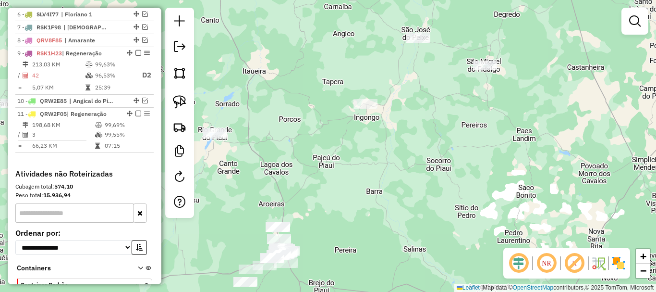
drag, startPoint x: 312, startPoint y: 213, endPoint x: 386, endPoint y: 110, distance: 126.7
click at [386, 111] on div "Janela de atendimento Grade de atendimento Capacidade Transportadoras Veículos …" at bounding box center [328, 146] width 656 height 292
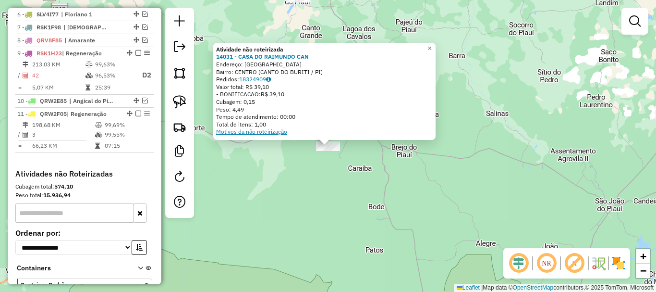
drag, startPoint x: 291, startPoint y: 199, endPoint x: 224, endPoint y: 135, distance: 93.4
click at [291, 198] on div "Atividade não roteirizada 14031 - CASA DO RAIMUNDO CAN Endereço: Santa maria SN…" at bounding box center [328, 146] width 656 height 292
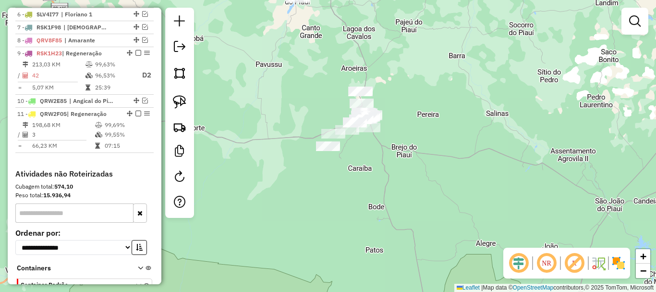
click at [162, 102] on div "Janela de atendimento Grade de atendimento Capacidade Transportadoras Veículos …" at bounding box center [328, 146] width 656 height 292
click at [180, 101] on img at bounding box center [179, 101] width 13 height 13
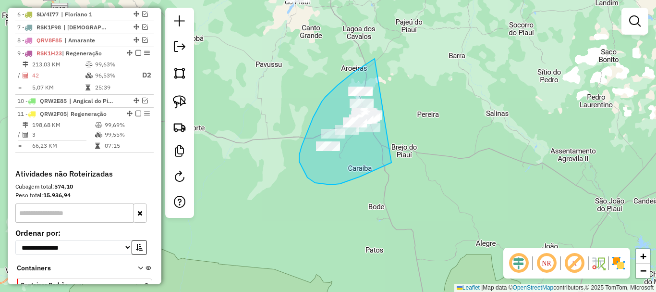
drag, startPoint x: 375, startPoint y: 59, endPoint x: 394, endPoint y: 162, distance: 105.1
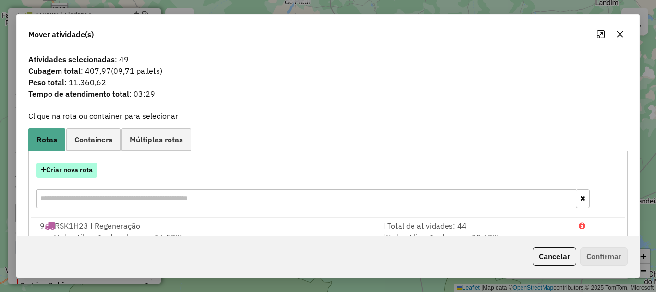
click at [89, 175] on button "Criar nova rota" at bounding box center [67, 169] width 61 height 15
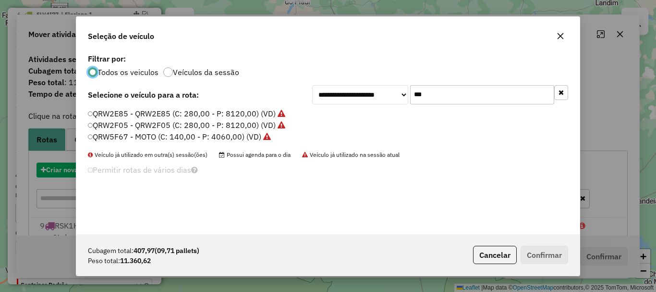
scroll to position [5, 3]
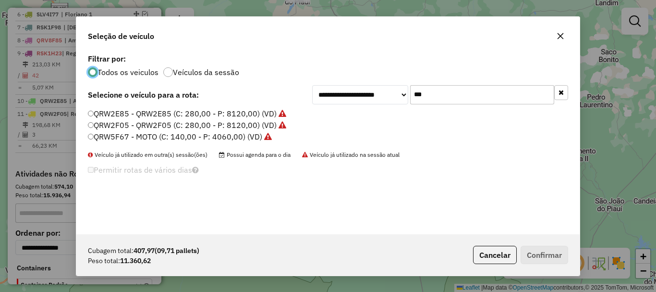
click at [431, 93] on input "***" at bounding box center [482, 94] width 144 height 19
type input "**"
click at [126, 126] on label "RSO4I91 - RSO4I91 (C: 420,00 - P: 12180,00) (VD)" at bounding box center [181, 125] width 186 height 12
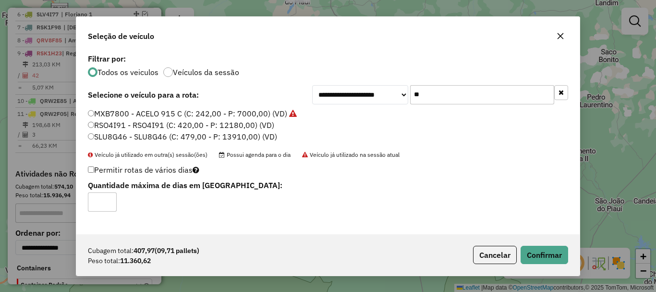
type input "*"
click at [107, 198] on input "*" at bounding box center [102, 201] width 29 height 19
click at [554, 249] on button "Confirmar" at bounding box center [545, 254] width 48 height 18
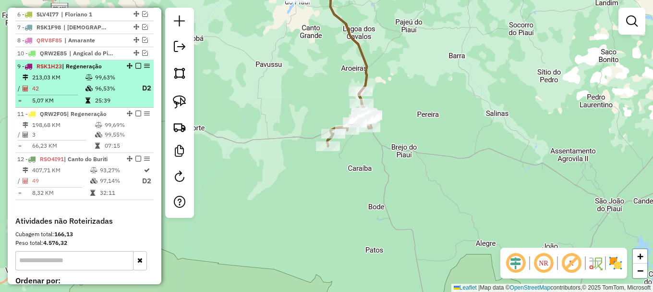
drag, startPoint x: 132, startPoint y: 108, endPoint x: 128, endPoint y: 73, distance: 35.3
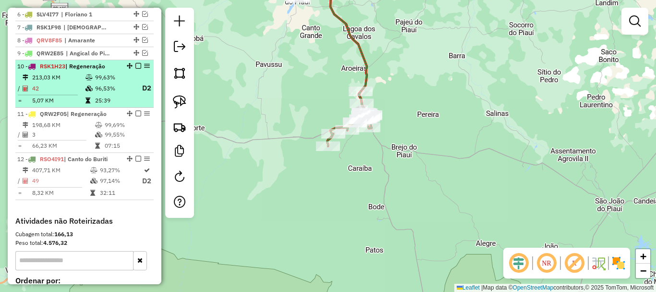
click at [136, 69] on em at bounding box center [138, 66] width 6 height 6
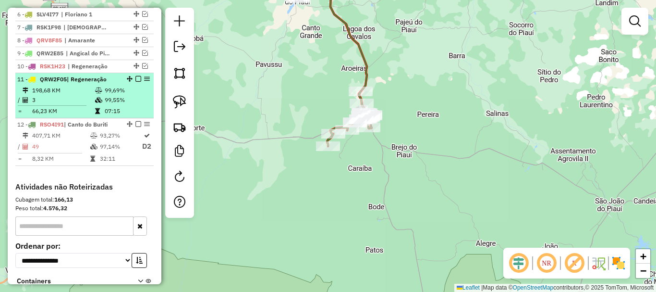
click at [137, 82] on em at bounding box center [138, 79] width 6 height 6
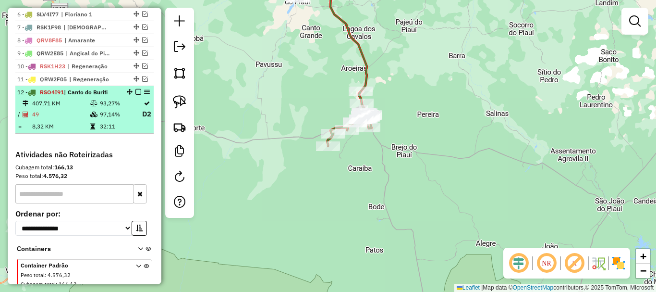
click at [137, 95] on em at bounding box center [138, 92] width 6 height 6
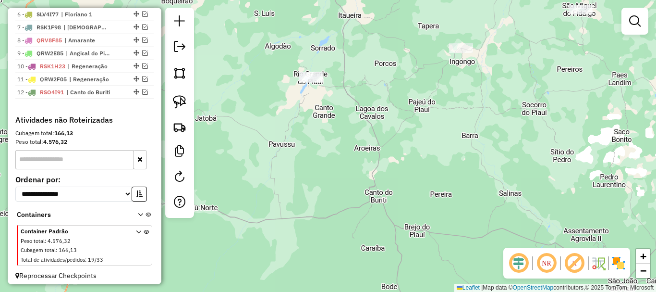
drag, startPoint x: 245, startPoint y: 157, endPoint x: 257, endPoint y: 207, distance: 51.8
click at [254, 198] on div "Janela de atendimento Grade de atendimento Capacidade Transportadoras Veículos …" at bounding box center [328, 146] width 656 height 292
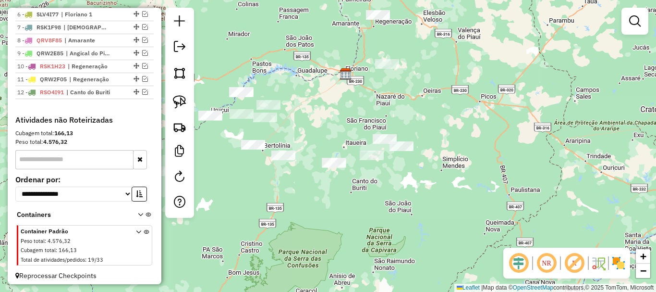
drag, startPoint x: 350, startPoint y: 138, endPoint x: 369, endPoint y: 204, distance: 68.6
click at [369, 204] on div "Janela de atendimento Grade de atendimento Capacidade Transportadoras Veículos …" at bounding box center [328, 146] width 656 height 292
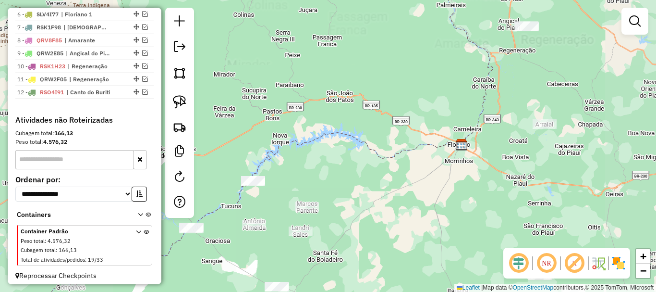
drag, startPoint x: 405, startPoint y: 149, endPoint x: 347, endPoint y: 230, distance: 99.5
click at [340, 244] on div "Janela de atendimento Grade de atendimento Capacidade Transportadoras Veículos …" at bounding box center [328, 146] width 656 height 292
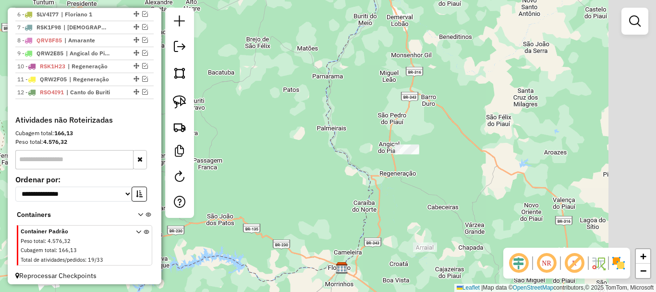
drag, startPoint x: 392, startPoint y: 178, endPoint x: 335, endPoint y: 227, distance: 75.6
click at [336, 227] on div "Janela de atendimento Grade de atendimento Capacidade Transportadoras Veículos …" at bounding box center [328, 146] width 656 height 292
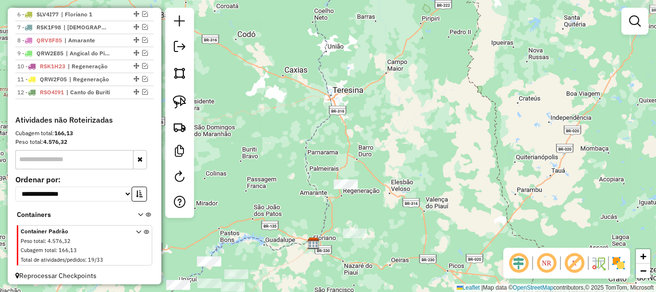
click at [350, 147] on div "Janela de atendimento Grade de atendimento Capacidade Transportadoras Veículos …" at bounding box center [328, 146] width 656 height 292
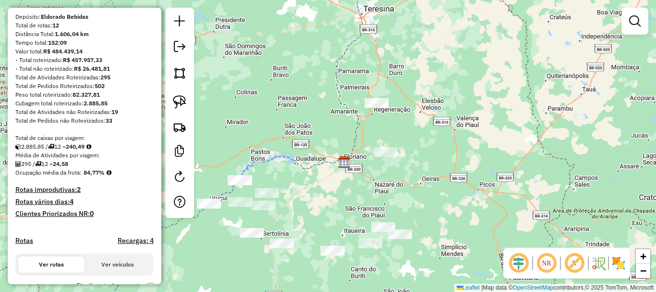
scroll to position [43, 0]
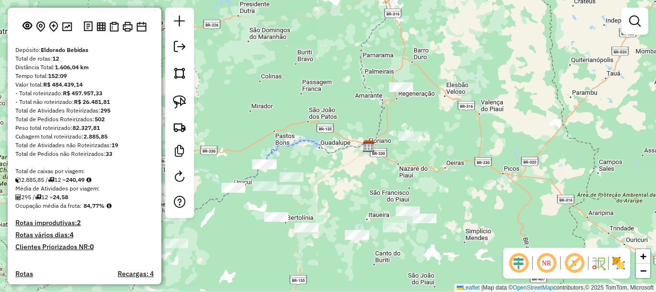
drag, startPoint x: 356, startPoint y: 185, endPoint x: 394, endPoint y: 146, distance: 54.4
click at [393, 148] on div "Janela de atendimento Grade de atendimento Capacidade Transportadoras Veículos …" at bounding box center [328, 146] width 656 height 292
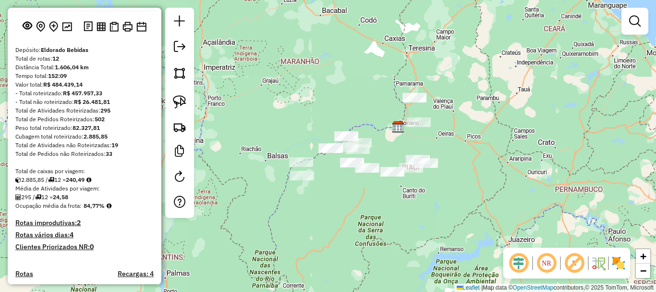
click at [302, 167] on div at bounding box center [301, 162] width 24 height 10
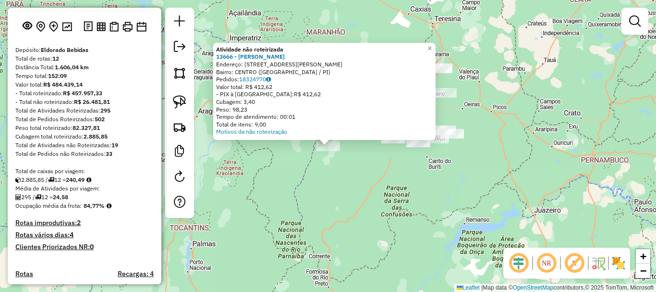
click at [394, 169] on div "Atividade não roteirizada 13666 - MARCELA SANTOS Endereço: Rua Martins dos Sant…" at bounding box center [328, 146] width 656 height 292
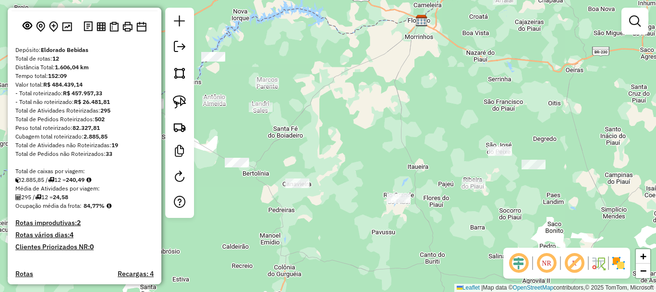
drag, startPoint x: 466, startPoint y: 196, endPoint x: 421, endPoint y: 222, distance: 52.3
click at [423, 222] on div "Janela de atendimento Grade de atendimento Capacidade Transportadoras Veículos …" at bounding box center [328, 146] width 656 height 292
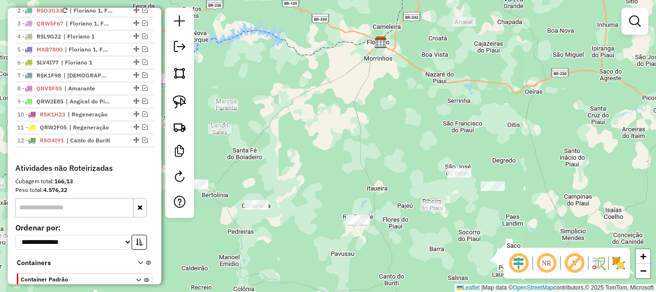
scroll to position [428, 0]
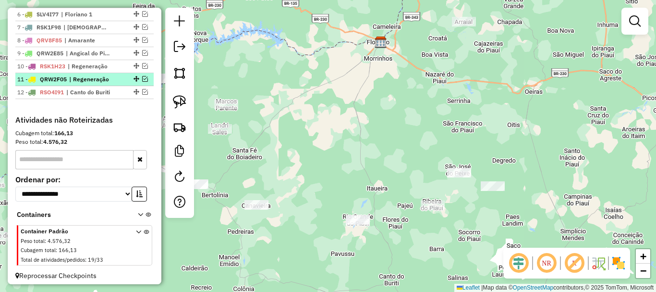
click at [89, 84] on span "| Regeneração" at bounding box center [91, 79] width 44 height 9
select select "*********"
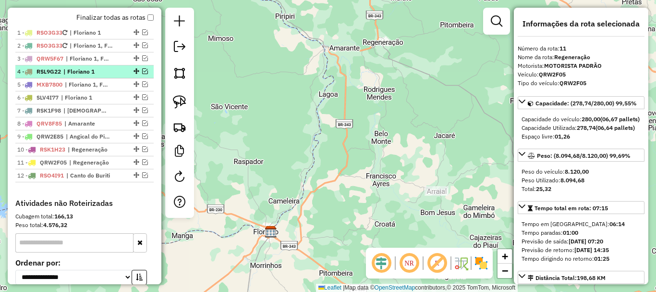
scroll to position [331, 0]
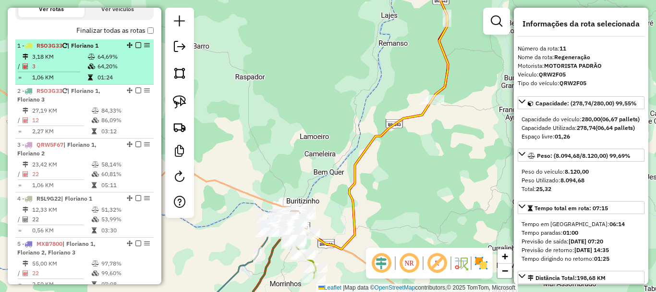
click at [116, 59] on li "1 - RSO3G33 | Floriano 1 3,18 KM 64,69% / 3 64,20% = 1,06 KM 01:24" at bounding box center [84, 61] width 138 height 45
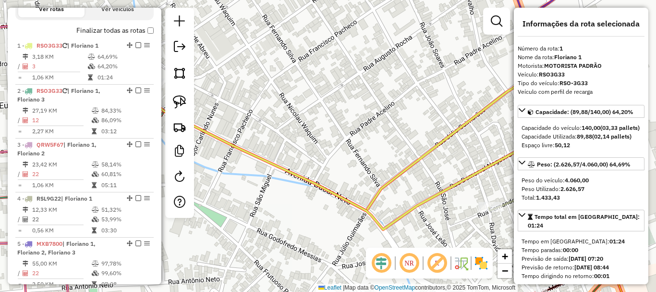
drag, startPoint x: 361, startPoint y: 186, endPoint x: 313, endPoint y: 191, distance: 48.3
click at [313, 191] on div "Janela de atendimento Grade de atendimento Capacidade Transportadoras Veículos …" at bounding box center [328, 146] width 656 height 292
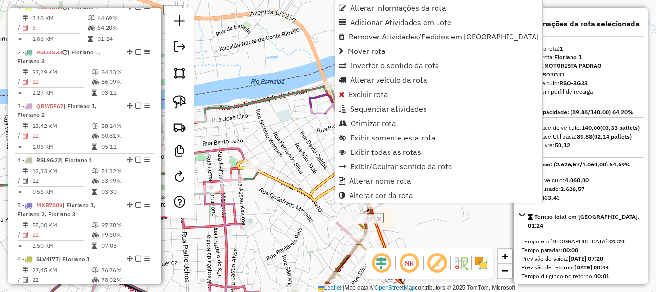
scroll to position [372, 0]
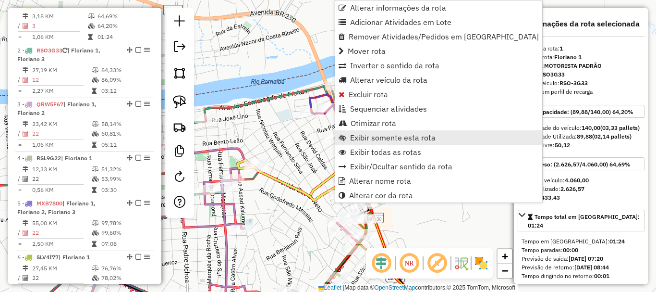
click at [387, 135] on span "Exibir somente esta rota" at bounding box center [393, 138] width 86 height 8
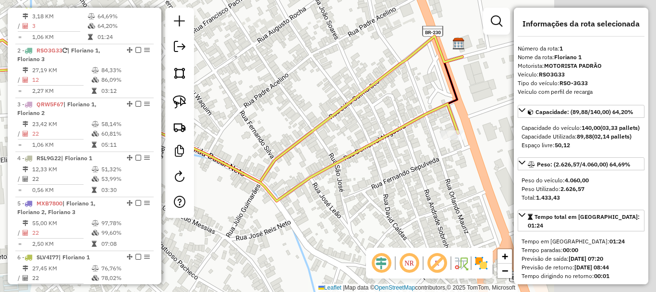
drag, startPoint x: 336, startPoint y: 159, endPoint x: 296, endPoint y: 151, distance: 40.7
click at [296, 151] on div "Janela de atendimento Grade de atendimento Capacidade Transportadoras Veículos …" at bounding box center [328, 146] width 656 height 292
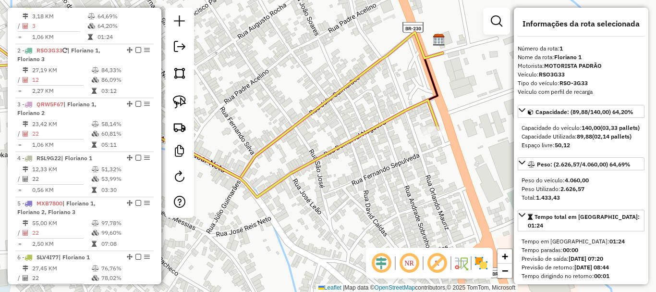
click at [417, 110] on icon at bounding box center [195, 116] width 486 height 161
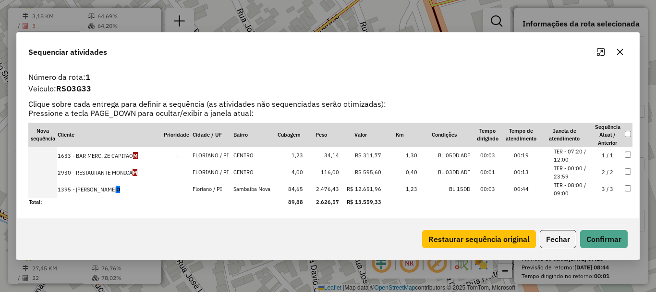
click at [607, 190] on td "3 / 3" at bounding box center [608, 189] width 34 height 17
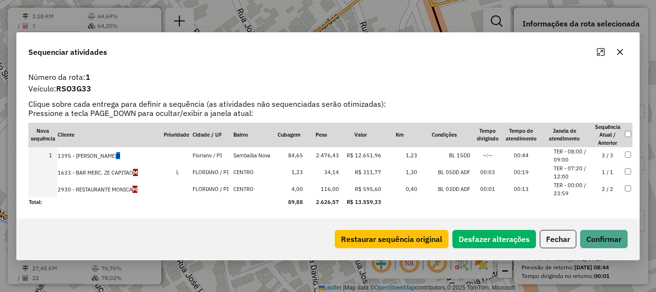
click at [124, 169] on td "1633 - BAR MERC. ZE CAPITAO M" at bounding box center [110, 172] width 106 height 17
click at [114, 187] on td "2930 - RESTAURANTE MONICA M" at bounding box center [110, 189] width 106 height 17
click at [603, 247] on button "Confirmar" at bounding box center [604, 239] width 48 height 18
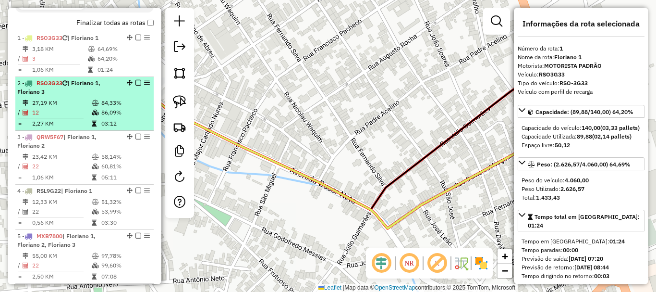
scroll to position [324, 0]
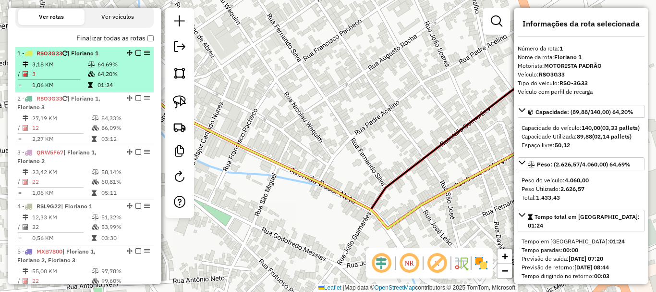
click at [135, 56] on em at bounding box center [138, 53] width 6 height 6
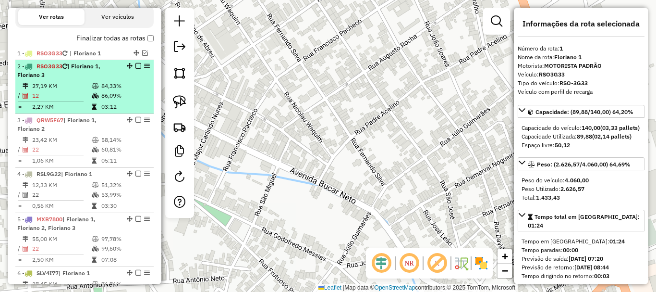
click at [107, 79] on div "2 - RSO3G33 | Floriano 1, Floriano 3" at bounding box center [68, 70] width 102 height 17
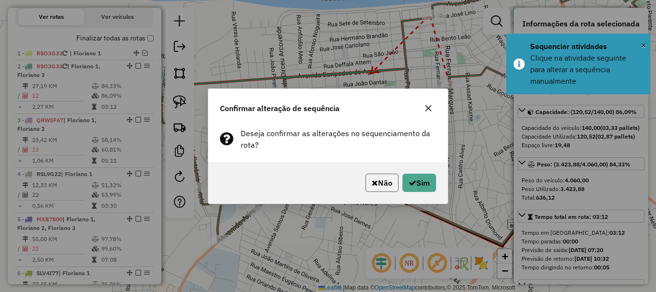
click at [382, 188] on button "Não" at bounding box center [382, 182] width 33 height 18
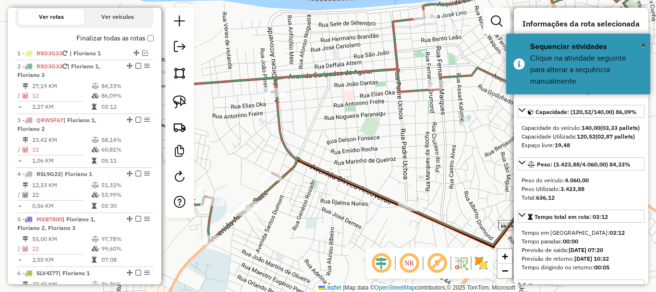
drag, startPoint x: 427, startPoint y: 108, endPoint x: 362, endPoint y: 132, distance: 68.7
click at [368, 128] on div "Rota 2 - Placa RSO3G33 13716 - ZE BEBIDAS Janela de atendimento Grade de atendi…" at bounding box center [328, 146] width 656 height 292
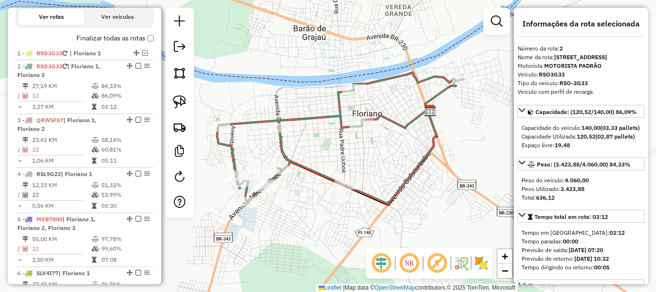
click at [438, 79] on icon at bounding box center [340, 138] width 246 height 131
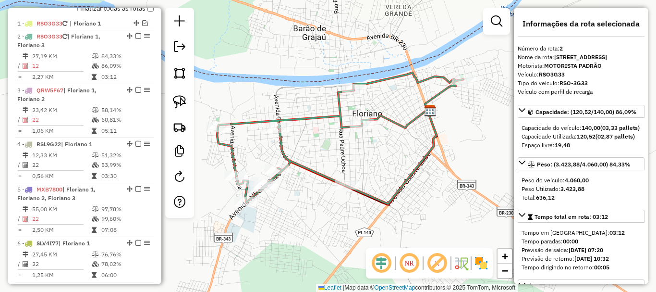
click at [438, 79] on icon at bounding box center [340, 138] width 246 height 131
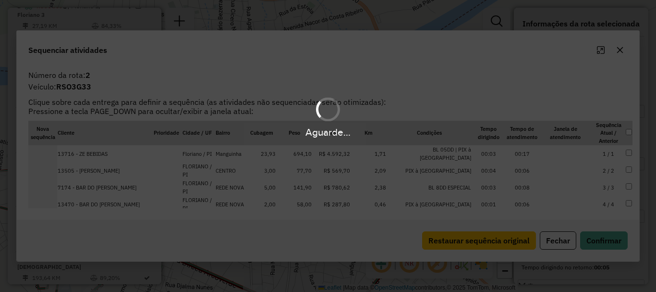
scroll to position [385, 0]
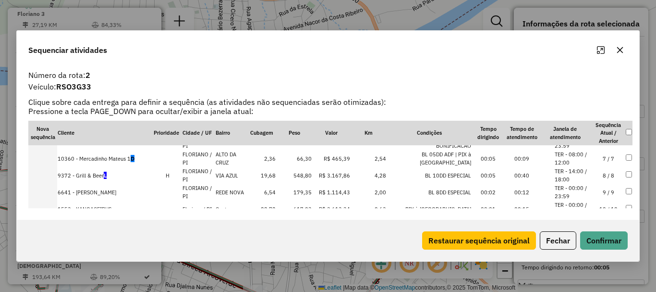
click at [602, 160] on td "7 / 7" at bounding box center [609, 158] width 34 height 17
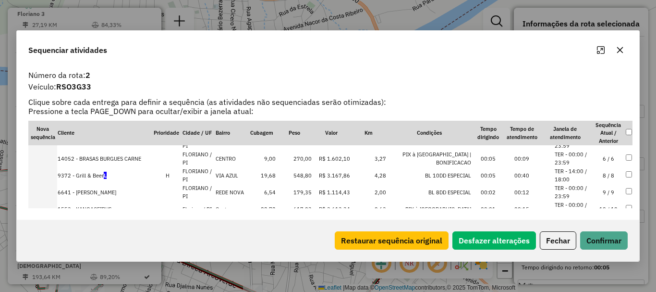
scroll to position [113, 0]
click at [607, 239] on button "Confirmar" at bounding box center [604, 240] width 48 height 18
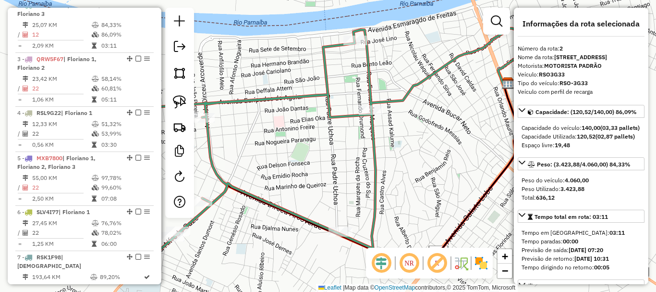
drag, startPoint x: 414, startPoint y: 75, endPoint x: 327, endPoint y: 124, distance: 100.0
click at [322, 127] on div "Janela de atendimento Grade de atendimento Capacidade Transportadoras Veículos …" at bounding box center [328, 146] width 656 height 292
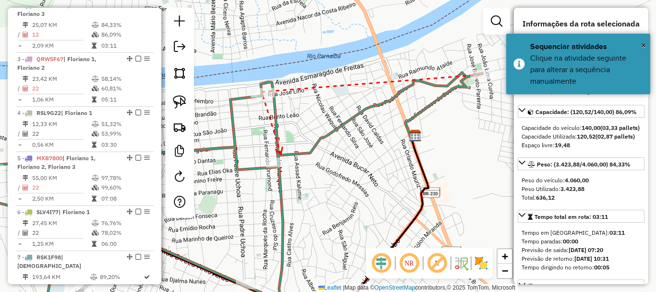
click at [281, 154] on icon at bounding box center [279, 150] width 7 height 7
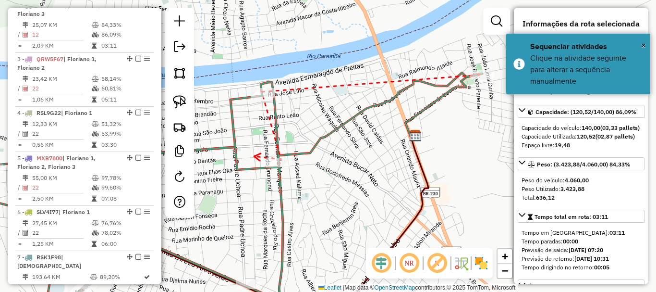
drag, startPoint x: 254, startPoint y: 156, endPoint x: 371, endPoint y: 145, distance: 117.8
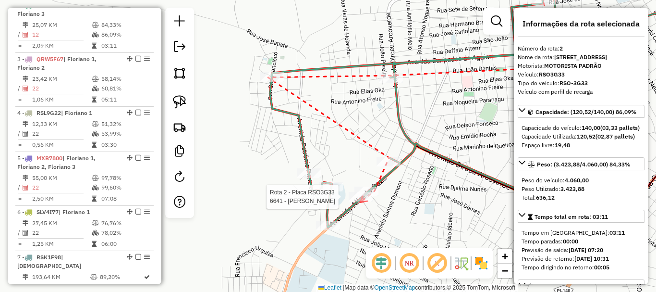
click at [360, 201] on div at bounding box center [361, 197] width 24 height 10
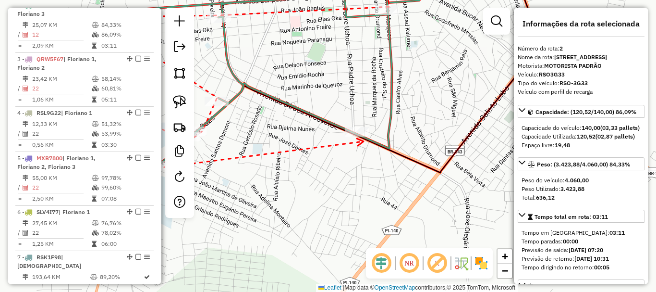
click at [364, 141] on icon at bounding box center [360, 141] width 7 height 7
click at [373, 135] on icon at bounding box center [369, 136] width 7 height 7
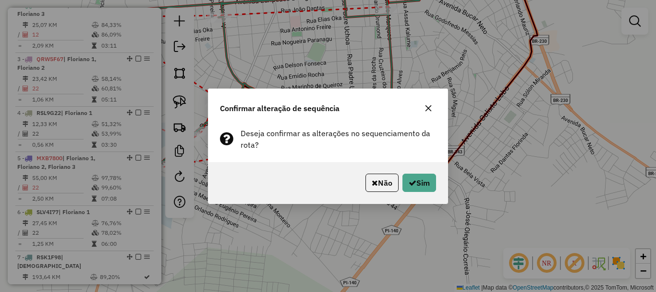
click at [440, 181] on div "Não Sim" at bounding box center [327, 182] width 239 height 41
click at [432, 184] on button "Sim" at bounding box center [420, 182] width 34 height 18
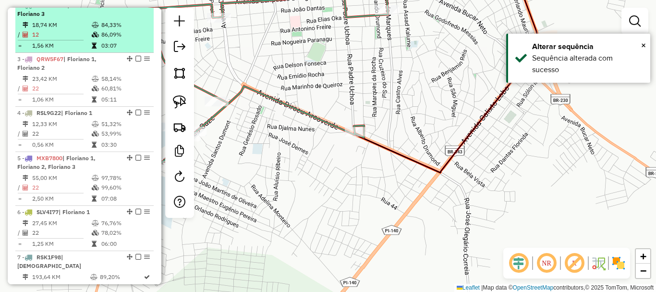
click at [136, 8] on em at bounding box center [138, 5] width 6 height 6
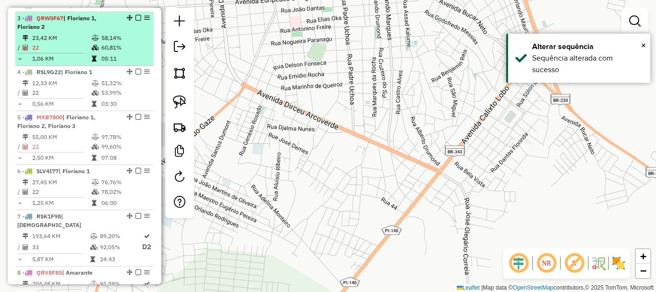
click at [123, 52] on td "60,81%" at bounding box center [125, 48] width 49 height 10
select select "*********"
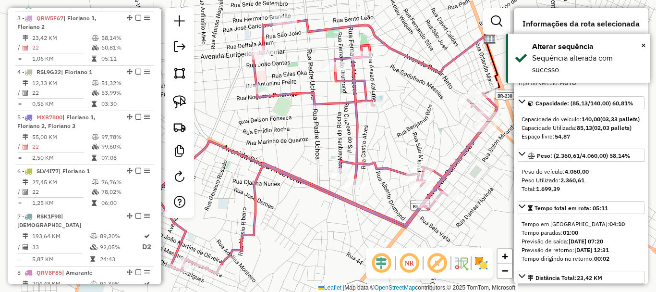
drag, startPoint x: 402, startPoint y: 126, endPoint x: 312, endPoint y: 159, distance: 95.1
click at [314, 159] on div "Rota 3 - Placa QRW5F67 1983 - VALDECY PEREIRA DA SILVA Janela de atendimento Gr…" at bounding box center [328, 146] width 656 height 292
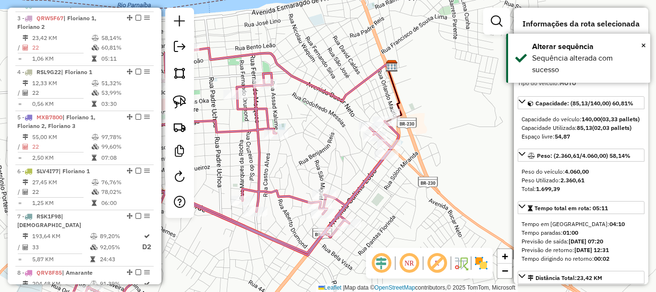
drag, startPoint x: 367, startPoint y: 108, endPoint x: 432, endPoint y: 102, distance: 65.5
click at [432, 102] on div "Janela de atendimento Grade de atendimento Capacidade Transportadoras Veículos …" at bounding box center [328, 146] width 656 height 292
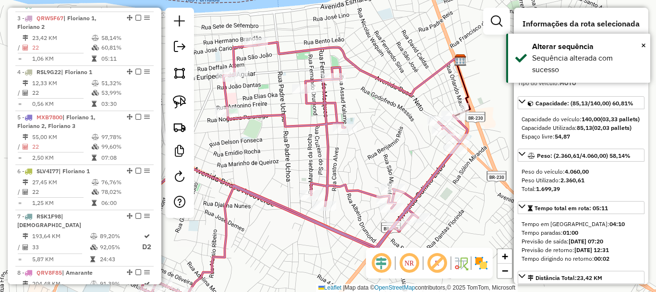
click at [418, 87] on icon at bounding box center [359, 68] width 205 height 53
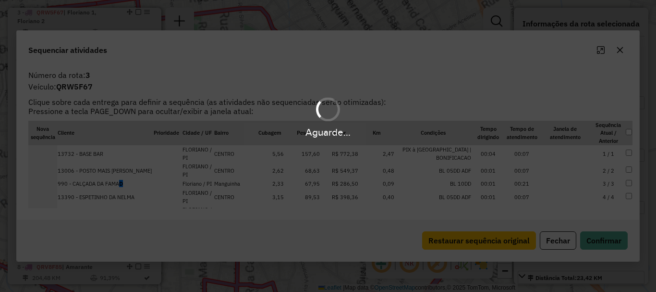
scroll to position [398, 0]
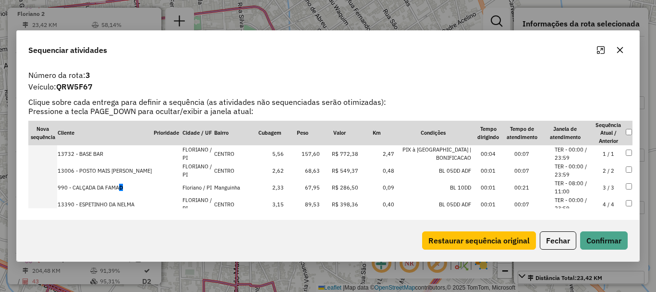
click at [113, 188] on td "990 - CALÇADA DA FAMA D" at bounding box center [105, 187] width 96 height 17
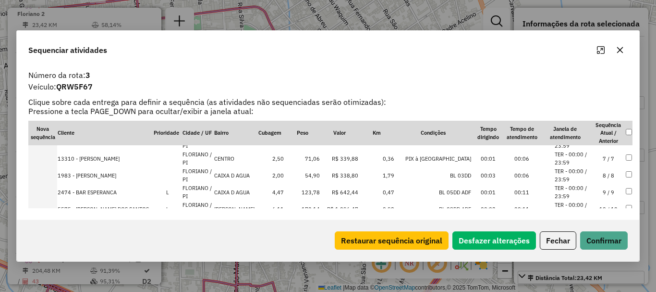
scroll to position [144, 0]
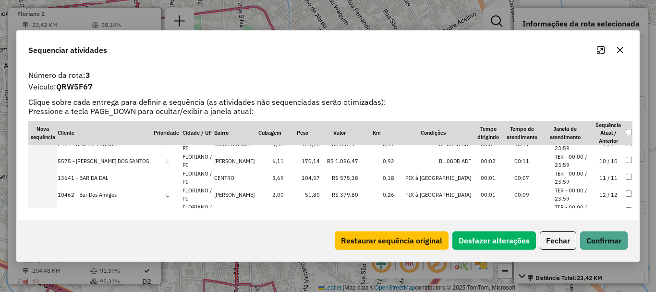
click at [597, 49] on icon "Maximize" at bounding box center [601, 50] width 8 height 8
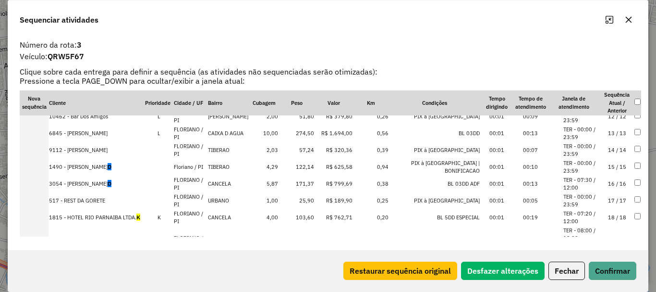
click at [124, 166] on td "1490 - FRANCISCO TORRES AMORIM MEE D" at bounding box center [97, 167] width 96 height 17
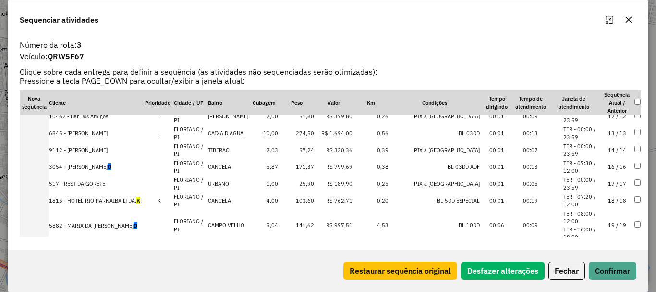
click at [124, 166] on td "3054 - GILDECI FERNANDES DA COSTA D" at bounding box center [97, 167] width 96 height 17
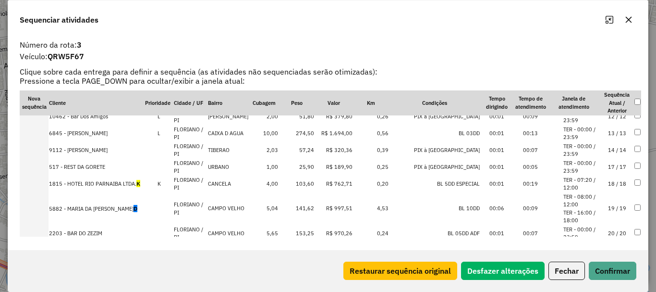
click at [117, 181] on td "1815 - HOTEL RIO PARNAIBA LTDA. K" at bounding box center [97, 183] width 96 height 17
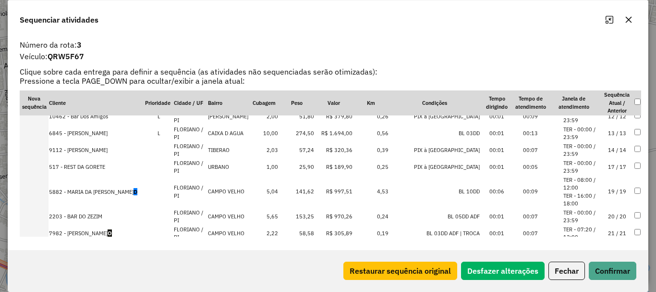
click at [112, 194] on td "5882 - MARIA DA CONCEICAO DA SILVA D" at bounding box center [97, 191] width 96 height 33
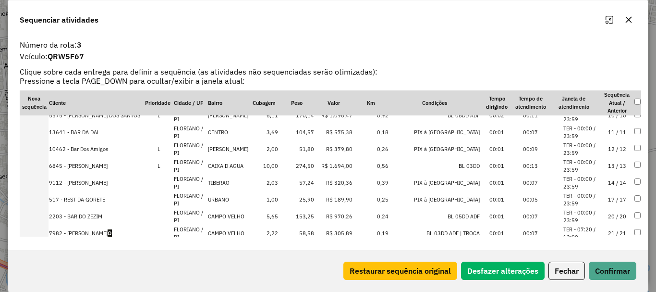
scroll to position [273, 0]
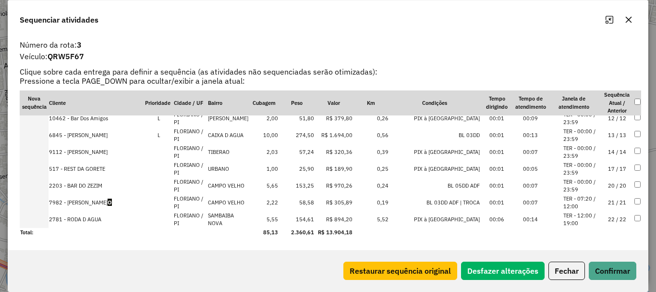
click at [109, 204] on td "7982 - MERCADINHO BATISTA O" at bounding box center [97, 202] width 96 height 17
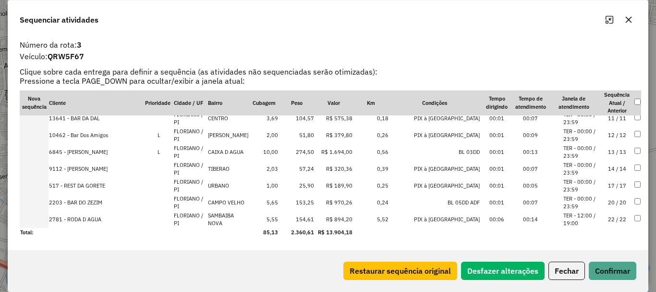
click at [621, 261] on div "Restaurar sequência original Desfazer alterações Fechar Confirmar" at bounding box center [328, 270] width 640 height 41
click at [616, 271] on button "Confirmar" at bounding box center [613, 270] width 48 height 18
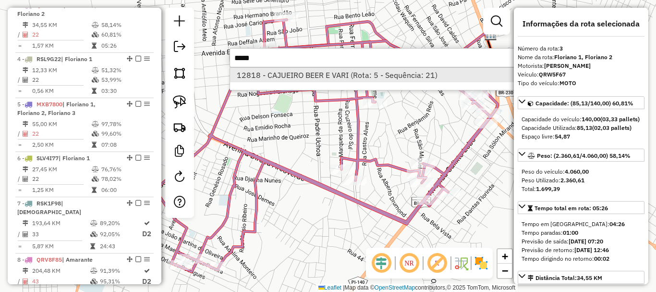
type input "*****"
click at [402, 74] on li "12818 - CAJUEIRO BEER E VARI (Rota: 5 - Sequência: 21)" at bounding box center [373, 75] width 287 height 14
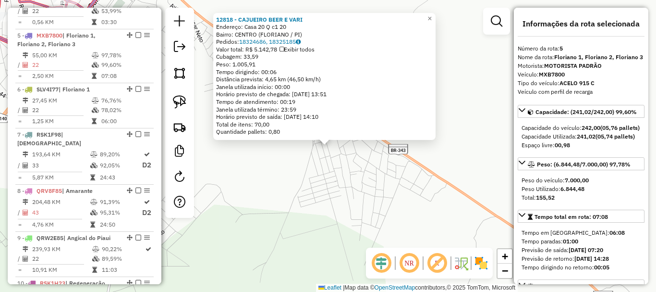
scroll to position [497, 0]
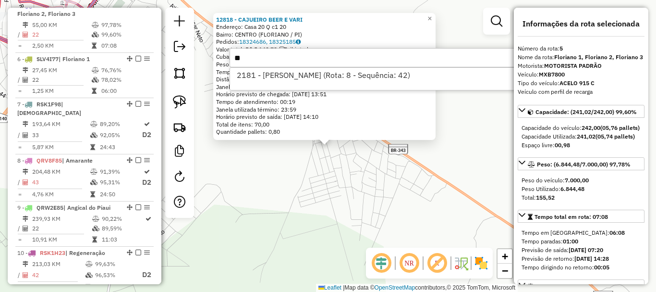
type input "*"
type input "****"
click at [299, 159] on div "12818 - CAJUEIRO BEER E VARI Endereço: Casa 20 Q c1 20 Bairro: CENTRO (FLORIANO…" at bounding box center [328, 146] width 656 height 292
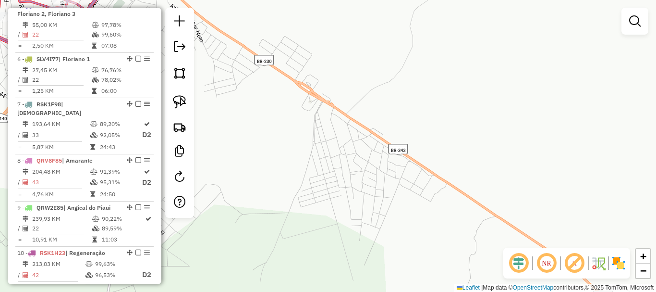
click at [392, 196] on div "12818 - CAJUEIRO BEER E VARI Endereço: Casa 20 Q c1 20 Bairro: CENTRO (FLORIANO…" at bounding box center [328, 146] width 656 height 292
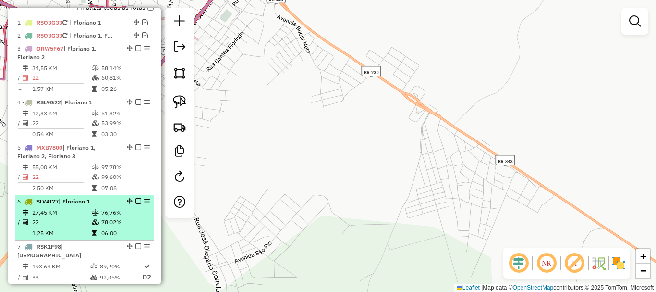
scroll to position [353, 0]
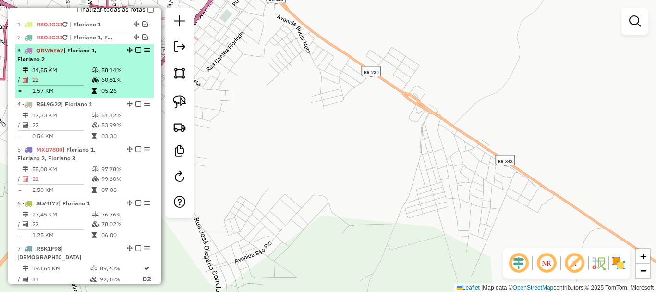
click at [120, 75] on td "58,14%" at bounding box center [125, 70] width 49 height 10
select select "*********"
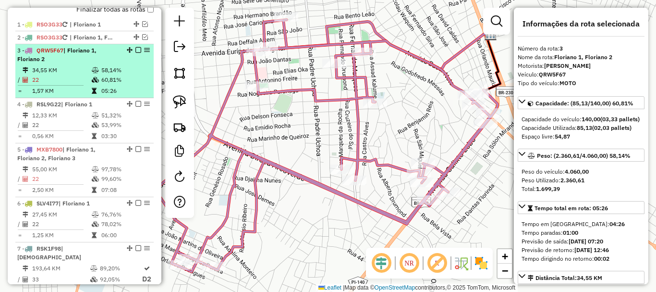
click at [138, 53] on div at bounding box center [135, 50] width 29 height 6
click at [136, 53] on em at bounding box center [138, 50] width 6 height 6
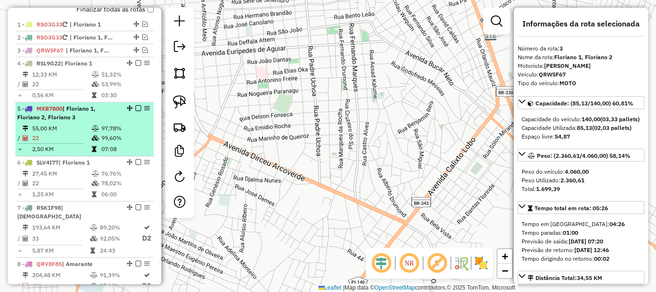
click at [106, 114] on div "5 - MXB7800 | Floriano 1, Floriano 2, Floriano 3" at bounding box center [68, 112] width 102 height 17
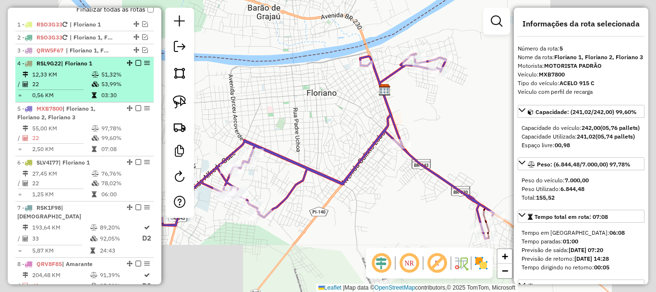
click at [106, 100] on td "03:30" at bounding box center [125, 95] width 49 height 10
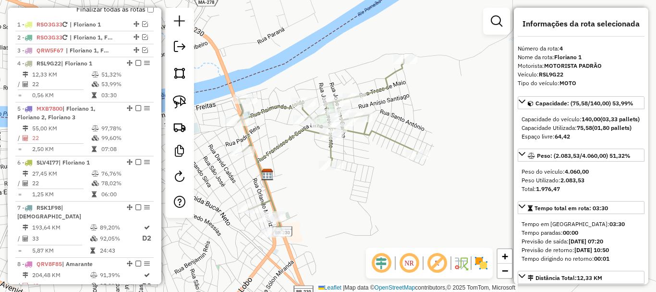
click at [277, 104] on icon at bounding box center [328, 145] width 180 height 173
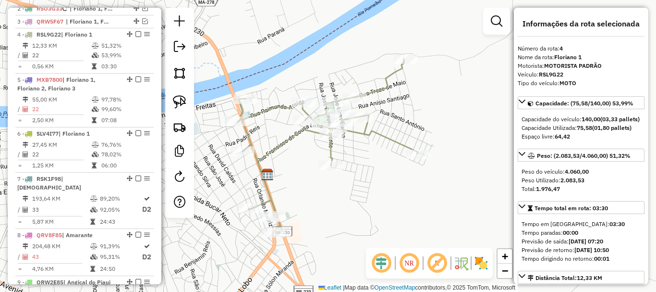
click at [277, 104] on icon at bounding box center [328, 145] width 180 height 173
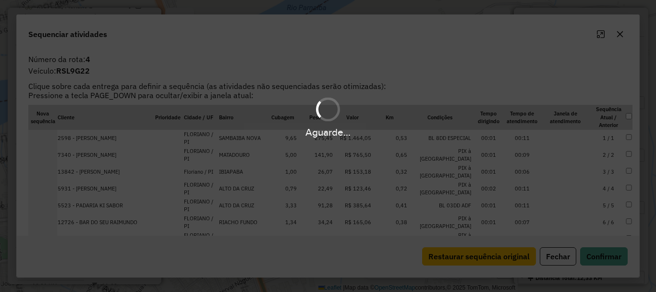
scroll to position [411, 0]
click at [600, 33] on div "Aguarde..." at bounding box center [328, 146] width 656 height 292
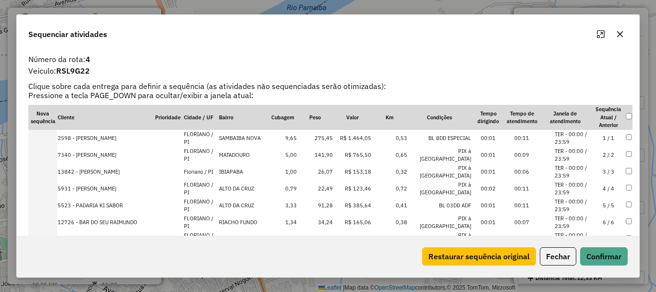
click at [602, 40] on button "Maximize" at bounding box center [600, 33] width 15 height 15
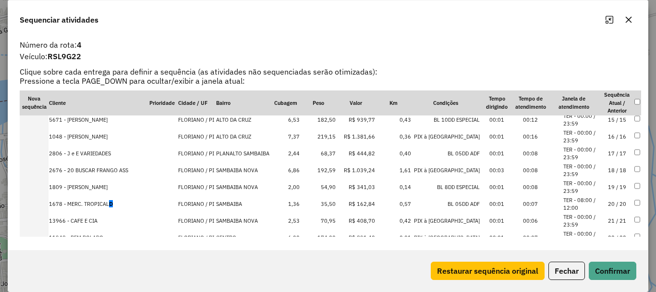
scroll to position [240, 0]
click at [115, 119] on td "5671 - TERESINHA DE MOURA VIEIRA" at bounding box center [99, 118] width 100 height 17
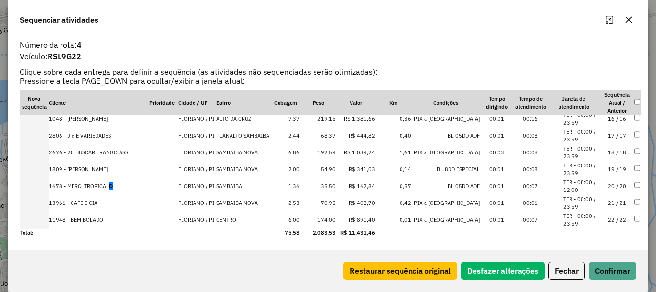
click at [109, 189] on td "1678 - MERC. TROPICAL D" at bounding box center [99, 186] width 100 height 17
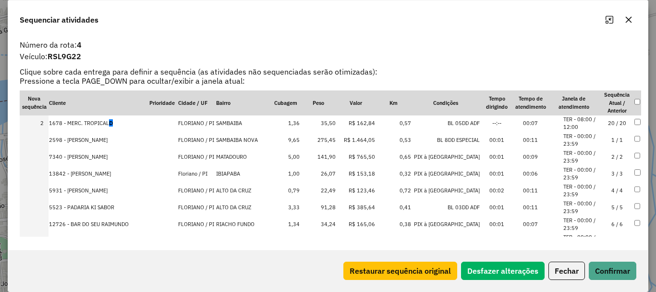
scroll to position [0, 0]
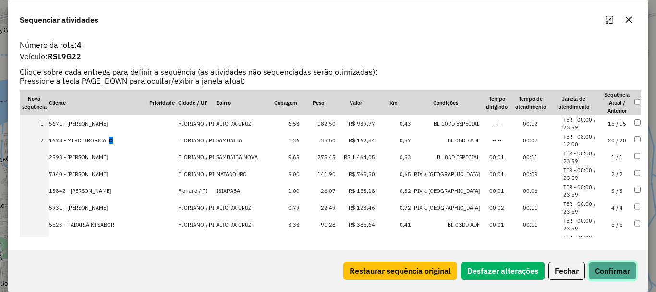
click at [594, 268] on button "Confirmar" at bounding box center [613, 270] width 48 height 18
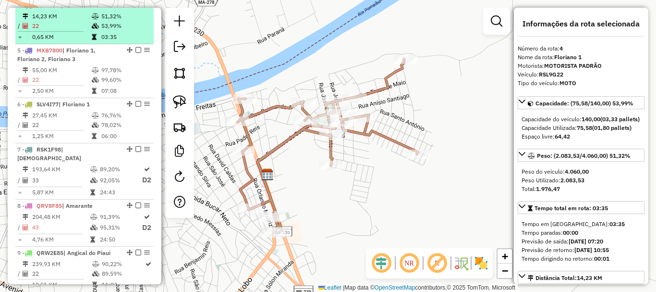
click at [135, 8] on em at bounding box center [138, 5] width 6 height 6
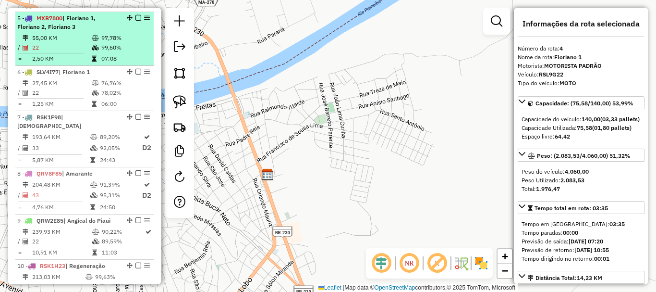
click at [120, 43] on td "97,78%" at bounding box center [125, 38] width 49 height 10
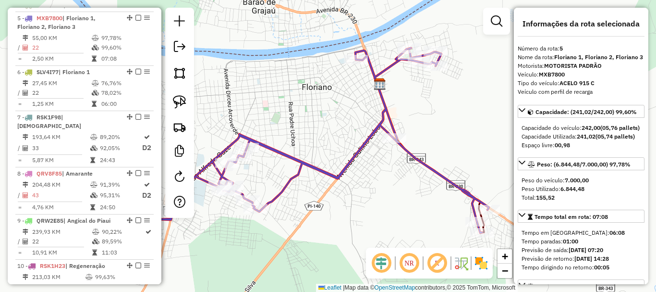
click at [373, 91] on div "Janela de atendimento Grade de atendimento Capacidade Transportadoras Veículos …" at bounding box center [328, 146] width 656 height 292
click at [383, 81] on img at bounding box center [380, 84] width 12 height 12
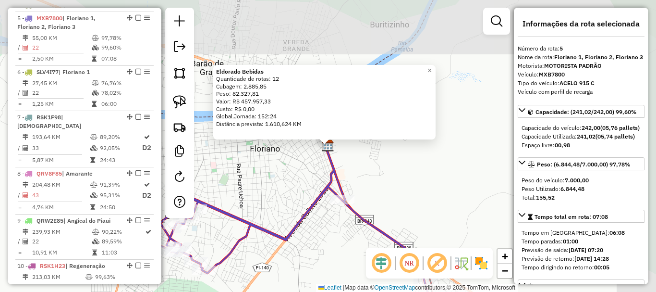
click at [383, 81] on div "Quantidade de rotas: 12" at bounding box center [324, 79] width 217 height 8
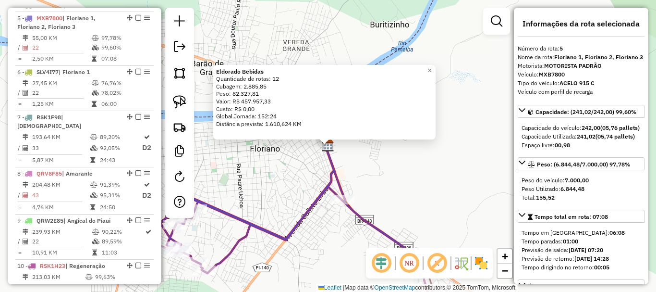
click at [318, 171] on div "Eldorado Bebidas Quantidade de rotas: 12 Cubagem: 2.885,85 Peso: 82.327,81 Valo…" at bounding box center [328, 146] width 656 height 292
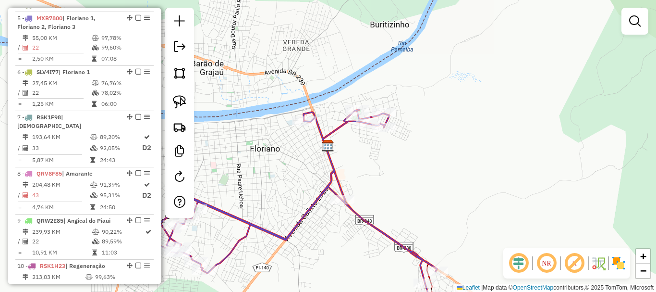
click at [318, 134] on icon at bounding box center [271, 202] width 331 height 184
select select "*********"
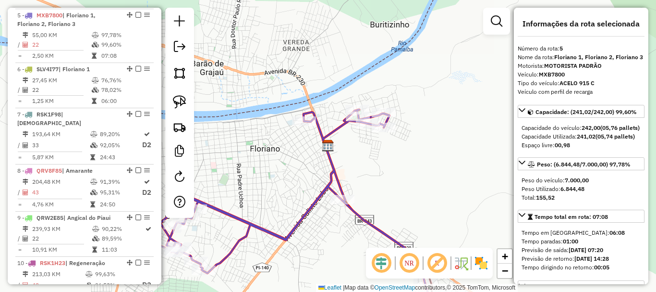
click at [318, 134] on icon at bounding box center [271, 202] width 331 height 184
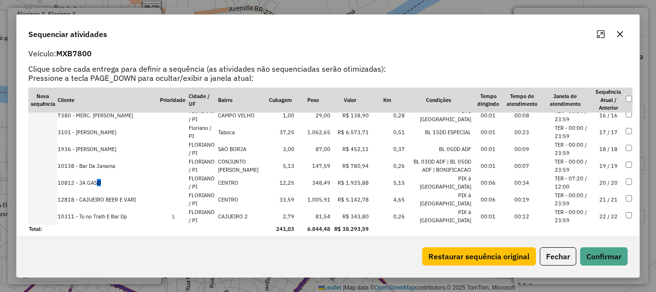
scroll to position [27, 0]
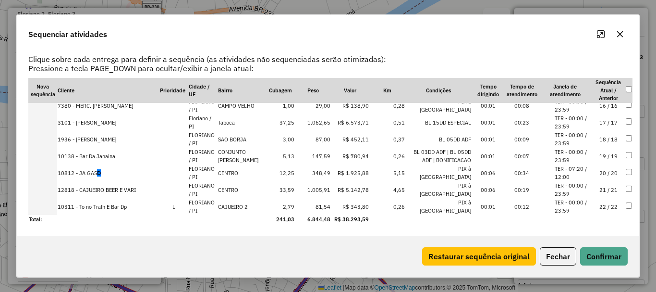
click at [602, 175] on td "20 / 20" at bounding box center [609, 172] width 34 height 17
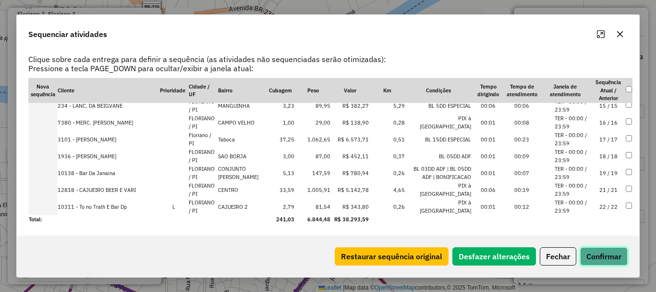
click at [600, 256] on button "Confirmar" at bounding box center [604, 256] width 48 height 18
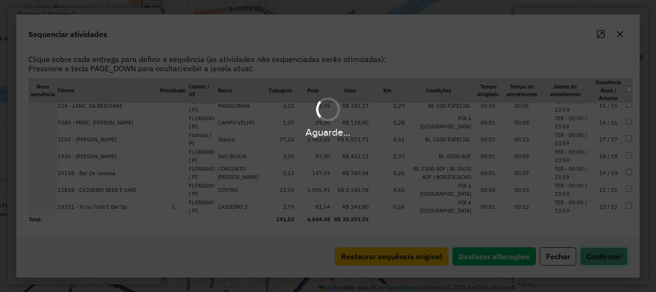
scroll to position [0, 0]
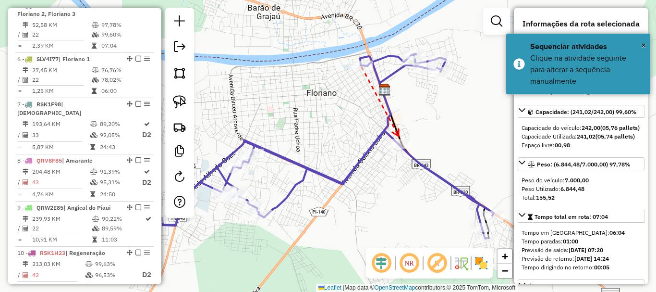
click at [405, 148] on div at bounding box center [399, 144] width 24 height 10
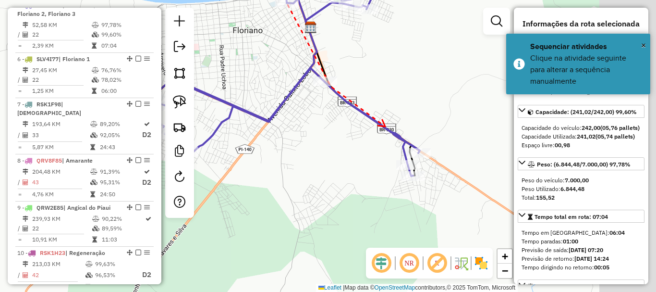
drag, startPoint x: 460, startPoint y: 189, endPoint x: 386, endPoint y: 127, distance: 96.8
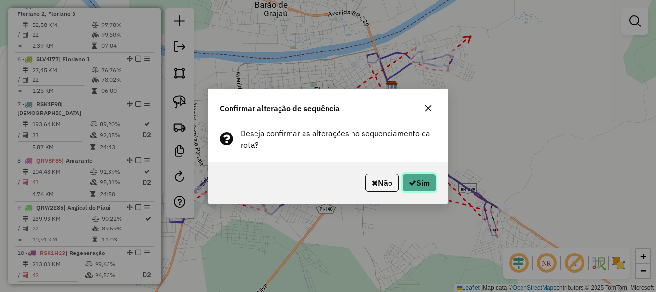
click at [421, 178] on button "Sim" at bounding box center [420, 182] width 34 height 18
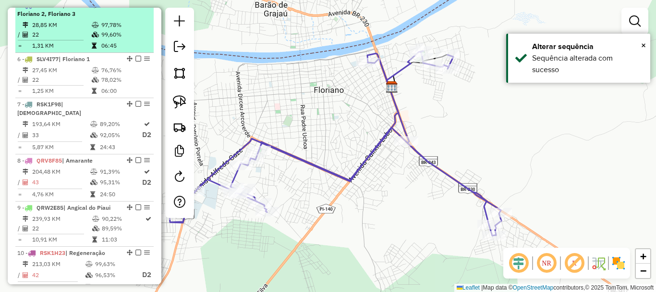
click at [136, 8] on em at bounding box center [138, 5] width 6 height 6
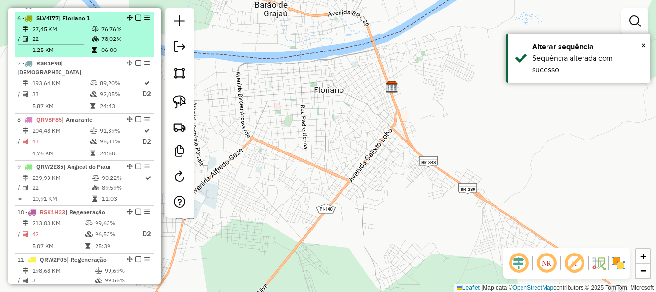
click at [107, 55] on td "06:00" at bounding box center [125, 50] width 49 height 10
select select "*********"
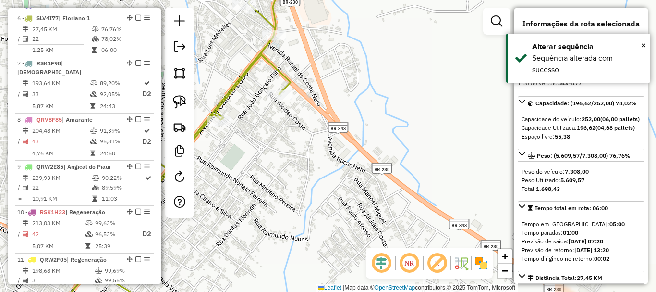
drag, startPoint x: 247, startPoint y: 23, endPoint x: 266, endPoint y: 58, distance: 40.2
click at [265, 58] on div "Janela de atendimento Grade de atendimento Capacidade Transportadoras Veículos …" at bounding box center [328, 146] width 656 height 292
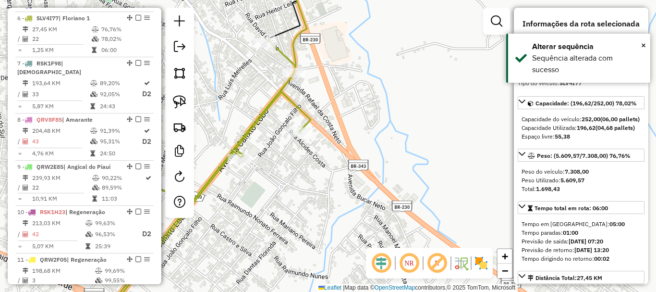
click at [283, 49] on icon at bounding box center [205, 179] width 212 height 282
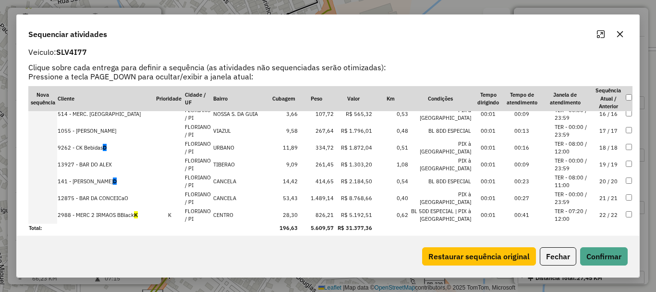
scroll to position [27, 0]
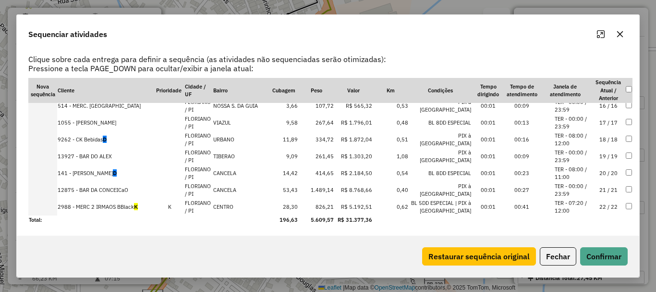
click at [595, 208] on td "22 / 22" at bounding box center [609, 206] width 34 height 17
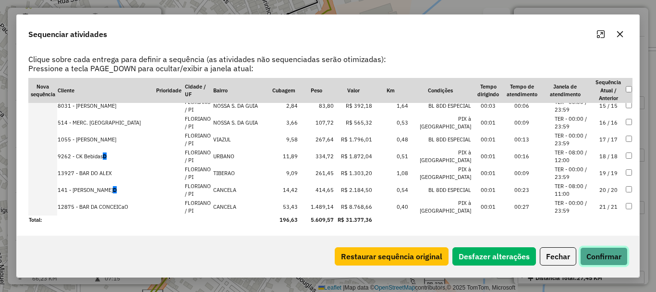
click at [607, 254] on button "Confirmar" at bounding box center [604, 256] width 48 height 18
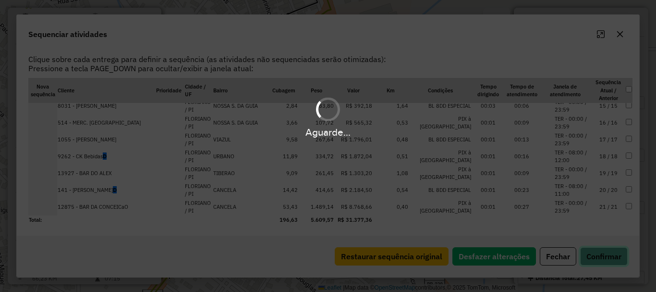
scroll to position [0, 0]
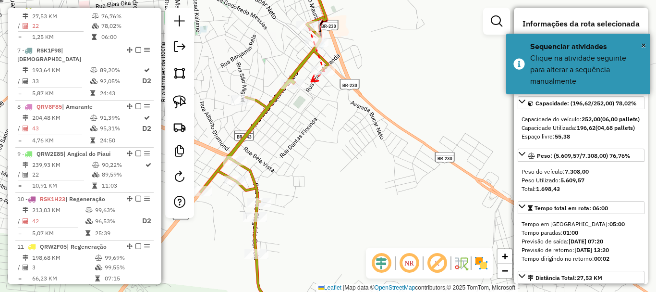
click at [298, 89] on div at bounding box center [293, 84] width 24 height 10
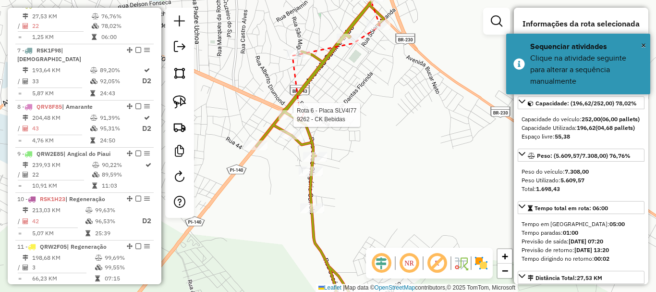
click at [301, 120] on div at bounding box center [291, 115] width 24 height 10
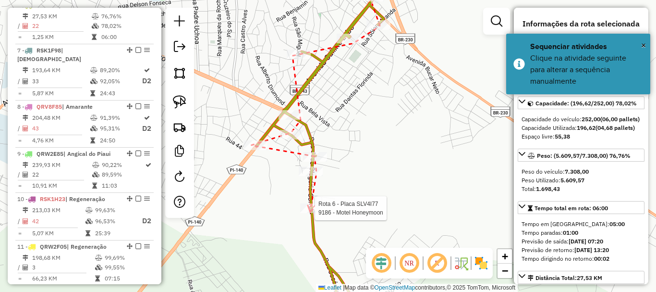
click at [310, 213] on div at bounding box center [312, 208] width 24 height 10
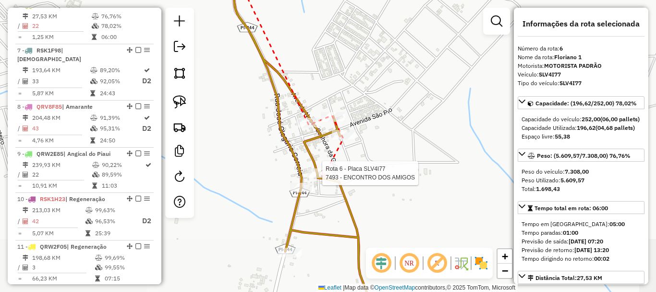
click at [323, 178] on div at bounding box center [319, 173] width 24 height 10
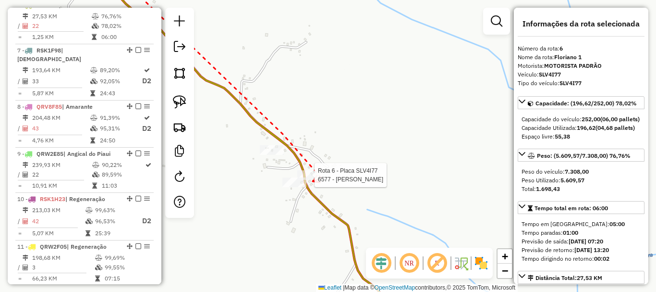
click at [297, 187] on div at bounding box center [294, 182] width 24 height 10
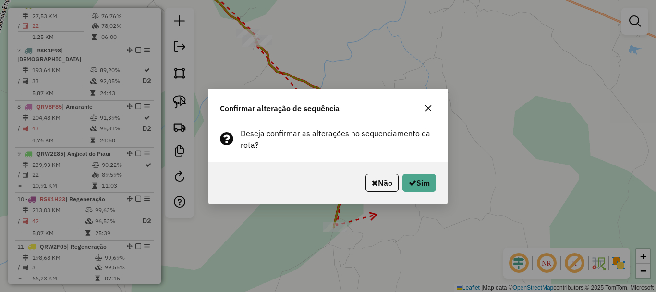
click at [419, 206] on div "Confirmar alteração de sequência Deseja confirmar as alterações no sequenciamen…" at bounding box center [328, 146] width 656 height 292
click at [422, 193] on div "Não Sim" at bounding box center [327, 182] width 239 height 41
click at [424, 189] on button "Sim" at bounding box center [420, 182] width 34 height 18
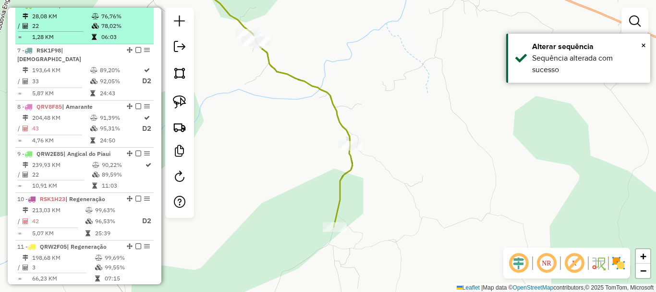
click at [136, 8] on em at bounding box center [138, 5] width 6 height 6
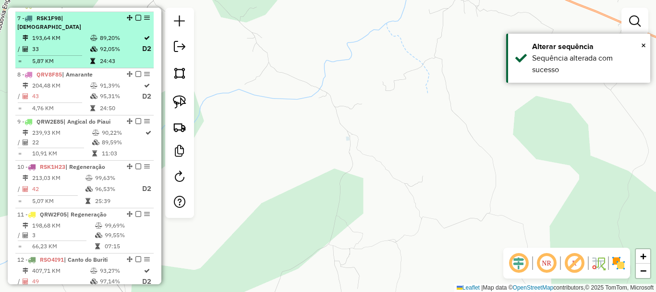
click at [115, 42] on td "89,20%" at bounding box center [120, 38] width 42 height 10
select select "*********"
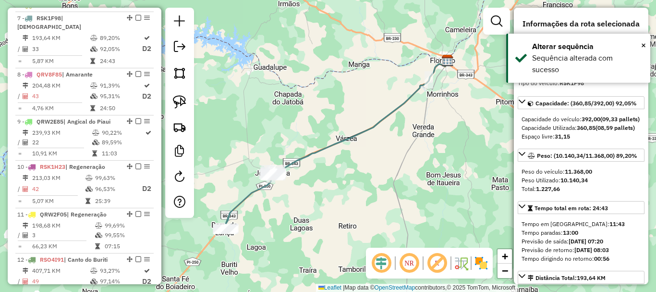
drag, startPoint x: 359, startPoint y: 125, endPoint x: 376, endPoint y: 120, distance: 18.1
click at [376, 120] on div "Janela de atendimento Grade de atendimento Capacidade Transportadoras Veículos …" at bounding box center [328, 146] width 656 height 292
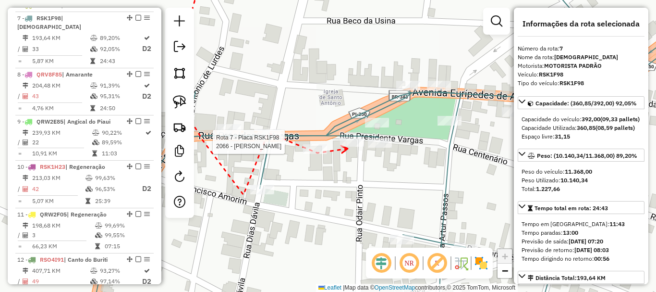
click at [349, 147] on div at bounding box center [352, 142] width 24 height 10
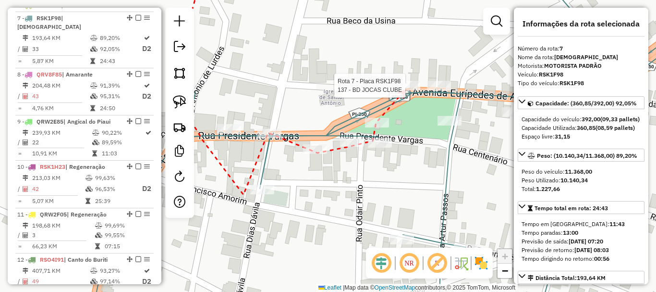
click at [405, 90] on div at bounding box center [408, 86] width 24 height 10
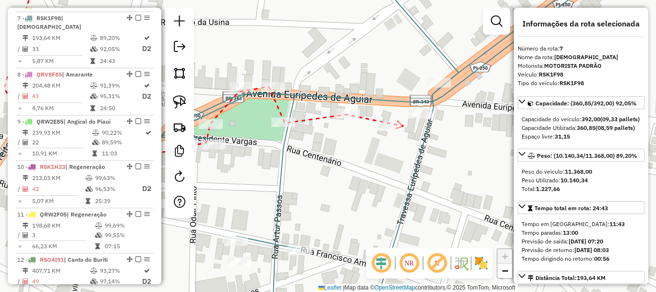
click at [403, 126] on icon at bounding box center [399, 124] width 7 height 7
click at [389, 135] on icon at bounding box center [392, 131] width 7 height 6
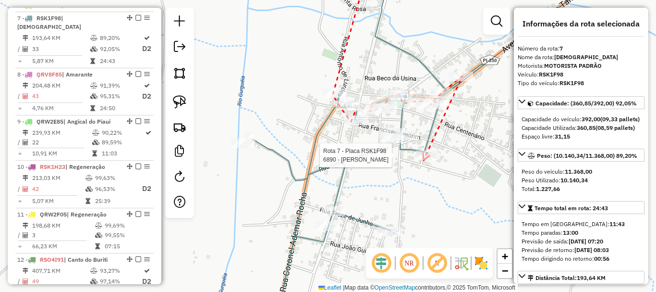
click at [424, 160] on div at bounding box center [428, 155] width 24 height 10
drag, startPoint x: 396, startPoint y: 173, endPoint x: 415, endPoint y: 128, distance: 48.7
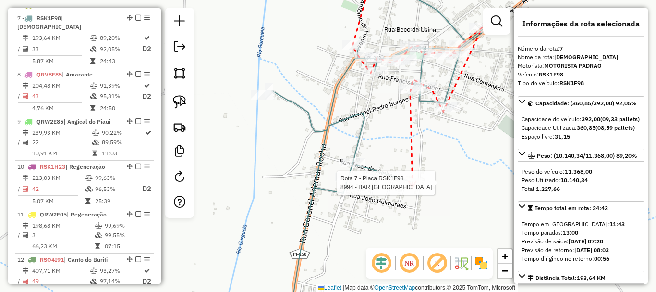
click at [413, 187] on div at bounding box center [410, 183] width 24 height 10
click at [267, 100] on div at bounding box center [269, 91] width 9 height 17
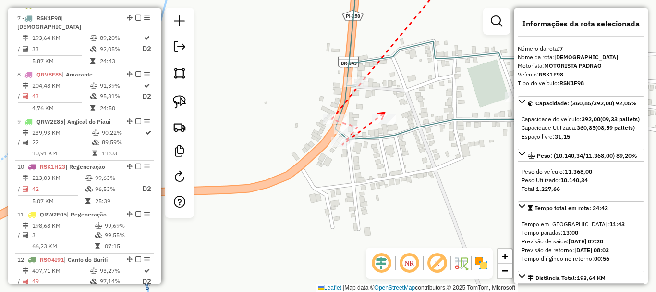
click at [385, 112] on icon at bounding box center [381, 115] width 7 height 7
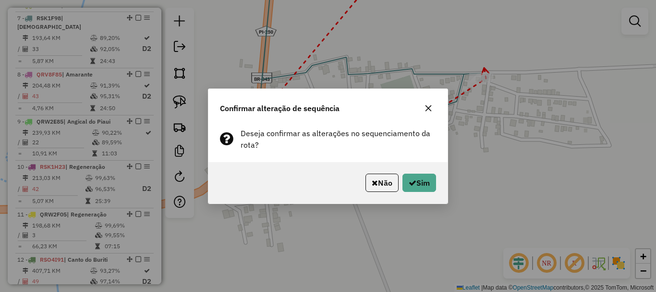
click at [433, 201] on div "Não Sim" at bounding box center [327, 182] width 239 height 41
click at [422, 179] on button "Sim" at bounding box center [420, 182] width 34 height 18
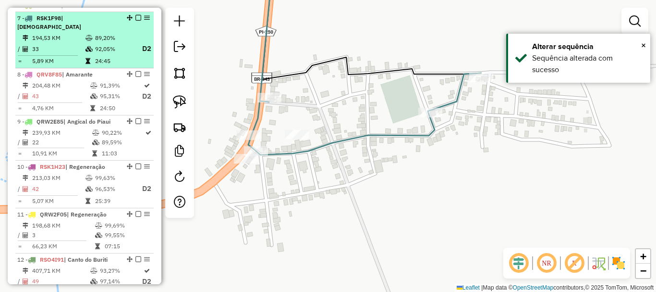
click at [139, 21] on div at bounding box center [135, 18] width 29 height 6
select select "*********"
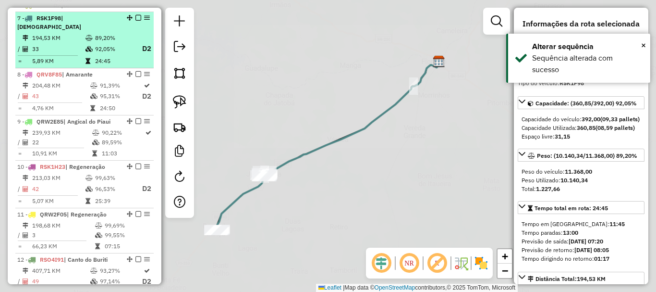
click at [137, 21] on em at bounding box center [138, 18] width 6 height 6
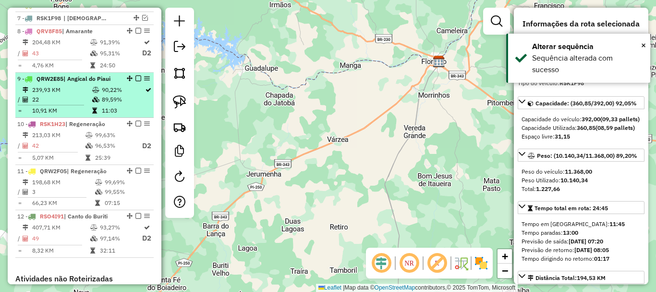
click at [110, 82] on li "9 - QRW2E85 | Angical do Piaui 239,93 KM 90,22% / 22 89,59% = 10,91 KM 11:03" at bounding box center [84, 95] width 138 height 45
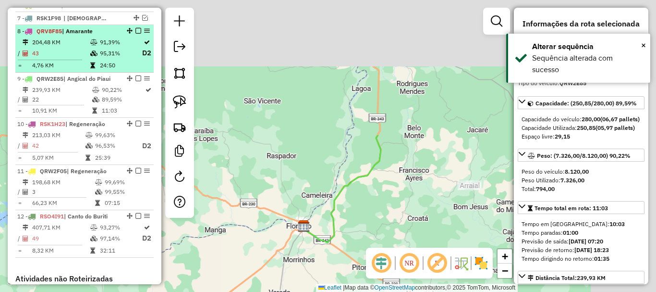
click at [111, 68] on table "204,48 KM 91,39% / 43 95,31% D2 = 4,76 KM 24:50" at bounding box center [84, 53] width 135 height 33
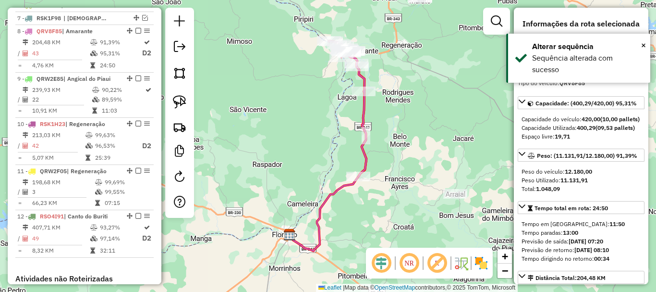
click at [343, 185] on icon at bounding box center [328, 158] width 77 height 184
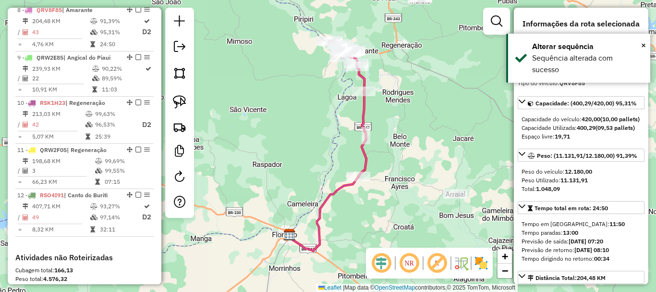
click at [343, 185] on icon at bounding box center [328, 158] width 77 height 184
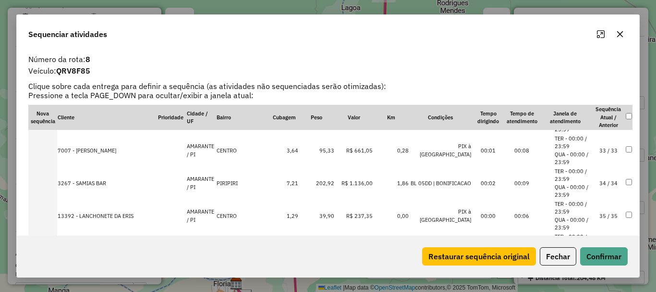
scroll to position [1292, 0]
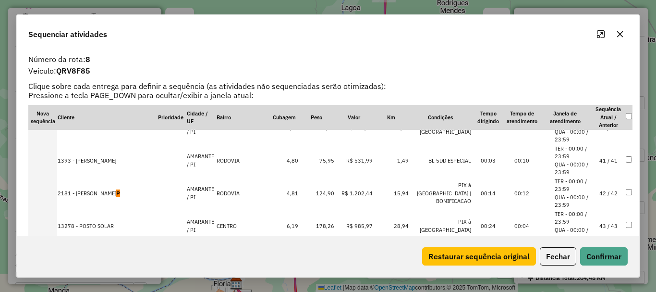
click at [600, 229] on td "43 / 43" at bounding box center [609, 225] width 34 height 33
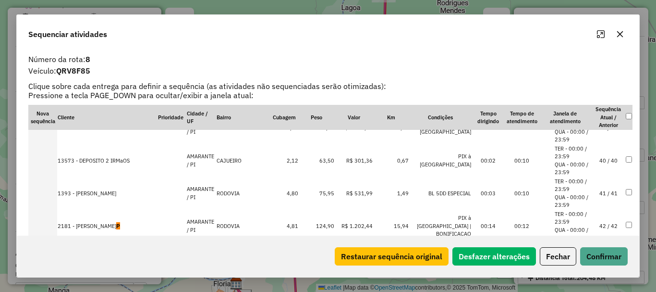
click at [600, 245] on div "Restaurar sequência original Desfazer alterações Fechar Confirmar" at bounding box center [328, 255] width 623 height 41
click at [600, 254] on button "Confirmar" at bounding box center [604, 256] width 48 height 18
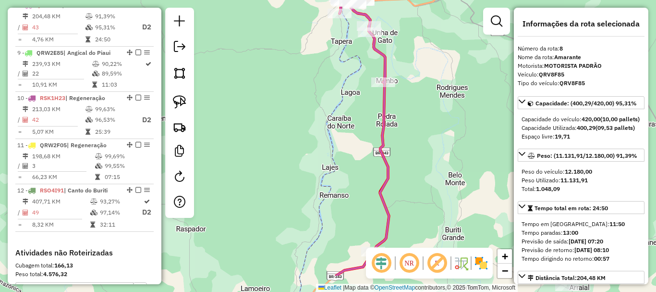
drag, startPoint x: 333, startPoint y: 92, endPoint x: 330, endPoint y: 80, distance: 12.5
click at [331, 72] on div "Janela de atendimento Grade de atendimento Capacidade Transportadoras Veículos …" at bounding box center [328, 146] width 656 height 292
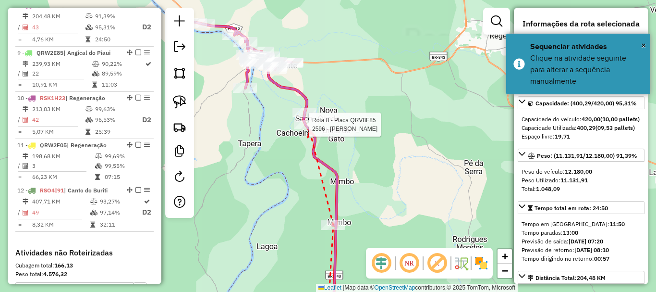
click at [309, 129] on div at bounding box center [306, 125] width 24 height 10
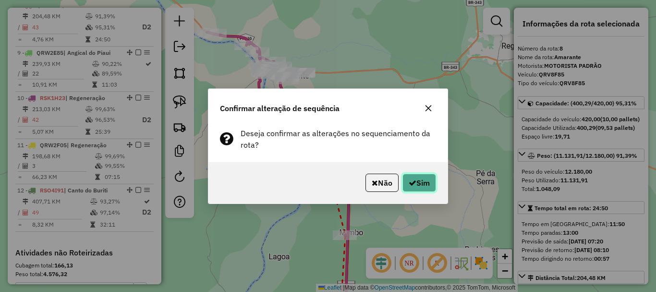
click at [410, 174] on button "Sim" at bounding box center [420, 182] width 34 height 18
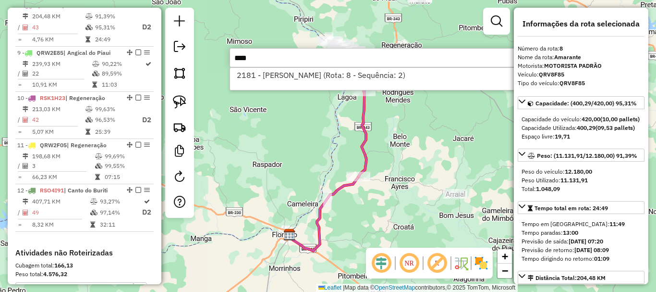
click at [351, 67] on input "****" at bounding box center [374, 57] width 288 height 19
type input "****"
click at [377, 83] on div "2181 - JOSE RODRIGUES DA SILVA (Rota: 8 - Sequência: 2)" at bounding box center [374, 78] width 288 height 23
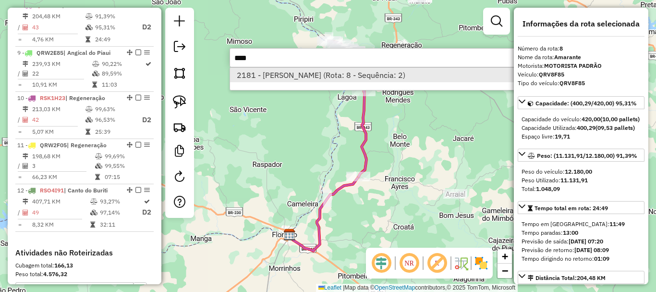
click at [377, 80] on li "2181 - JOSE RODRIGUES DA SILVA (Rota: 8 - Sequência: 2)" at bounding box center [373, 75] width 287 height 14
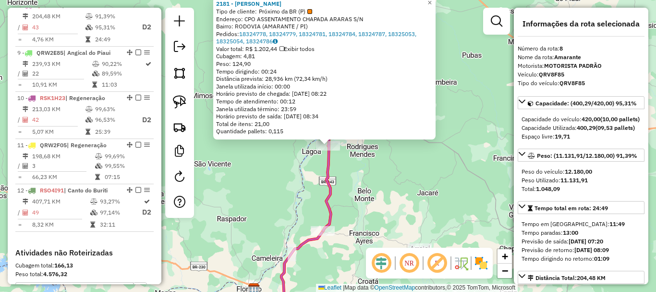
click at [363, 156] on div "2181 - JOSE RODRIGUES DA SILVA Tipo de cliente: Próximo da BR (P) Endereço: CPO…" at bounding box center [328, 146] width 656 height 292
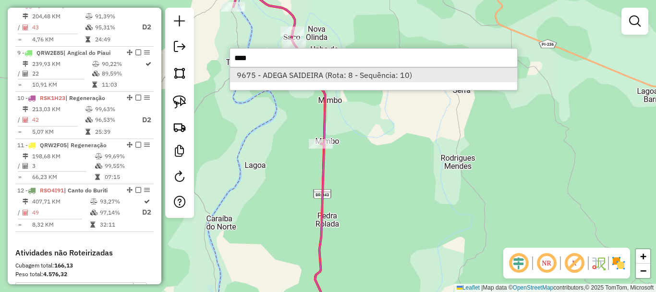
type input "****"
click at [368, 76] on li "9675 - ADEGA SAIDEIRA (Rota: 8 - Sequência: 10)" at bounding box center [373, 75] width 287 height 14
select select "*********"
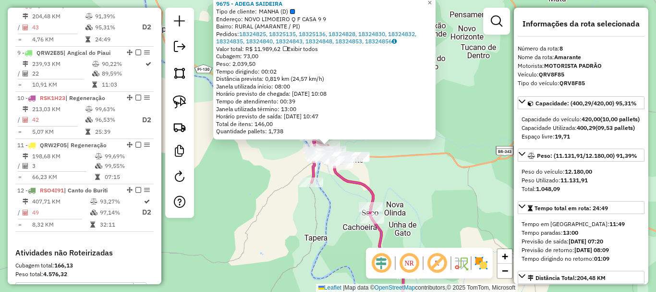
drag, startPoint x: 400, startPoint y: 217, endPoint x: 399, endPoint y: 162, distance: 54.3
click at [399, 162] on div "9675 - ADEGA SAIDEIRA Tipo de cliente: MANHA (D) Endereço: NOVO LIMOEIRO Q F CA…" at bounding box center [328, 146] width 656 height 292
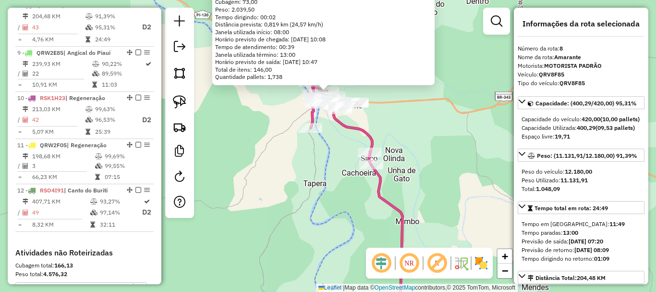
click at [404, 154] on div "9675 - ADEGA SAIDEIRA Tipo de cliente: MANHA (D) Endereço: NOVO LIMOEIRO Q F CA…" at bounding box center [328, 146] width 656 height 292
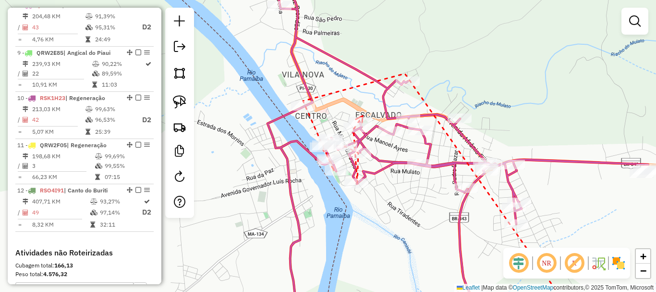
click at [363, 116] on icon at bounding box center [359, 119] width 7 height 7
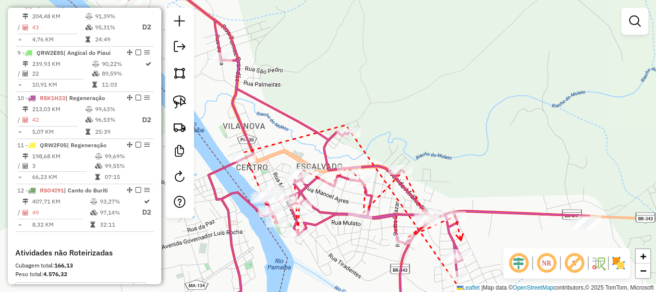
drag, startPoint x: 441, startPoint y: 167, endPoint x: 458, endPoint y: 226, distance: 61.4
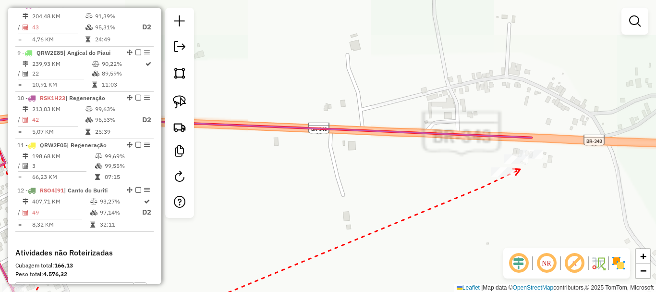
click at [523, 164] on div at bounding box center [516, 159] width 24 height 10
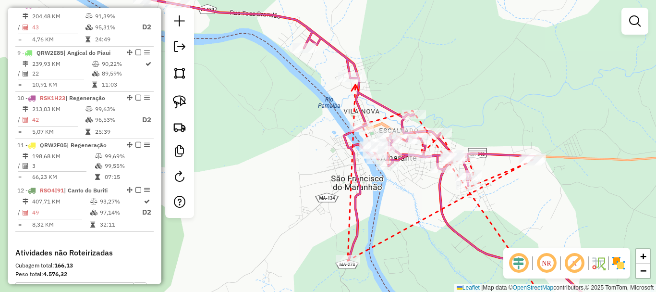
click at [355, 85] on icon at bounding box center [355, 88] width 7 height 6
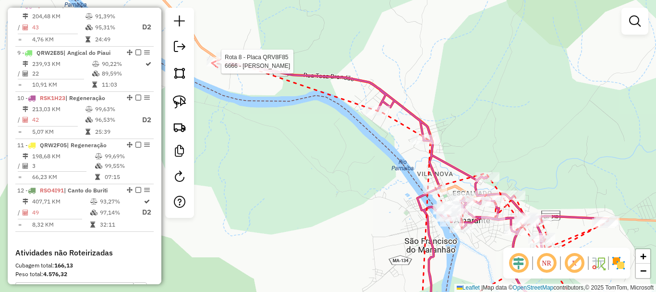
click at [211, 66] on div at bounding box center [219, 62] width 24 height 10
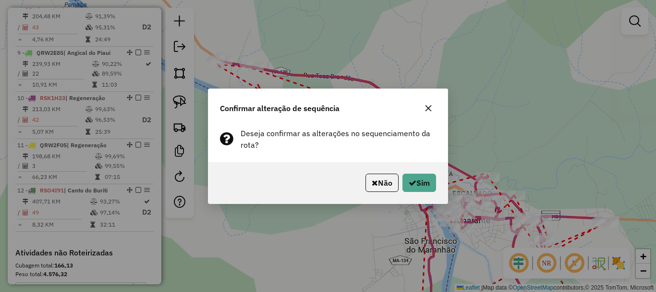
click at [404, 167] on div "Não Sim" at bounding box center [327, 182] width 239 height 41
click at [408, 177] on button "Sim" at bounding box center [420, 182] width 34 height 18
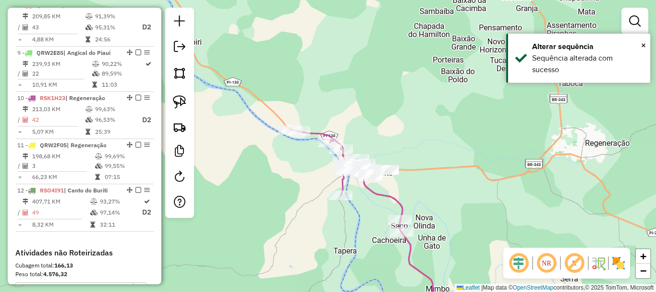
drag, startPoint x: 424, startPoint y: 195, endPoint x: 415, endPoint y: 205, distance: 13.6
click at [415, 205] on div "Janela de atendimento Grade de atendimento Capacidade Transportadoras Veículos …" at bounding box center [328, 146] width 656 height 292
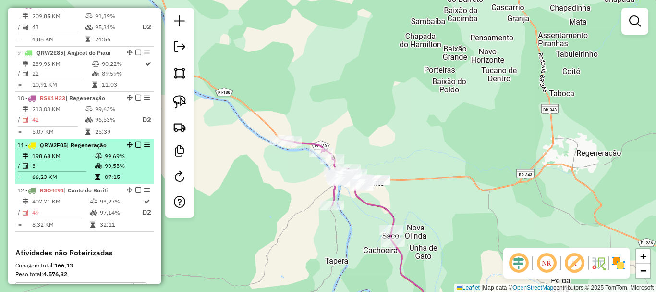
click at [86, 148] on span "| Regeneração" at bounding box center [87, 144] width 40 height 7
select select "*********"
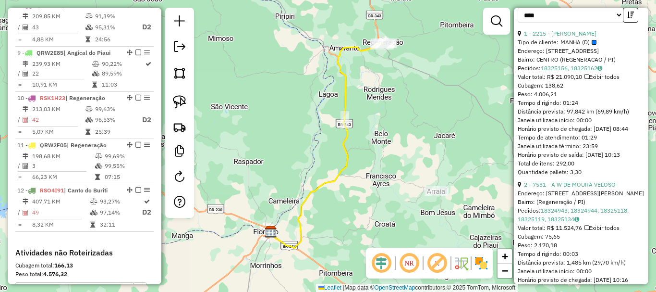
scroll to position [528, 0]
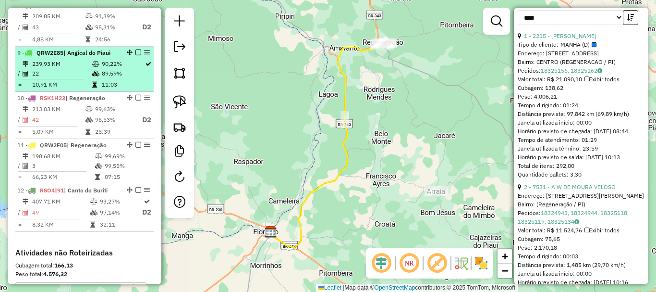
click at [96, 68] on td at bounding box center [97, 64] width 10 height 10
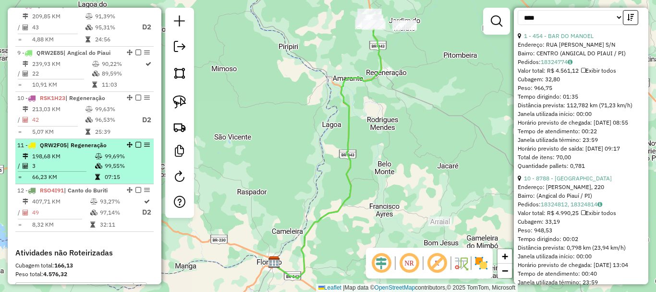
click at [107, 171] on td "99,55%" at bounding box center [127, 166] width 46 height 10
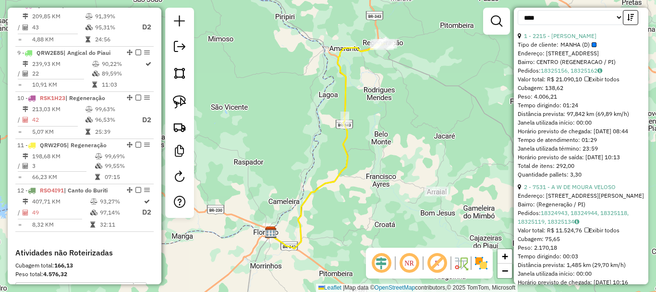
click at [346, 105] on icon at bounding box center [326, 147] width 111 height 204
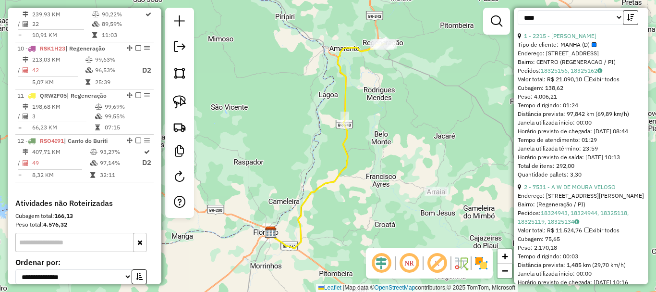
click at [346, 105] on icon at bounding box center [326, 147] width 111 height 204
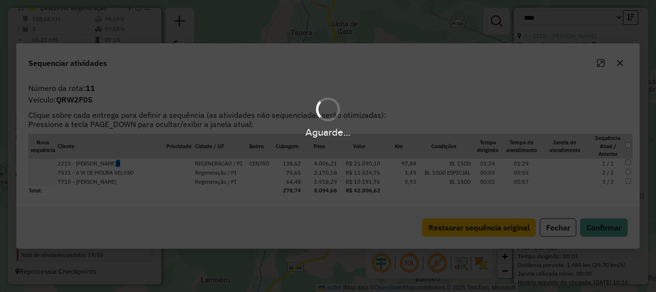
scroll to position [602, 0]
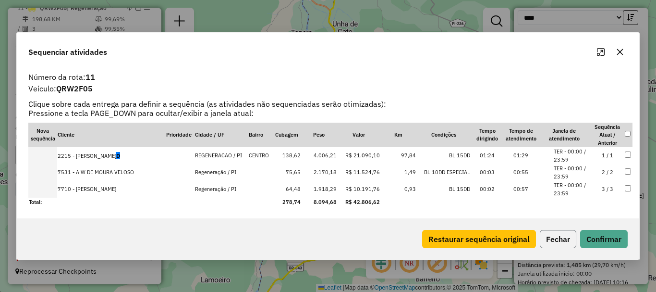
click at [554, 230] on button "Fechar" at bounding box center [558, 239] width 37 height 18
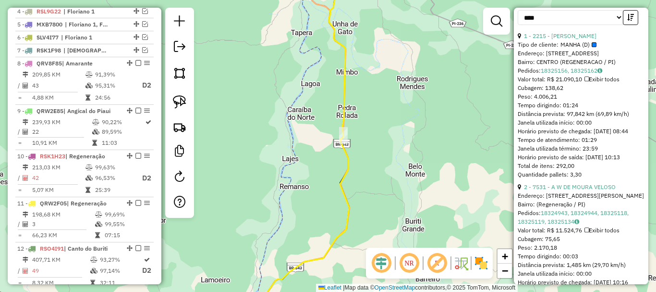
scroll to position [506, 0]
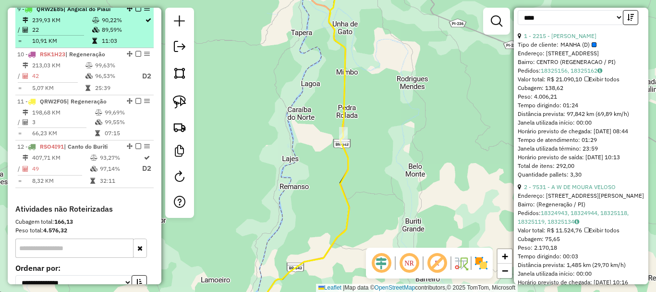
click at [89, 46] on td "10,91 KM" at bounding box center [62, 41] width 60 height 10
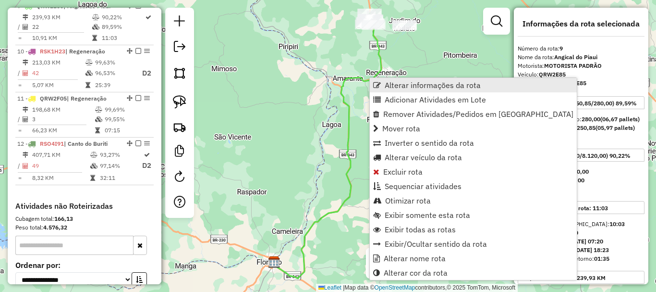
scroll to position [510, 0]
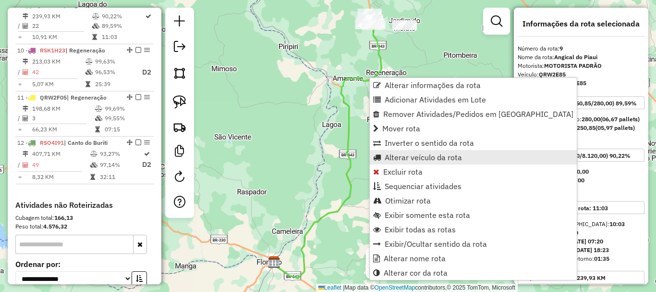
click at [427, 157] on span "Alterar veículo da rota" at bounding box center [423, 157] width 77 height 8
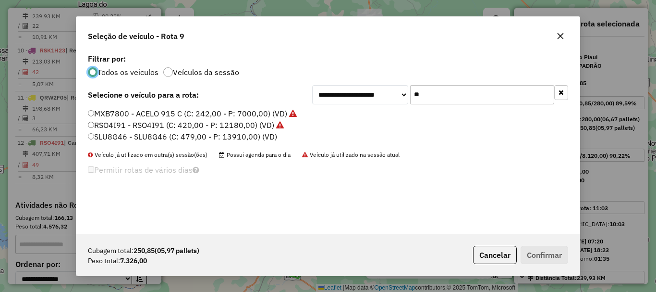
scroll to position [5, 3]
click at [443, 101] on input "**" at bounding box center [482, 94] width 144 height 19
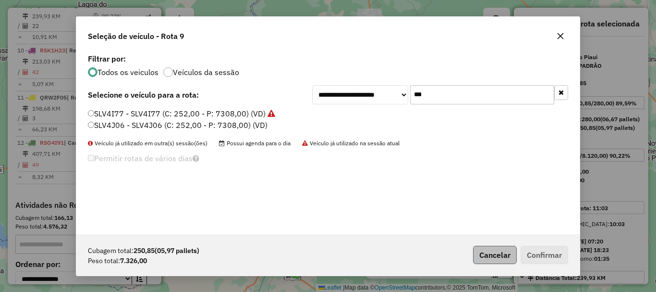
type input "***"
click at [490, 252] on button "Cancelar" at bounding box center [495, 254] width 44 height 18
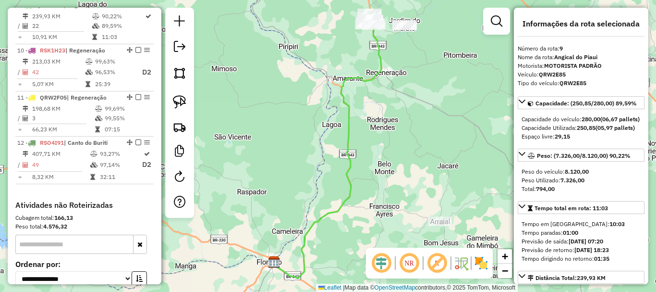
drag, startPoint x: 391, startPoint y: 70, endPoint x: 383, endPoint y: 140, distance: 70.0
click at [389, 150] on div "Janela de atendimento Grade de atendimento Capacidade Transportadoras Veículos …" at bounding box center [328, 146] width 656 height 292
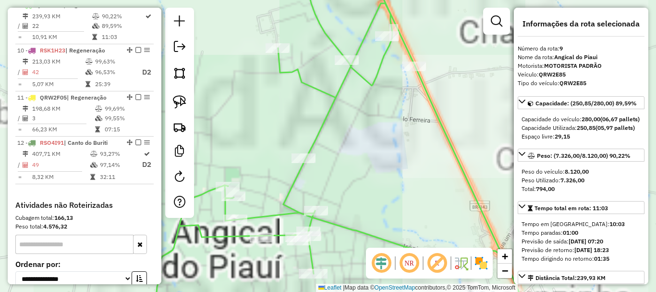
click at [350, 69] on icon at bounding box center [338, 146] width 389 height 350
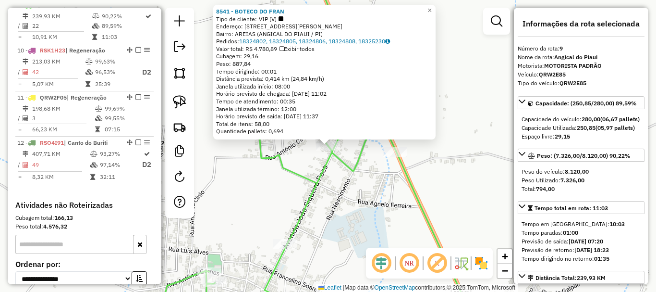
click at [352, 170] on icon at bounding box center [317, 146] width 316 height 350
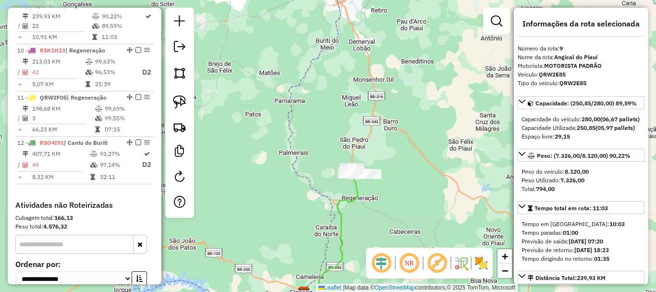
click at [374, 206] on div "Janela de atendimento Grade de atendimento Capacidade Transportadoras Veículos …" at bounding box center [328, 146] width 656 height 292
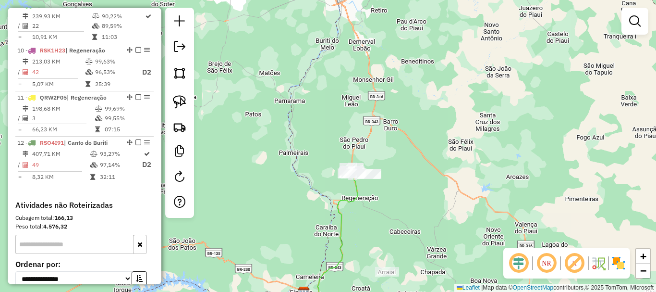
drag, startPoint x: 367, startPoint y: 215, endPoint x: 378, endPoint y: 168, distance: 48.8
click at [379, 174] on div "Janela de atendimento Grade de atendimento Capacidade Transportadoras Veículos …" at bounding box center [328, 146] width 656 height 292
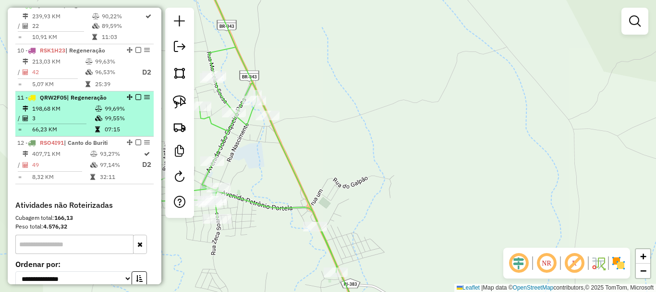
click at [120, 123] on td "99,55%" at bounding box center [127, 118] width 46 height 10
select select "*********"
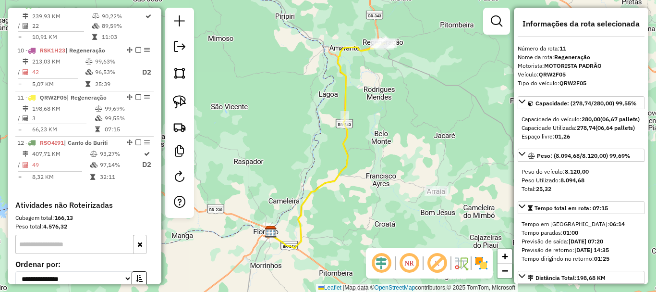
click at [355, 52] on icon at bounding box center [326, 146] width 111 height 204
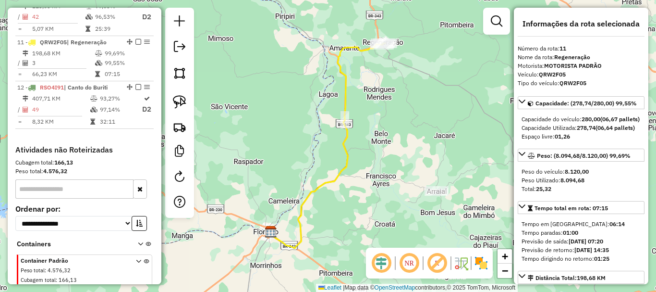
click at [355, 52] on icon at bounding box center [326, 146] width 111 height 204
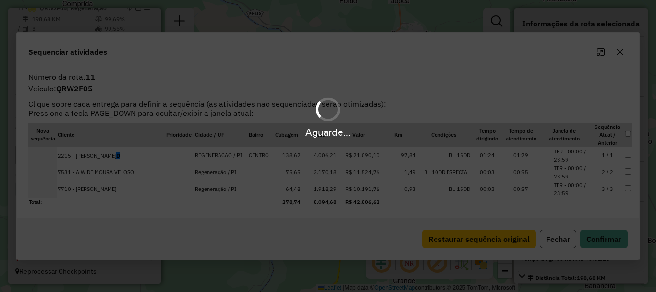
scroll to position [602, 0]
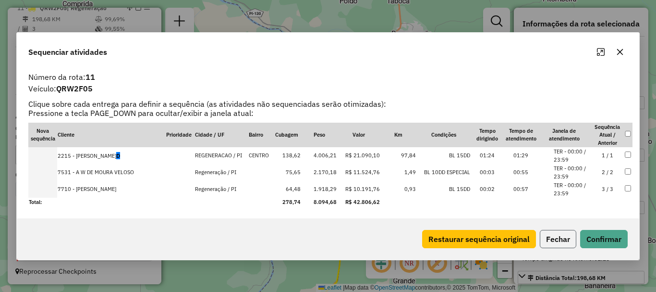
click at [543, 235] on button "Fechar" at bounding box center [558, 239] width 37 height 18
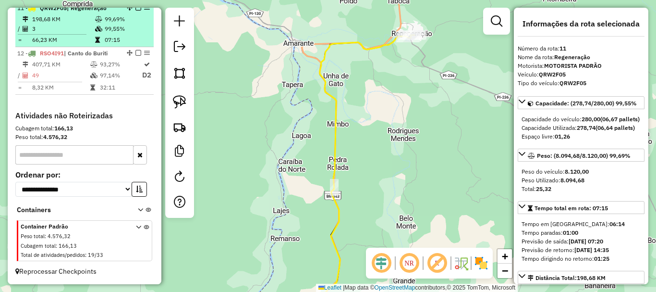
click at [104, 33] on td "99,55%" at bounding box center [127, 29] width 46 height 10
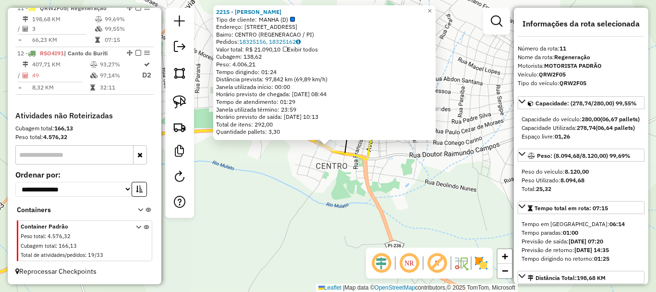
click at [400, 153] on div "2215 - OCIVALDO M DA SILVA Tipo de cliente: MANHA (D) Endereço: R RUA SAO FRANC…" at bounding box center [328, 146] width 656 height 292
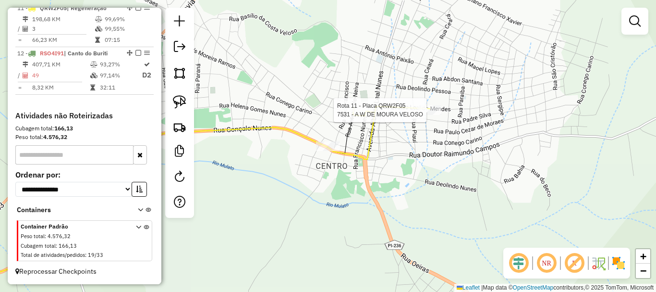
select select "*********"
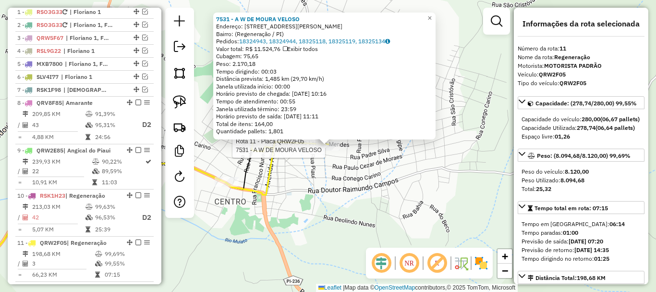
scroll to position [362, 0]
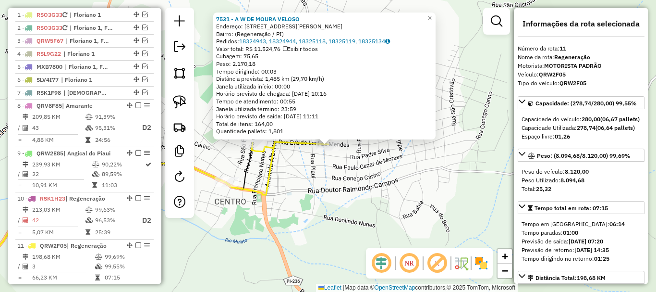
click at [392, 193] on div "Rota 11 - Placa QRW2F05 7531 - A W DE MOURA VELOSO 7531 - A W DE MOURA VELOSO E…" at bounding box center [328, 146] width 656 height 292
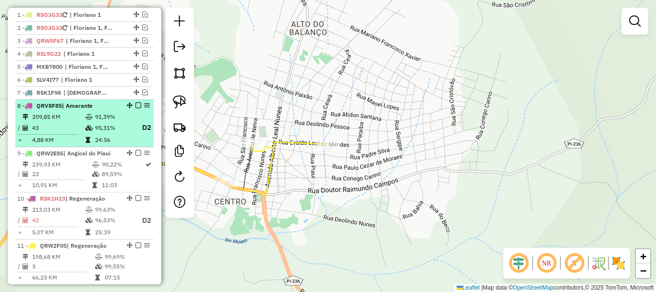
click at [110, 130] on td "95,31%" at bounding box center [114, 128] width 38 height 12
select select "*********"
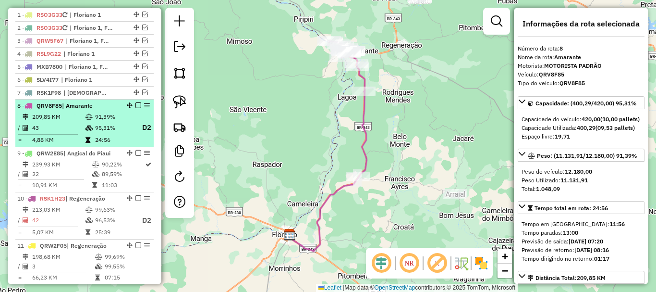
click at [135, 108] on em at bounding box center [138, 105] width 6 height 6
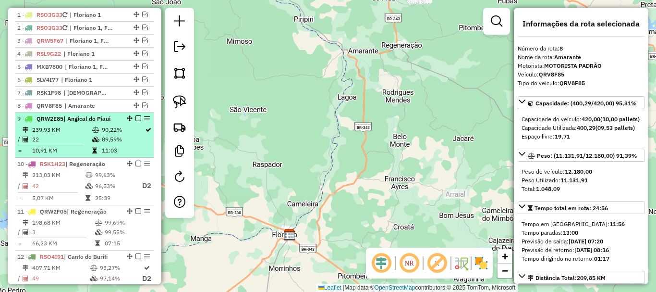
click at [116, 135] on td "90,22%" at bounding box center [122, 130] width 43 height 10
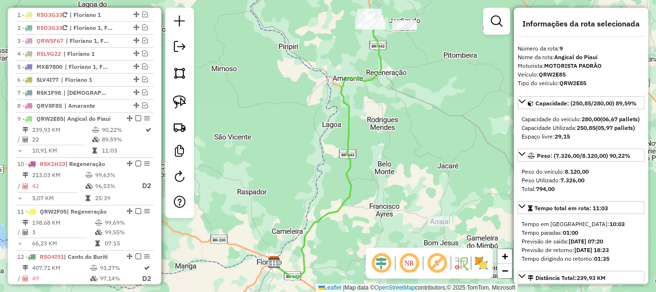
drag, startPoint x: 389, startPoint y: 47, endPoint x: 374, endPoint y: 101, distance: 56.3
click at [374, 101] on div "Janela de atendimento Grade de atendimento Capacidade Transportadoras Veículos …" at bounding box center [328, 146] width 656 height 292
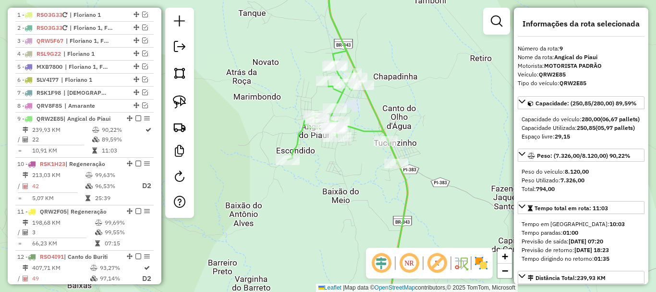
click at [407, 186] on icon at bounding box center [397, 230] width 21 height 181
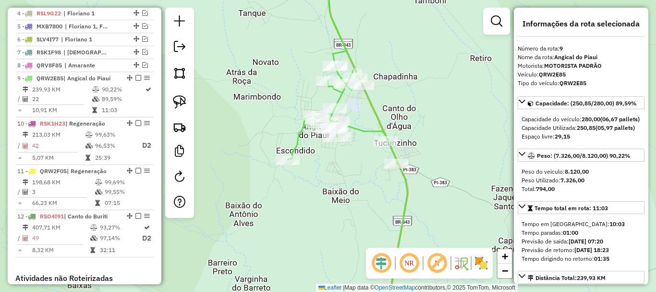
click at [407, 186] on icon at bounding box center [397, 230] width 21 height 181
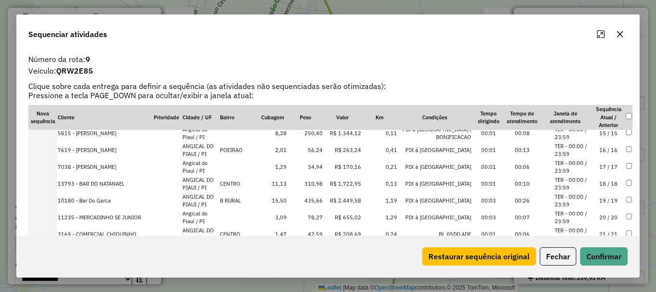
scroll to position [257, 0]
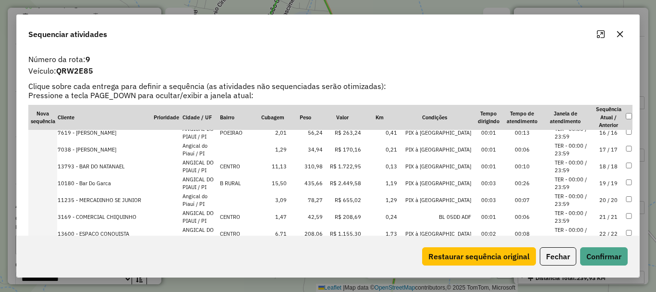
click at [601, 234] on td "22 / 22" at bounding box center [609, 233] width 34 height 17
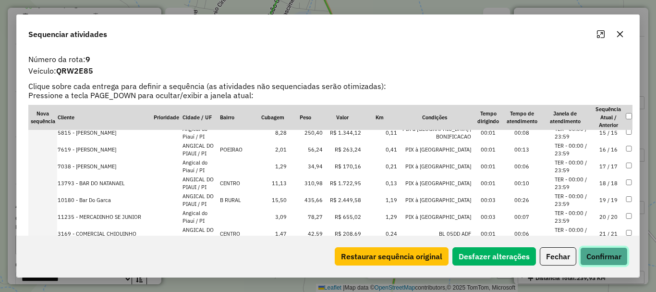
click at [599, 257] on button "Confirmar" at bounding box center [604, 256] width 48 height 18
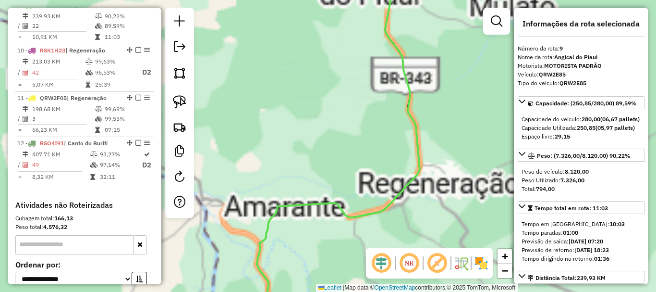
drag, startPoint x: 372, startPoint y: 53, endPoint x: 362, endPoint y: 117, distance: 64.8
click at [362, 116] on div "Janela de atendimento Grade de atendimento Capacidade Transportadoras Veículos …" at bounding box center [328, 146] width 656 height 292
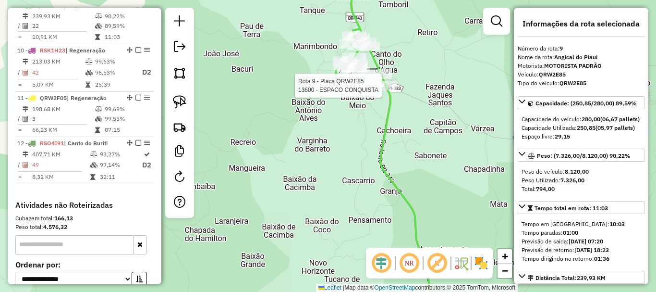
click at [390, 90] on div at bounding box center [385, 86] width 24 height 10
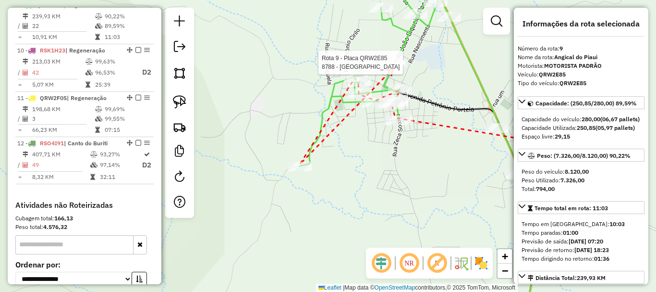
click at [393, 67] on div at bounding box center [394, 63] width 24 height 10
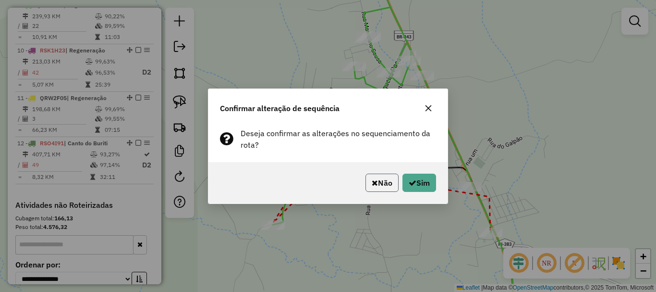
click at [388, 188] on button "Não" at bounding box center [382, 182] width 33 height 18
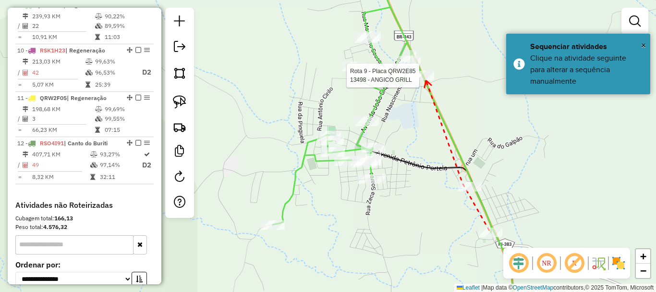
click at [426, 80] on div at bounding box center [422, 76] width 24 height 10
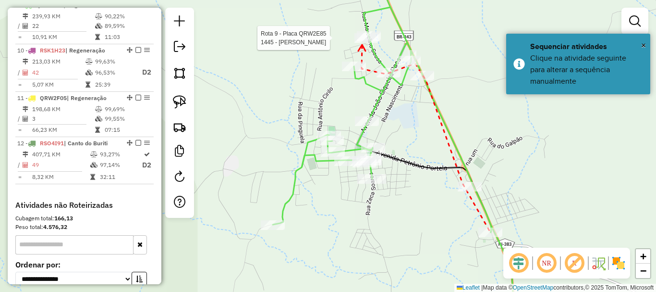
click at [362, 43] on div at bounding box center [367, 38] width 24 height 10
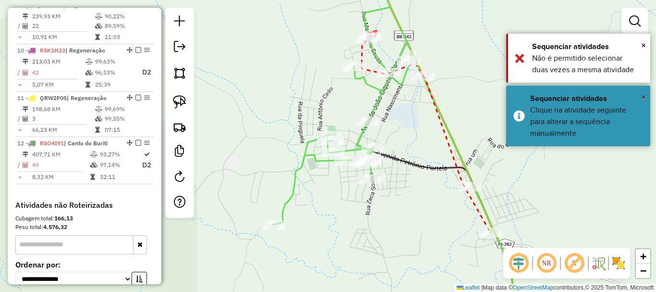
click at [377, 31] on icon at bounding box center [372, 34] width 7 height 7
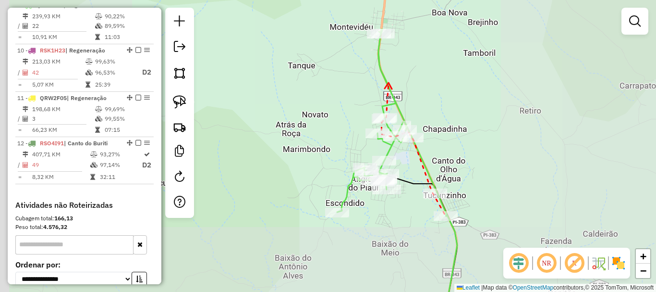
drag, startPoint x: 389, startPoint y: 83, endPoint x: 400, endPoint y: 136, distance: 54.6
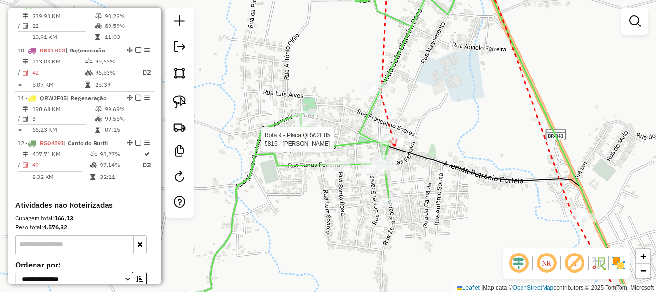
click at [395, 144] on div at bounding box center [392, 140] width 24 height 10
click at [391, 155] on icon at bounding box center [393, 150] width 7 height 7
click at [390, 207] on div at bounding box center [389, 202] width 29 height 10
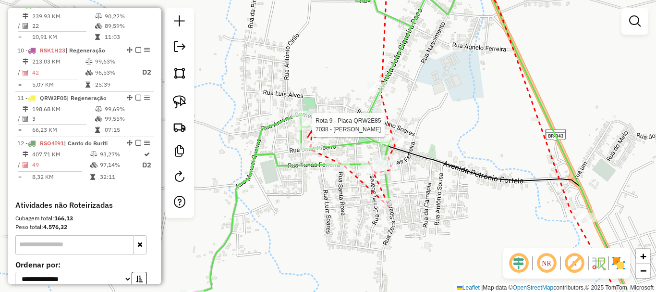
click at [312, 130] on div at bounding box center [309, 125] width 24 height 10
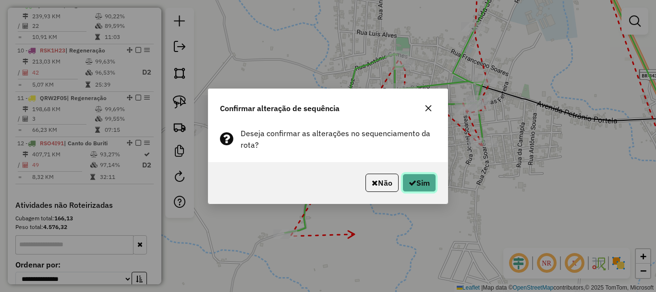
click at [435, 178] on button "Sim" at bounding box center [420, 182] width 34 height 18
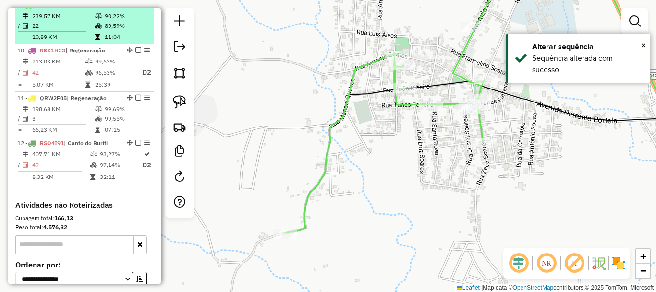
click at [138, 8] on div at bounding box center [135, 5] width 29 height 6
select select "*********"
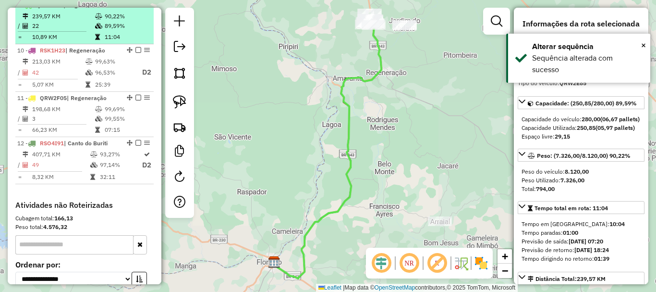
click at [136, 8] on em at bounding box center [138, 5] width 6 height 6
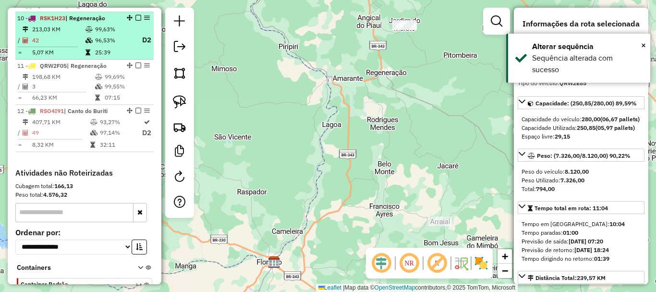
click at [100, 57] on td "25:39" at bounding box center [114, 53] width 38 height 10
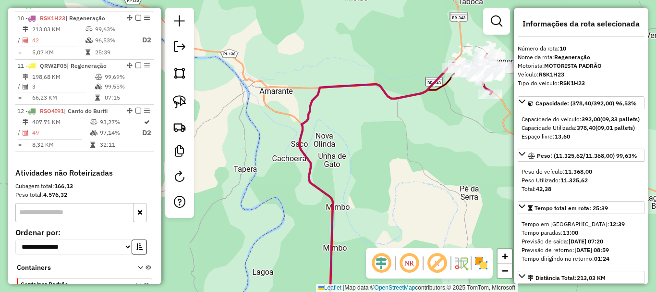
click at [394, 104] on icon at bounding box center [376, 191] width 155 height 258
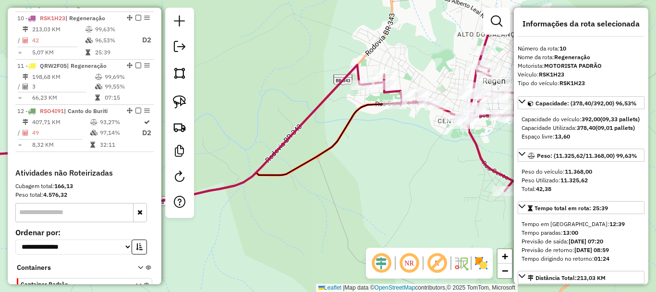
drag, startPoint x: 390, startPoint y: 106, endPoint x: 302, endPoint y: 104, distance: 88.4
click at [305, 106] on div "Janela de atendimento Grade de atendimento Capacidade Transportadoras Veículos …" at bounding box center [328, 146] width 656 height 292
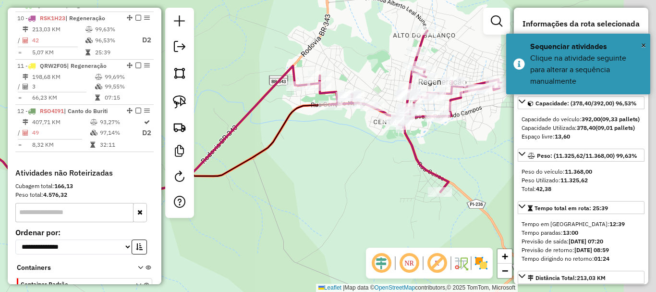
drag, startPoint x: 347, startPoint y: 128, endPoint x: 337, endPoint y: 129, distance: 9.7
click at [337, 129] on div "Janela de atendimento Grade de atendimento Capacidade Transportadoras Veículos …" at bounding box center [328, 146] width 656 height 292
click at [315, 135] on div "Janela de atendimento Grade de atendimento Capacidade Transportadoras Veículos …" at bounding box center [328, 146] width 656 height 292
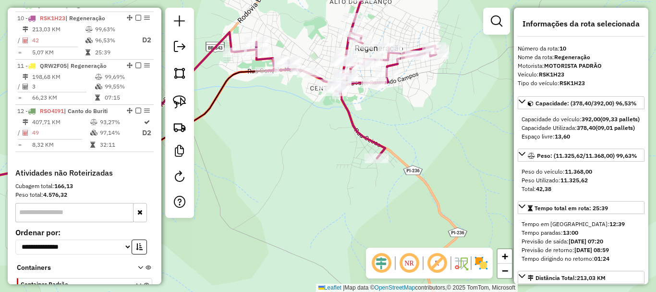
click at [362, 120] on div "Janela de atendimento Grade de atendimento Capacidade Transportadoras Veículos …" at bounding box center [328, 146] width 656 height 292
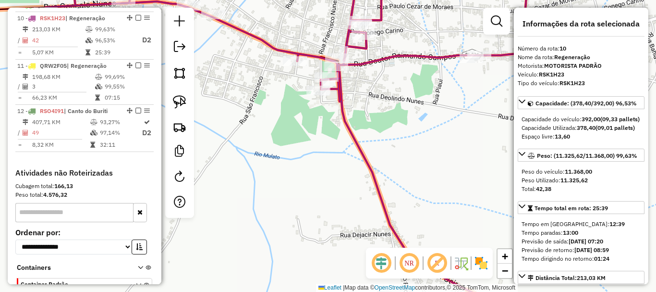
click at [308, 52] on icon at bounding box center [307, 146] width 523 height 350
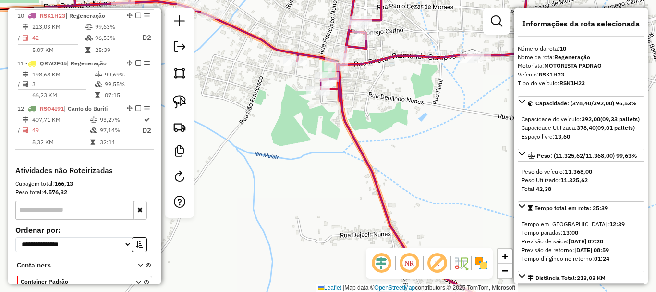
click at [308, 52] on icon at bounding box center [307, 146] width 523 height 350
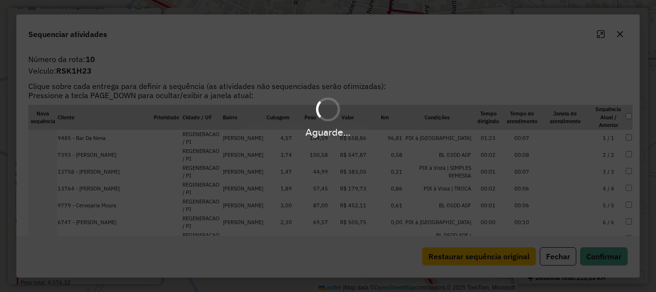
scroll to position [489, 0]
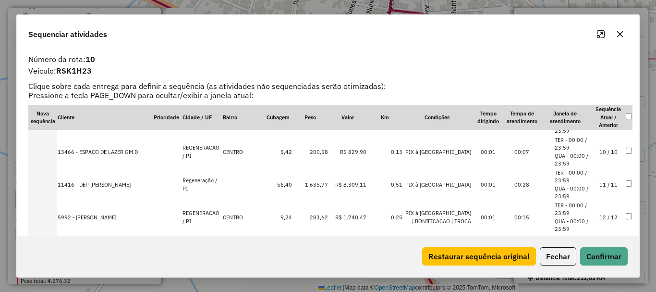
click at [594, 186] on td "11 / 11" at bounding box center [609, 184] width 34 height 33
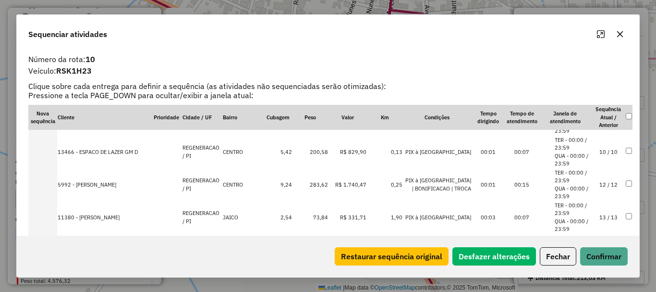
click at [606, 269] on div "Restaurar sequência original Desfazer alterações Fechar Confirmar" at bounding box center [328, 255] width 623 height 41
click at [606, 265] on button "Confirmar" at bounding box center [604, 256] width 48 height 18
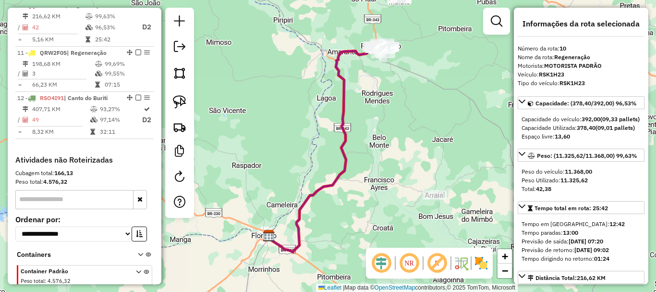
drag, startPoint x: 387, startPoint y: 88, endPoint x: 378, endPoint y: 115, distance: 28.6
click at [378, 115] on div "Janela de atendimento Grade de atendimento Capacidade Transportadoras Veículos …" at bounding box center [328, 146] width 656 height 292
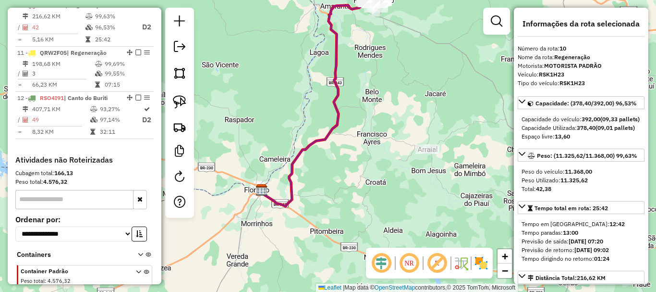
drag, startPoint x: 375, startPoint y: 70, endPoint x: 339, endPoint y: 107, distance: 52.3
click at [351, 129] on div "Janela de atendimento Grade de atendimento Capacidade Transportadoras Veículos …" at bounding box center [328, 146] width 656 height 292
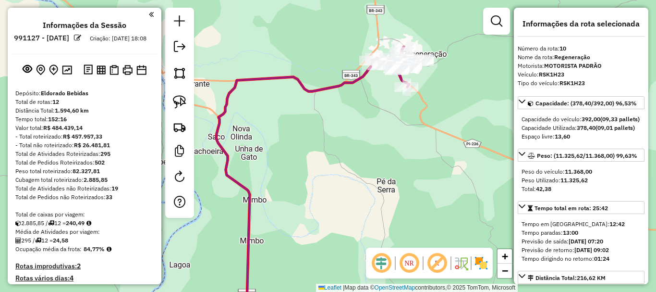
select select "*********"
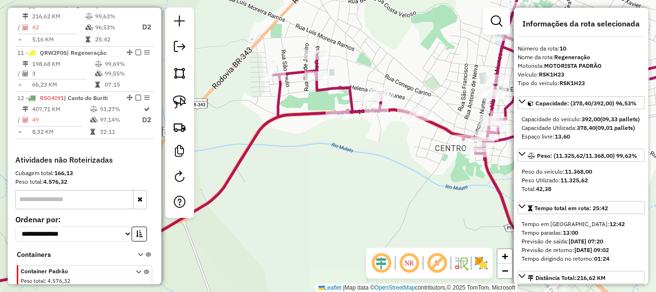
drag, startPoint x: 436, startPoint y: 147, endPoint x: 356, endPoint y: 149, distance: 79.8
click at [356, 149] on div "Janela de atendimento Grade de atendimento Capacidade Transportadoras Veículos …" at bounding box center [328, 146] width 656 height 292
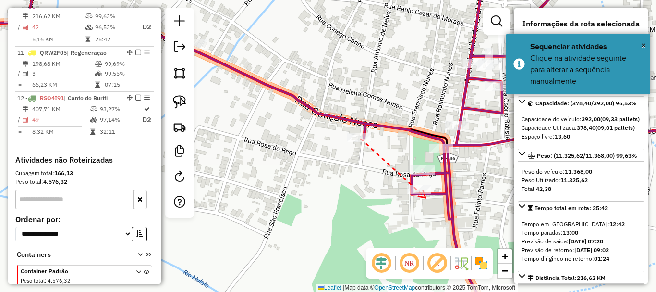
click at [426, 197] on icon at bounding box center [421, 194] width 7 height 7
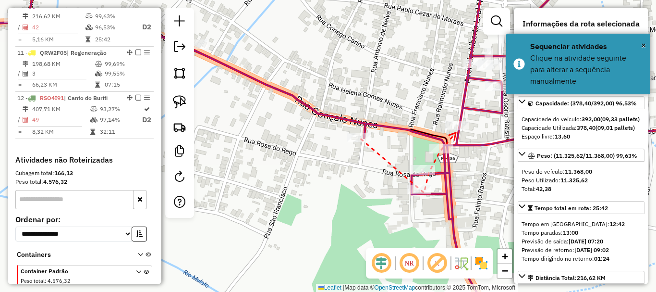
click at [456, 133] on icon at bounding box center [452, 136] width 7 height 7
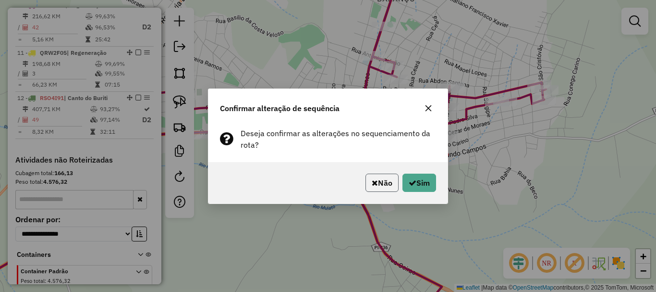
click at [373, 182] on icon "button" at bounding box center [375, 183] width 6 height 8
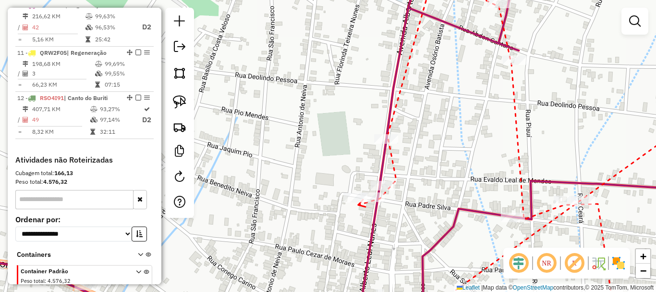
click at [356, 202] on div at bounding box center [355, 198] width 24 height 10
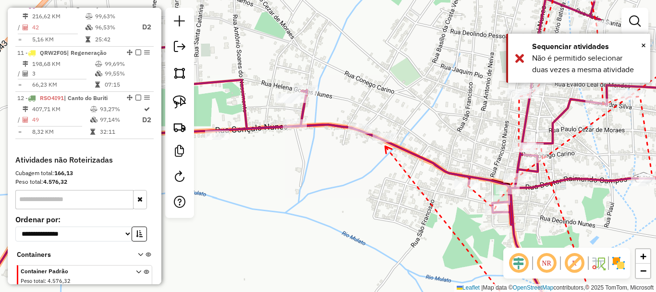
click at [385, 146] on icon at bounding box center [388, 149] width 7 height 7
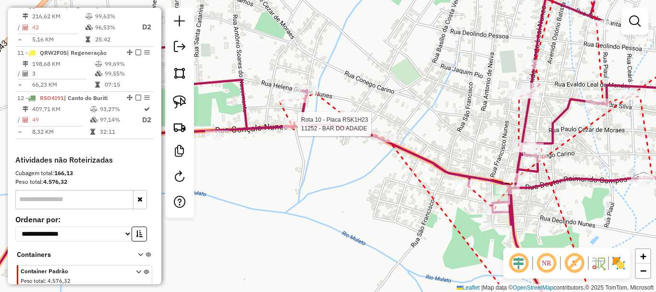
click at [294, 129] on div at bounding box center [295, 124] width 24 height 10
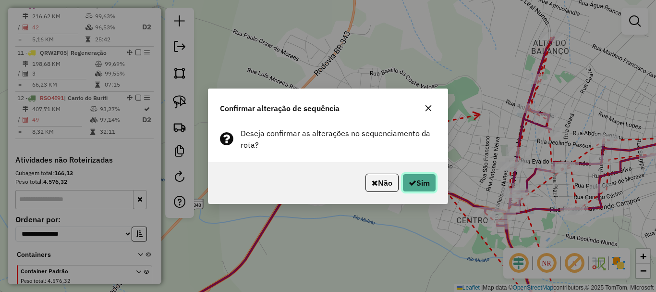
click at [424, 175] on button "Sim" at bounding box center [420, 182] width 34 height 18
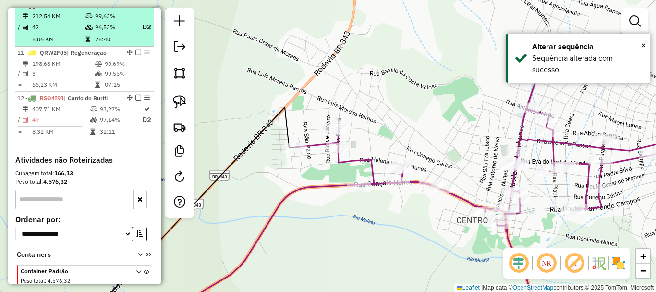
click at [136, 8] on em at bounding box center [138, 5] width 6 height 6
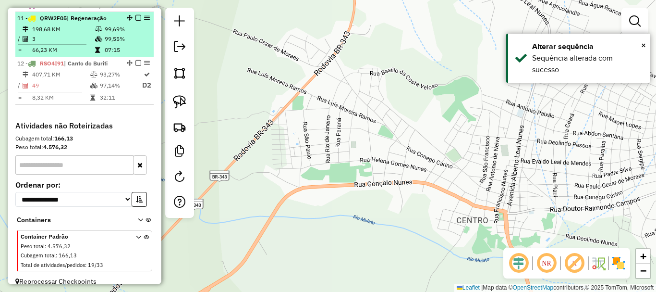
click at [123, 57] on li "11 - QRW2F05 | Regeneração 198,68 KM 99,69% / 3 99,55% = 66,23 KM 07:15" at bounding box center [84, 34] width 138 height 45
select select "*********"
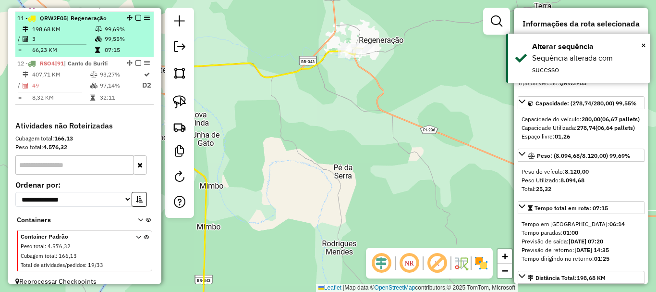
click at [135, 21] on em at bounding box center [138, 18] width 6 height 6
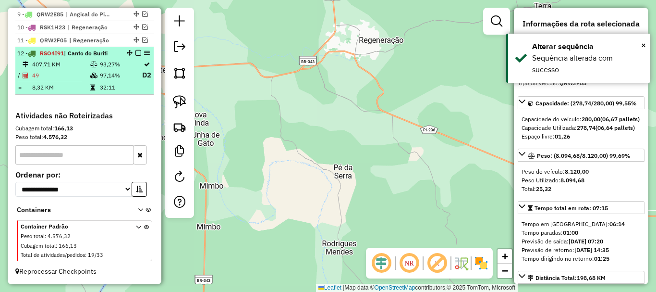
scroll to position [475, 0]
click at [99, 69] on td "97,14%" at bounding box center [120, 75] width 42 height 12
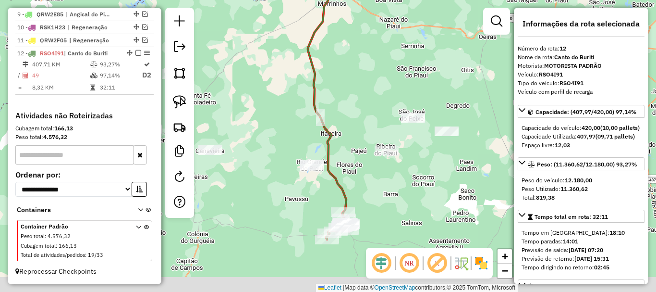
drag, startPoint x: 368, startPoint y: 176, endPoint x: 366, endPoint y: 99, distance: 76.9
click at [366, 100] on div "Janela de atendimento Grade de atendimento Capacidade Transportadoras Veículos …" at bounding box center [328, 146] width 656 height 292
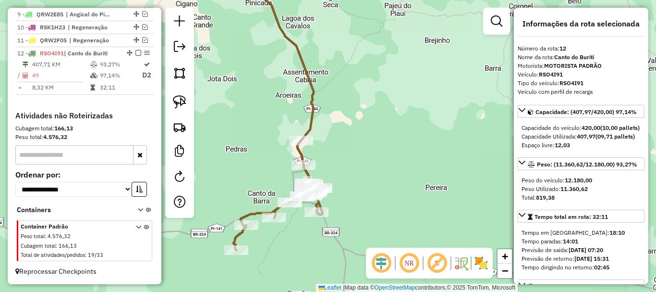
click at [314, 114] on icon at bounding box center [277, 78] width 73 height 214
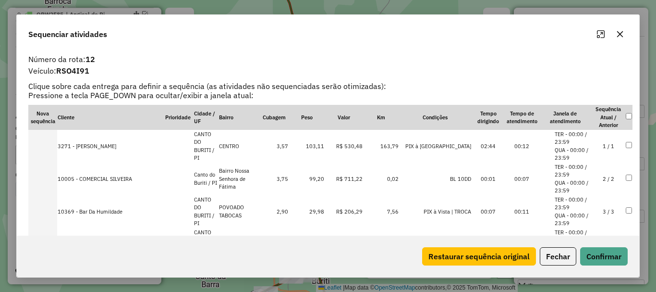
click at [600, 209] on td "3 / 3" at bounding box center [609, 211] width 34 height 33
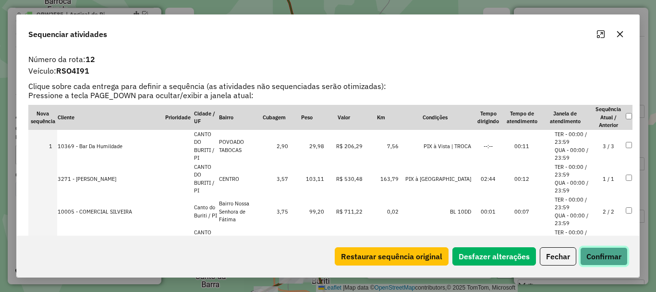
click at [611, 255] on button "Confirmar" at bounding box center [604, 256] width 48 height 18
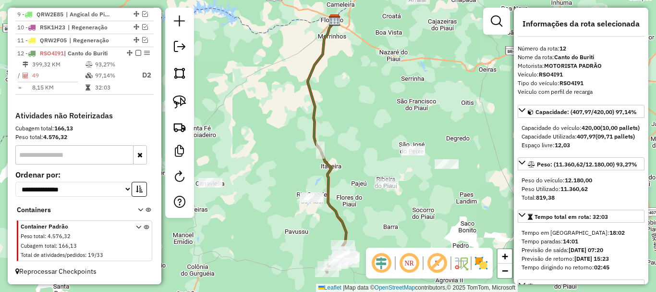
drag, startPoint x: 331, startPoint y: 186, endPoint x: 325, endPoint y: 102, distance: 84.3
click at [325, 104] on icon at bounding box center [327, 132] width 38 height 224
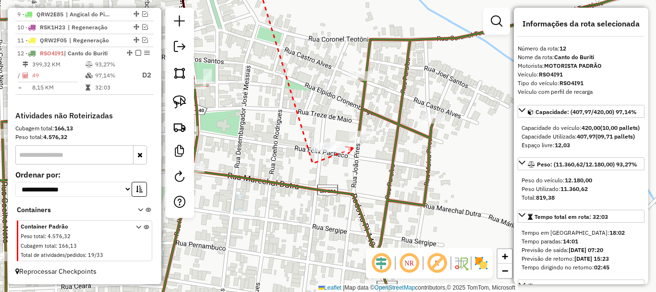
click at [360, 140] on div at bounding box center [361, 136] width 24 height 10
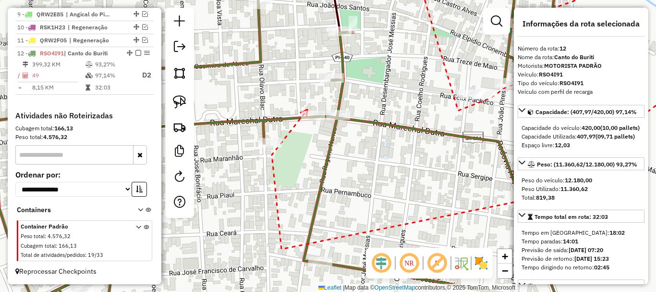
click at [307, 110] on icon at bounding box center [304, 113] width 7 height 7
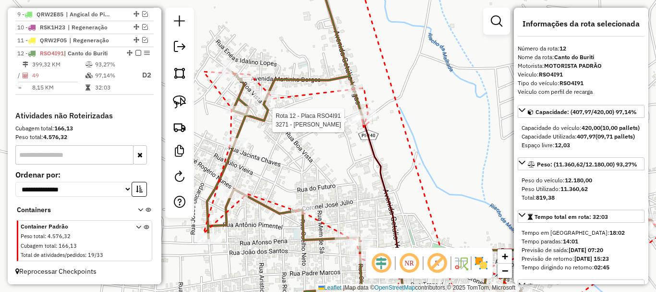
click at [364, 125] on div at bounding box center [360, 120] width 24 height 10
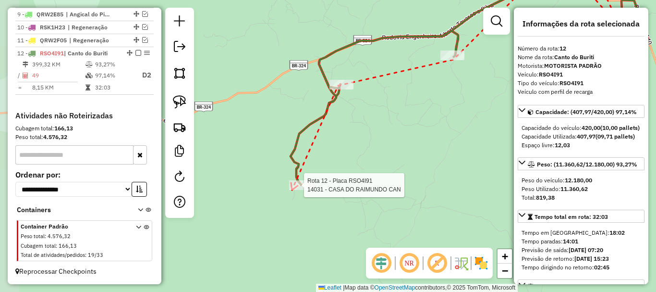
click at [292, 190] on div at bounding box center [301, 185] width 24 height 10
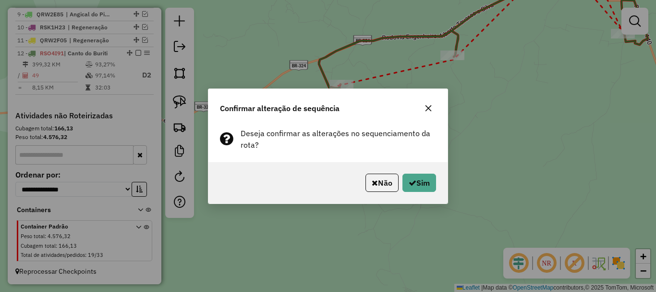
click at [422, 172] on div "Não Sim" at bounding box center [327, 182] width 239 height 41
click at [418, 179] on button "Sim" at bounding box center [420, 182] width 34 height 18
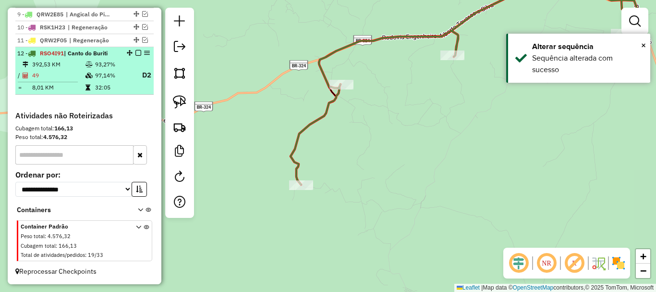
click at [135, 52] on em at bounding box center [138, 53] width 6 height 6
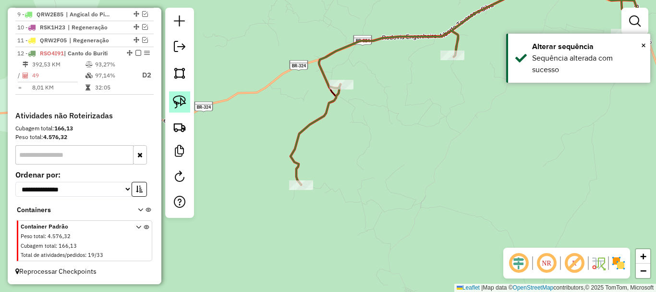
scroll to position [441, 0]
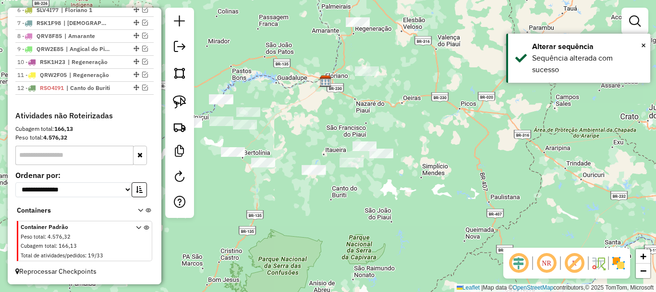
drag, startPoint x: 329, startPoint y: 146, endPoint x: 343, endPoint y: 218, distance: 73.5
click at [342, 219] on div "Janela de atendimento Grade de atendimento Capacidade Transportadoras Veículos …" at bounding box center [328, 146] width 656 height 292
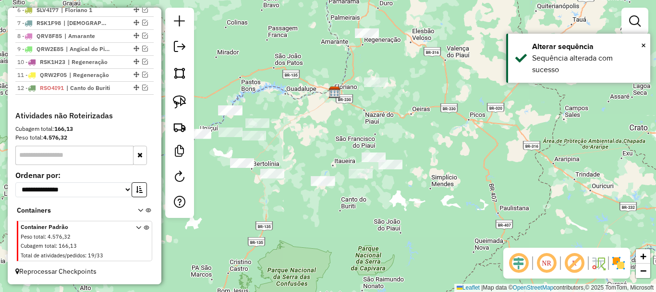
drag, startPoint x: 351, startPoint y: 210, endPoint x: 419, endPoint y: 202, distance: 68.6
click at [417, 205] on div "Janela de atendimento Grade de atendimento Capacidade Transportadoras Veículos …" at bounding box center [328, 146] width 656 height 292
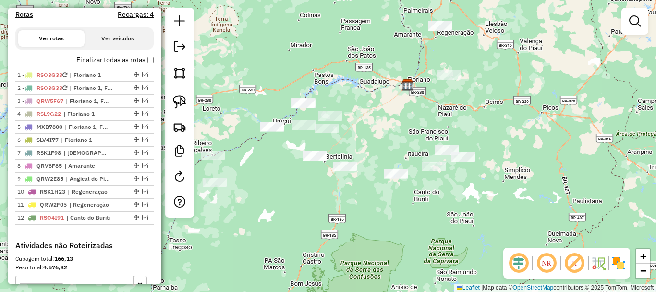
scroll to position [248, 0]
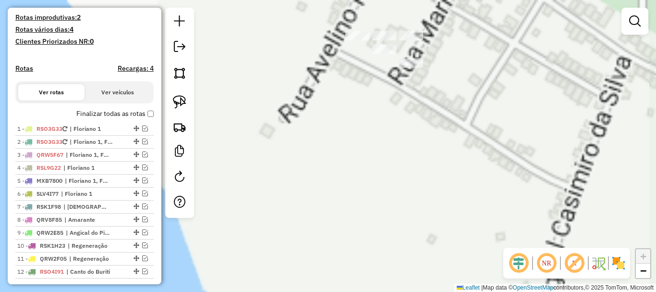
drag, startPoint x: 453, startPoint y: 82, endPoint x: 443, endPoint y: 111, distance: 31.0
click at [443, 111] on div "Janela de atendimento Grade de atendimento Capacidade Transportadoras Veículos …" at bounding box center [328, 146] width 656 height 292
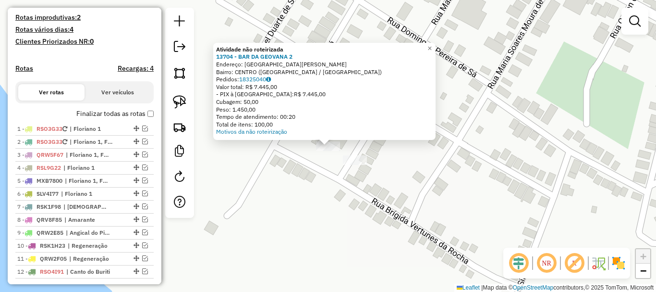
click at [334, 155] on div "Atividade não roteirizada 13704 - BAR DA GEOVANA 2 Endereço: Rua Maria de Sa Ri…" at bounding box center [328, 146] width 656 height 292
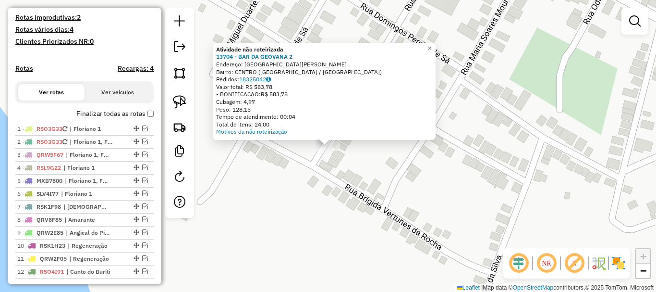
click at [330, 170] on div "Atividade não roteirizada 13704 - BAR DA GEOVANA 2 Endereço: Rua Maria de Sa Ri…" at bounding box center [328, 146] width 656 height 292
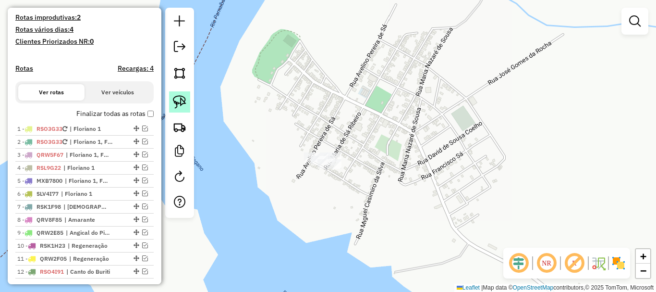
click at [186, 105] on img at bounding box center [179, 101] width 13 height 13
drag, startPoint x: 319, startPoint y: 135, endPoint x: 365, endPoint y: 190, distance: 72.0
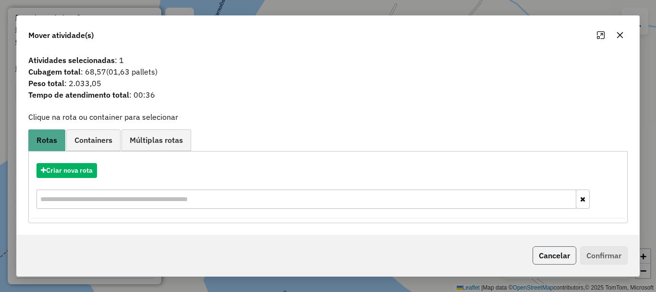
click at [541, 250] on button "Cancelar" at bounding box center [555, 255] width 44 height 18
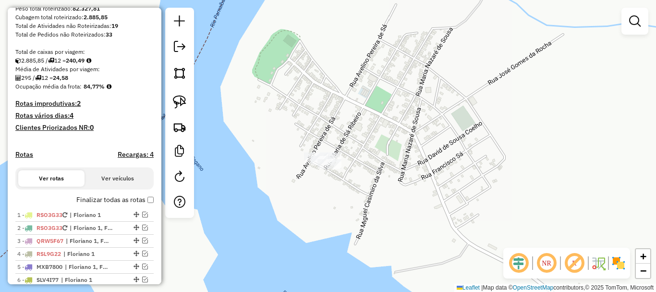
scroll to position [56, 0]
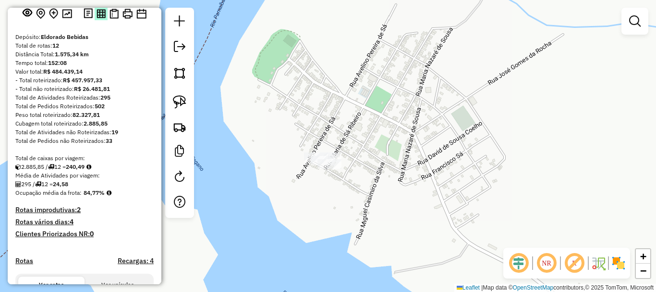
click at [102, 20] on button at bounding box center [101, 13] width 13 height 13
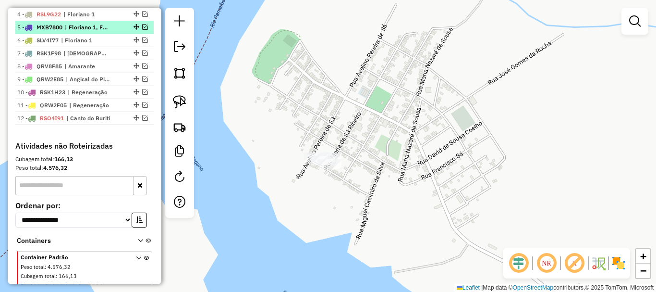
scroll to position [441, 0]
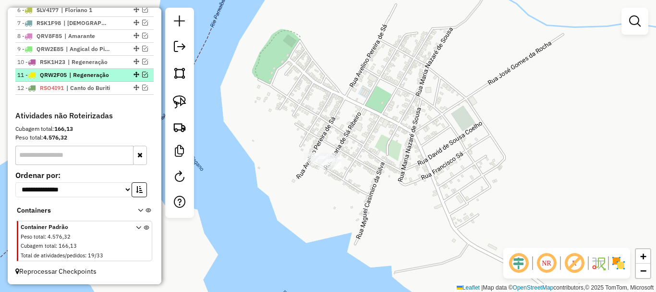
click at [143, 73] on em at bounding box center [145, 75] width 6 height 6
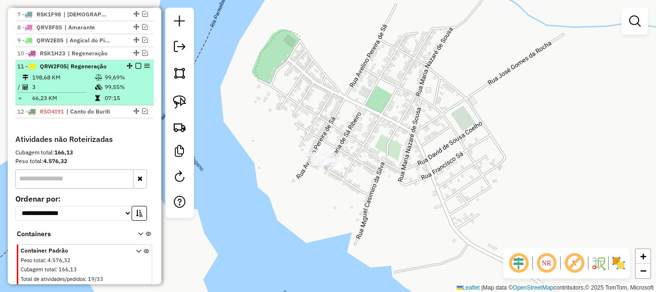
click at [98, 103] on td at bounding box center [100, 98] width 10 height 10
select select "*********"
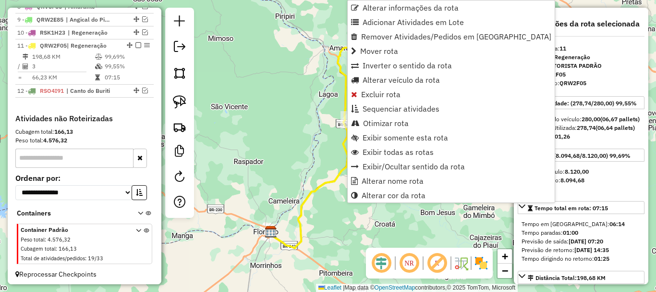
scroll to position [473, 0]
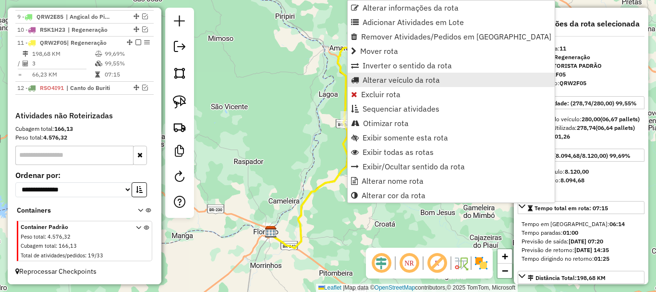
click at [390, 78] on span "Alterar veículo da rota" at bounding box center [401, 80] width 77 height 8
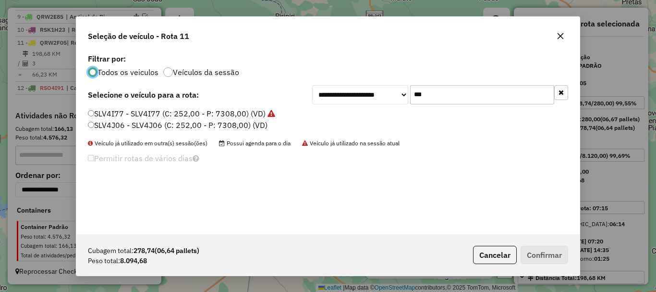
scroll to position [5, 3]
click at [416, 89] on input "***" at bounding box center [482, 94] width 144 height 19
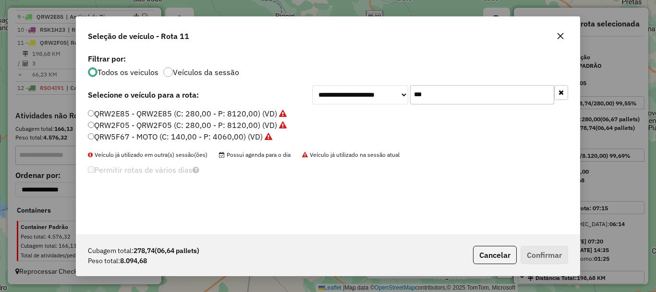
type input "***"
click at [113, 113] on label "QRW2E85 - QRW2E85 (C: 280,00 - P: 8120,00) (VD)" at bounding box center [187, 114] width 199 height 12
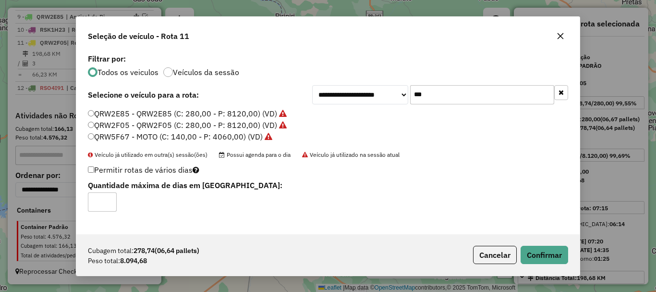
click at [105, 198] on input "*" at bounding box center [102, 201] width 29 height 19
type input "*"
click at [107, 199] on input "*" at bounding box center [102, 201] width 29 height 19
click at [553, 246] on button "Confirmar" at bounding box center [545, 254] width 48 height 18
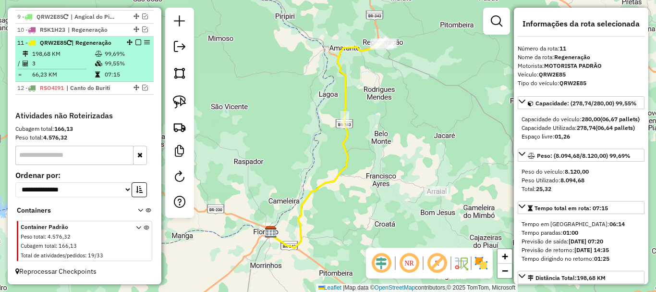
click at [137, 42] on em at bounding box center [138, 42] width 6 height 6
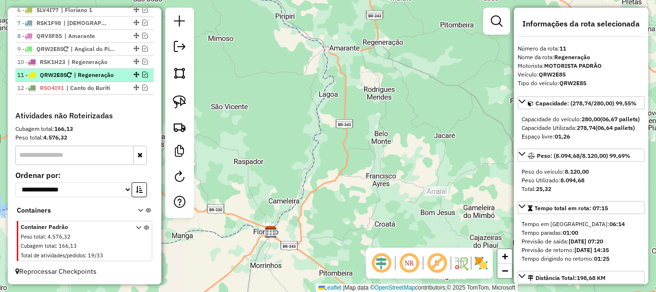
scroll to position [441, 0]
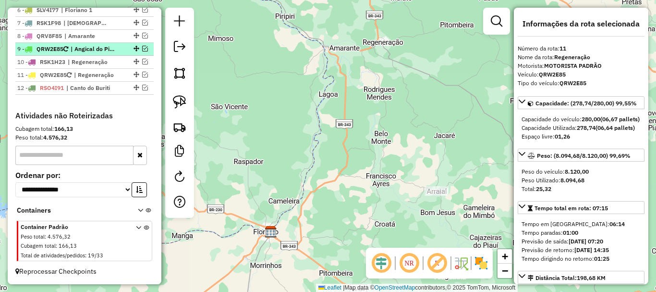
click at [142, 49] on em at bounding box center [145, 49] width 6 height 6
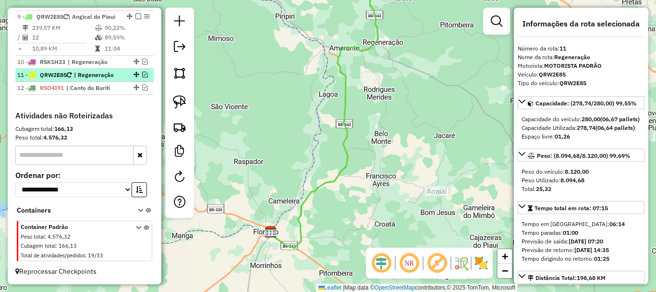
click at [97, 79] on span "| Regeneração" at bounding box center [96, 75] width 44 height 9
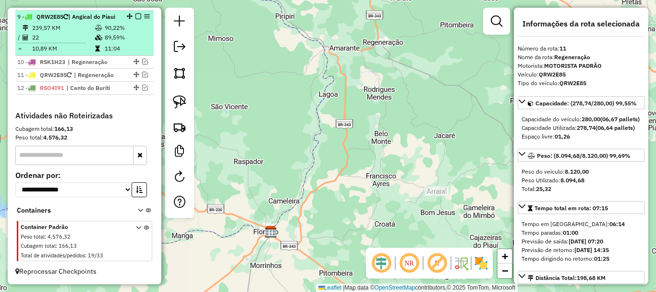
click at [95, 33] on td at bounding box center [100, 28] width 10 height 10
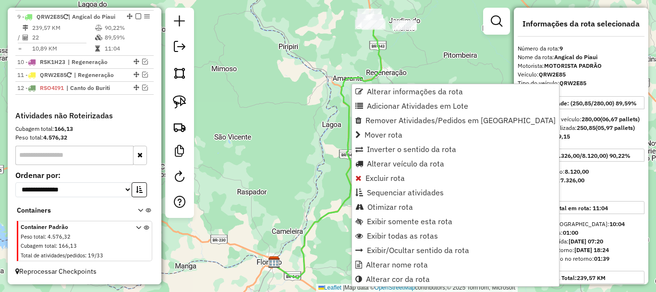
scroll to position [476, 0]
click at [403, 162] on span "Alterar veículo da rota" at bounding box center [405, 163] width 77 height 8
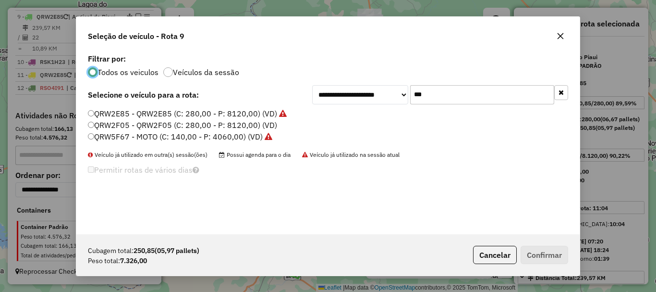
scroll to position [5, 3]
click at [435, 100] on input "***" at bounding box center [482, 94] width 144 height 19
click at [125, 130] on label "QRW2F05 - QRW2F05 (C: 280,00 - P: 8120,00) (VD)" at bounding box center [182, 125] width 189 height 12
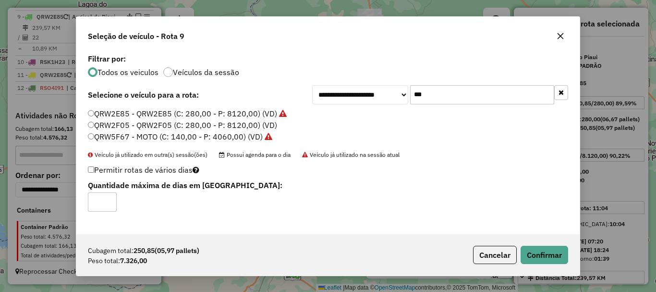
click at [105, 196] on input "*" at bounding box center [102, 201] width 29 height 19
type input "*"
click at [107, 198] on input "*" at bounding box center [102, 201] width 29 height 19
click at [547, 261] on button "Confirmar" at bounding box center [545, 254] width 48 height 18
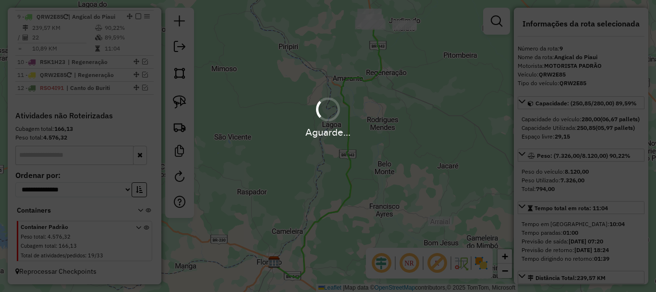
scroll to position [473, 0]
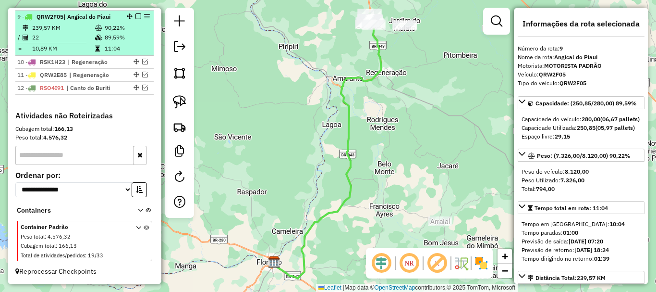
click at [135, 16] on em at bounding box center [138, 16] width 6 height 6
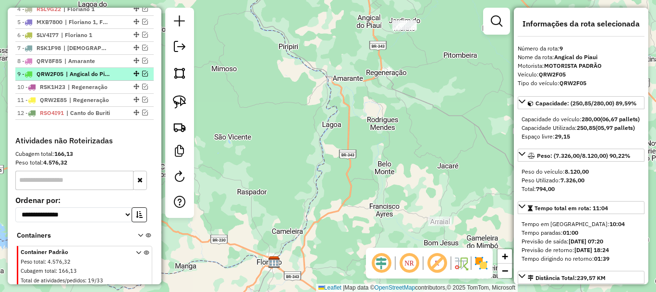
scroll to position [392, 0]
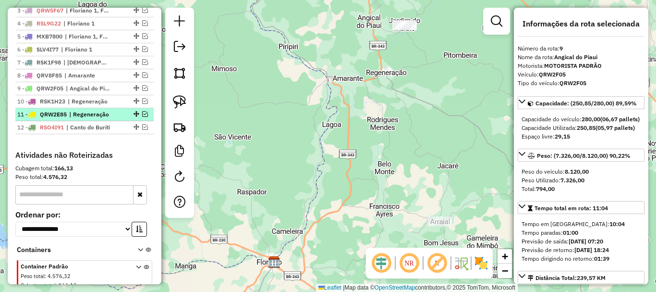
click at [91, 117] on li "11 - QRW2E85 | Regeneração" at bounding box center [84, 114] width 138 height 13
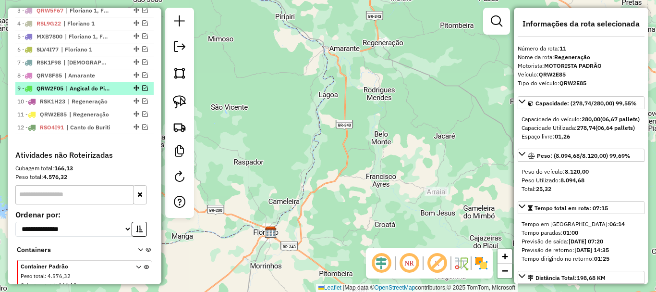
click at [107, 93] on span "| Angical do Piaui" at bounding box center [88, 88] width 44 height 9
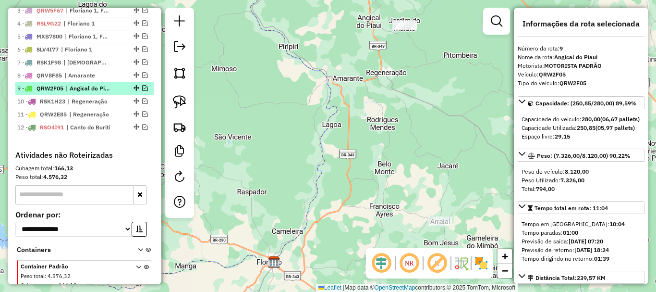
click at [142, 91] on em at bounding box center [145, 88] width 6 height 6
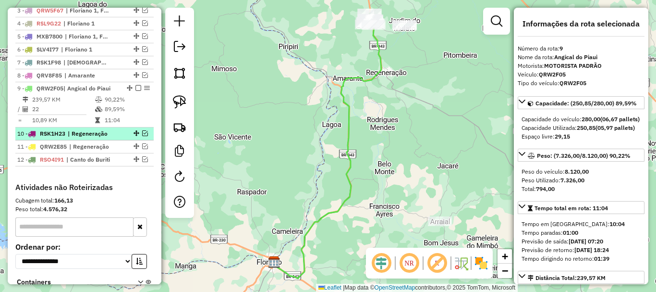
click at [142, 136] on em at bounding box center [145, 133] width 6 height 6
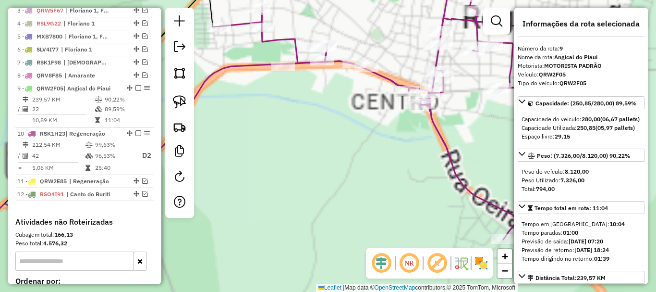
drag, startPoint x: 254, startPoint y: 91, endPoint x: 268, endPoint y: 104, distance: 18.7
click at [266, 102] on div "Janela de atendimento Grade de atendimento Capacidade Transportadoras Veículos …" at bounding box center [328, 146] width 656 height 292
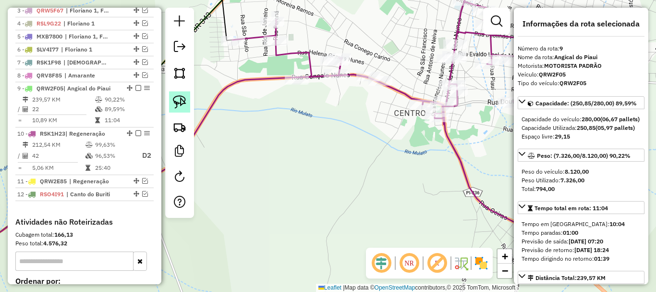
click at [182, 96] on img at bounding box center [179, 101] width 13 height 13
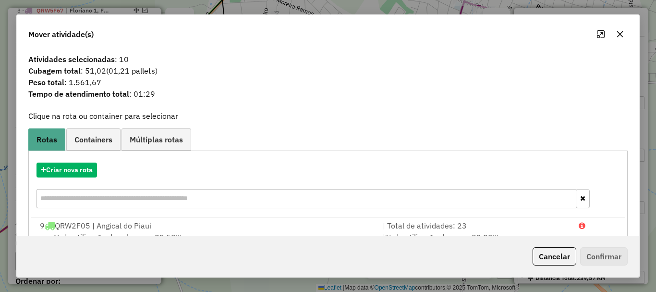
scroll to position [37, 0]
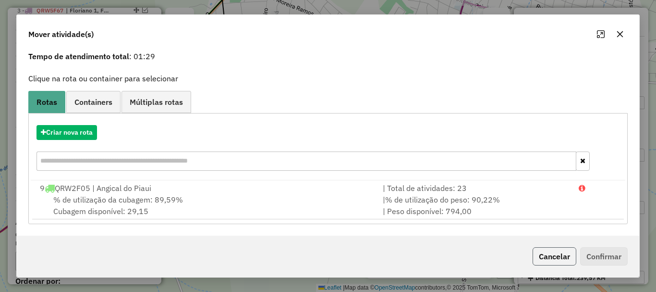
click at [548, 249] on button "Cancelar" at bounding box center [555, 256] width 44 height 18
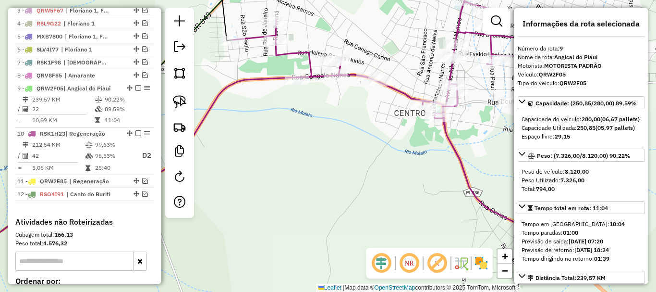
drag, startPoint x: 280, startPoint y: 266, endPoint x: 229, endPoint y: 303, distance: 62.3
click at [229, 291] on html "Aguarde... Pop-up bloqueado! Seu navegador bloqueou automáticamente a abertura …" at bounding box center [328, 146] width 656 height 292
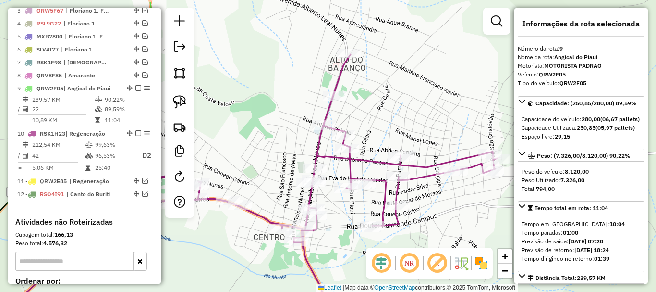
drag, startPoint x: 260, startPoint y: 175, endPoint x: 255, endPoint y: 181, distance: 7.5
click at [255, 181] on div "Janela de atendimento Grade de atendimento Capacidade Transportadoras Veículos …" at bounding box center [328, 146] width 656 height 292
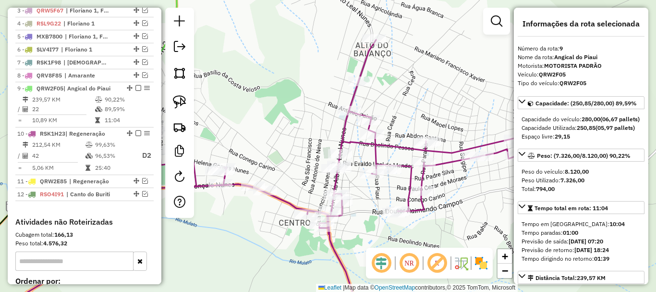
drag, startPoint x: 281, startPoint y: 149, endPoint x: 386, endPoint y: 117, distance: 110.2
click at [392, 106] on div "Janela de atendimento Grade de atendimento Capacidade Transportadoras Veículos …" at bounding box center [328, 146] width 656 height 292
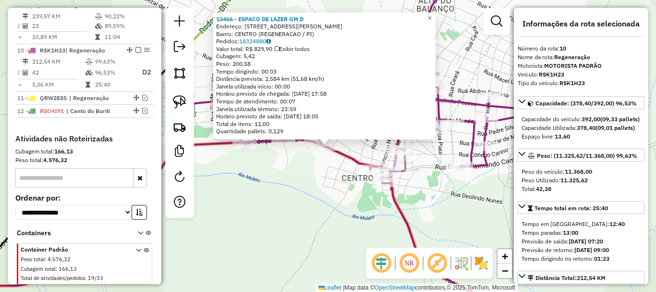
scroll to position [507, 0]
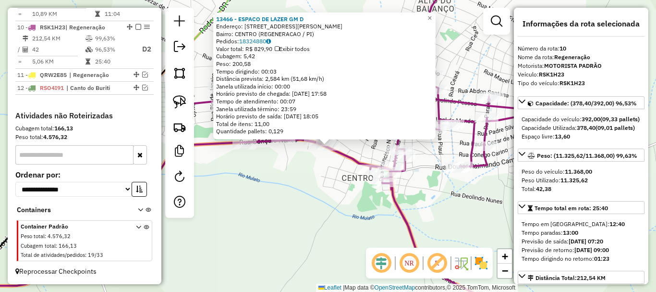
click at [330, 155] on div "13466 - ESPACO DE LAZER GM D Endereço: Rua Goncalo Nunes pi 516 Bairro: CENTRO …" at bounding box center [328, 146] width 656 height 292
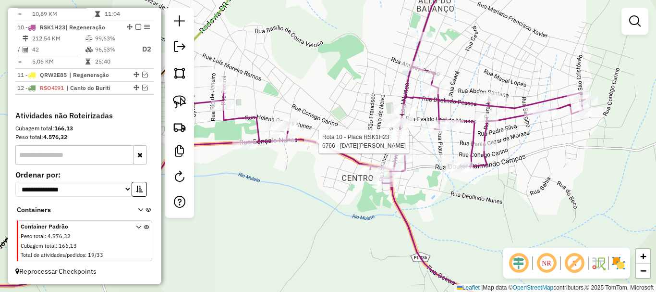
select select "*********"
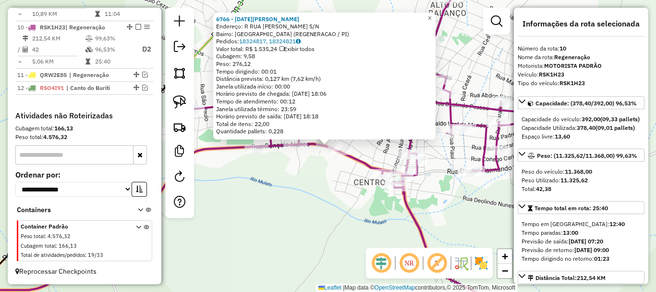
click at [313, 177] on div "6766 - LUCIA MARIA PEREIRA DE CARVALHO Endereço: R RUA GONCALO NUNES S/N Bairro…" at bounding box center [328, 146] width 656 height 292
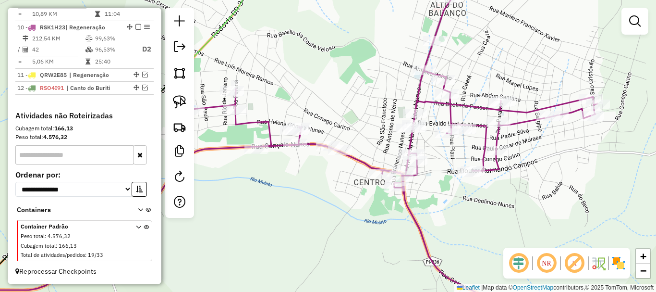
click at [294, 148] on div at bounding box center [295, 143] width 24 height 10
select select "*********"
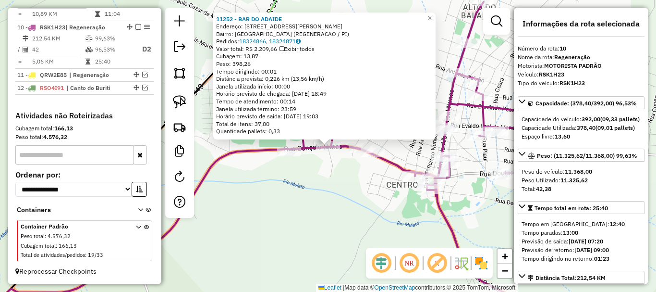
click at [308, 176] on div "Rota 10 - Placa RSK1H23 13764 - MARCIO AMERICO NEIVA 11252 - BAR DO ADAIDE Ende…" at bounding box center [328, 146] width 656 height 292
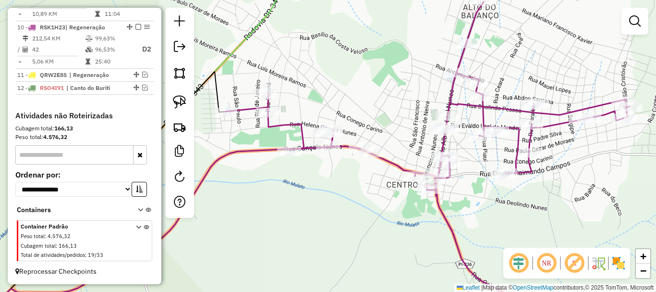
select select "*********"
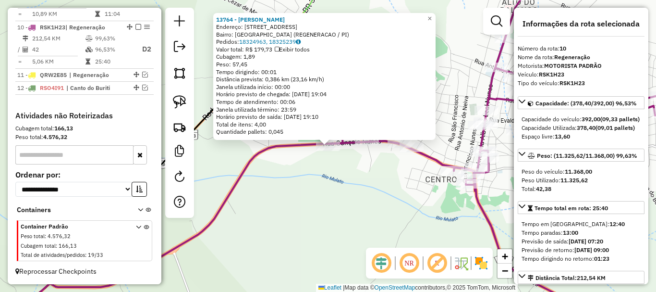
drag, startPoint x: 290, startPoint y: 166, endPoint x: 224, endPoint y: 133, distance: 73.9
click at [290, 167] on div "13764 - MARCIO AMERICO NEIVA Endereço: Rua Goncalo Nunes 855 Bairro: SAO VICENT…" at bounding box center [328, 146] width 656 height 292
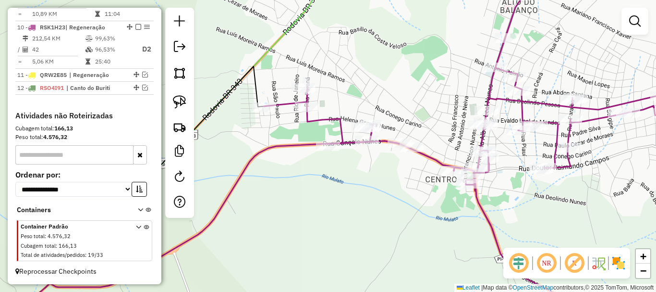
drag, startPoint x: 169, startPoint y: 107, endPoint x: 208, endPoint y: 105, distance: 38.9
click at [169, 106] on div at bounding box center [179, 113] width 29 height 210
drag, startPoint x: 178, startPoint y: 100, endPoint x: 202, endPoint y: 97, distance: 23.8
click at [178, 100] on img at bounding box center [179, 101] width 13 height 13
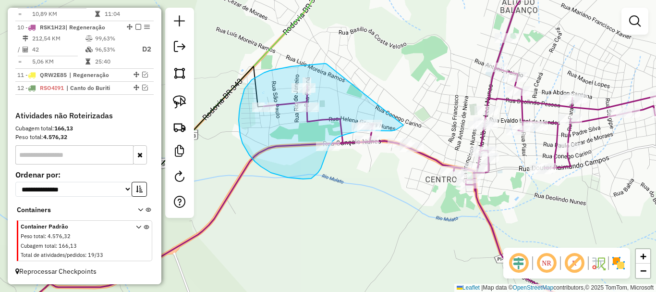
drag, startPoint x: 327, startPoint y: 64, endPoint x: 405, endPoint y: 123, distance: 98.1
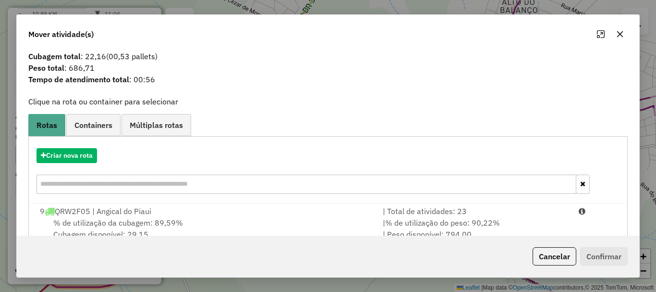
scroll to position [37, 0]
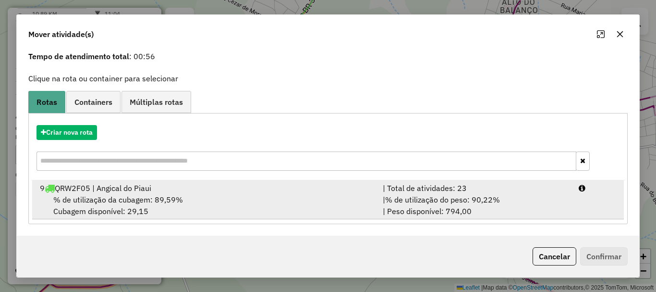
drag, startPoint x: 452, startPoint y: 183, endPoint x: 458, endPoint y: 184, distance: 6.5
click at [455, 183] on div "| Total de atividades: 23" at bounding box center [475, 188] width 196 height 12
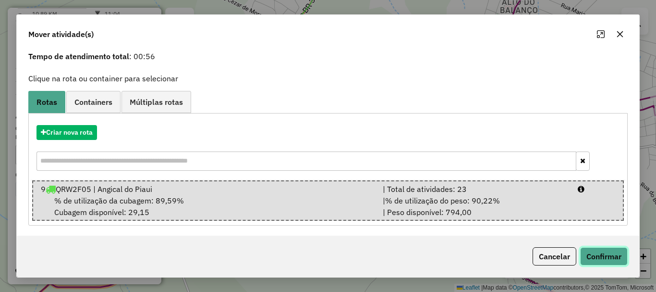
click at [601, 253] on button "Confirmar" at bounding box center [604, 256] width 48 height 18
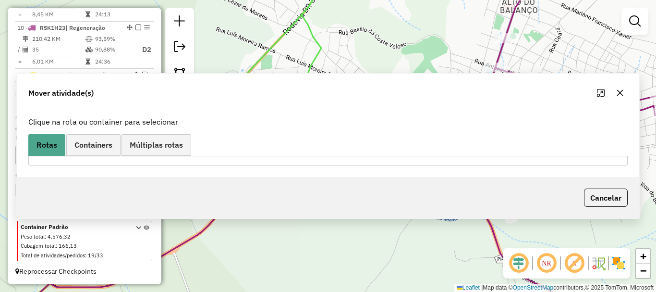
scroll to position [415, 0]
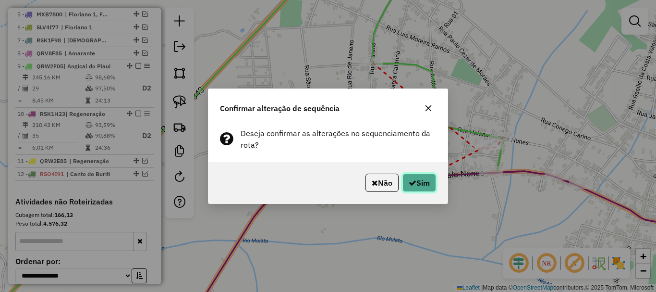
click at [426, 190] on button "Sim" at bounding box center [420, 182] width 34 height 18
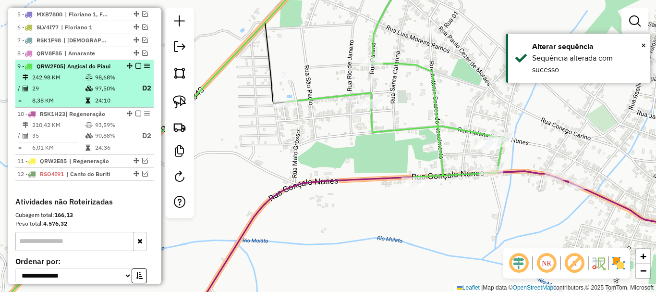
click at [136, 69] on em at bounding box center [138, 66] width 6 height 6
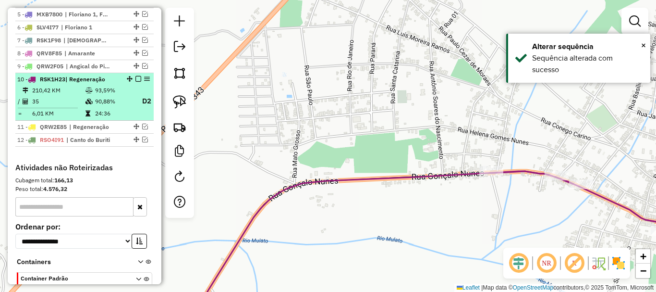
click at [124, 95] on td "93,59%" at bounding box center [114, 91] width 38 height 10
select select "*********"
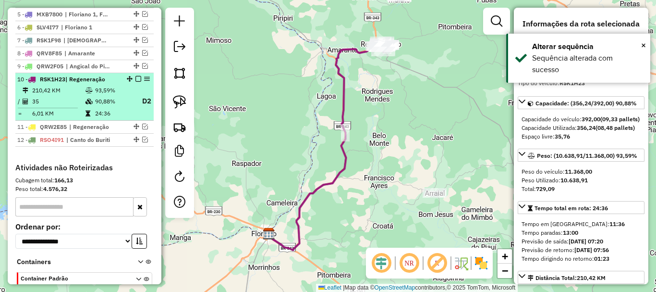
click at [135, 82] on em at bounding box center [138, 79] width 6 height 6
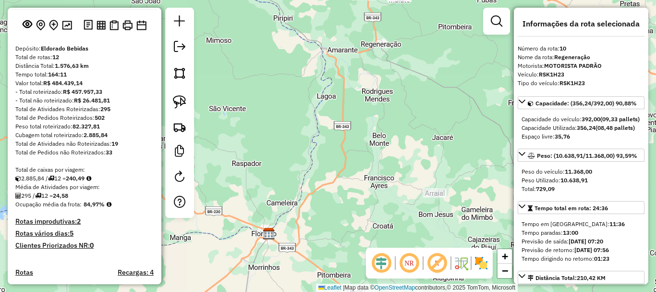
scroll to position [0, 0]
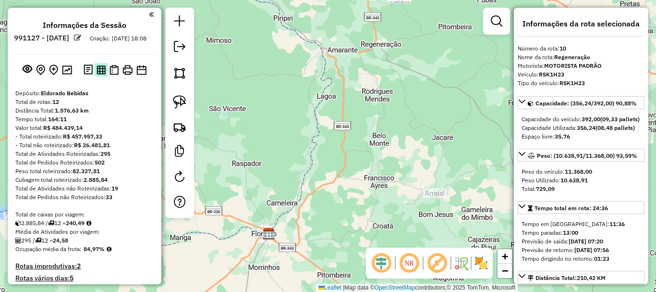
click at [101, 74] on img at bounding box center [101, 69] width 9 height 9
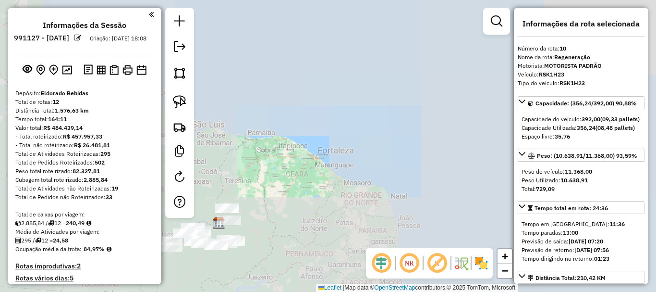
drag, startPoint x: 366, startPoint y: 205, endPoint x: 379, endPoint y: 199, distance: 14.0
click at [374, 201] on div "Janela de atendimento Grade de atendimento Capacidade Transportadoras Veículos …" at bounding box center [328, 146] width 656 height 292
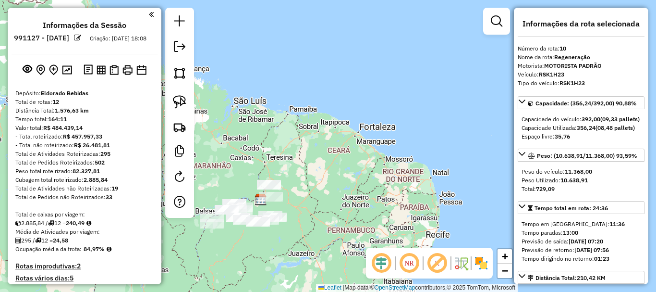
click at [413, 258] on em at bounding box center [409, 262] width 23 height 23
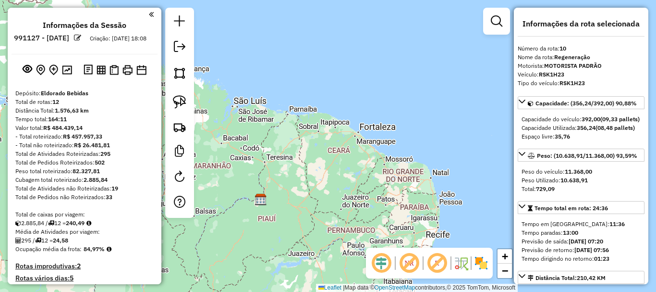
click at [408, 264] on em at bounding box center [409, 262] width 23 height 23
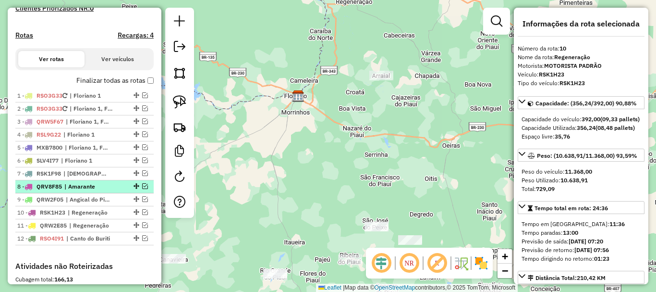
scroll to position [336, 0]
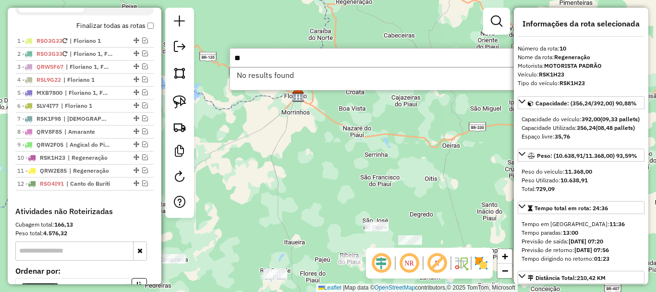
type input "*"
click at [282, 56] on input "********" at bounding box center [374, 57] width 288 height 19
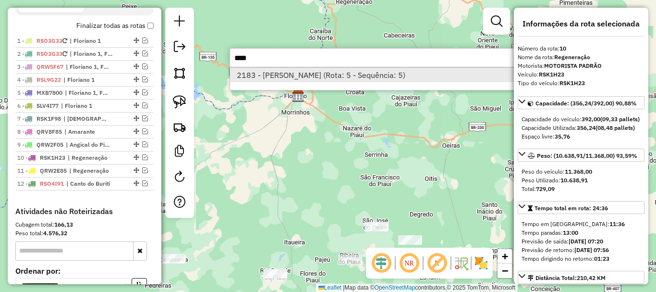
type input "****"
click at [305, 80] on li "2183 - ERICO DOMINGOS MUHL (Rota: 5 - Sequência: 5)" at bounding box center [373, 75] width 287 height 14
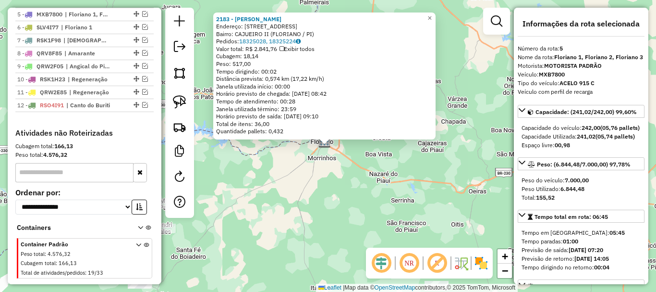
scroll to position [424, 0]
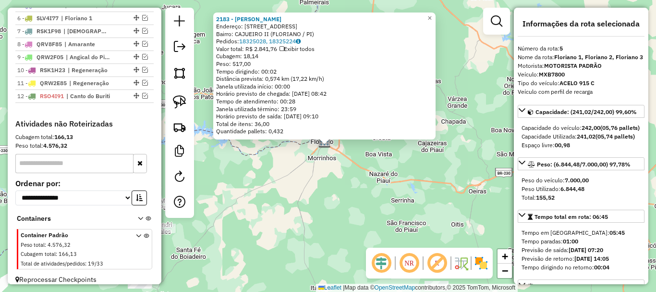
click at [304, 183] on div "2183 - ERICO DOMINGOS MUHL Endereço: R NOSSA SENHORA APARECIDA 30 Bairro: CAJUE…" at bounding box center [328, 146] width 656 height 292
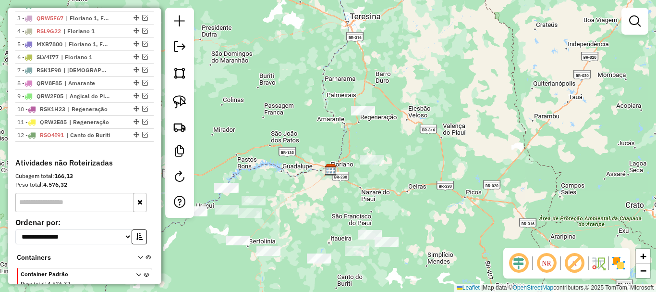
scroll to position [344, 0]
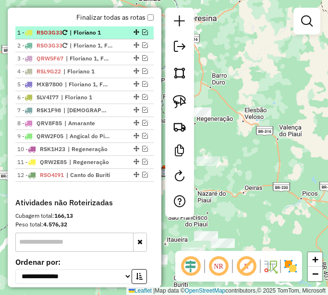
click at [142, 35] on em at bounding box center [145, 32] width 6 height 6
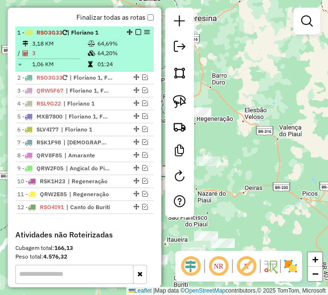
click at [136, 35] on em at bounding box center [138, 32] width 6 height 6
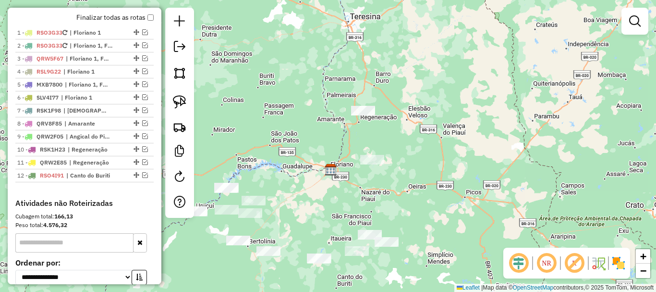
drag, startPoint x: 342, startPoint y: 194, endPoint x: 407, endPoint y: 150, distance: 78.9
click at [406, 151] on div "Janela de atendimento Grade de atendimento Capacidade Transportadoras Veículos …" at bounding box center [328, 146] width 656 height 292
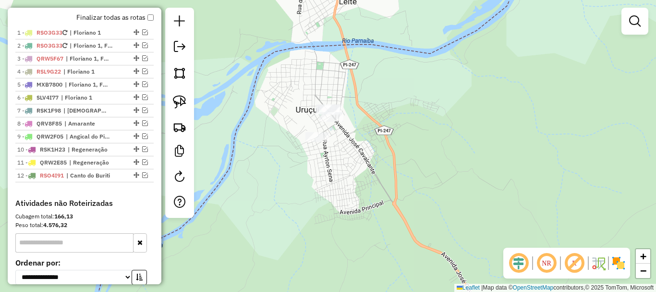
click at [342, 128] on div "Janela de atendimento Grade de atendimento Capacidade Transportadoras Veículos …" at bounding box center [328, 146] width 656 height 292
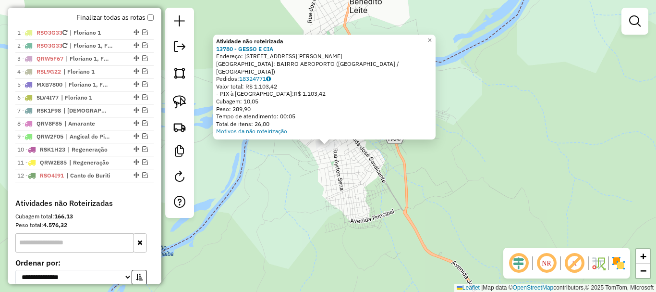
click at [349, 159] on div "Atividade não roteirizada 13780 - GESSO E CIA Endereço: Rua Almir Benvindo 1260…" at bounding box center [328, 146] width 656 height 292
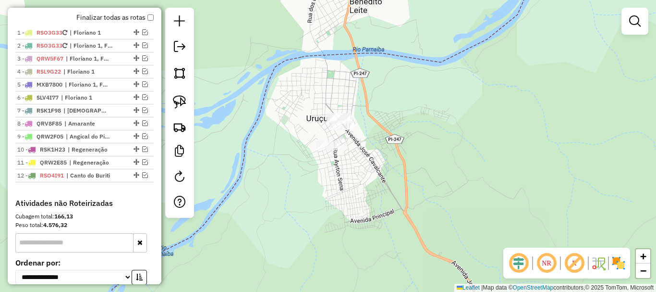
click at [343, 130] on div at bounding box center [342, 126] width 24 height 10
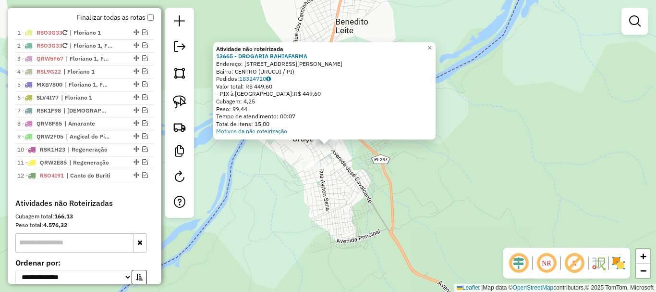
click at [356, 177] on div "Atividade não roteirizada 13665 - DROGARIA BAHIAFARMA Endereço: Avenida Jose Ca…" at bounding box center [328, 146] width 656 height 292
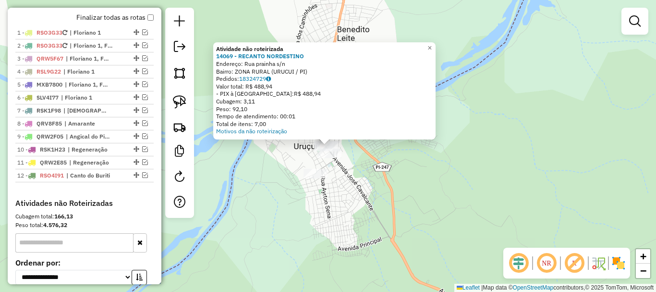
click at [358, 154] on div "Atividade não roteirizada 14069 - RECANTO NORDESTINO Endereço: Rua prainha s/n …" at bounding box center [328, 146] width 656 height 292
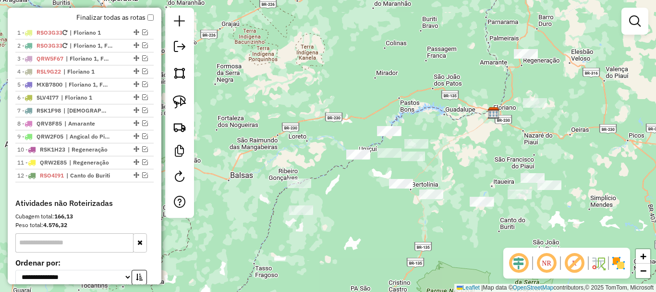
click at [324, 174] on div "Janela de atendimento Grade de atendimento Capacidade Transportadoras Veículos …" at bounding box center [328, 146] width 656 height 292
click at [299, 177] on div "Janela de atendimento Grade de atendimento Capacidade Transportadoras Veículos …" at bounding box center [328, 146] width 656 height 292
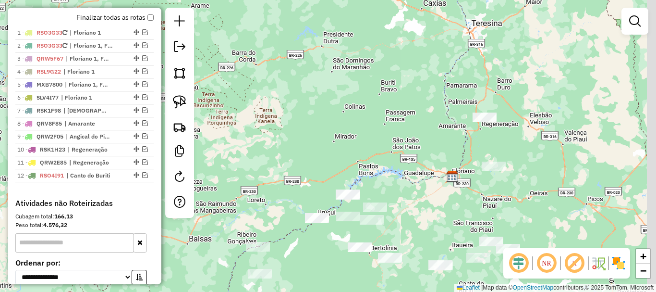
drag, startPoint x: 465, startPoint y: 180, endPoint x: 417, endPoint y: 250, distance: 84.7
click at [417, 250] on div "Janela de atendimento Grade de atendimento Capacidade Transportadoras Veículos …" at bounding box center [328, 146] width 656 height 292
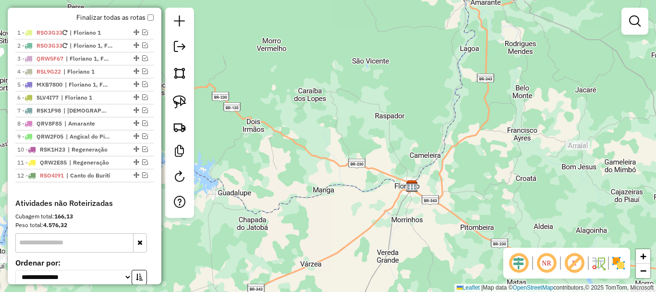
click at [413, 187] on img at bounding box center [412, 186] width 12 height 12
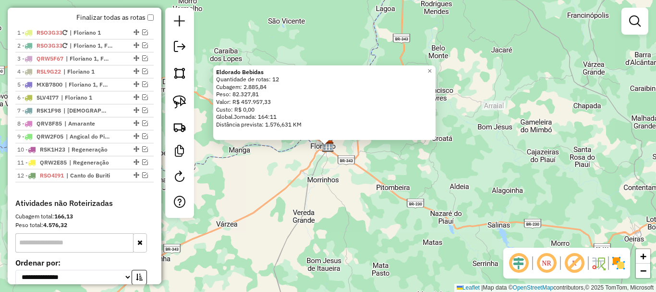
click at [360, 177] on div "Eldorado Bebidas Quantidade de rotas: 12 Cubagem: 2.885,84 Peso: 82.327,81 Valo…" at bounding box center [328, 146] width 656 height 292
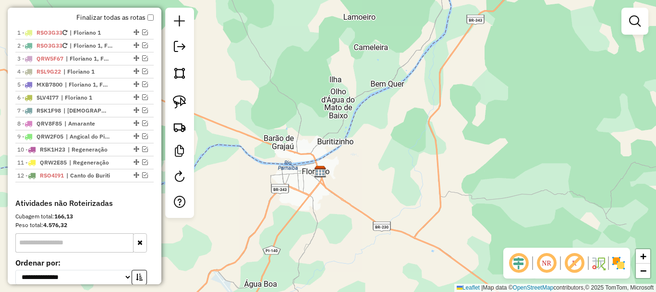
click at [313, 177] on div "Janela de atendimento Grade de atendimento Capacidade Transportadoras Veículos …" at bounding box center [328, 146] width 656 height 292
click at [320, 172] on img at bounding box center [320, 171] width 12 height 12
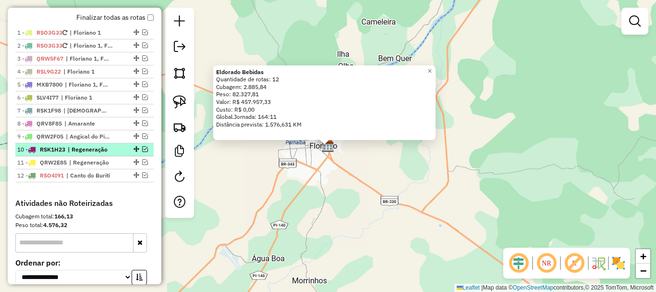
scroll to position [0, 0]
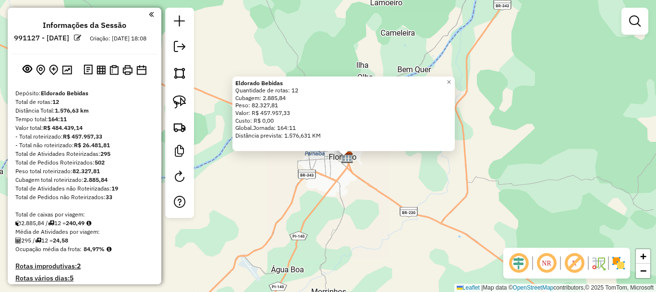
drag, startPoint x: 269, startPoint y: 154, endPoint x: 280, endPoint y: 163, distance: 13.7
click at [280, 163] on div "Eldorado Bebidas Quantidade de rotas: 12 Cubagem: 2.885,84 Peso: 82.327,81 Valo…" at bounding box center [328, 146] width 656 height 292
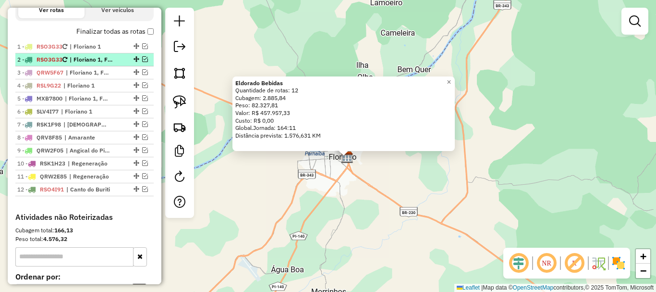
scroll to position [336, 0]
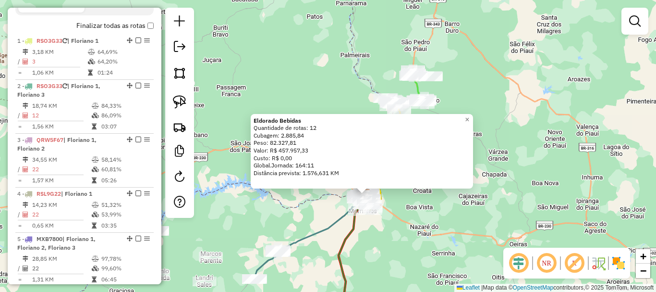
click at [473, 243] on div "Eldorado Bebidas Quantidade de rotas: 12 Cubagem: 2.885,84 Peso: 82.327,81 Valo…" at bounding box center [328, 146] width 656 height 292
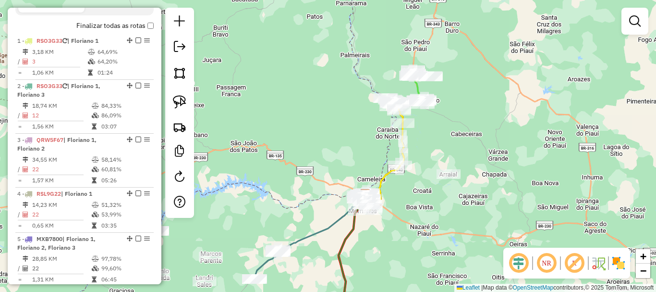
drag, startPoint x: 450, startPoint y: 212, endPoint x: 464, endPoint y: 171, distance: 43.6
click at [463, 176] on div "Eldorado Bebidas Quantidade de rotas: 12 Cubagem: 2.885,84 Peso: 82.327,81 Valo…" at bounding box center [328, 146] width 656 height 292
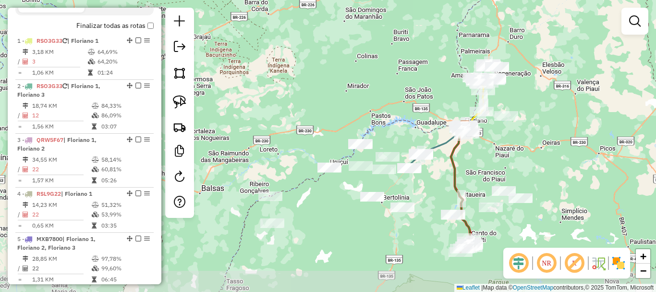
drag, startPoint x: 238, startPoint y: 265, endPoint x: 274, endPoint y: 244, distance: 42.4
click at [274, 244] on div "Janela de atendimento Grade de atendimento Capacidade Transportadoras Veículos …" at bounding box center [328, 146] width 656 height 292
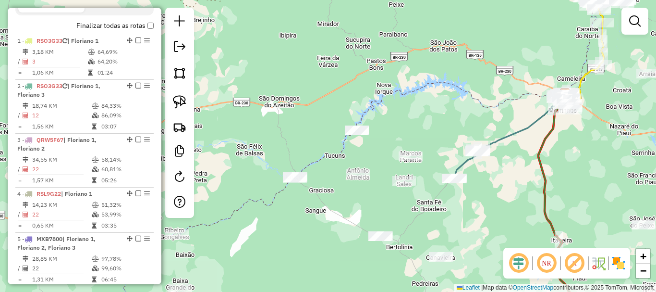
click at [365, 157] on div "Janela de atendimento Grade de atendimento Capacidade Transportadoras Veículos …" at bounding box center [328, 146] width 656 height 292
click at [192, 110] on div at bounding box center [179, 113] width 29 height 210
click at [184, 103] on img at bounding box center [179, 101] width 13 height 13
drag, startPoint x: 348, startPoint y: 86, endPoint x: 437, endPoint y: 126, distance: 97.2
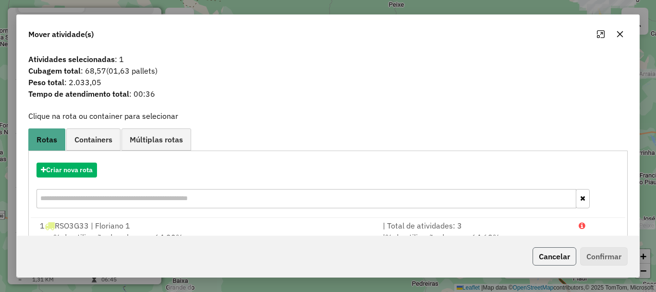
click at [568, 257] on button "Cancelar" at bounding box center [555, 256] width 44 height 18
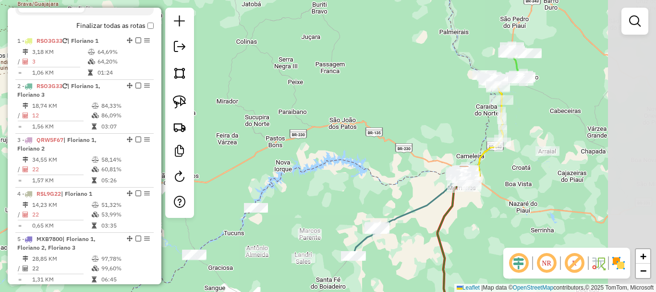
drag, startPoint x: 552, startPoint y: 150, endPoint x: 443, endPoint y: 234, distance: 137.7
click at [443, 234] on div "Janela de atendimento Grade de atendimento Capacidade Transportadoras Veículos …" at bounding box center [328, 146] width 656 height 292
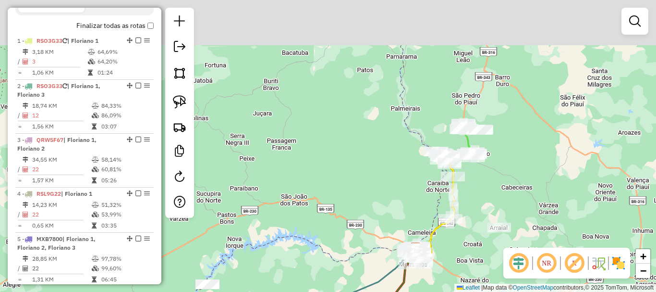
drag, startPoint x: 509, startPoint y: 133, endPoint x: 468, endPoint y: 201, distance: 79.1
click at [467, 208] on div "Janela de atendimento Grade de atendimento Capacidade Transportadoras Veículos …" at bounding box center [328, 146] width 656 height 292
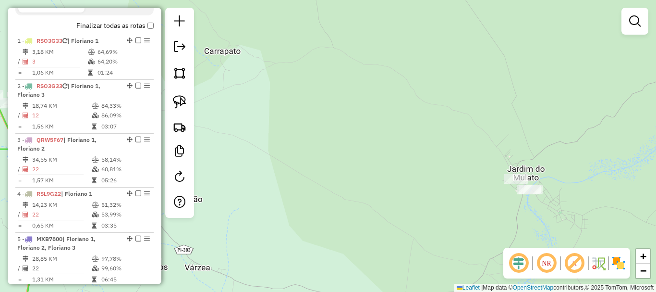
click at [517, 172] on div "Janela de atendimento Grade de atendimento Capacidade Transportadoras Veículos …" at bounding box center [328, 146] width 656 height 292
click at [508, 171] on div "Janela de atendimento Grade de atendimento Capacidade Transportadoras Veículos …" at bounding box center [328, 146] width 656 height 292
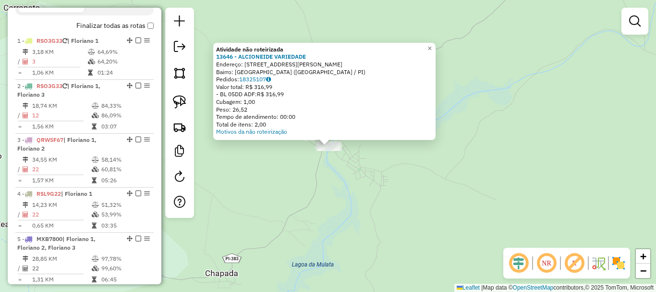
click at [355, 147] on div "Atividade não roteirizada 13646 - ALCIONEIDE VARIEDADE Endereço: Avenida Jaime …" at bounding box center [328, 146] width 656 height 292
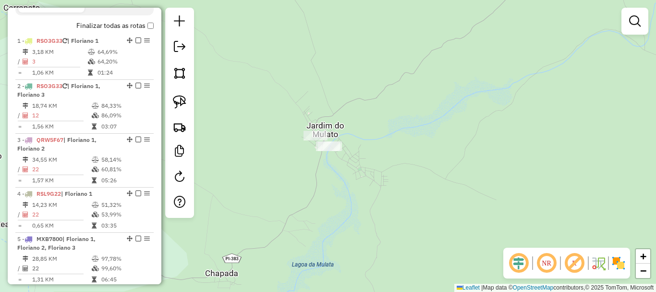
drag, startPoint x: 286, startPoint y: 126, endPoint x: 306, endPoint y: 130, distance: 20.5
click at [290, 125] on div "Janela de atendimento Grade de atendimento Capacidade Transportadoras Veículos …" at bounding box center [328, 146] width 656 height 292
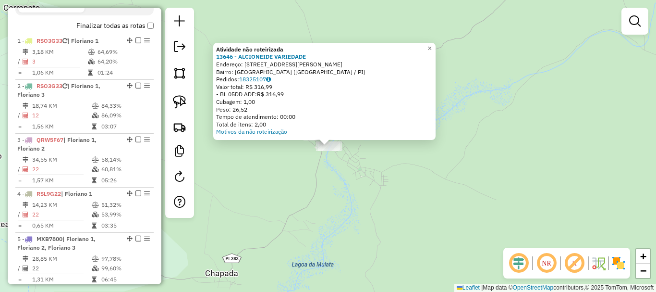
click at [356, 155] on div "Atividade não roteirizada 13646 - ALCIONEIDE VARIEDADE Endereço: Avenida Jaime …" at bounding box center [328, 146] width 656 height 292
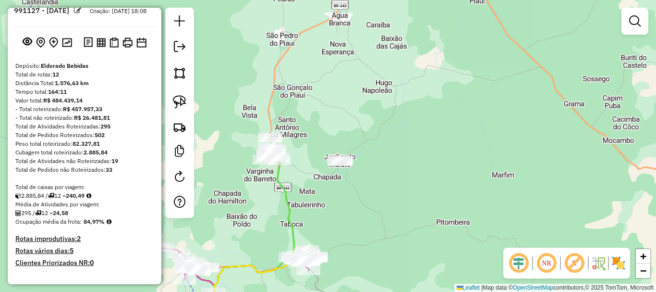
scroll to position [0, 0]
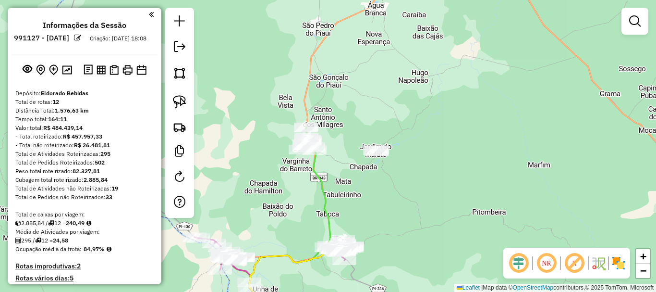
drag, startPoint x: 361, startPoint y: 196, endPoint x: 400, endPoint y: 185, distance: 40.2
click at [397, 186] on div "Janela de atendimento Grade de atendimento Capacidade Transportadoras Veículos …" at bounding box center [328, 146] width 656 height 292
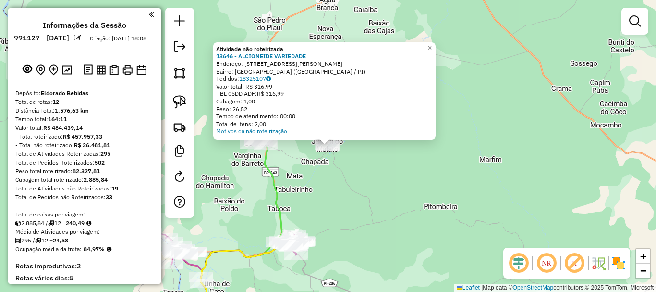
click at [405, 187] on div "Atividade não roteirizada 13646 - ALCIONEIDE VARIEDADE Endereço: Avenida Jaime …" at bounding box center [328, 146] width 656 height 292
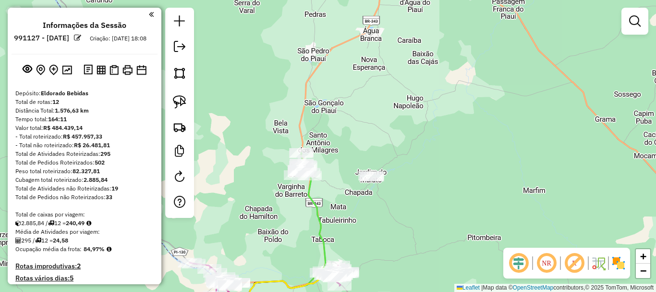
drag, startPoint x: 388, startPoint y: 141, endPoint x: 418, endPoint y: 184, distance: 52.8
click at [418, 184] on div "Janela de atendimento Grade de atendimento Capacidade Transportadoras Veículos …" at bounding box center [328, 146] width 656 height 292
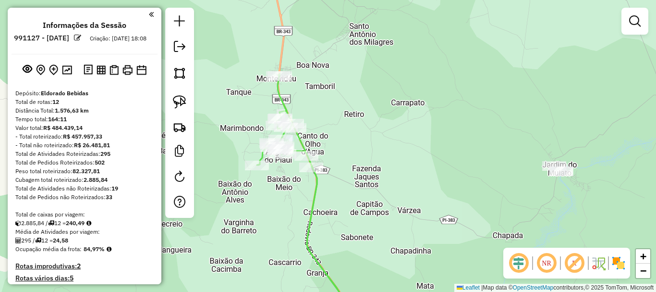
click at [354, 195] on div "Janela de atendimento Grade de atendimento Capacidade Transportadoras Veículos …" at bounding box center [328, 146] width 656 height 292
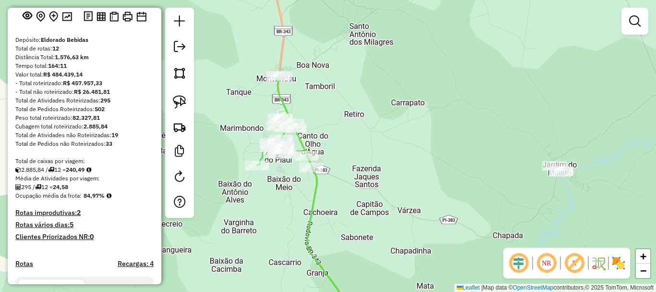
scroll to position [288, 0]
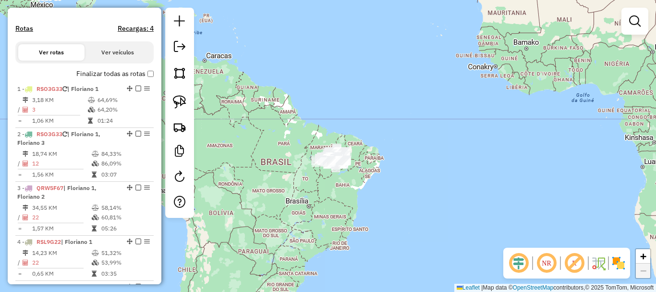
click at [451, 137] on div "Janela de atendimento Grade de atendimento Capacidade Transportadoras Veículos …" at bounding box center [328, 146] width 656 height 292
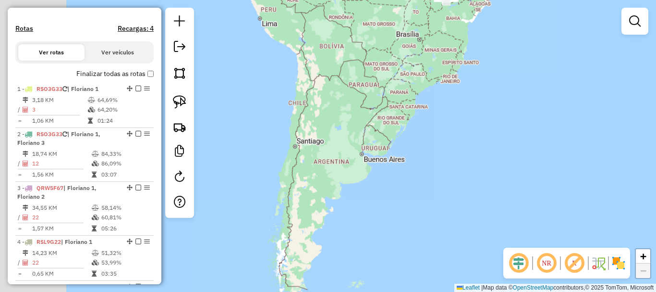
drag, startPoint x: 454, startPoint y: 171, endPoint x: 575, endPoint y: 101, distance: 139.5
click at [560, 109] on div "Janela de atendimento Grade de atendimento Capacidade Transportadoras Veículos …" at bounding box center [328, 146] width 656 height 292
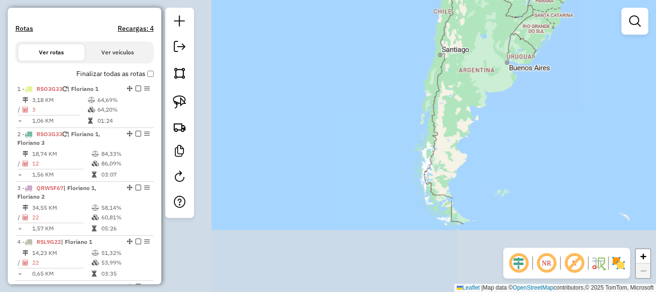
drag, startPoint x: 466, startPoint y: 145, endPoint x: 575, endPoint y: 246, distance: 148.9
click at [572, 244] on div "Janela de atendimento Grade de atendimento Capacidade Transportadoras Veículos …" at bounding box center [328, 146] width 656 height 292
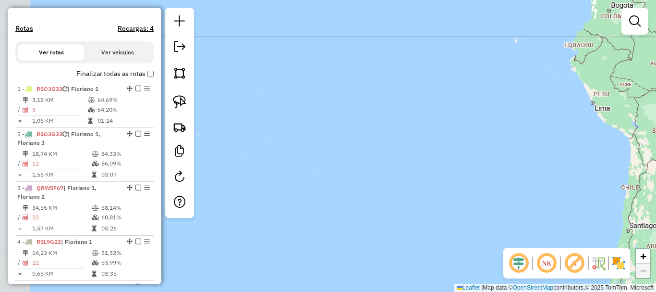
drag, startPoint x: 413, startPoint y: 200, endPoint x: 347, endPoint y: 223, distance: 70.3
click at [350, 223] on div "Janela de atendimento Grade de atendimento Capacidade Transportadoras Veículos …" at bounding box center [328, 146] width 656 height 292
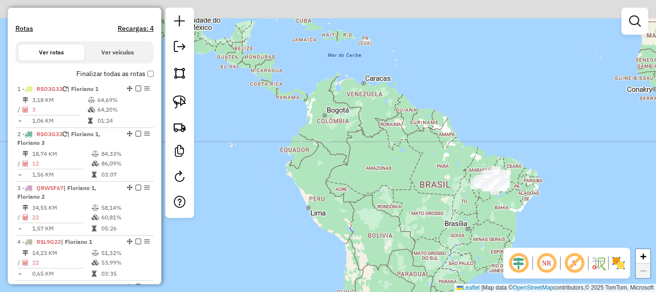
drag, startPoint x: 509, startPoint y: 187, endPoint x: 383, endPoint y: 215, distance: 128.3
click at [380, 215] on div "Janela de atendimento Grade de atendimento Capacidade Transportadoras Veículos …" at bounding box center [328, 146] width 656 height 292
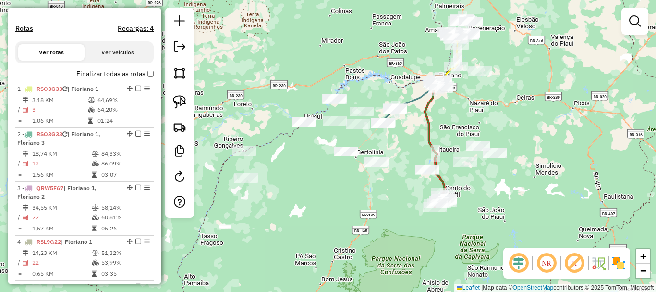
drag, startPoint x: 478, startPoint y: 125, endPoint x: 479, endPoint y: 151, distance: 25.5
click at [479, 151] on div "Janela de atendimento Grade de atendimento Capacidade Transportadoras Veículos …" at bounding box center [328, 146] width 656 height 292
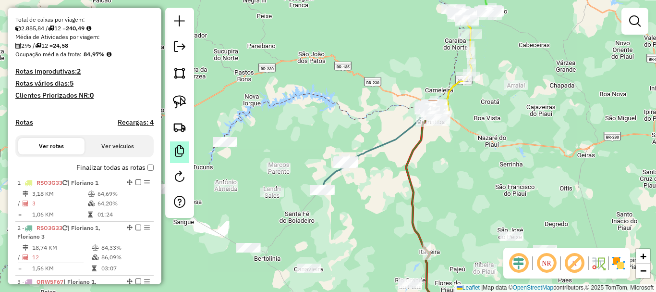
scroll to position [192, 0]
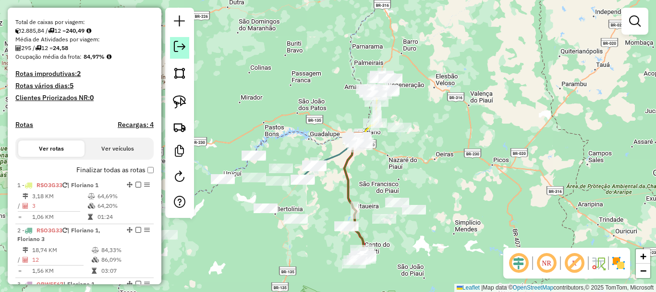
click at [175, 53] on link at bounding box center [179, 48] width 19 height 22
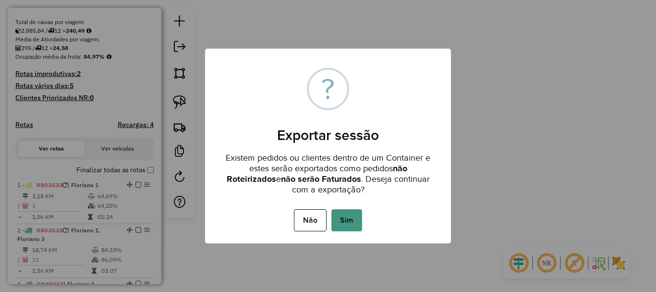
click at [336, 226] on button "Sim" at bounding box center [346, 220] width 31 height 22
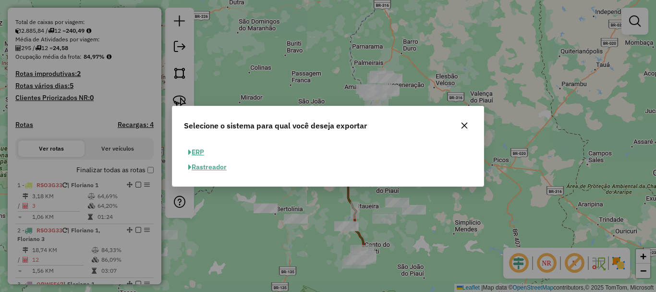
click at [206, 149] on button "ERP" at bounding box center [196, 152] width 24 height 15
select select "**"
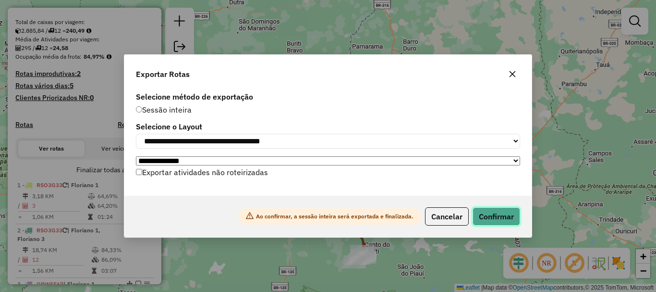
click at [502, 212] on button "Confirmar" at bounding box center [497, 216] width 48 height 18
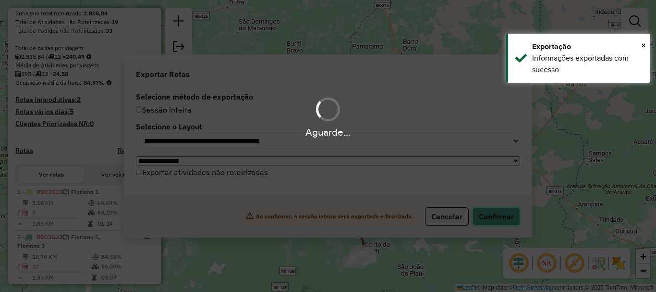
scroll to position [218, 0]
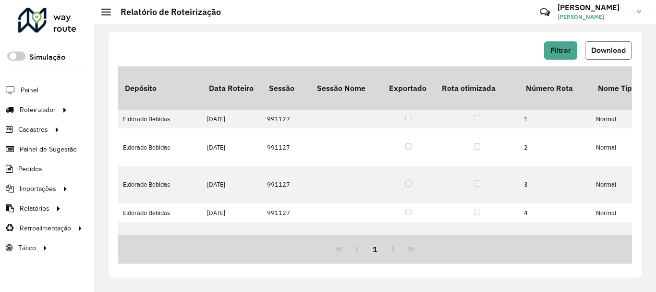
click at [601, 52] on span "Download" at bounding box center [608, 50] width 35 height 8
click at [625, 48] on span "Download" at bounding box center [608, 50] width 35 height 8
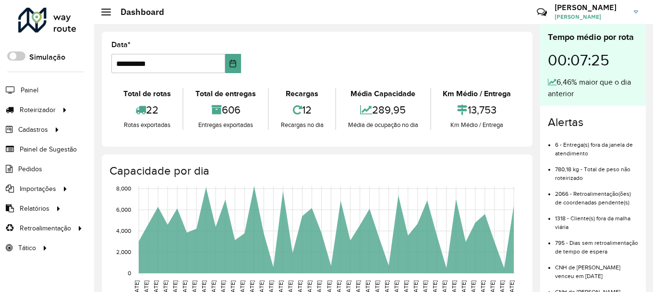
click at [53, 229] on span "Retroalimentação" at bounding box center [45, 228] width 51 height 10
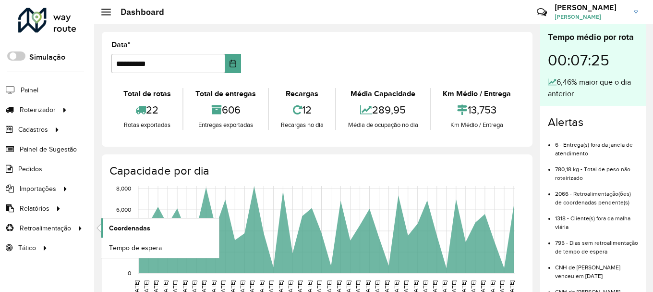
click at [112, 226] on span "Coordenadas" at bounding box center [129, 228] width 41 height 10
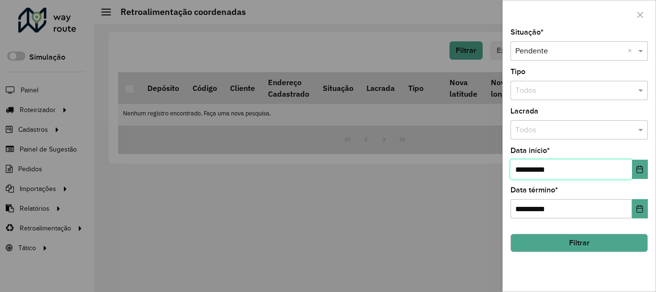
click at [520, 169] on input "**********" at bounding box center [572, 168] width 122 height 19
type input "**********"
click at [588, 243] on button "Filtrar" at bounding box center [579, 242] width 137 height 18
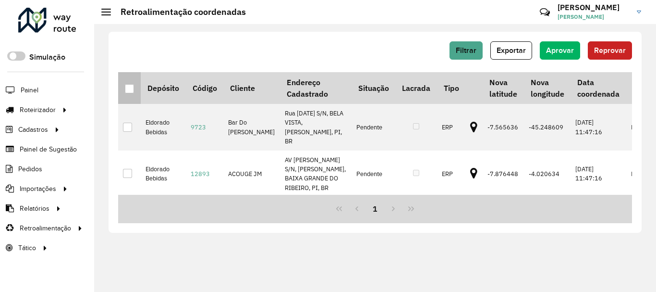
click at [129, 86] on div at bounding box center [129, 88] width 9 height 9
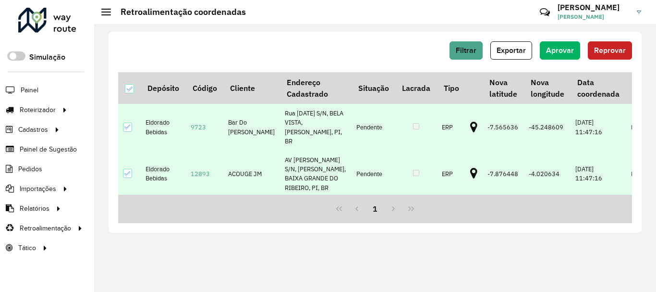
click at [555, 40] on div "Filtrar Exportar Aprovar Reprovar Depósito Código Cliente Endereço Cadastrado S…" at bounding box center [375, 132] width 533 height 201
click at [552, 48] on span "Aprovar" at bounding box center [560, 50] width 28 height 8
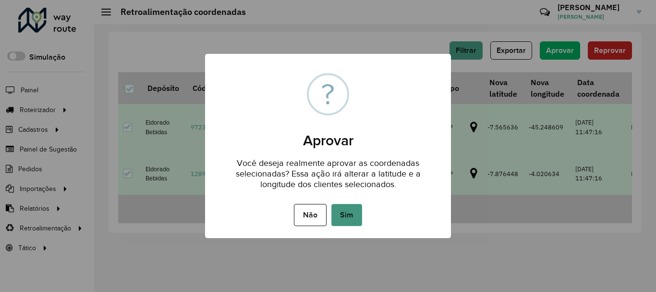
click at [360, 207] on button "Sim" at bounding box center [346, 215] width 31 height 22
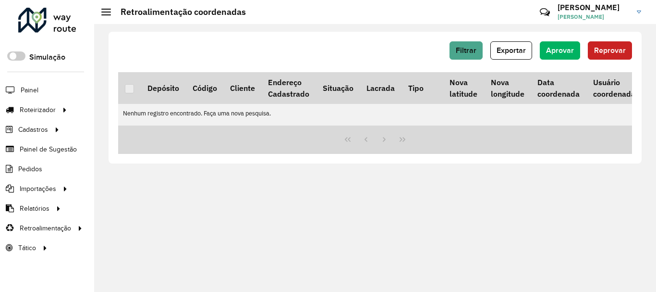
click at [45, 11] on div at bounding box center [47, 20] width 58 height 25
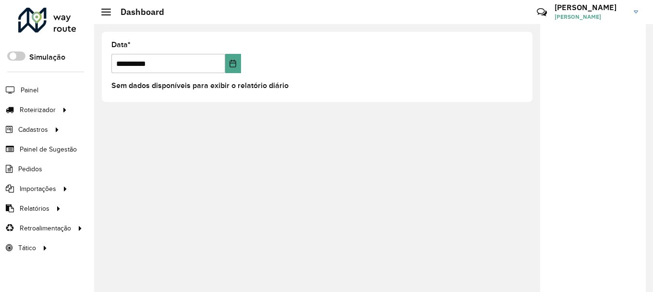
click at [41, 12] on div at bounding box center [47, 20] width 58 height 25
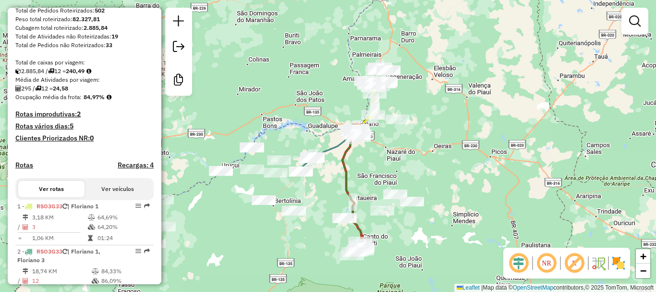
scroll to position [74, 0]
